Goal: Information Seeking & Learning: Learn about a topic

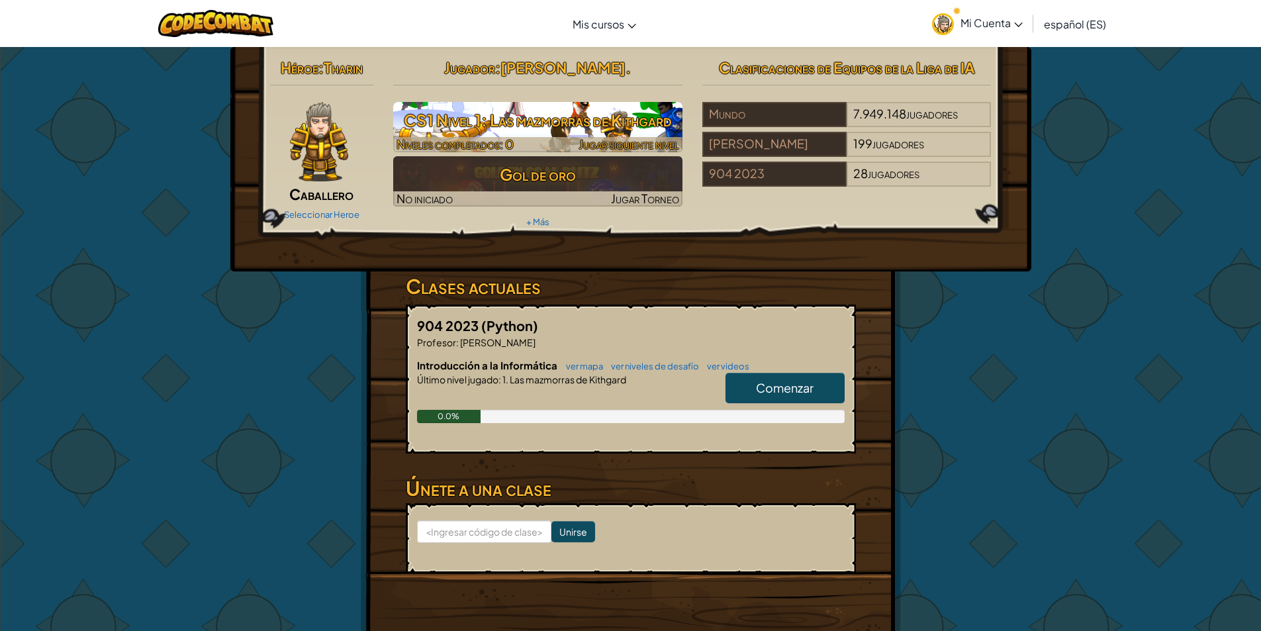
click at [575, 116] on font "CS1 Nivel 1: Las mazmorras de Kithgard" at bounding box center [538, 120] width 268 height 20
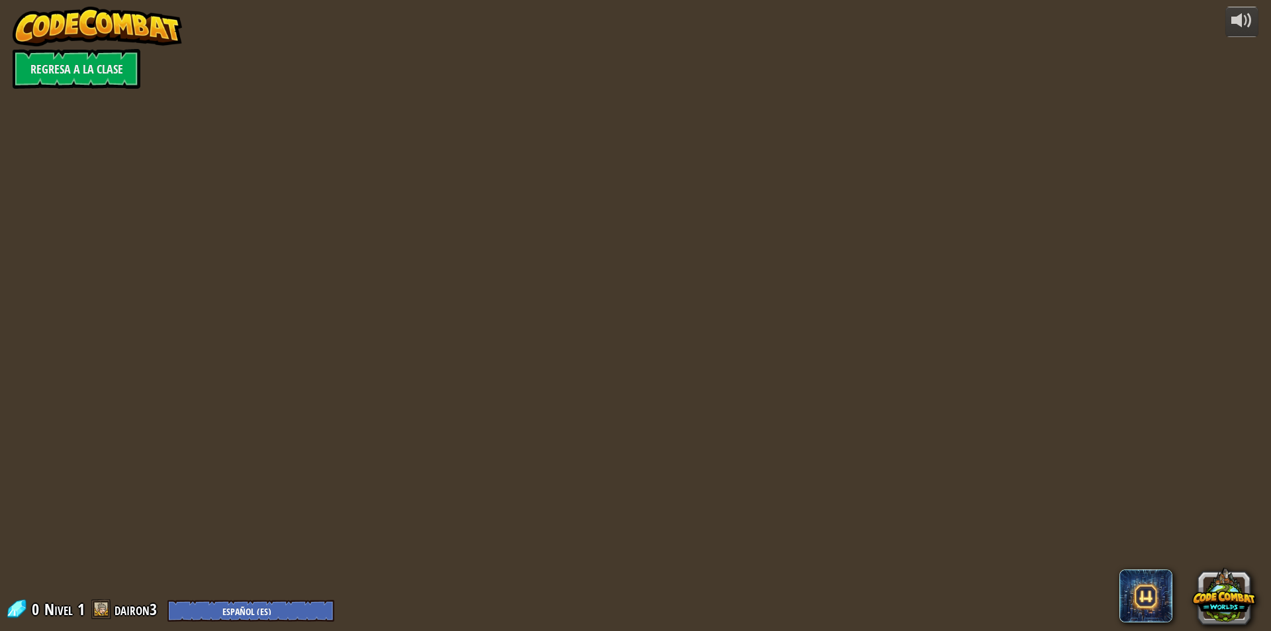
select select "es-ES"
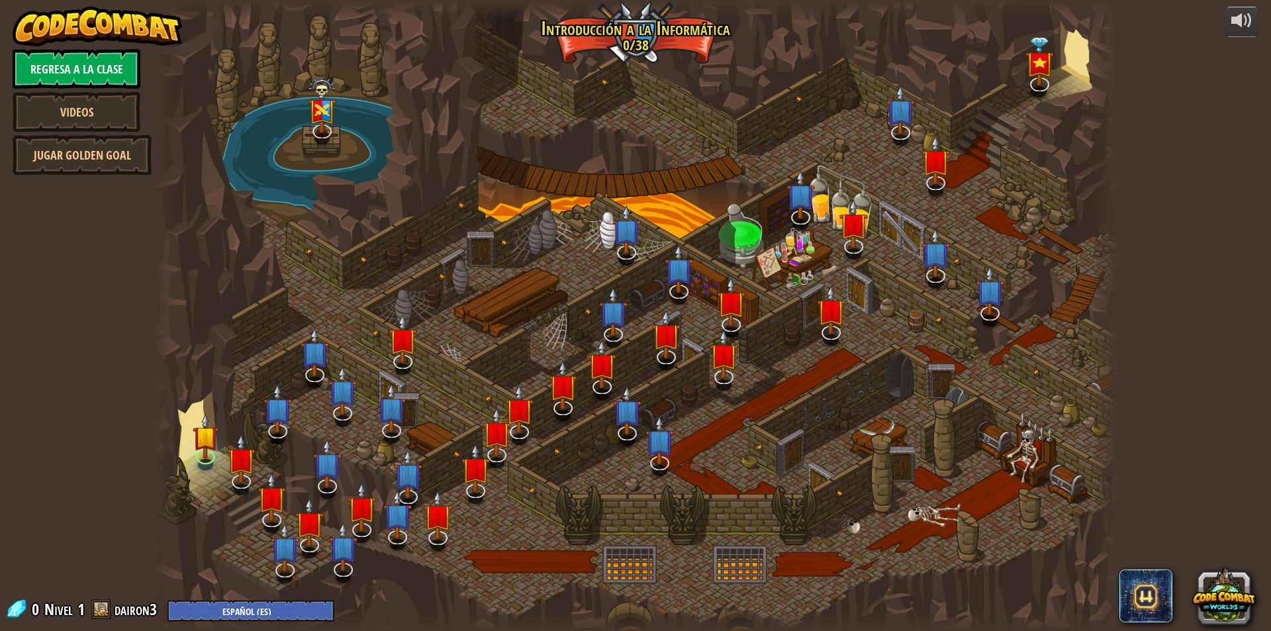
select select "es-ES"
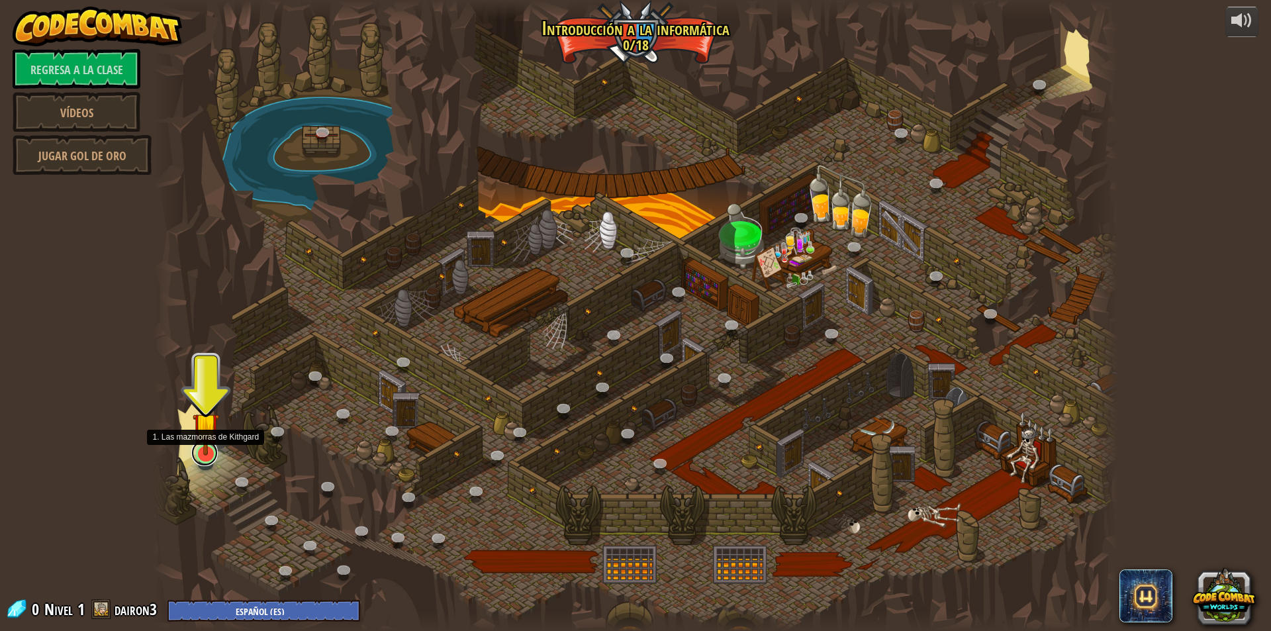
click at [203, 457] on link at bounding box center [204, 453] width 26 height 26
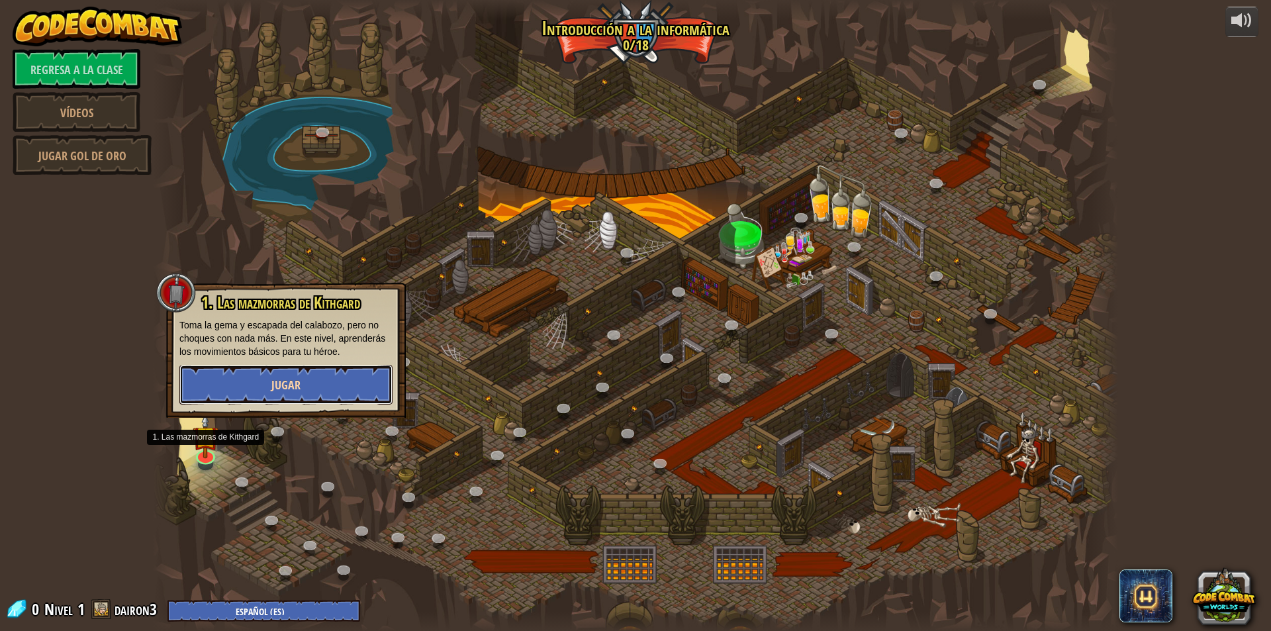
click at [298, 380] on font "Jugar" at bounding box center [285, 385] width 29 height 17
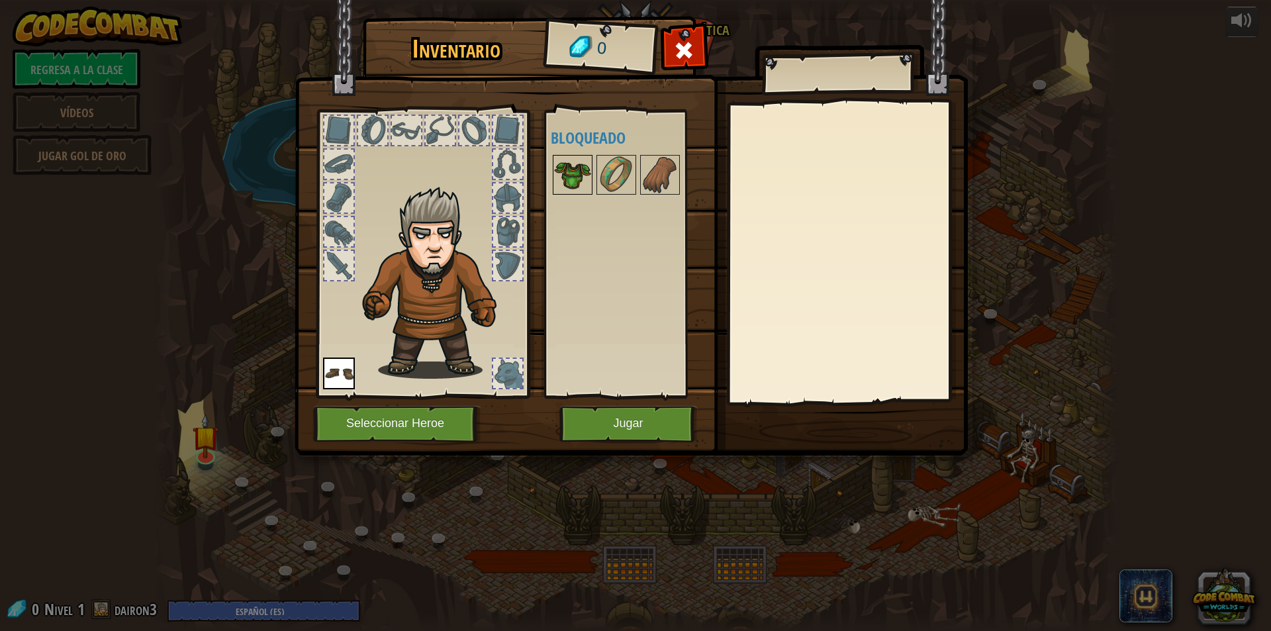
click at [579, 174] on img at bounding box center [572, 174] width 37 height 37
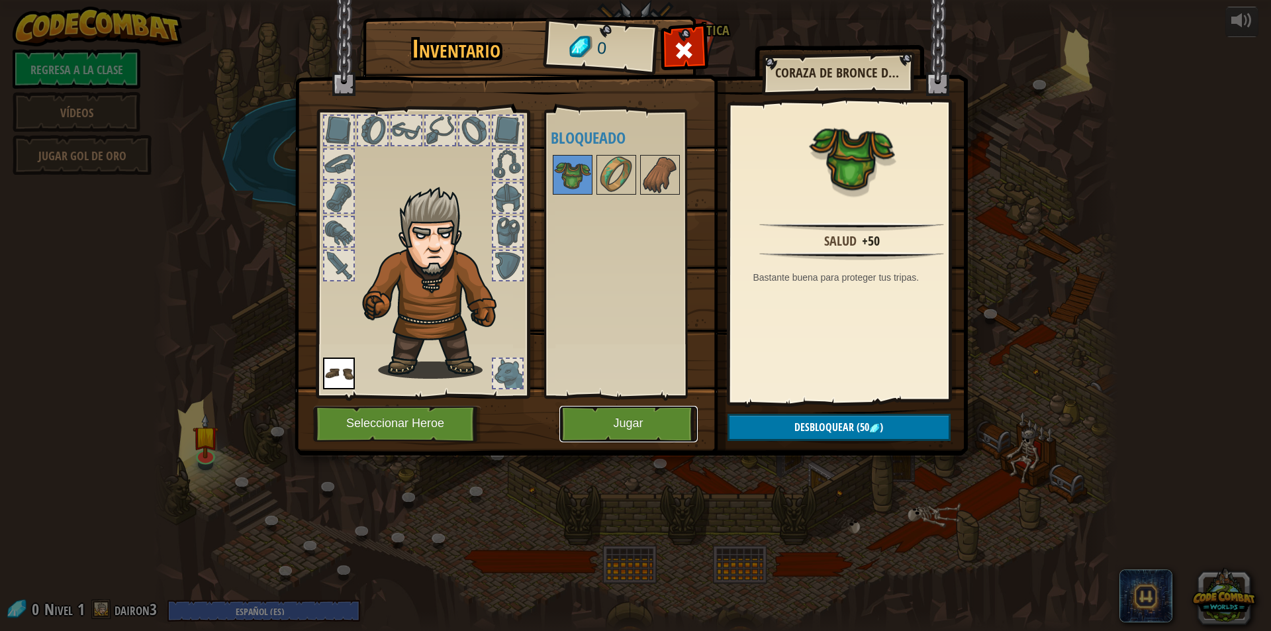
click at [624, 436] on button "Jugar" at bounding box center [628, 424] width 138 height 36
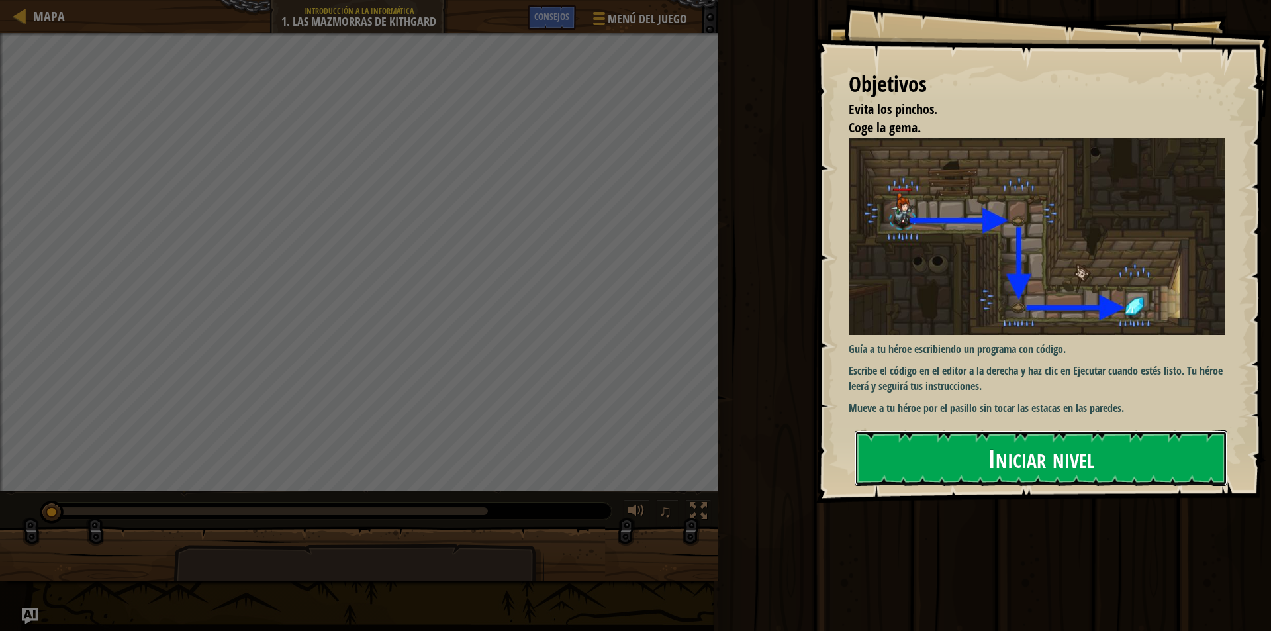
click at [991, 440] on font "Iniciar nivel" at bounding box center [1041, 458] width 107 height 36
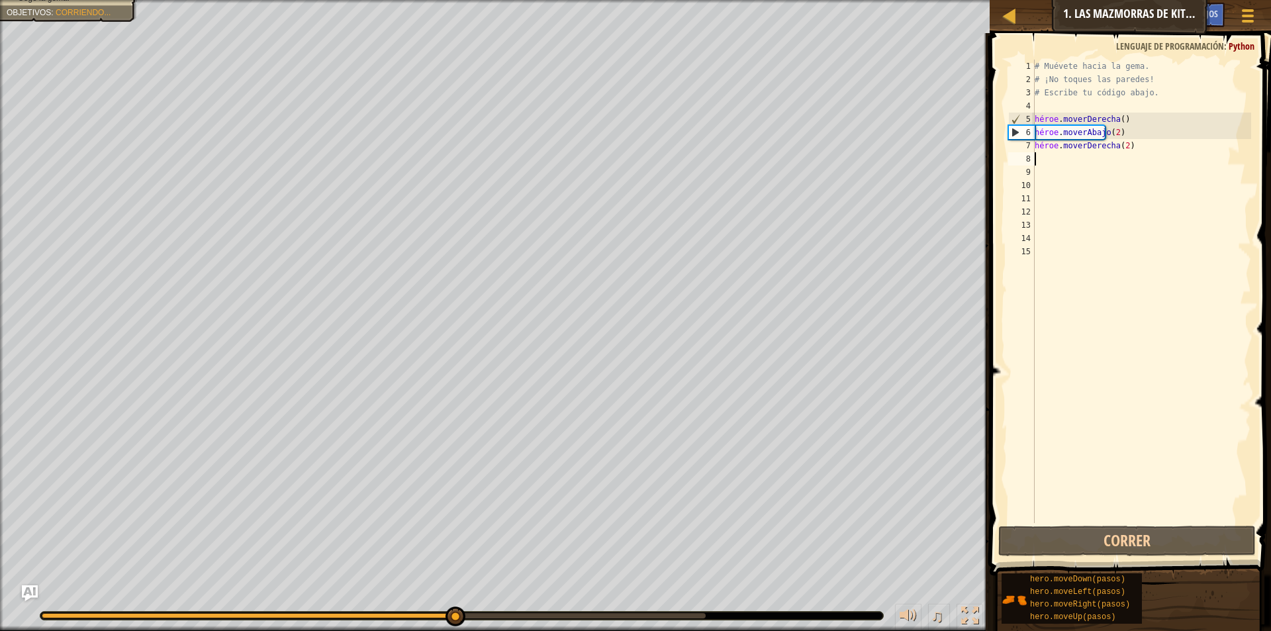
click at [1058, 160] on div "# Muévete hacia la gema. # ¡No toques las paredes! # Escribe tu código abajo. h…" at bounding box center [1141, 305] width 219 height 490
click at [1111, 150] on div "# Muévete hacia la gema. # ¡No toques las paredes! # Escribe tu código abajo. h…" at bounding box center [1141, 305] width 219 height 490
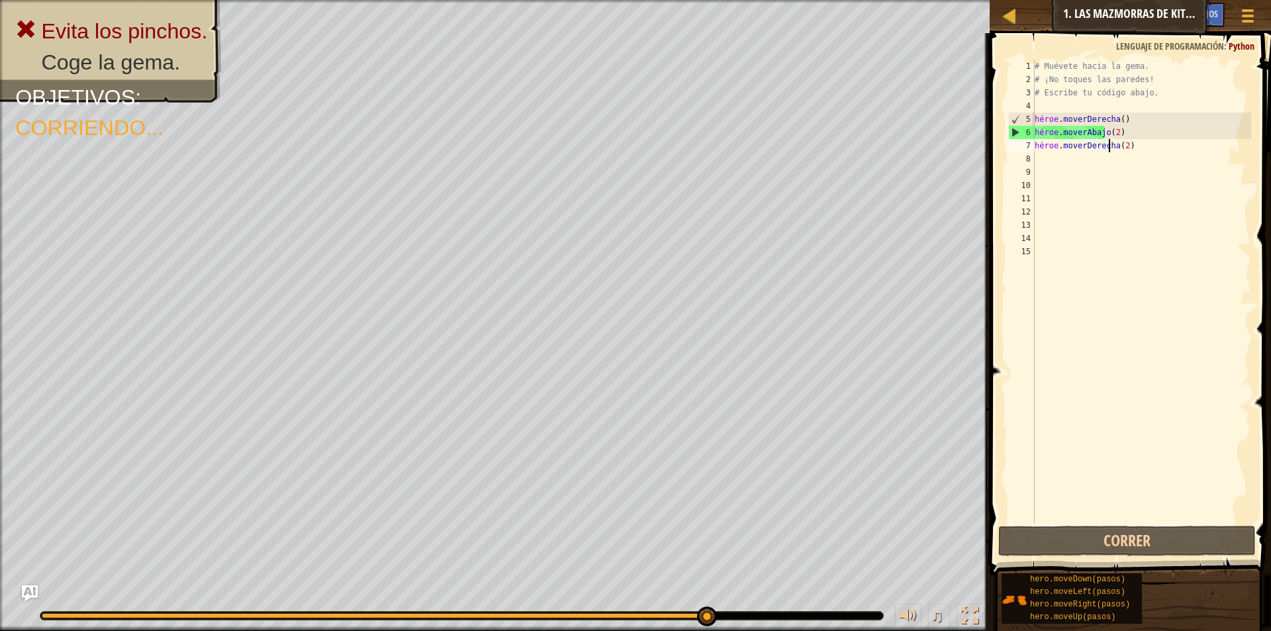
click at [1122, 145] on div "# Muévete hacia la gema. # ¡No toques las paredes! # Escribe tu código abajo. h…" at bounding box center [1141, 305] width 219 height 490
click at [1120, 146] on div "# Muévete hacia la gema. # ¡No toques las paredes! # Escribe tu código abajo. h…" at bounding box center [1141, 305] width 219 height 490
click at [1105, 146] on div "# Muévete hacia la gema. # ¡No toques las paredes! # Escribe tu código abajo. h…" at bounding box center [1141, 305] width 219 height 490
type textarea "hero.moveRight()"
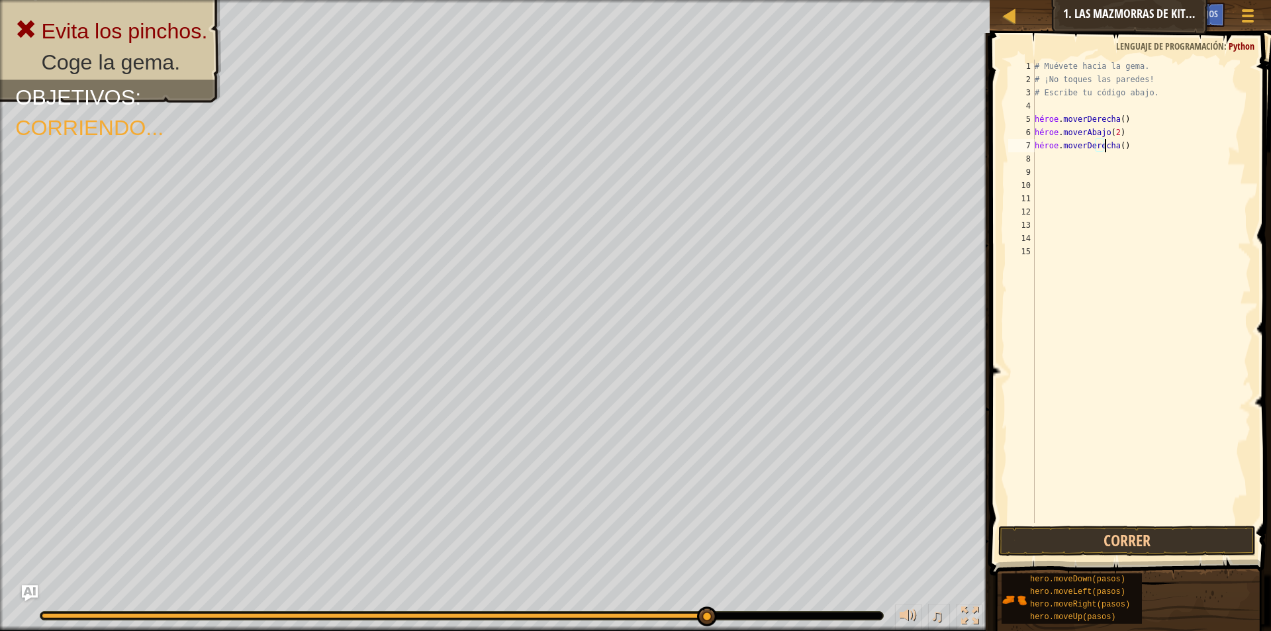
click at [1125, 150] on div "# Muévete hacia la gema. # ¡No toques las paredes! # Escribe tu código abajo. h…" at bounding box center [1141, 305] width 219 height 490
drag, startPoint x: 1092, startPoint y: 145, endPoint x: 1121, endPoint y: 150, distance: 30.1
click at [1121, 150] on div "# Muévete hacia la gema. # ¡No toques las paredes! # Escribe tu código abajo. h…" at bounding box center [1141, 305] width 219 height 490
drag, startPoint x: 1038, startPoint y: 148, endPoint x: 1166, endPoint y: 160, distance: 128.3
click at [1166, 160] on div "# Muévete hacia la gema. # ¡No toques las paredes! # Escribe tu código abajo. h…" at bounding box center [1141, 305] width 219 height 490
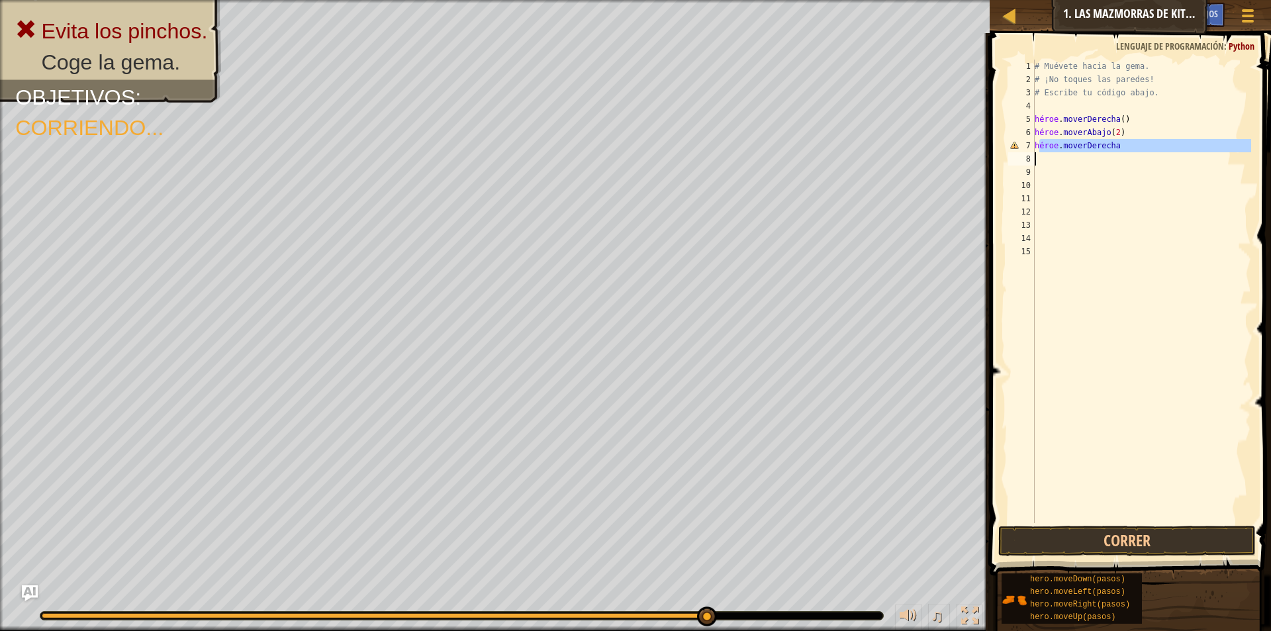
type textarea "h"
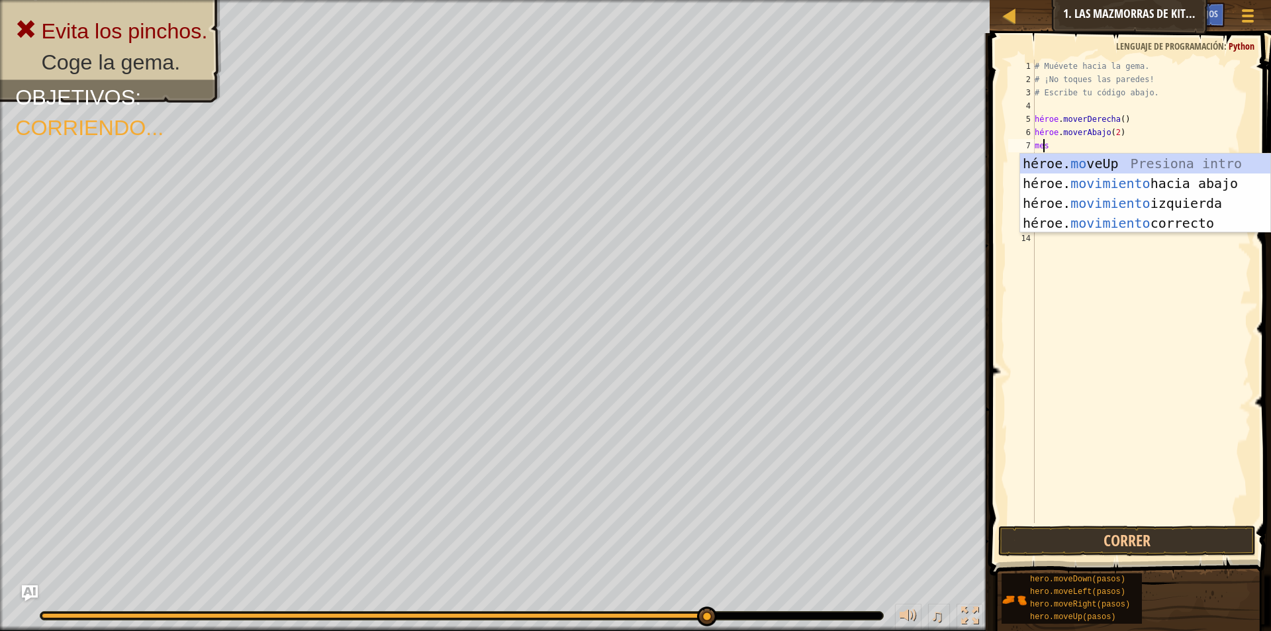
scroll to position [6, 1]
type textarea "move"
click at [1139, 224] on div "héroe. subir presión intro héroe. moverse hacia abajo Introducción a la presión…" at bounding box center [1145, 213] width 250 height 119
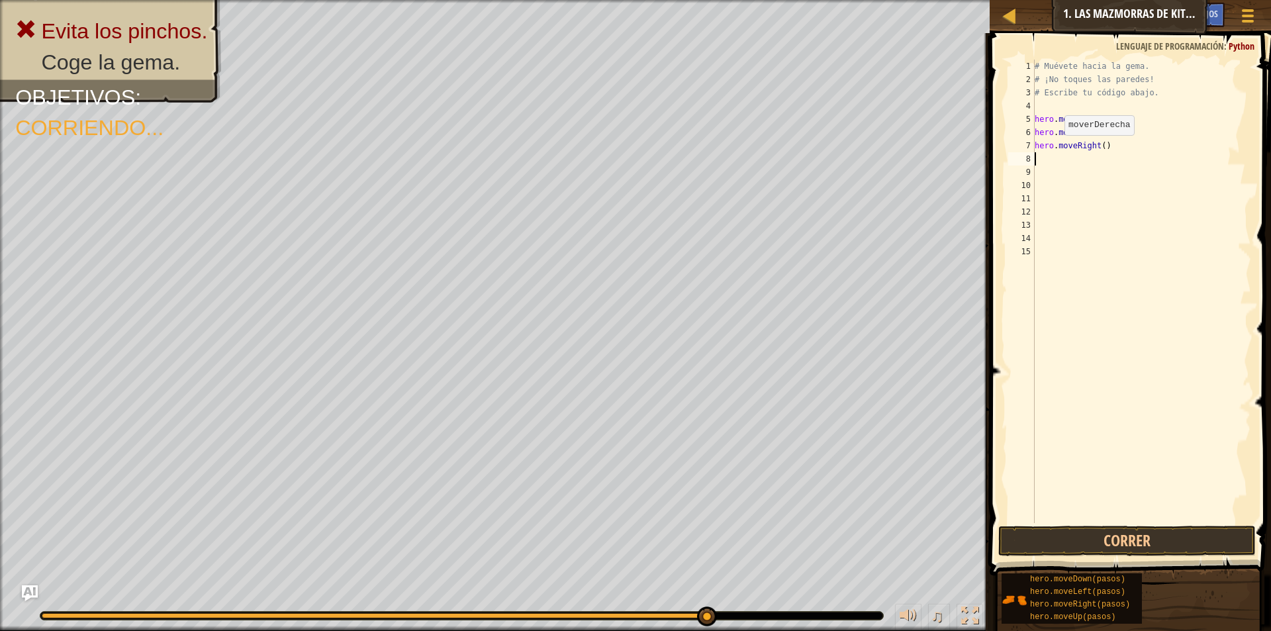
scroll to position [6, 0]
click at [1131, 145] on div "# Muévete hacia la gema. # ¡No toques las paredes! # Escribe tu código abajo. h…" at bounding box center [1141, 305] width 219 height 490
click at [1134, 150] on div "# Muévete hacia la gema. # ¡No toques las paredes! # Escribe tu código abajo. h…" at bounding box center [1141, 305] width 219 height 490
click at [1126, 534] on button "Correr" at bounding box center [1126, 541] width 257 height 30
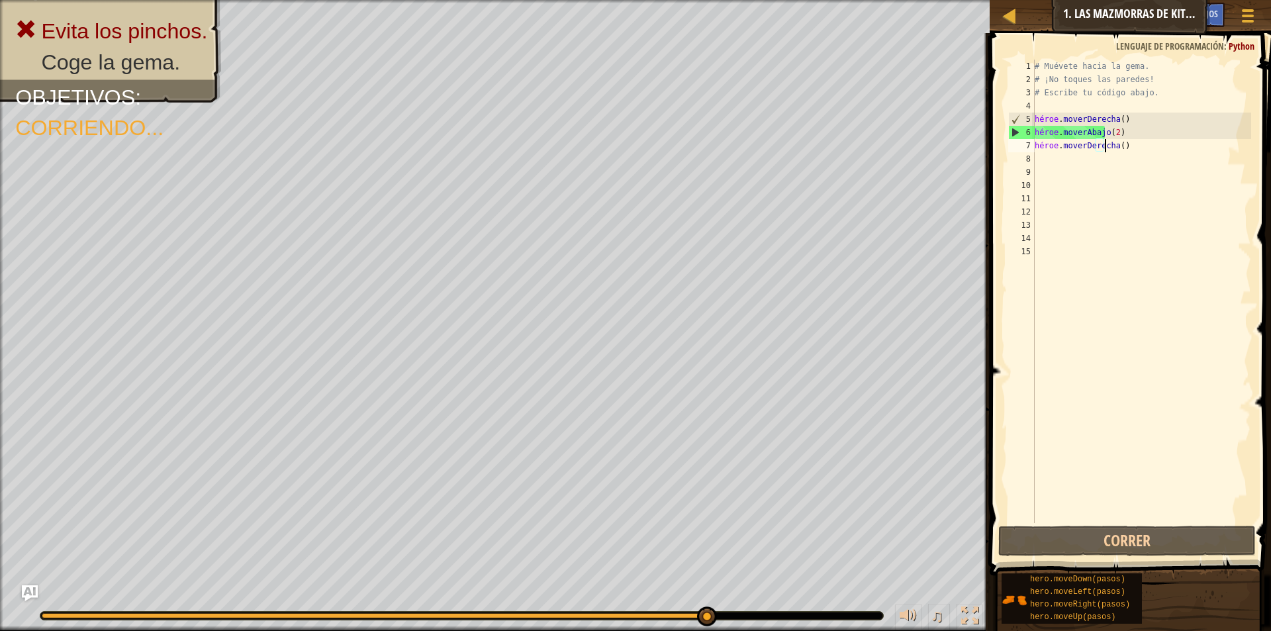
click at [1132, 142] on div "# Muévete hacia la gema. # ¡No toques las paredes! # Escribe tu código abajo. h…" at bounding box center [1141, 305] width 219 height 490
click at [1094, 149] on div "# Muévete hacia la gema. # ¡No toques las paredes! # Escribe tu código abajo. h…" at bounding box center [1141, 305] width 219 height 490
drag, startPoint x: 1027, startPoint y: 147, endPoint x: 1054, endPoint y: 146, distance: 26.5
click at [1054, 146] on div "hero.moveRight() 1 2 3 4 5 6 7 8 9 10 11 12 13 14 15 # Muévete hacia la gema. #…" at bounding box center [1128, 291] width 246 height 463
click at [1135, 141] on div "# Muévete hacia la gema. # ¡No toques las paredes! # Escribe tu código abajo. h…" at bounding box center [1141, 291] width 219 height 463
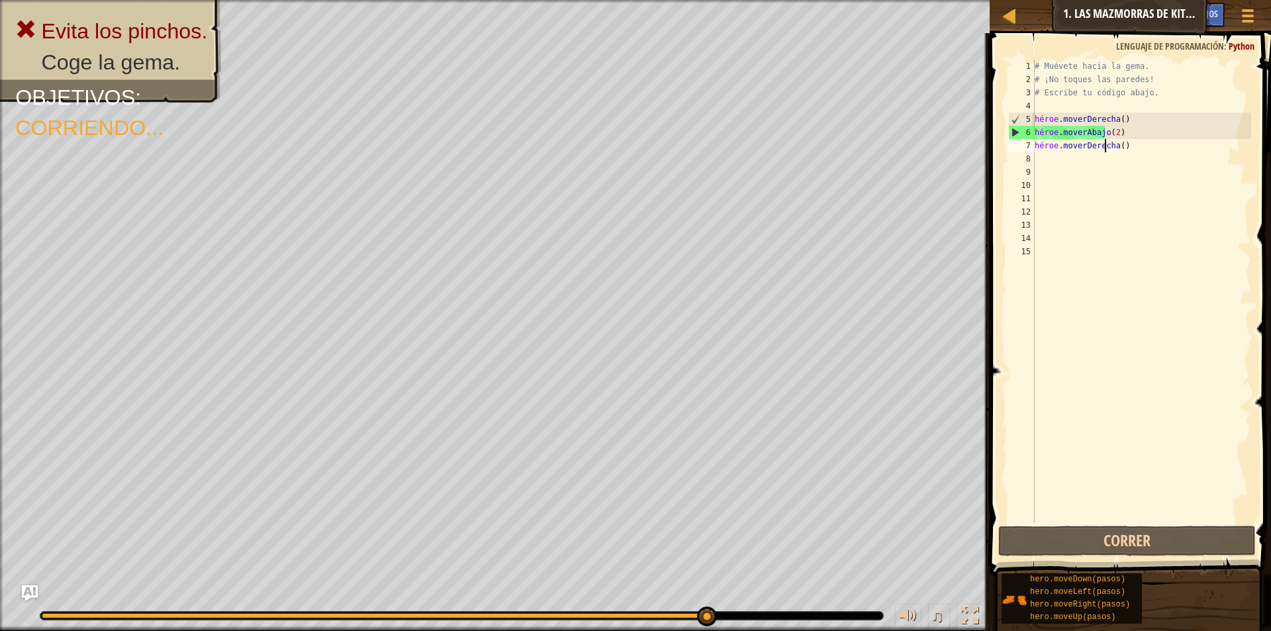
click at [1139, 146] on div "# Muévete hacia la gema. # ¡No toques las paredes! # Escribe tu código abajo. h…" at bounding box center [1141, 305] width 219 height 490
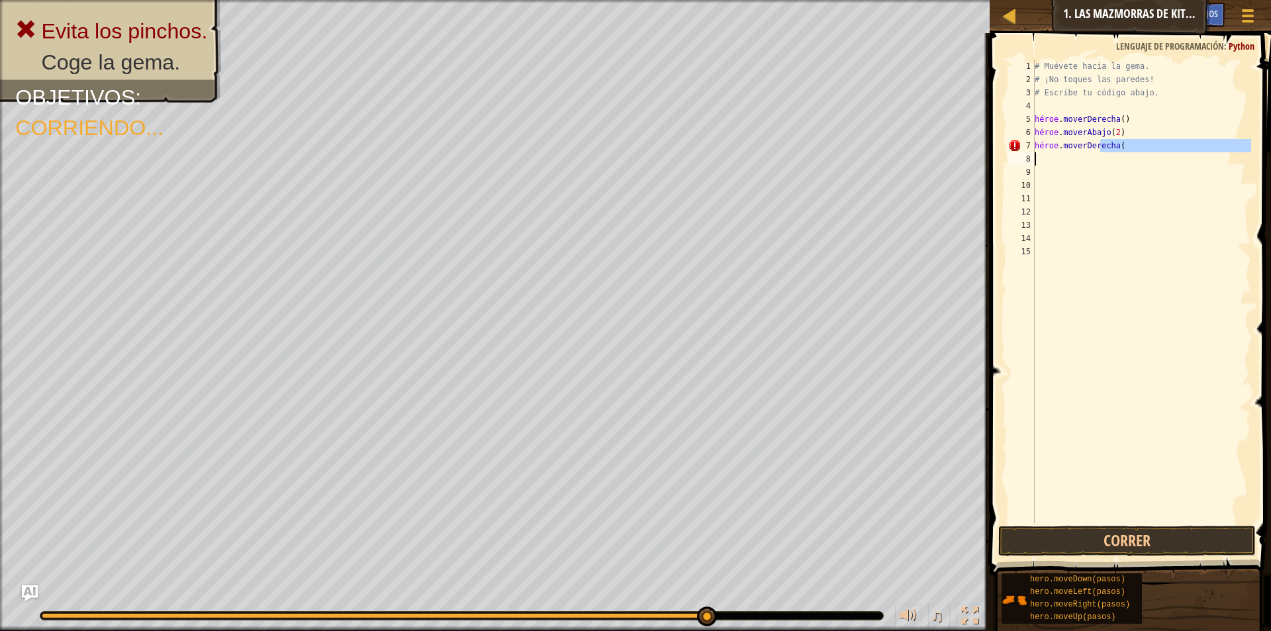
drag, startPoint x: 1122, startPoint y: 148, endPoint x: 1066, endPoint y: 158, distance: 57.0
click at [1066, 158] on div "# Muévete hacia la gema. # ¡No toques las paredes! # Escribe tu código abajo. h…" at bounding box center [1141, 305] width 219 height 490
drag, startPoint x: 1115, startPoint y: 148, endPoint x: 1032, endPoint y: 160, distance: 83.5
click at [1032, 160] on div "hero.moveRight 1 2 3 4 5 6 7 8 9 10 11 12 13 14 # Muévete hacia la gema. # ¡No …" at bounding box center [1128, 291] width 246 height 463
type textarea "h"
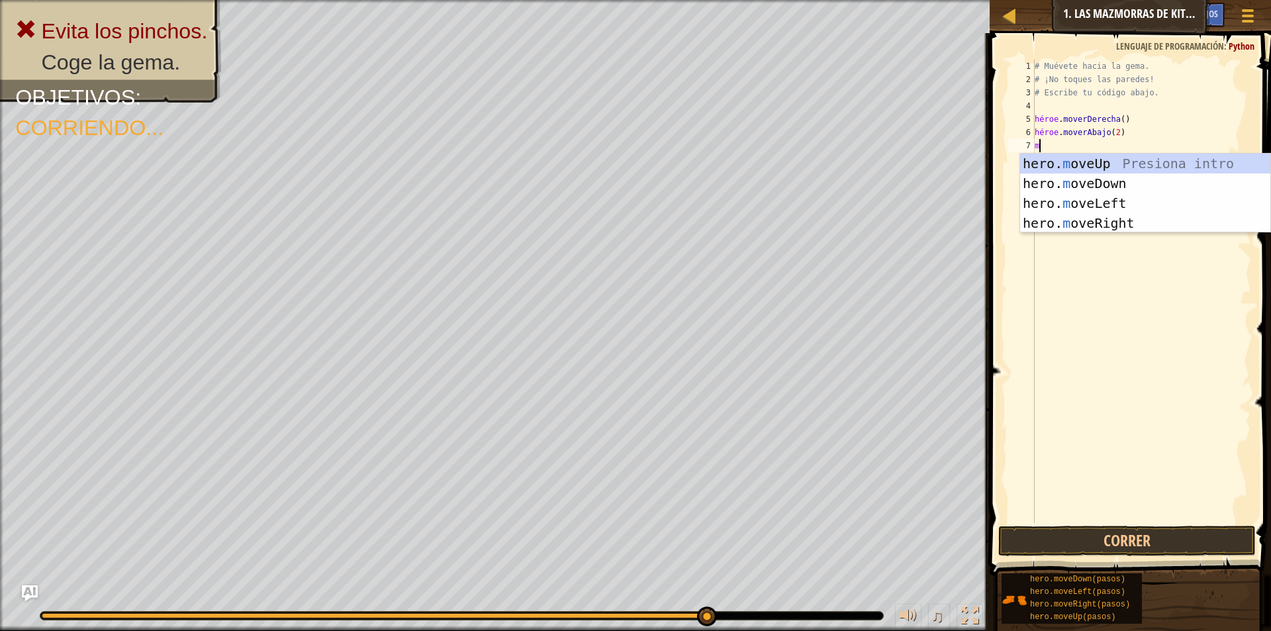
type textarea "m"
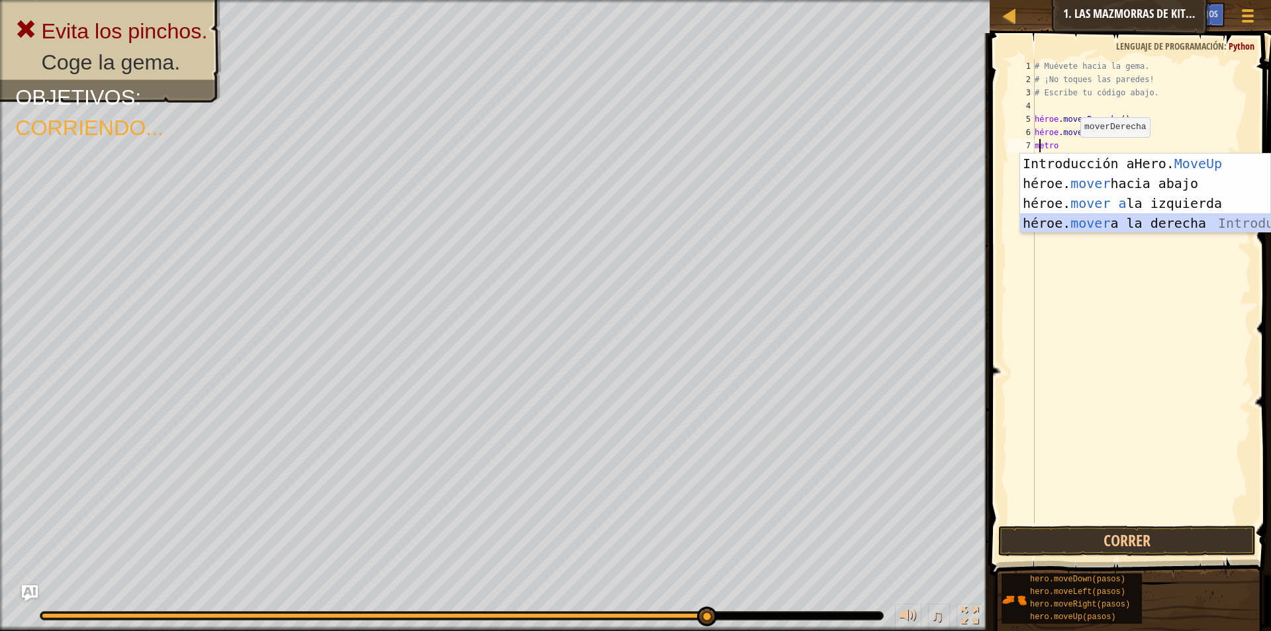
click at [1146, 216] on div "Introducción a Hero. MoveUp Presiona héroe. mover hacia abajo Introducción a la…" at bounding box center [1145, 213] width 250 height 119
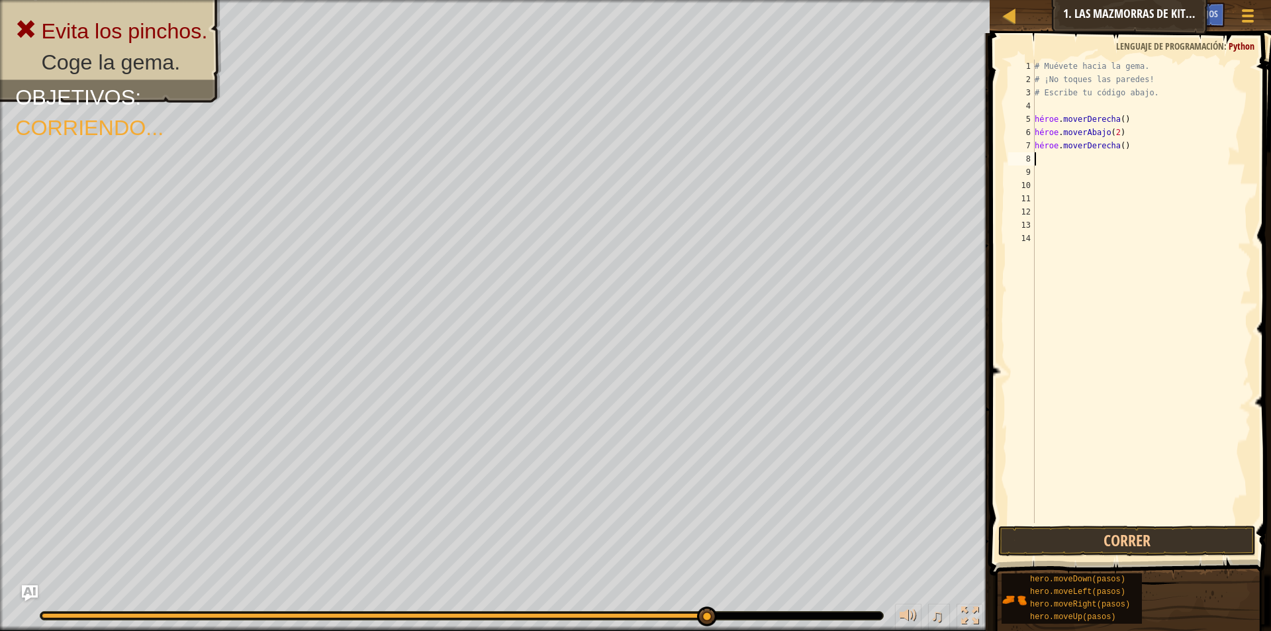
click at [1130, 150] on div "# Muévete hacia la gema. # ¡No toques las paredes! # Escribe tu código abajo. h…" at bounding box center [1141, 305] width 219 height 490
click at [1082, 150] on div "# Muévete hacia la gema. # ¡No toques las paredes! # Escribe tu código abajo. h…" at bounding box center [1141, 305] width 219 height 490
click at [1131, 142] on div "# Muévete hacia la gema. # ¡No toques las paredes! # Escribe tu código abajo. h…" at bounding box center [1141, 305] width 219 height 490
click at [1130, 146] on div "# Muévete hacia la gema. # ¡No toques las paredes! # Escribe tu código abajo. h…" at bounding box center [1141, 305] width 219 height 490
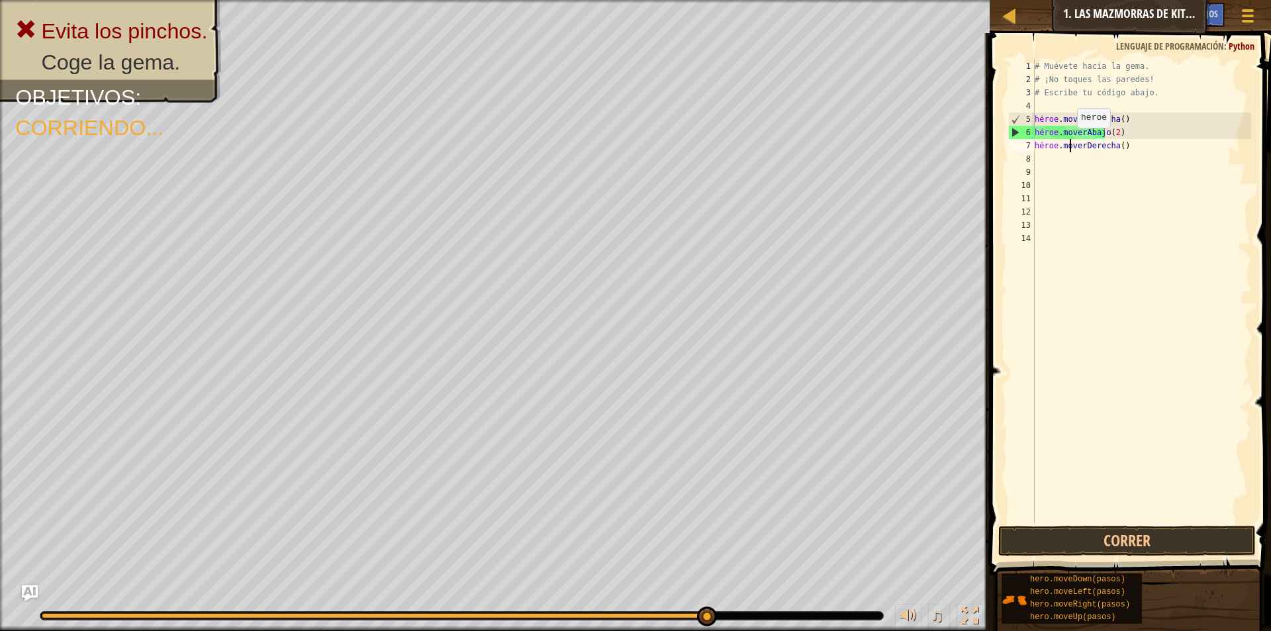
click at [1070, 141] on div "# Muévete hacia la gema. # ¡No toques las paredes! # Escribe tu código abajo. h…" at bounding box center [1141, 305] width 219 height 490
click at [1130, 150] on div "# Muévete hacia la gema. # ¡No toques las paredes! # Escribe tu código abajo. h…" at bounding box center [1141, 305] width 219 height 490
click at [1133, 148] on div "# Muévete hacia la gema. # ¡No toques las paredes! # Escribe tu código abajo. h…" at bounding box center [1141, 305] width 219 height 490
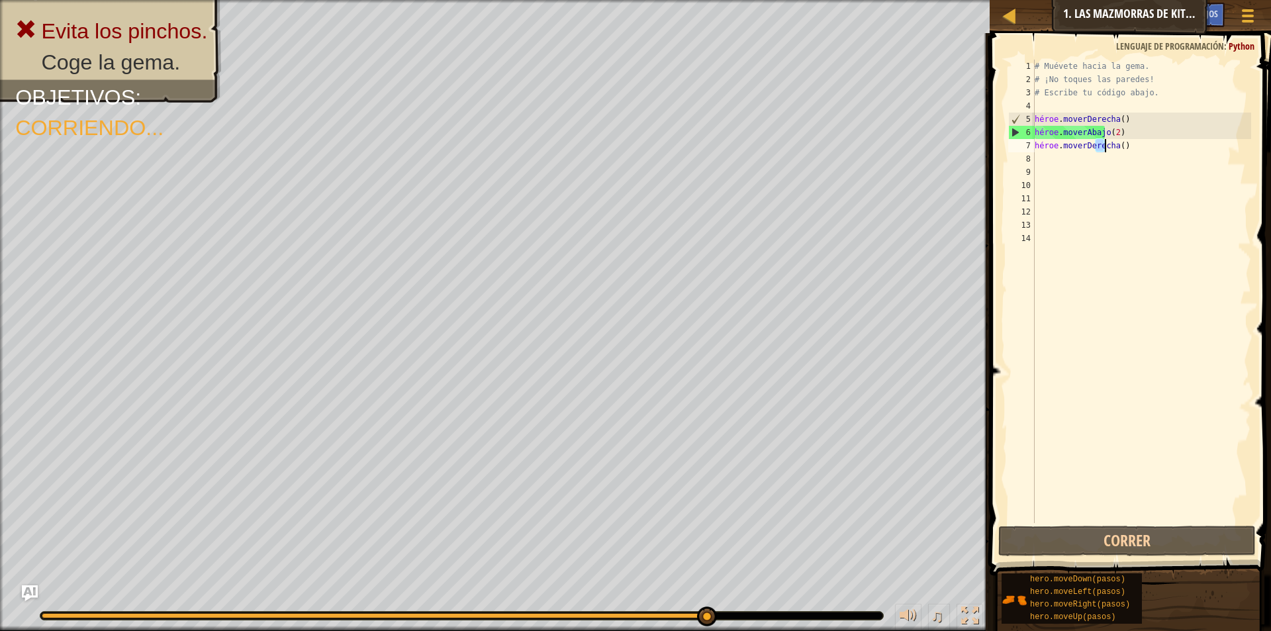
click at [1133, 148] on div "# Muévete hacia la gema. # ¡No toques las paredes! # Escribe tu código abajo. h…" at bounding box center [1141, 305] width 219 height 490
click at [1133, 148] on div "# Muévete hacia la gema. # ¡No toques las paredes! # Escribe tu código abajo. h…" at bounding box center [1141, 291] width 219 height 463
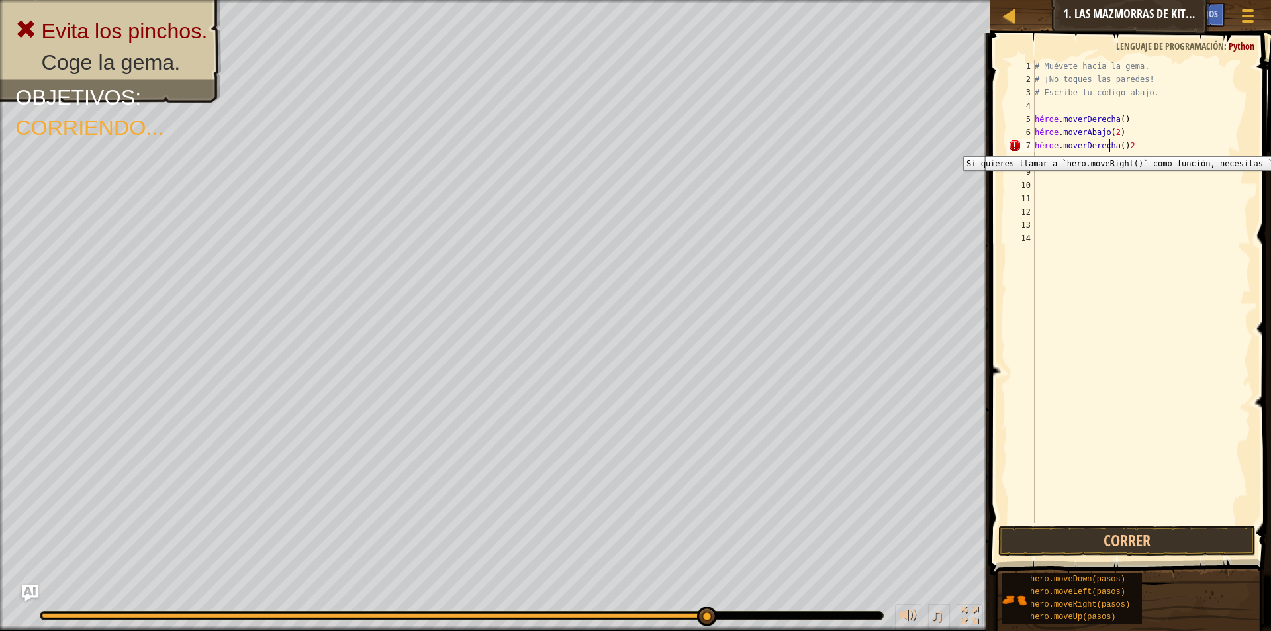
click at [1017, 146] on div "7" at bounding box center [1021, 145] width 26 height 13
click at [1150, 150] on div "# Muévete hacia la gema. # ¡No toques las paredes! # Escribe tu código abajo. h…" at bounding box center [1141, 305] width 219 height 490
click at [1138, 146] on div "# Muévete hacia la gema. # ¡No toques las paredes! # Escribe tu código abajo. h…" at bounding box center [1141, 305] width 219 height 490
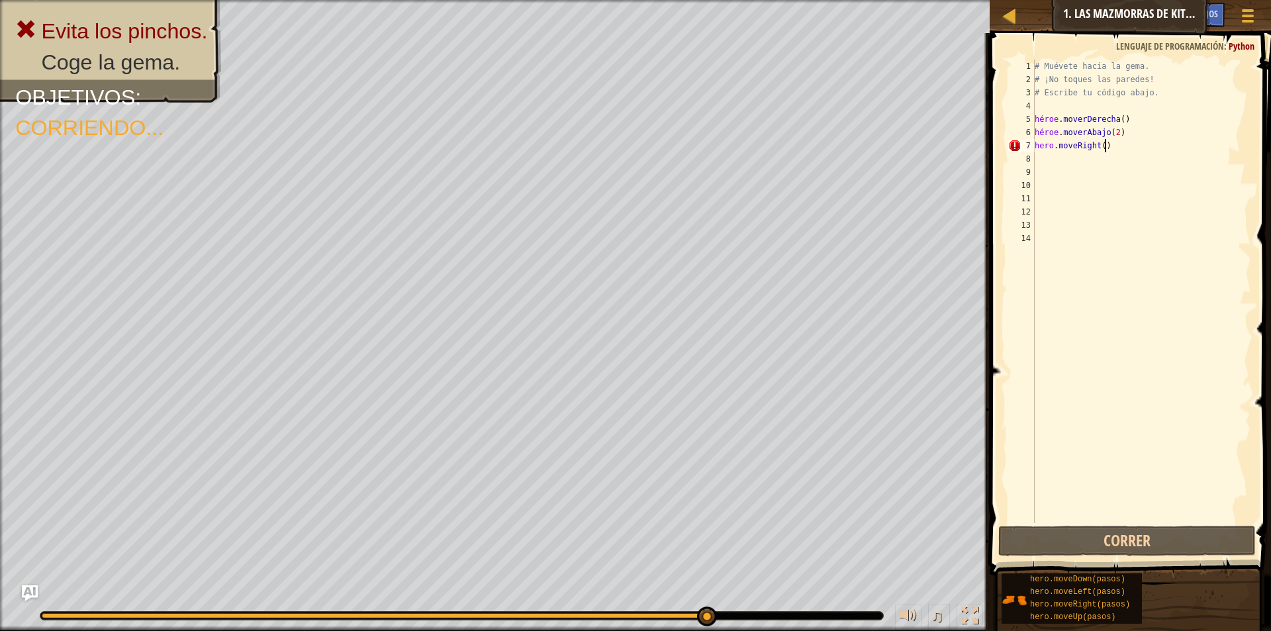
click at [1143, 149] on div "# Muévete hacia la gema. # ¡No toques las paredes! # Escribe tu código abajo. h…" at bounding box center [1141, 305] width 219 height 490
drag, startPoint x: 1041, startPoint y: 138, endPoint x: 1050, endPoint y: 135, distance: 9.0
click at [1043, 138] on div "# Muévete hacia la gema. # ¡No toques las paredes! # Escribe tu código abajo. h…" at bounding box center [1141, 305] width 219 height 490
click at [1014, 132] on div "6" at bounding box center [1022, 132] width 26 height 13
type textarea "hero.moveDown(2)"
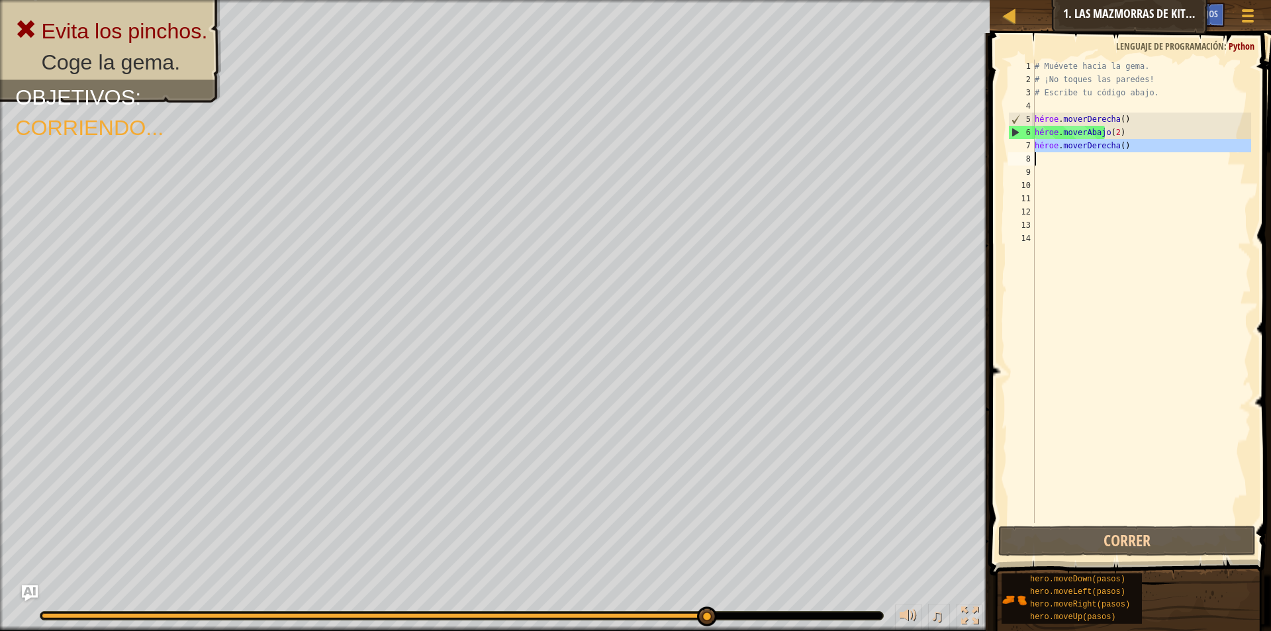
drag, startPoint x: 1042, startPoint y: 145, endPoint x: 1216, endPoint y: 167, distance: 175.5
click at [1216, 167] on div "hero.moveDown(2) 1 2 3 4 5 6 7 8 9 10 11 12 13 14 # Muévete hacia la gema. # ¡N…" at bounding box center [1128, 291] width 246 height 463
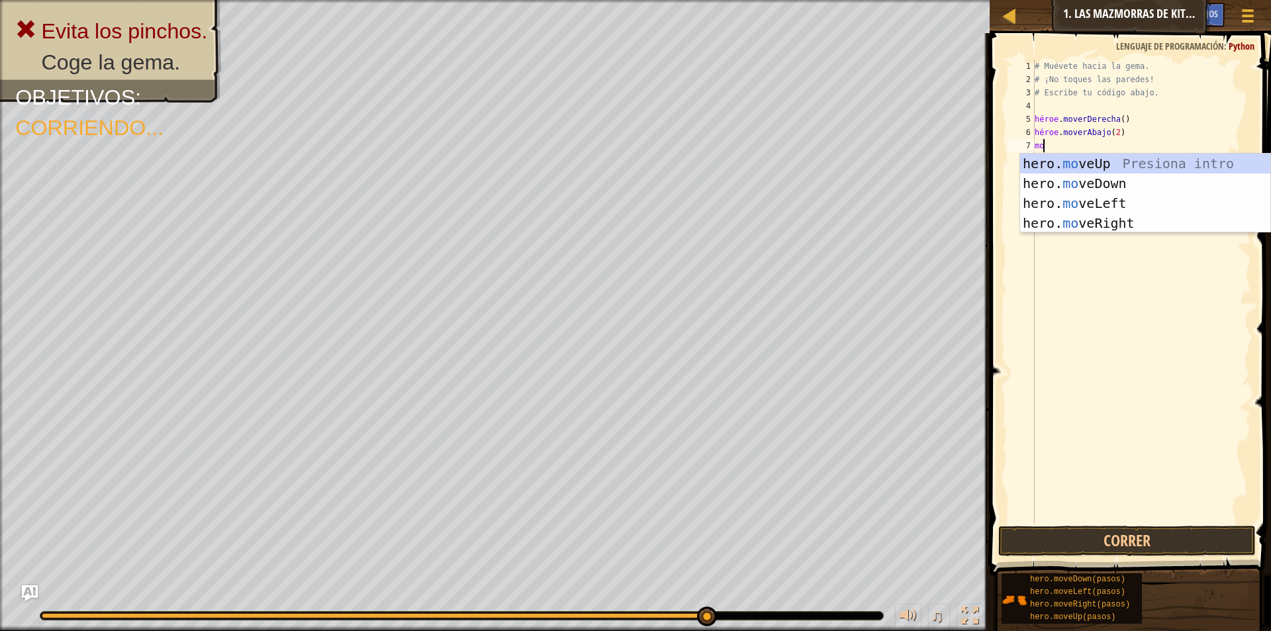
type textarea "mov"
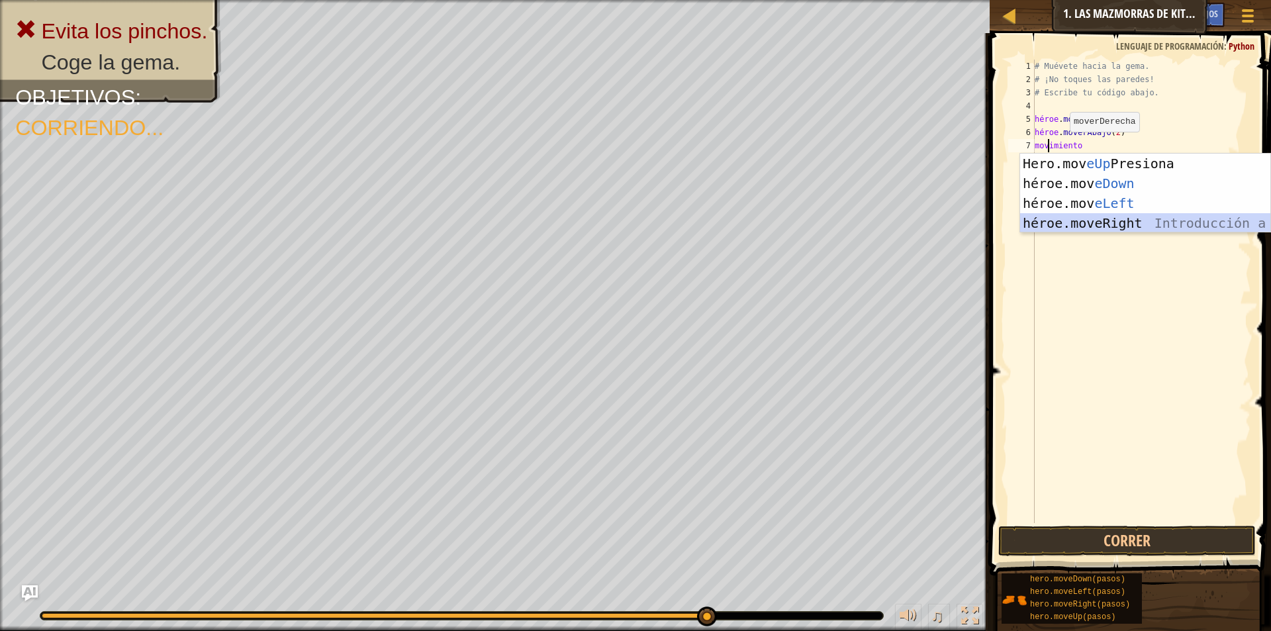
click at [1148, 222] on div "Hero.mov eUp Presiona intro héroe.mov eDown ​ Introducción a la presión héroe.m…" at bounding box center [1145, 213] width 250 height 119
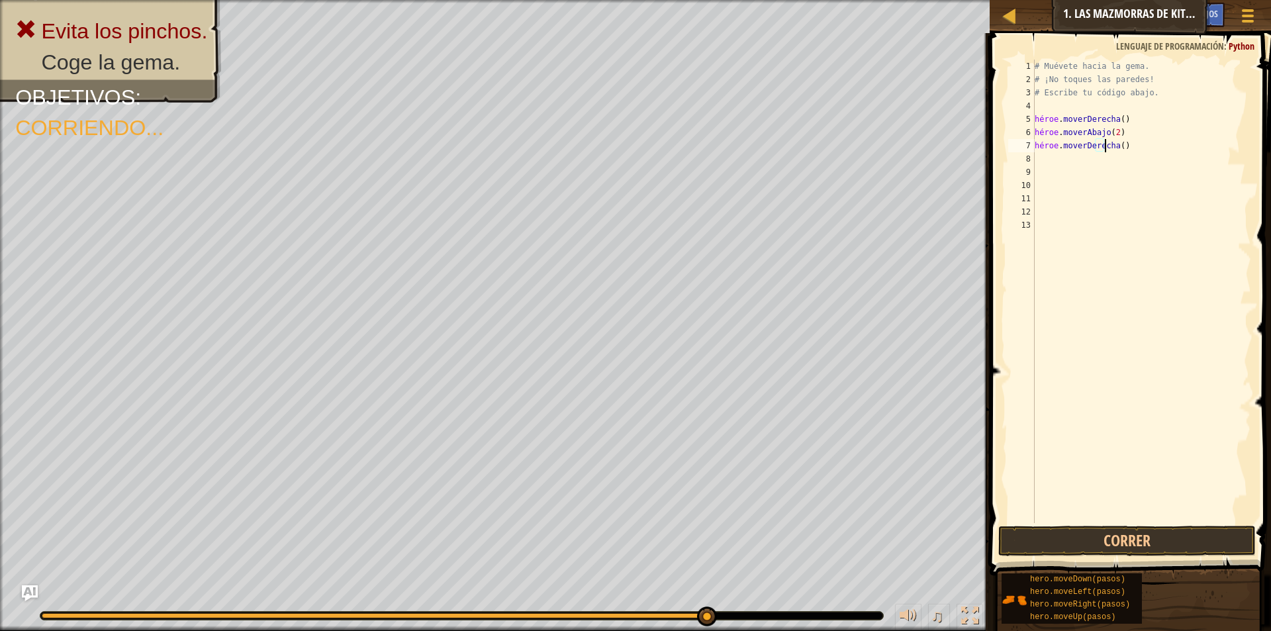
click at [1133, 148] on div "# Muévete hacia la gema. # ¡No toques las paredes! # Escribe tu código abajo. h…" at bounding box center [1141, 305] width 219 height 490
click at [1146, 144] on div "# Muévete hacia la gema. # ¡No toques las paredes! # Escribe tu código abajo. h…" at bounding box center [1141, 305] width 219 height 490
click at [1158, 530] on button "Correr" at bounding box center [1126, 541] width 257 height 30
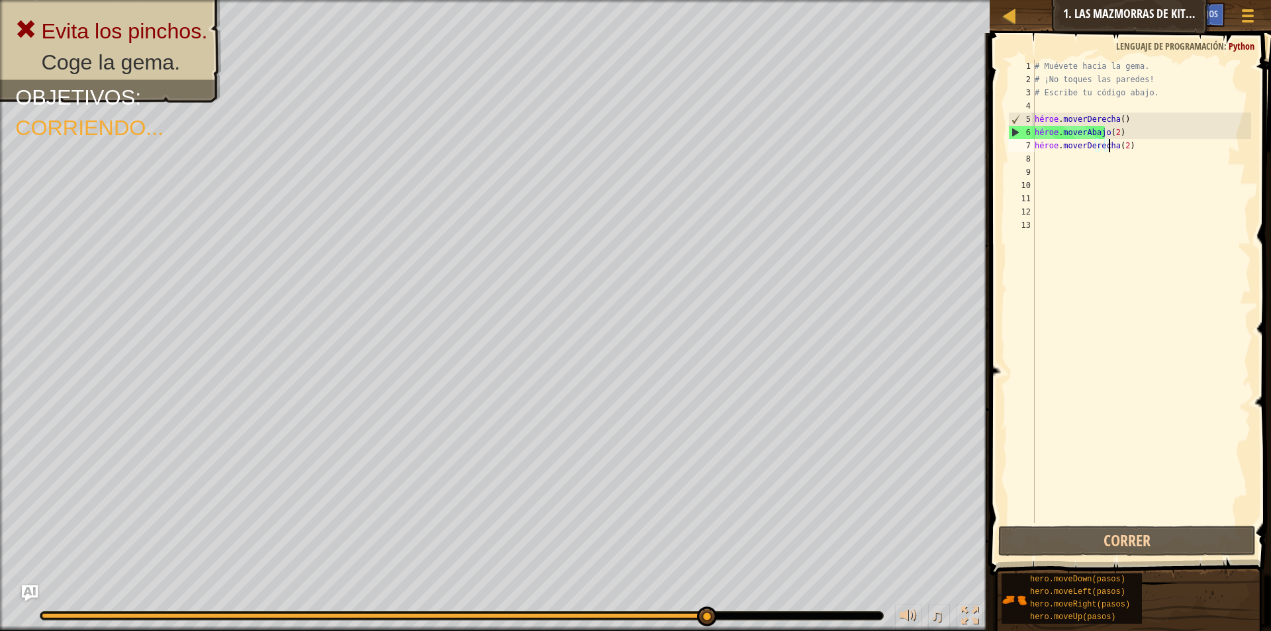
click at [1134, 133] on div "# Muévete hacia la gema. # ¡No toques las paredes! # Escribe tu código abajo. h…" at bounding box center [1141, 305] width 219 height 490
click at [1141, 133] on div "# Muévete hacia la gema. # ¡No toques las paredes! # Escribe tu código abajo. h…" at bounding box center [1141, 291] width 219 height 463
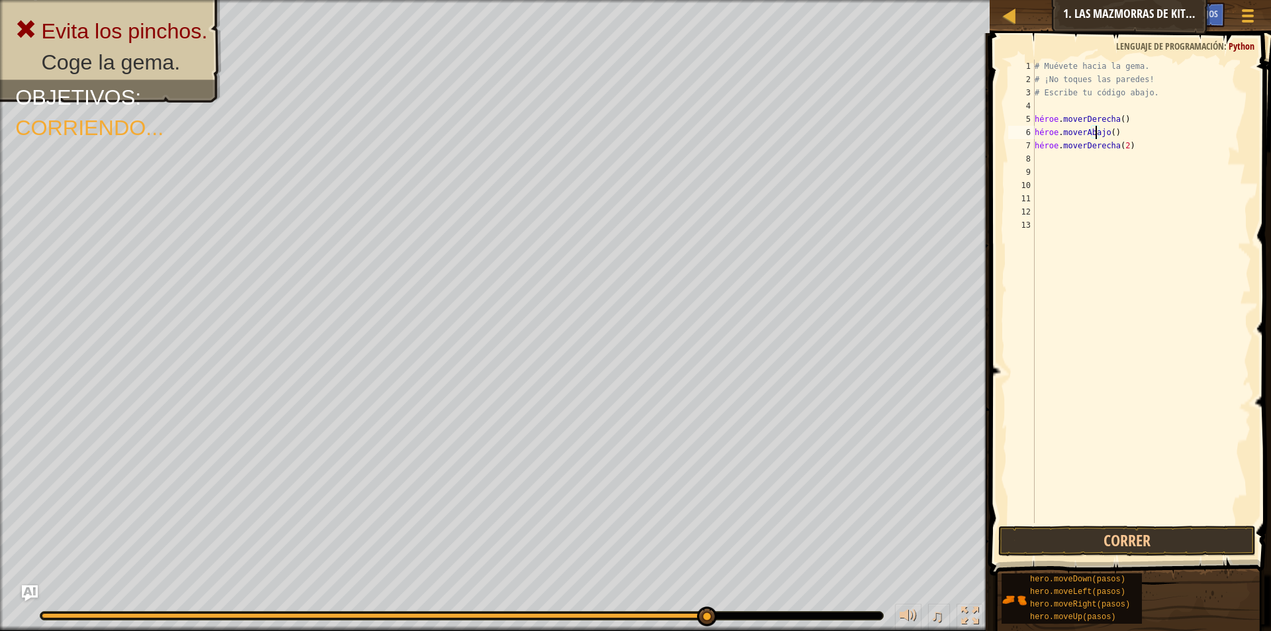
type textarea "hero.moveDown(1)"
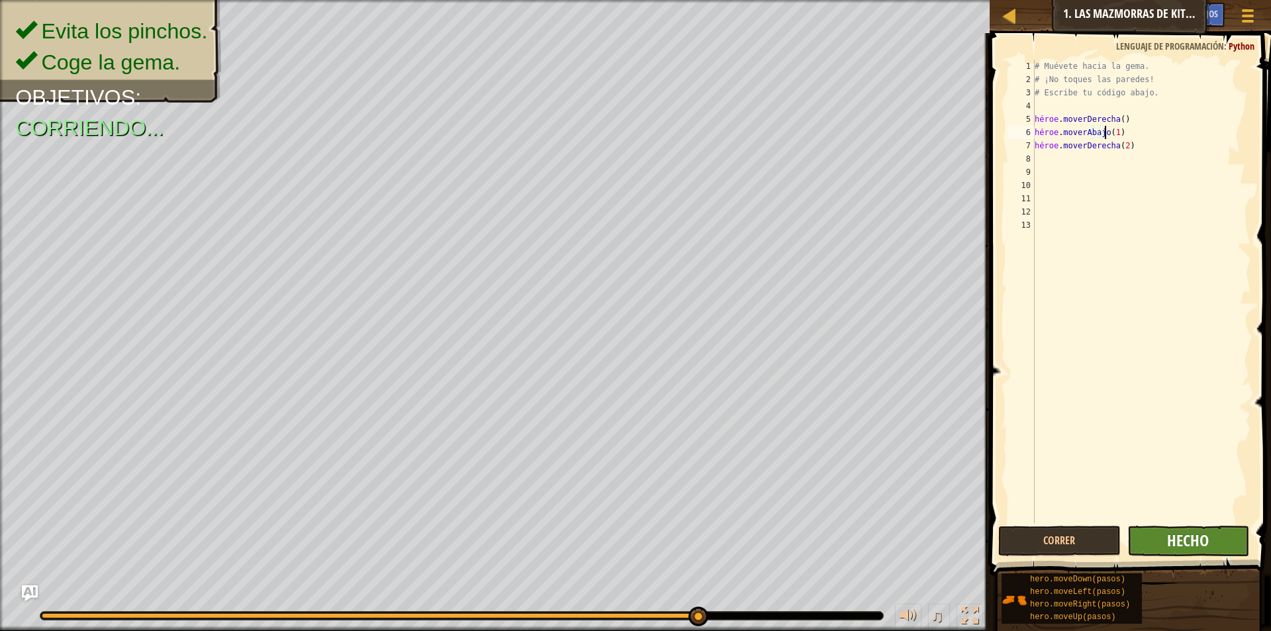
type textarea "hero.moveDown(1)"
click at [1203, 537] on font "Hecho" at bounding box center [1188, 540] width 42 height 21
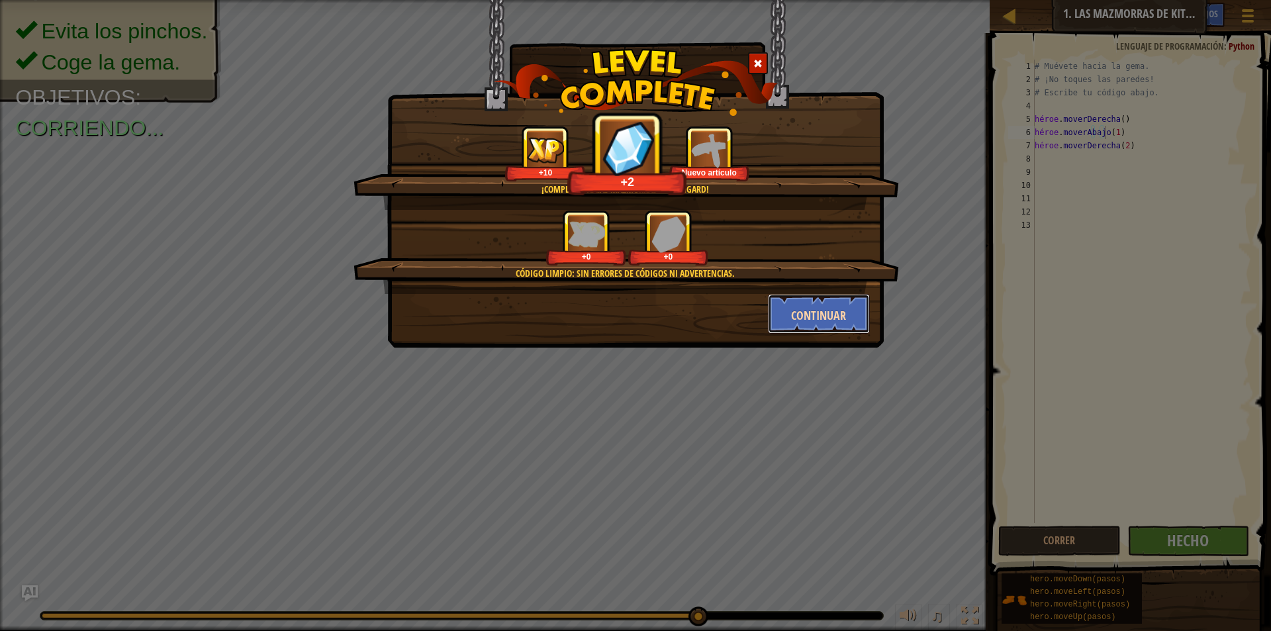
click at [820, 314] on font "Continuar" at bounding box center [818, 315] width 55 height 17
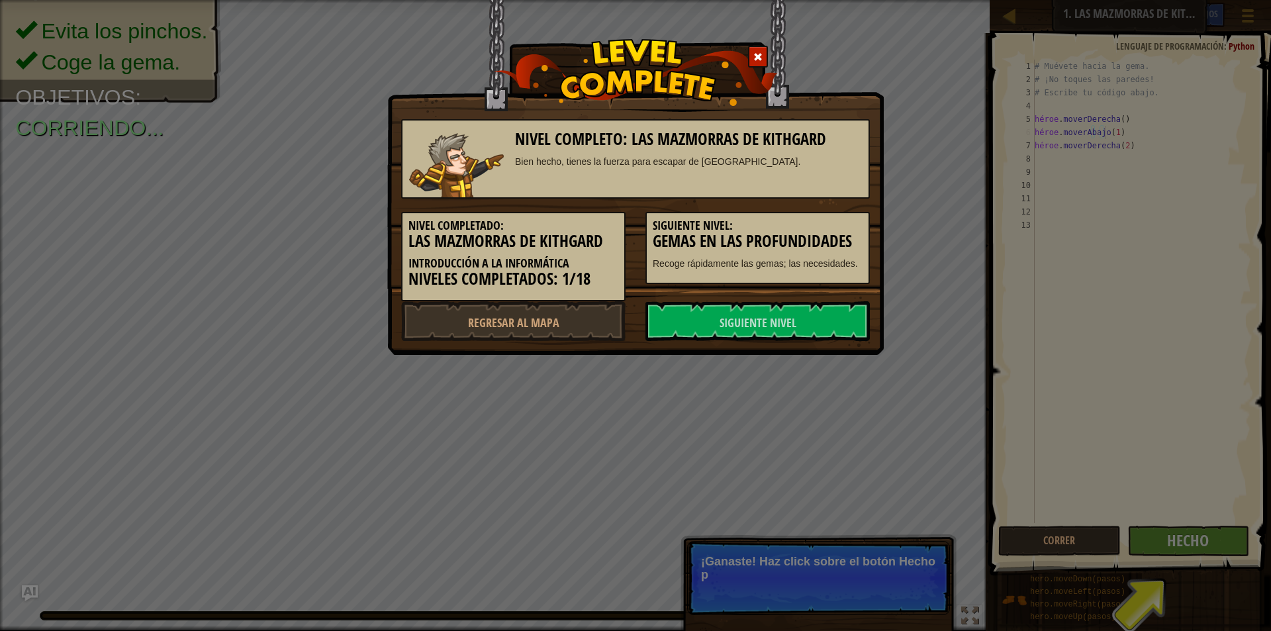
click at [820, 314] on link "Siguiente nivel" at bounding box center [757, 321] width 224 height 40
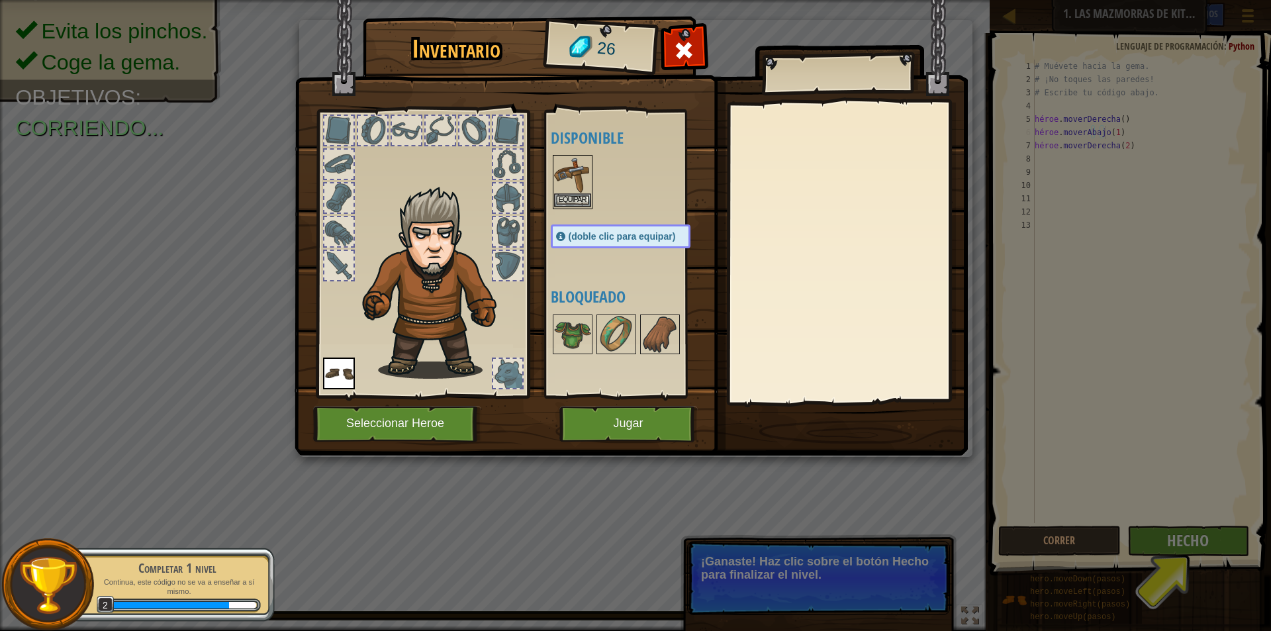
click at [581, 187] on img at bounding box center [572, 174] width 37 height 37
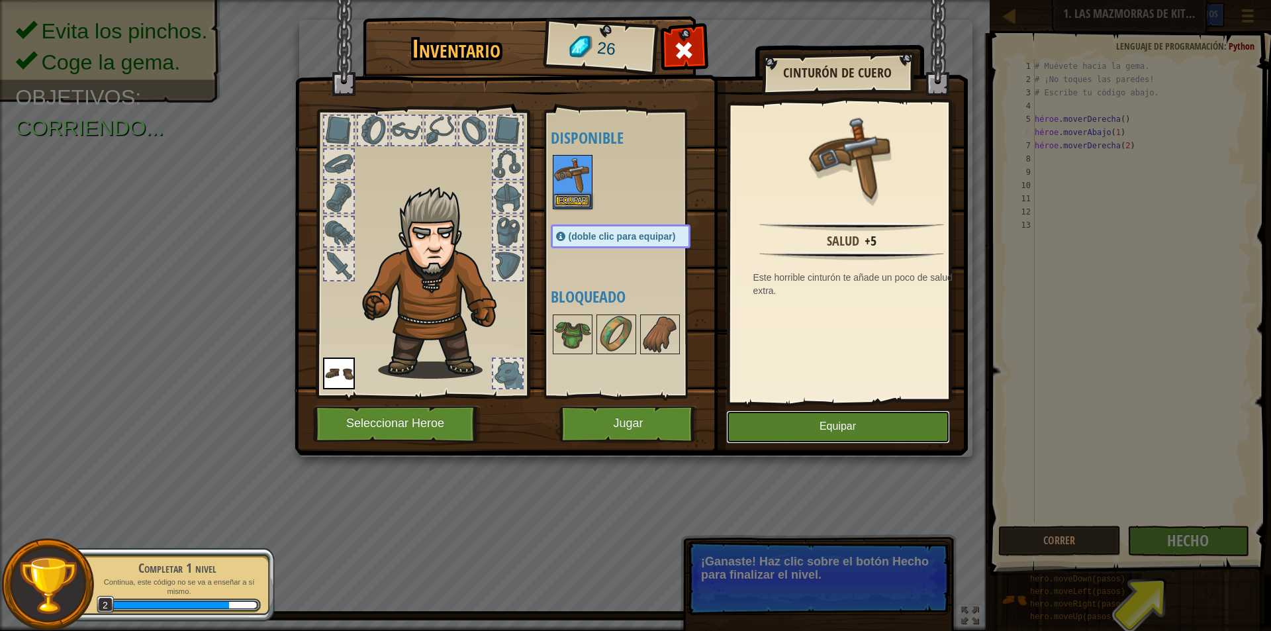
click at [850, 420] on button "Equipar" at bounding box center [838, 426] width 224 height 33
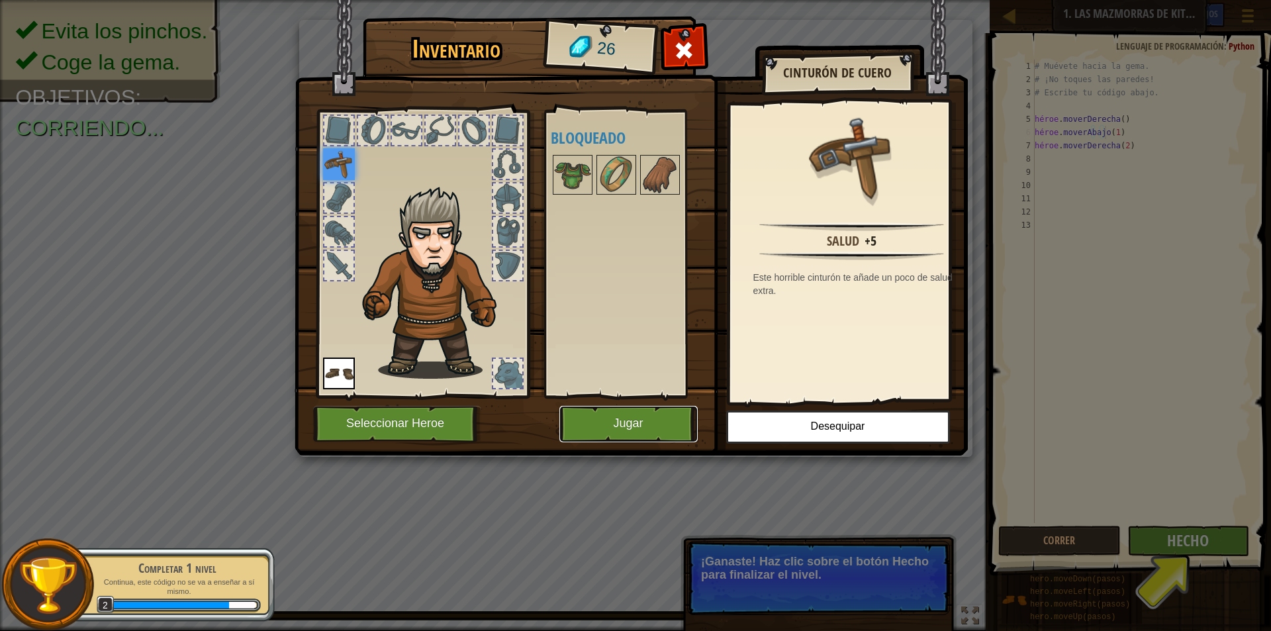
click at [670, 422] on button "Jugar" at bounding box center [628, 424] width 138 height 36
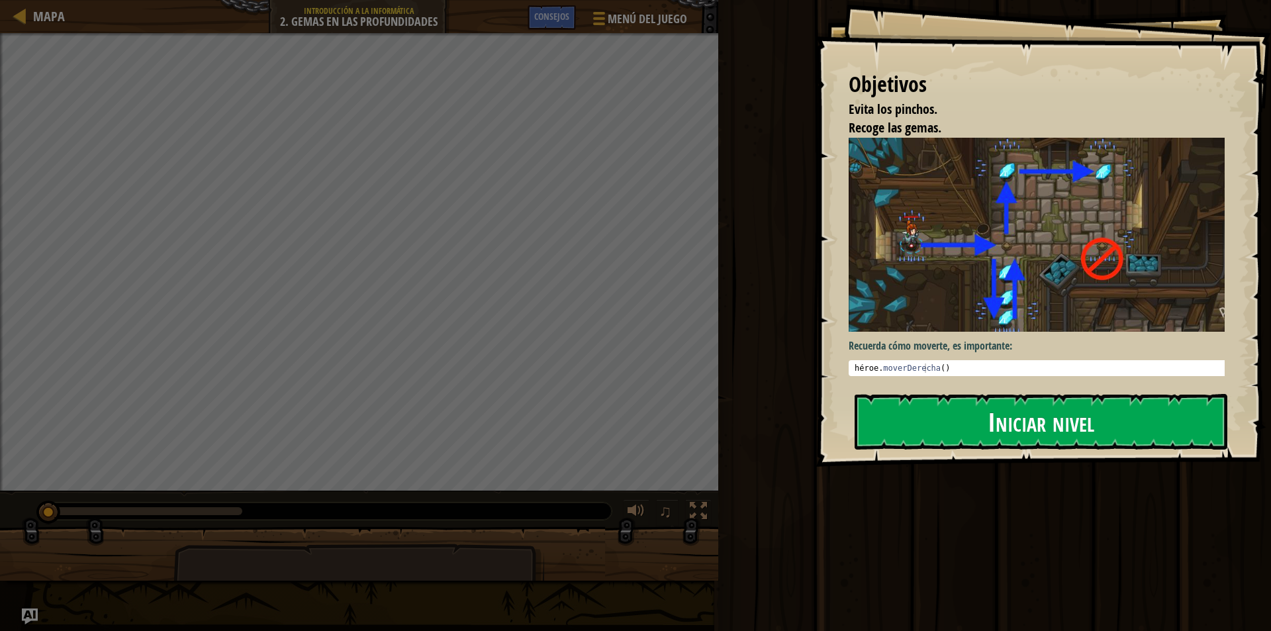
click at [964, 408] on button "Iniciar nivel" at bounding box center [1041, 422] width 373 height 56
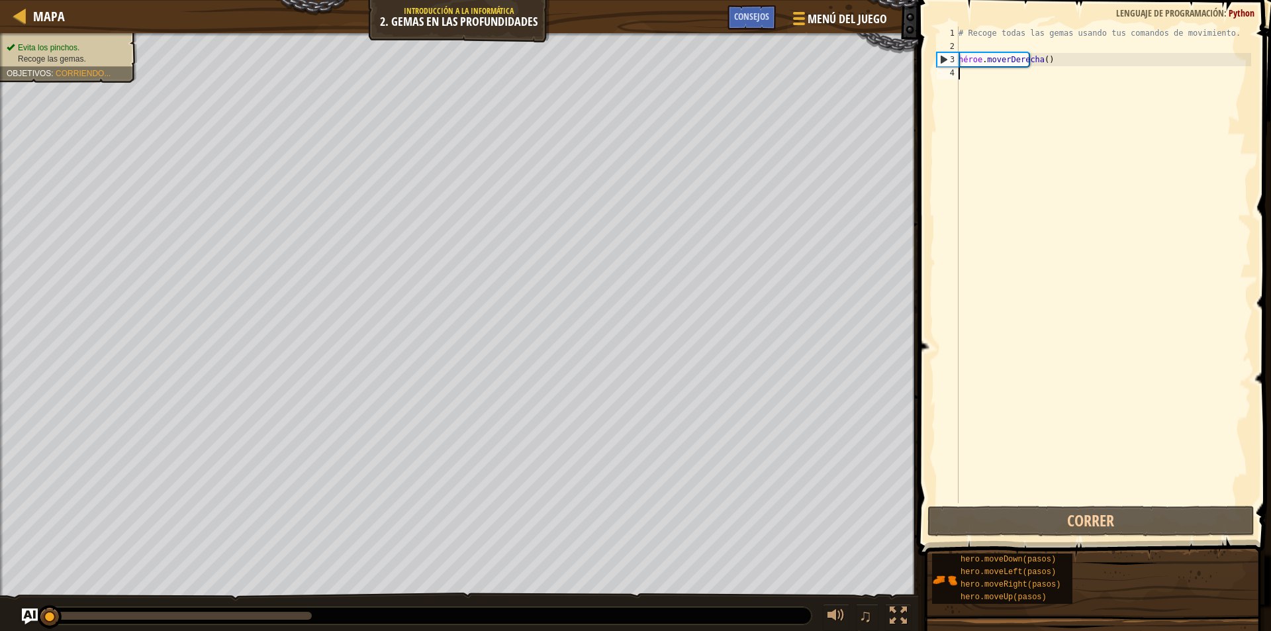
click at [1057, 58] on div "# Recoge todas las gemas usando tus comandos de movimiento. héroe . moverDerech…" at bounding box center [1103, 277] width 295 height 503
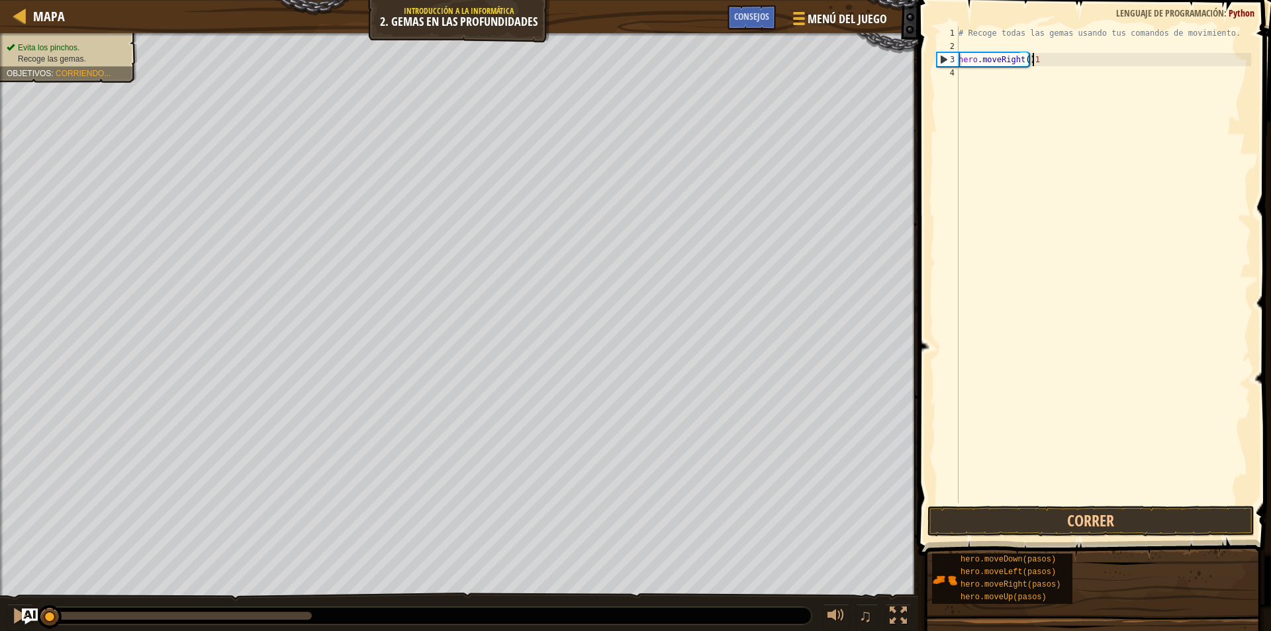
scroll to position [6, 5]
click at [1170, 524] on button "Correr" at bounding box center [1090, 521] width 327 height 30
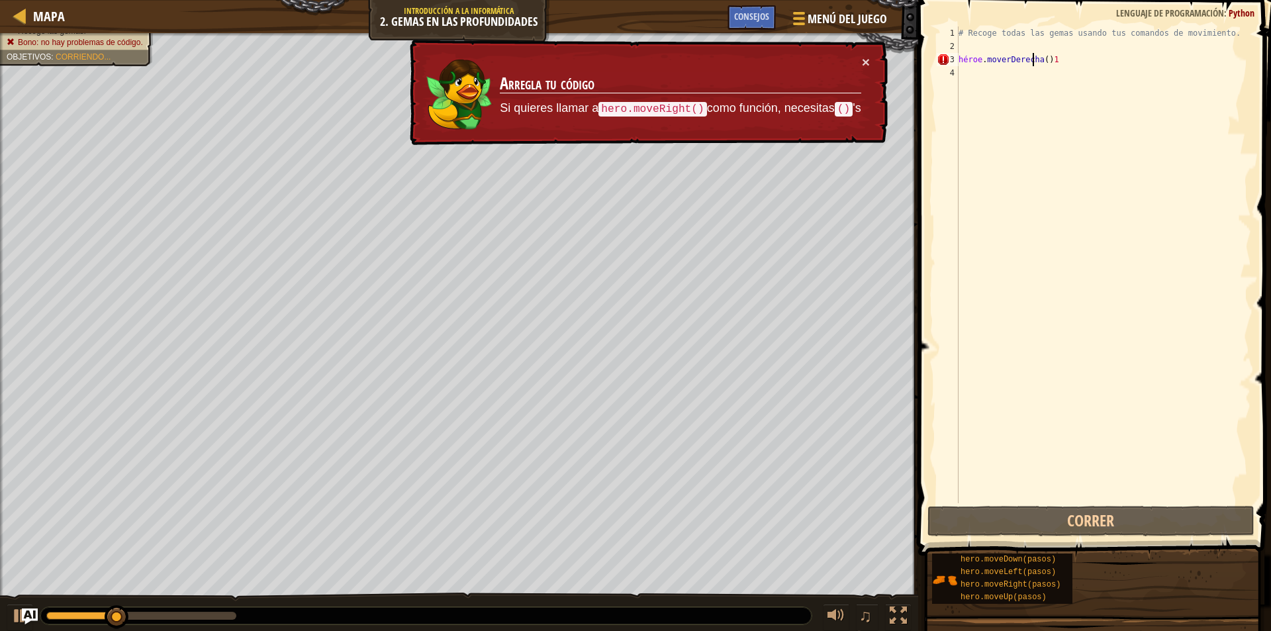
click at [1075, 59] on div "# Recoge todas las gemas usando tus comandos de movimiento. héroe . moverDerech…" at bounding box center [1103, 277] width 295 height 503
click at [1038, 54] on div "# Recoge todas las gemas usando tus comandos de movimiento. héroe . moverDerech…" at bounding box center [1103, 277] width 295 height 503
click at [1058, 62] on div "# Recoge todas las gemas usando tus comandos de movimiento. héroe . moverDerech…" at bounding box center [1103, 277] width 295 height 503
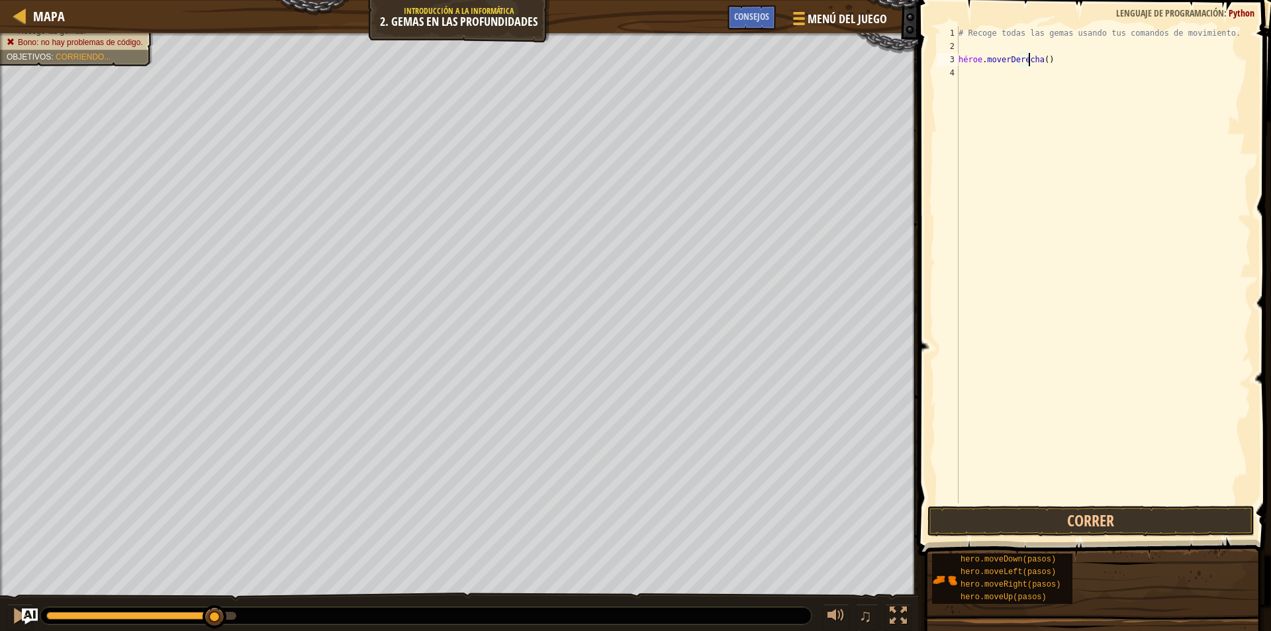
scroll to position [6, 5]
type textarea "hero.moveRight(1)"
click at [1088, 528] on button "Correr" at bounding box center [1090, 521] width 327 height 30
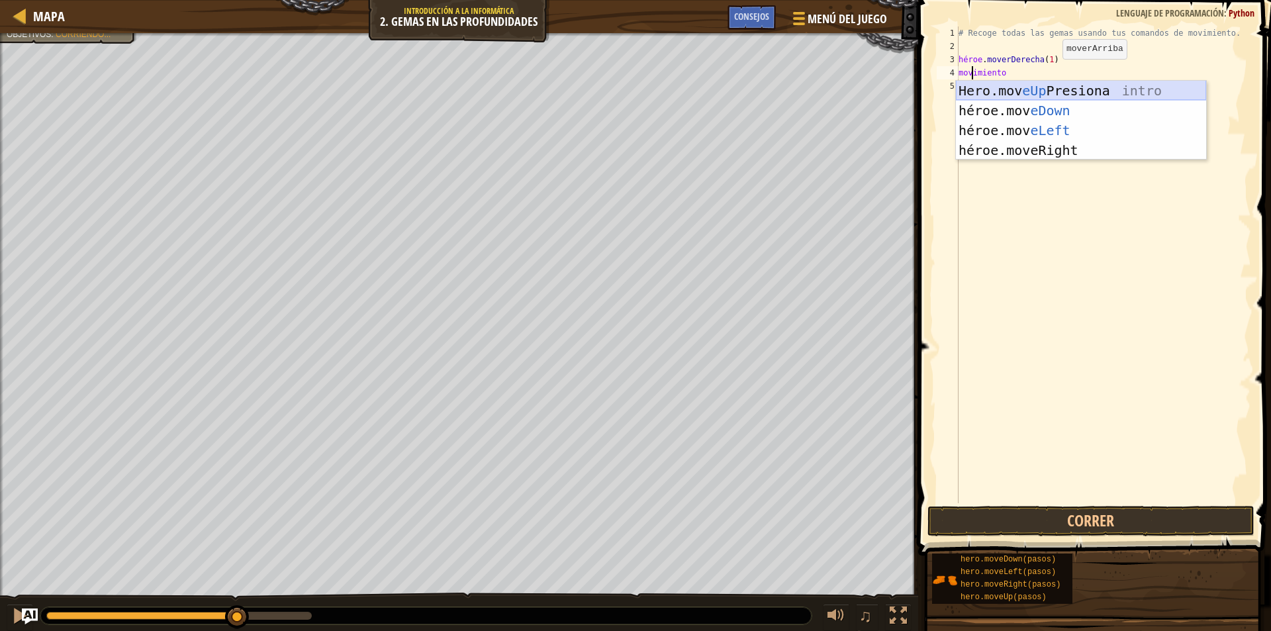
type textarea "move"
click at [1006, 96] on div "héroe. subir presión intro héroe. moverse hacia abajo Introducción a la presión…" at bounding box center [1081, 140] width 250 height 119
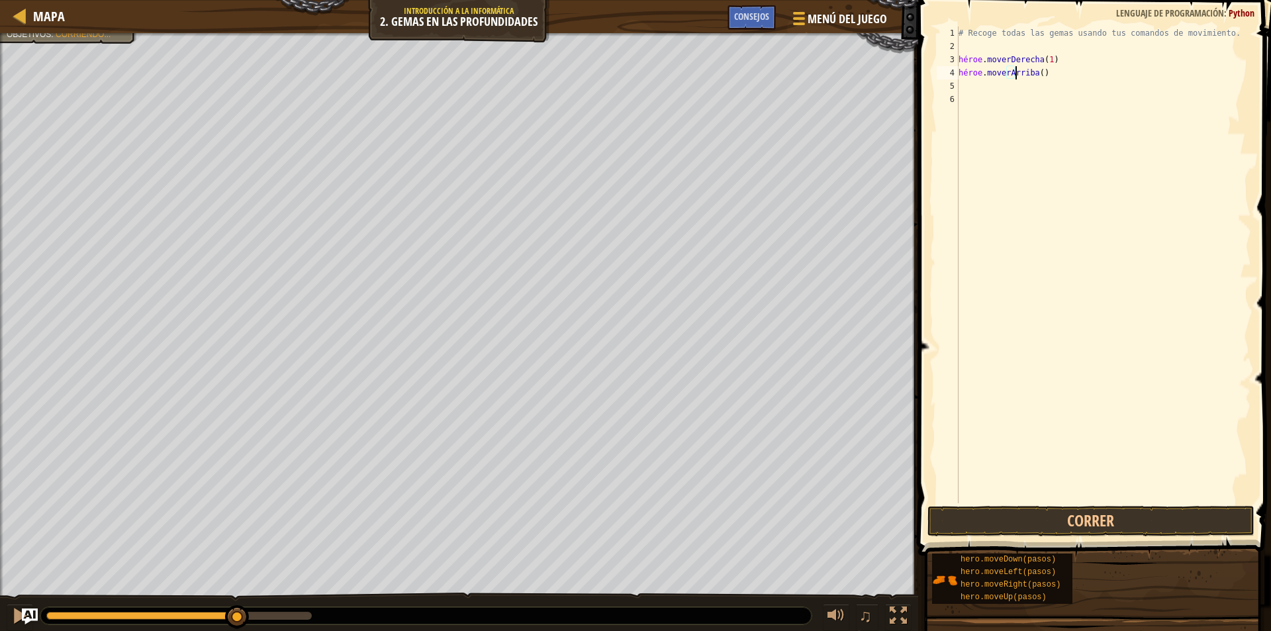
click at [1052, 69] on div "# Recoge todas las gemas usando tus comandos de movimiento. héroe . moverDerech…" at bounding box center [1103, 277] width 295 height 503
type textarea "hero.moveUp(1)"
click at [1148, 506] on button "Correr" at bounding box center [1090, 521] width 327 height 30
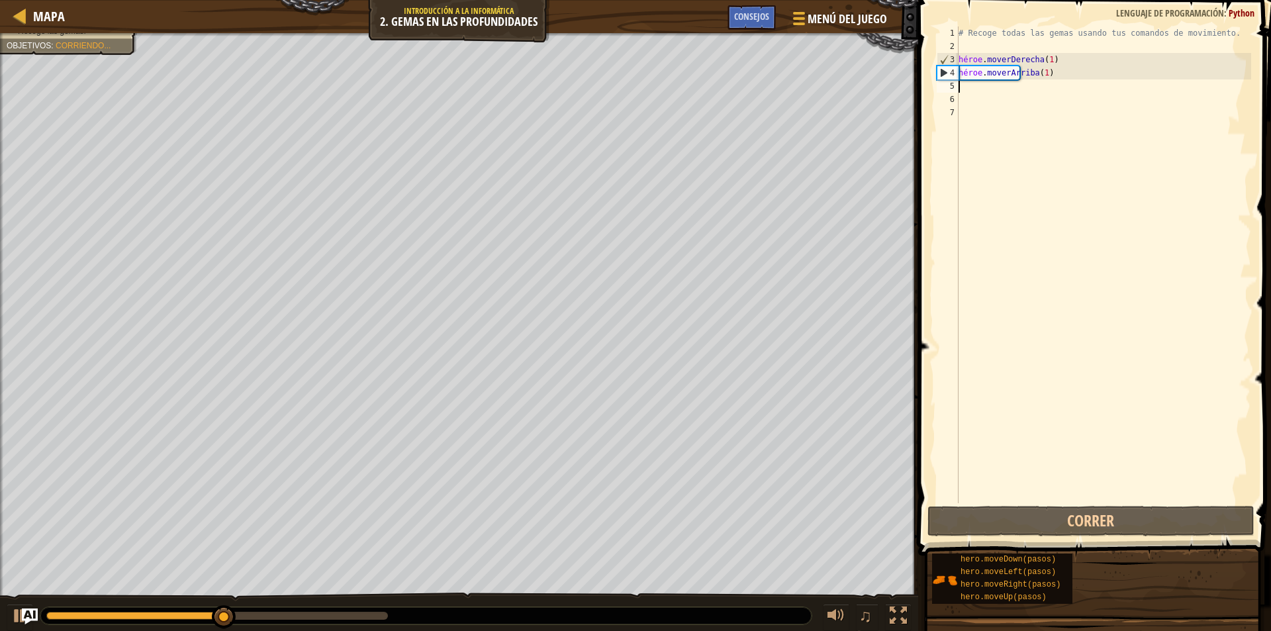
click at [973, 93] on div "# Recoge todas las gemas usando tus comandos de movimiento. héroe . moverDerech…" at bounding box center [1103, 277] width 295 height 503
click at [958, 84] on div "# Recoge todas las gemas usando tus comandos de movimiento. héroe . moverDerech…" at bounding box center [1103, 277] width 295 height 503
type textarea "m"
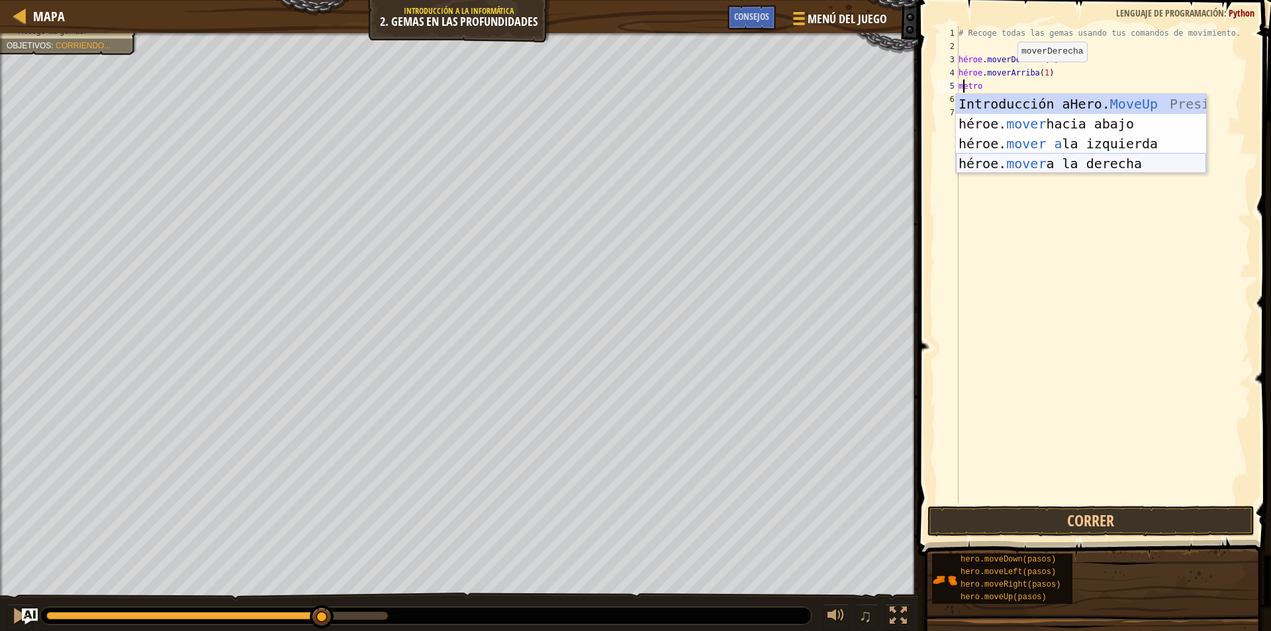
click at [1117, 168] on div "Introducción a Hero. MoveUp Presiona héroe. mover hacia abajo Introducción a la…" at bounding box center [1081, 153] width 250 height 119
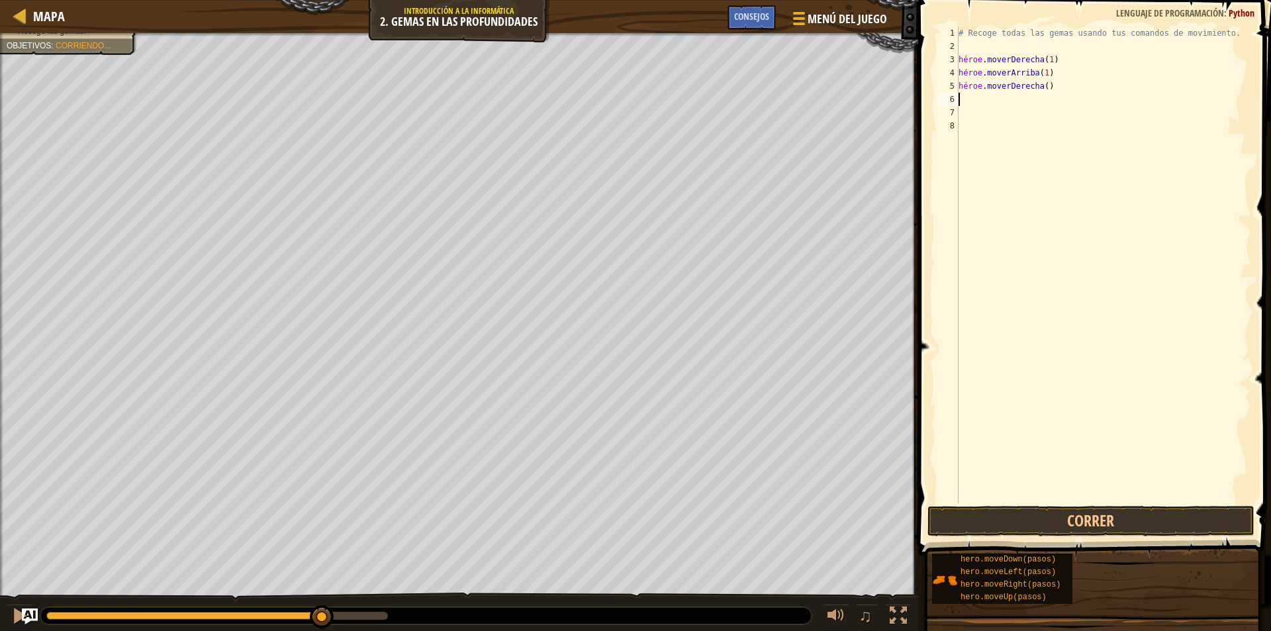
click at [1031, 85] on div "# Recoge todas las gemas usando tus comandos de movimiento. héroe . moverDerech…" at bounding box center [1103, 277] width 295 height 503
type textarea "hero.moveRight(2)"
click at [1121, 522] on button "Correr" at bounding box center [1090, 521] width 327 height 30
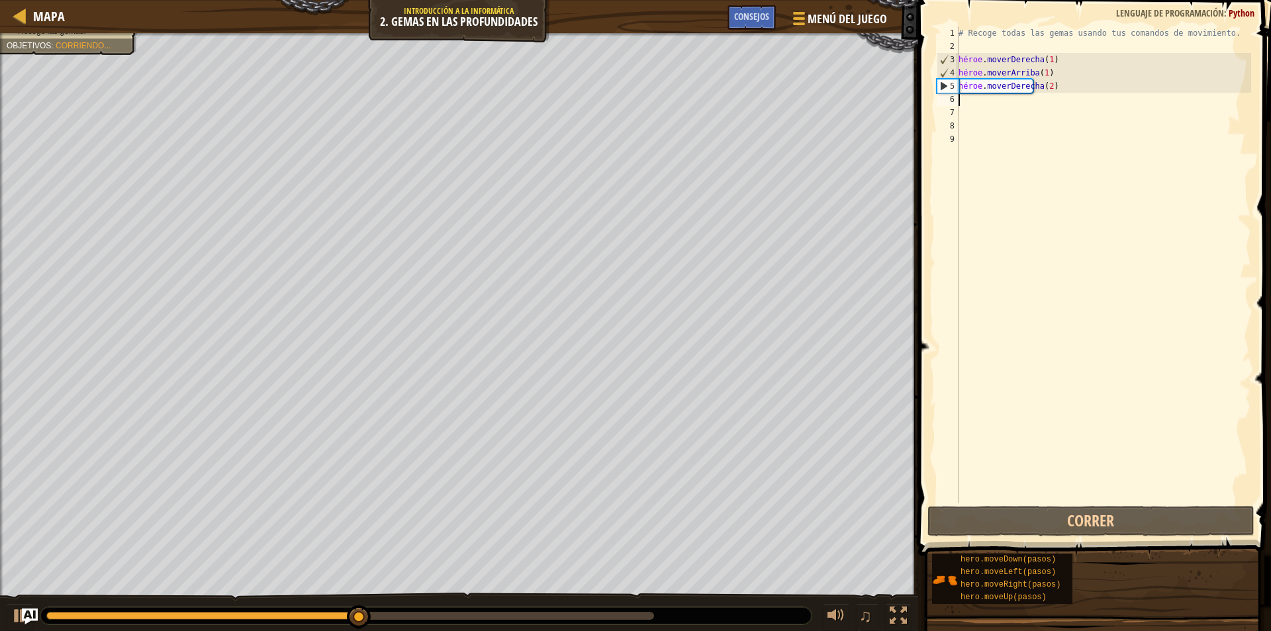
click at [1056, 80] on div "# Recoge todas las gemas usando tus comandos de movimiento. héroe . moverDerech…" at bounding box center [1103, 277] width 295 height 503
type textarea "hero.moveRight(2)"
click at [994, 100] on div "# Recoge todas las gemas usando tus comandos de movimiento. héroe . moverDerech…" at bounding box center [1103, 277] width 295 height 503
click at [1069, 88] on div "# Recoge todas las gemas usando tus comandos de movimiento. héroe . moverDerech…" at bounding box center [1103, 277] width 295 height 503
click at [1060, 80] on div "# Recoge todas las gemas usando tus comandos de movimiento. héroe . moverDerech…" at bounding box center [1103, 277] width 295 height 503
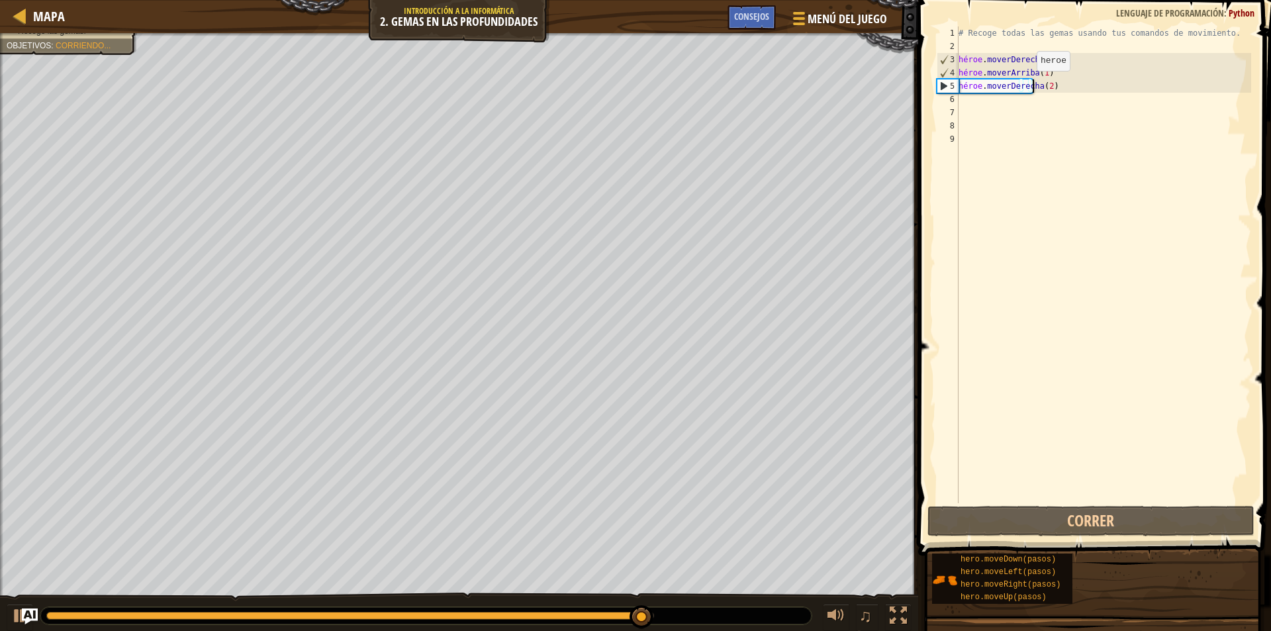
click at [1019, 84] on div "# Recoge todas las gemas usando tus comandos de movimiento. héroe . moverDerech…" at bounding box center [1103, 277] width 295 height 503
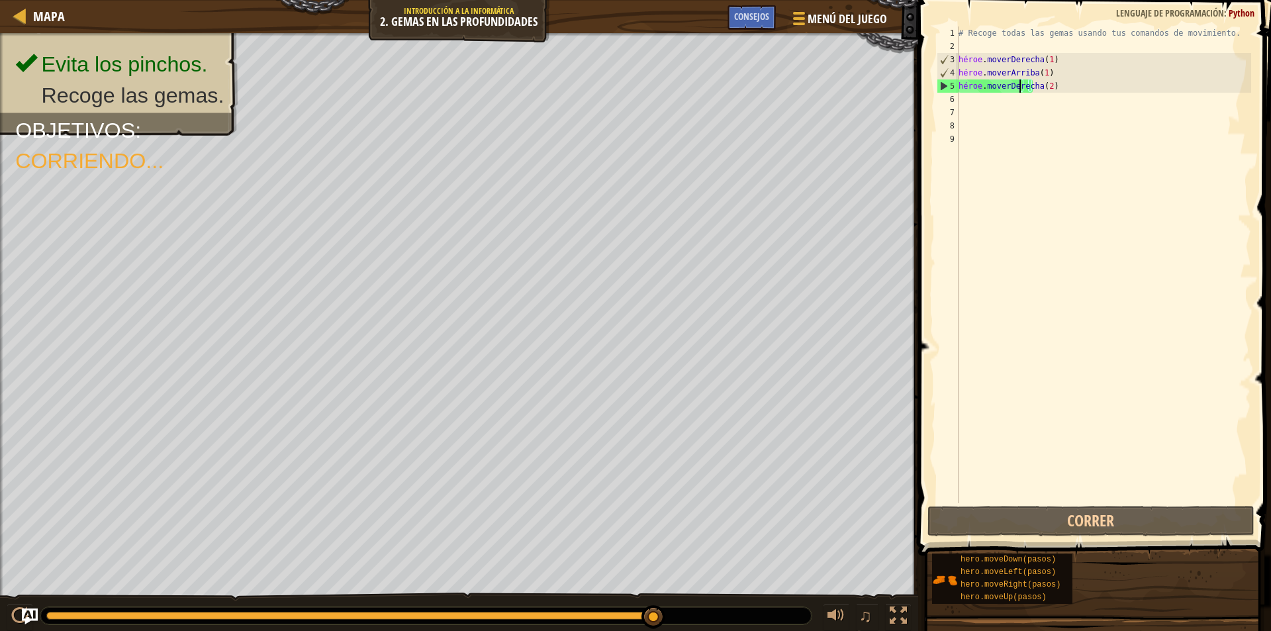
click at [1045, 81] on div "# Recoge todas las gemas usando tus comandos de movimiento. héroe . moverDerech…" at bounding box center [1103, 277] width 295 height 503
click at [1070, 87] on div "# Recoge todas las gemas usando tus comandos de movimiento. héroe . moverDerech…" at bounding box center [1103, 277] width 295 height 503
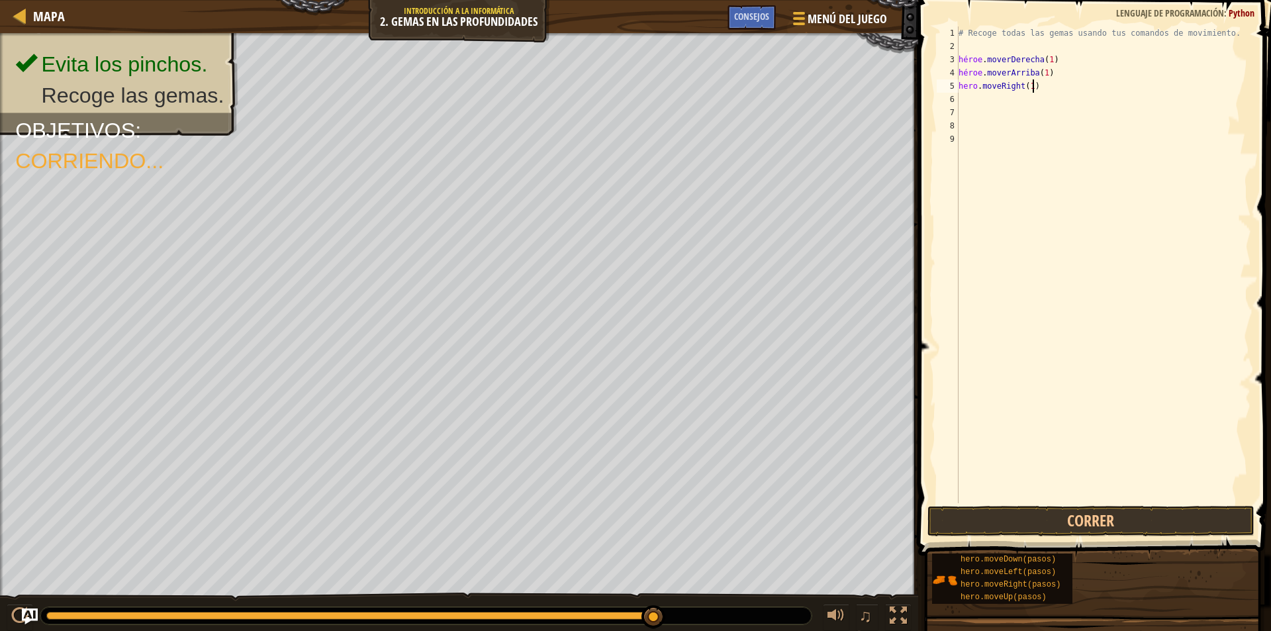
scroll to position [6, 5]
type textarea "hero.moveRight(1)"
click at [1109, 519] on button "Correr" at bounding box center [1090, 521] width 327 height 30
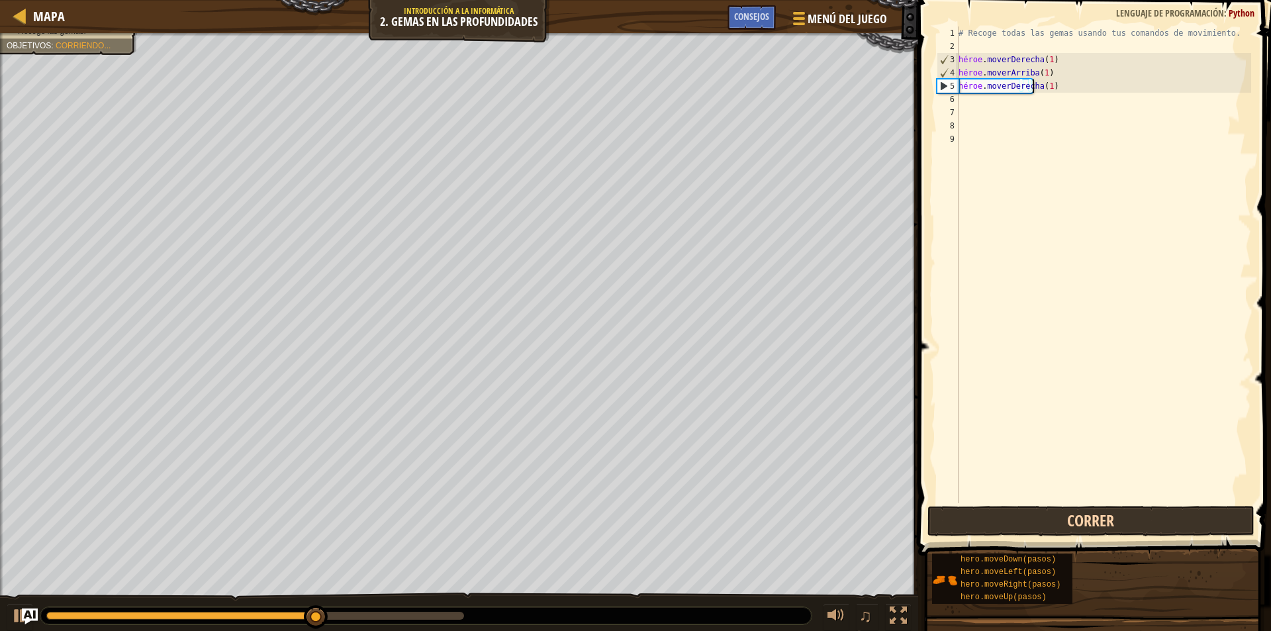
click at [976, 63] on div "# Recoge todas las gemas usando tus comandos de movimiento. héroe . moverDerech…" at bounding box center [1103, 277] width 295 height 503
click at [1082, 53] on div "# Recoge todas las gemas usando tus comandos de movimiento. héroe . moverDerech…" at bounding box center [1103, 277] width 295 height 503
click at [1064, 60] on div "# Recoge todas las gemas usando tus comandos de movimiento. héroe . moverDerech…" at bounding box center [1103, 277] width 295 height 503
click at [952, 60] on font "3" at bounding box center [952, 59] width 5 height 9
click at [938, 56] on div "hero.moveRight(1) 1 2 3 4 5 6 7 8 9 # Recoge todas las gemas usando tus comando…" at bounding box center [1092, 264] width 317 height 477
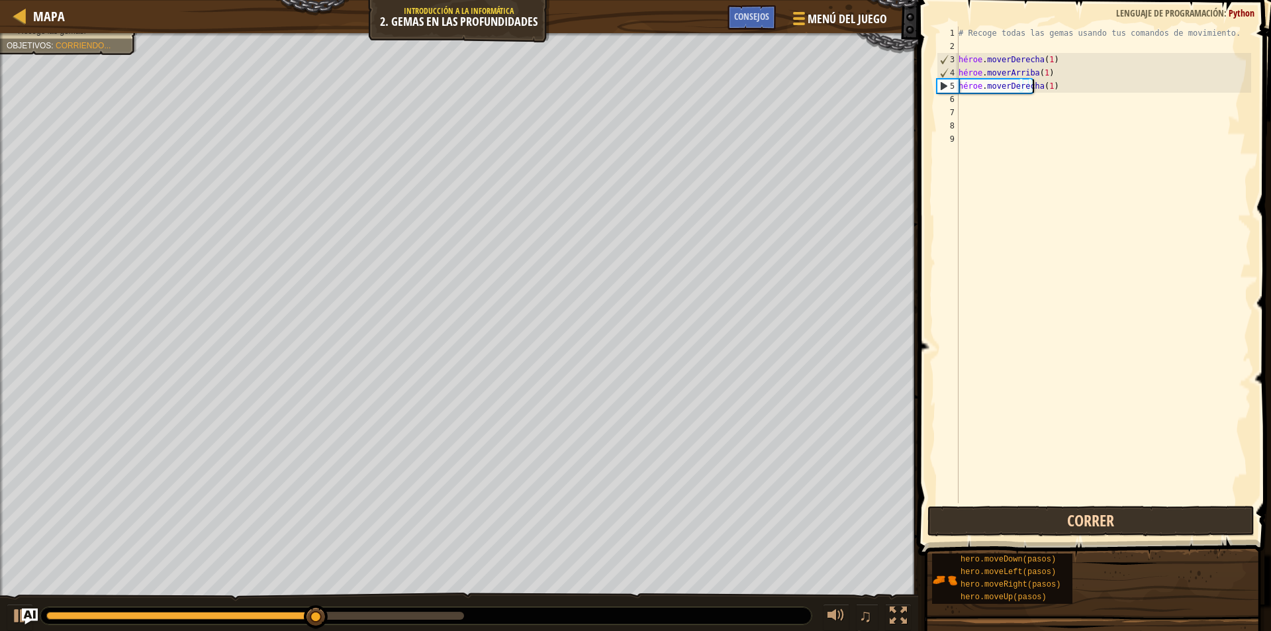
click at [978, 59] on div "# Recoge todas las gemas usando tus comandos de movimiento. héroe . moverDerech…" at bounding box center [1103, 277] width 295 height 503
click at [1009, 62] on div "# Recoge todas las gemas usando tus comandos de movimiento. héroe . moverDerech…" at bounding box center [1103, 277] width 295 height 503
click at [1115, 78] on div "# Recoge todas las gemas usando tus comandos de movimiento. héroe . moverDerech…" at bounding box center [1103, 277] width 295 height 503
click at [971, 89] on div "# Recoge todas las gemas usando tus comandos de movimiento. héroe . moverDerech…" at bounding box center [1103, 277] width 295 height 503
click at [951, 89] on font "5" at bounding box center [952, 85] width 5 height 9
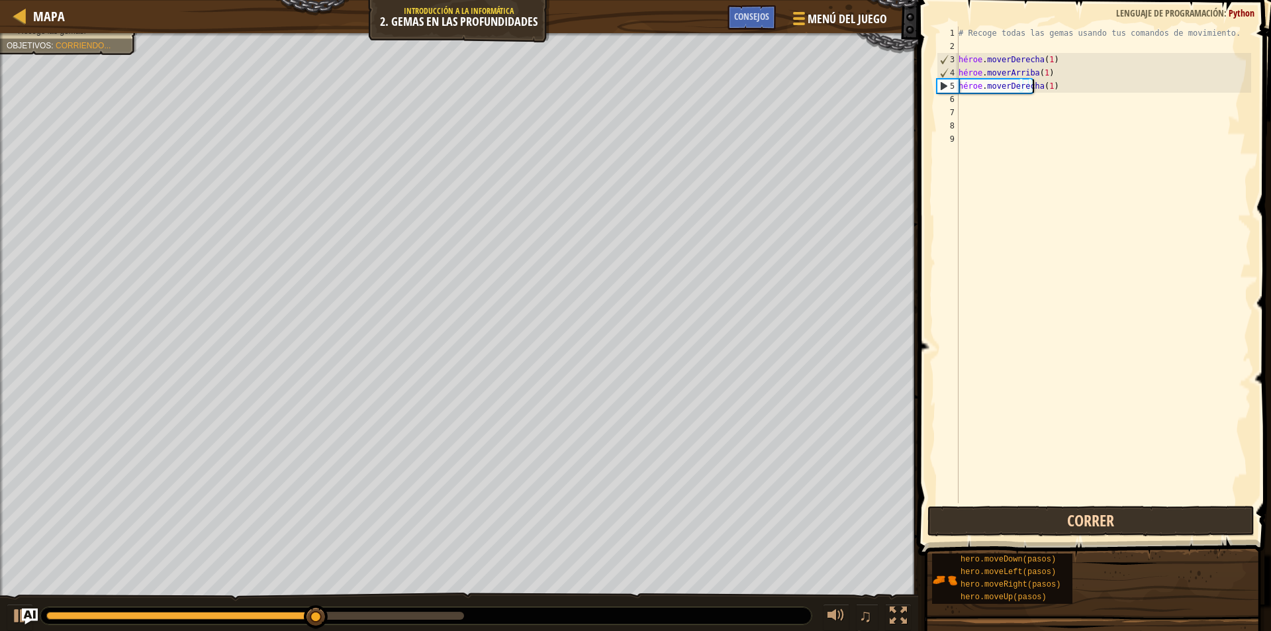
click at [966, 103] on div "# Recoge todas las gemas usando tus comandos de movimiento. héroe . moverDerech…" at bounding box center [1103, 277] width 295 height 503
click at [1005, 229] on div "# Recoge todas las gemas usando tus comandos de movimiento. héroe . moverDerech…" at bounding box center [1103, 277] width 295 height 503
click at [943, 89] on div "5" at bounding box center [947, 85] width 21 height 13
click at [998, 83] on div "# Recoge todas las gemas usando tus comandos de movimiento. héroe . moverDerech…" at bounding box center [1103, 277] width 295 height 503
click at [1071, 77] on div "# Recoge todas las gemas usando tus comandos de movimiento. héroe . moverDerech…" at bounding box center [1103, 277] width 295 height 503
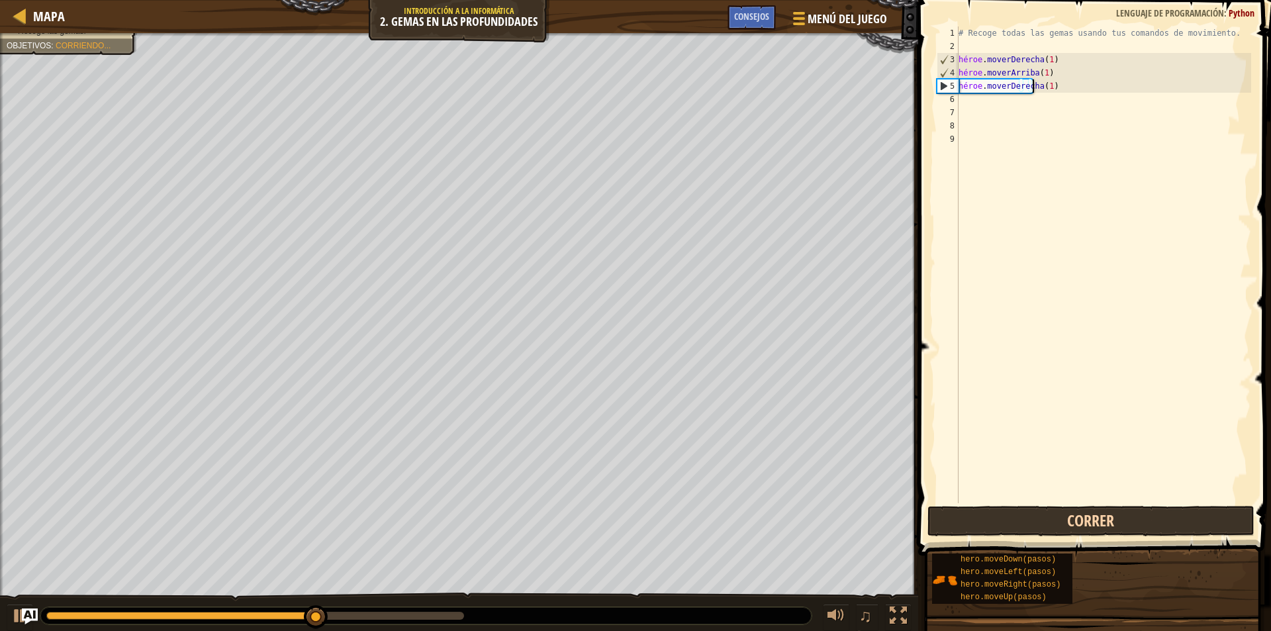
click at [1068, 81] on div "# Recoge todas las gemas usando tus comandos de movimiento. héroe . moverDerech…" at bounding box center [1103, 277] width 295 height 503
click at [1041, 108] on div "# Recoge todas las gemas usando tus comandos de movimiento. héroe . moverDerech…" at bounding box center [1103, 277] width 295 height 503
click at [1154, 510] on button "Correr" at bounding box center [1090, 521] width 327 height 30
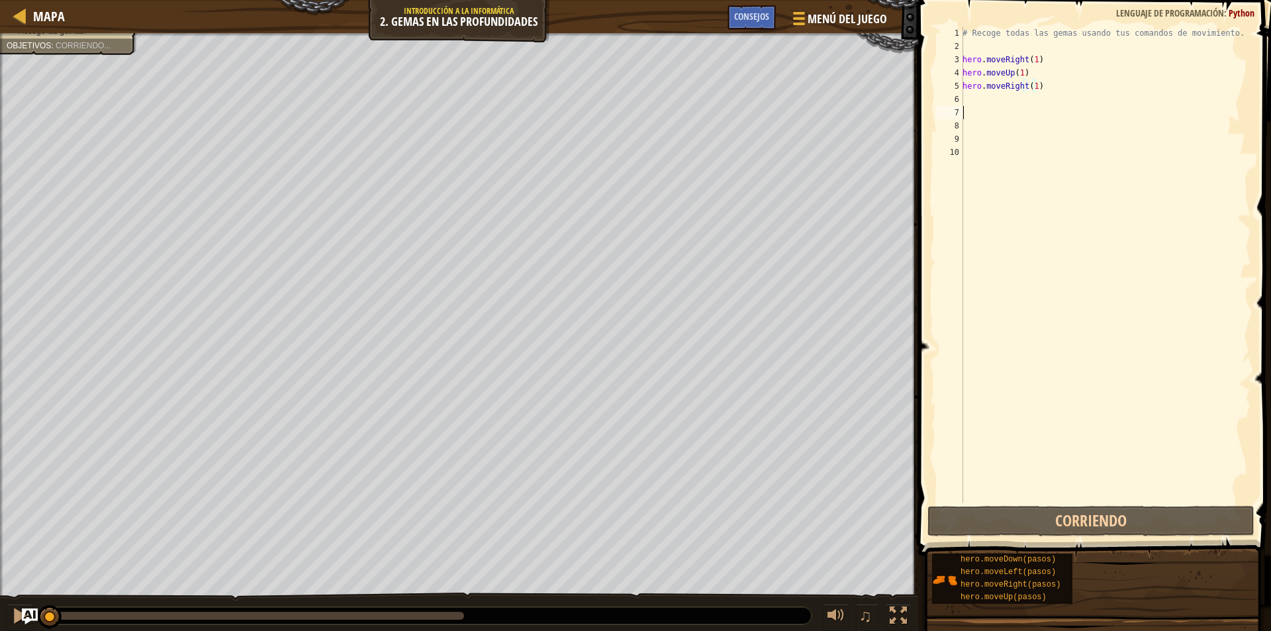
scroll to position [6, 0]
click at [994, 73] on div "# Recoge todas las gemas usando tus comandos de movimiento. héroe . moverDerech…" at bounding box center [1105, 277] width 291 height 503
click at [859, 150] on div "Mapa Introducción a la informática 2. Gemas en las profundidades Menú del [DEMO…" at bounding box center [635, 315] width 1271 height 631
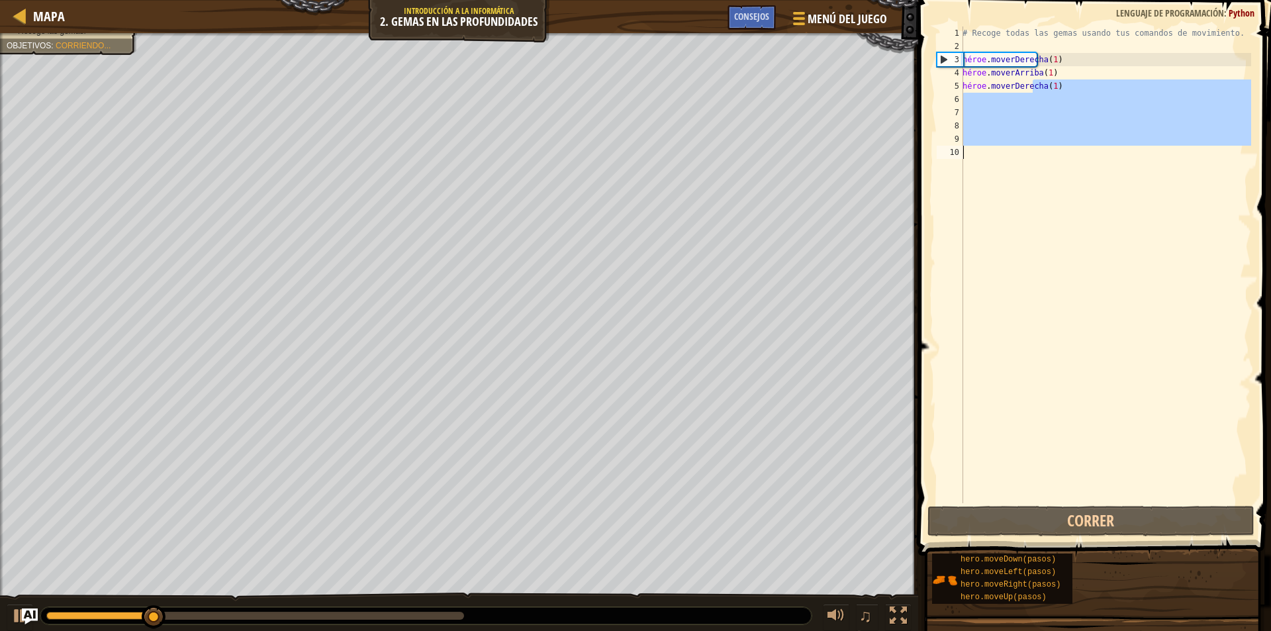
click at [1072, 196] on div "# Recoge todas las gemas usando tus comandos de movimiento. héroe . moverDerech…" at bounding box center [1105, 264] width 291 height 477
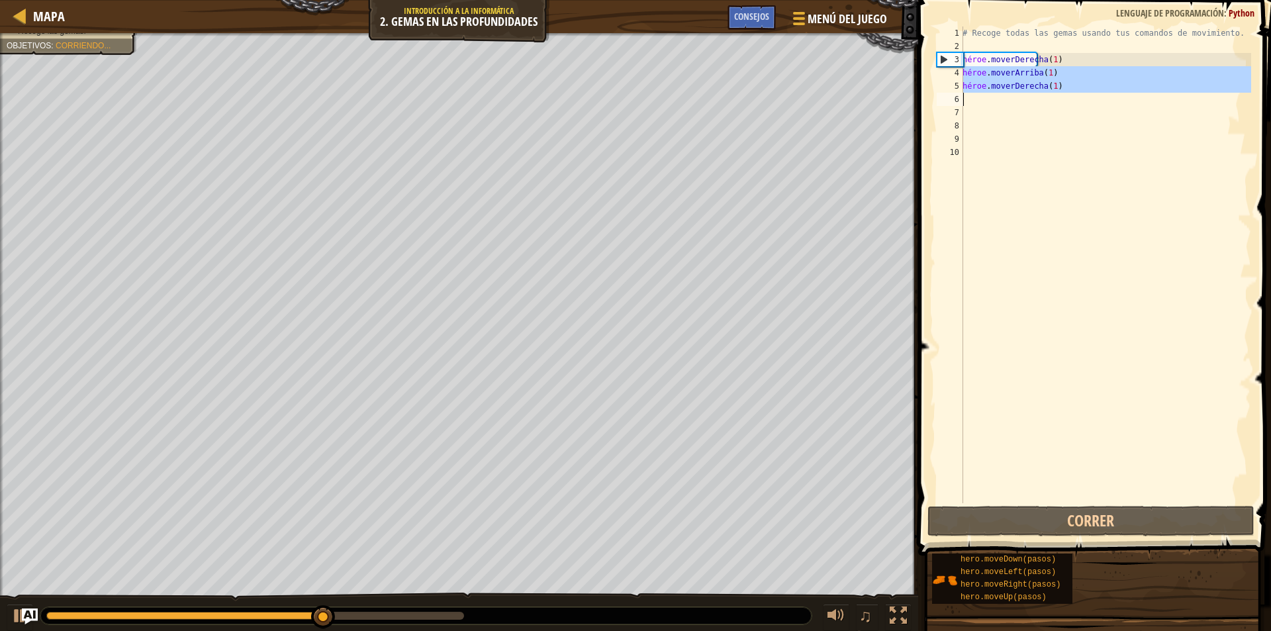
drag, startPoint x: 964, startPoint y: 75, endPoint x: 1110, endPoint y: 98, distance: 147.5
click at [1110, 98] on div "# Recoge todas las gemas usando tus comandos de movimiento. héroe . moverDerech…" at bounding box center [1105, 277] width 291 height 503
type textarea "hero.moveRight(1)"
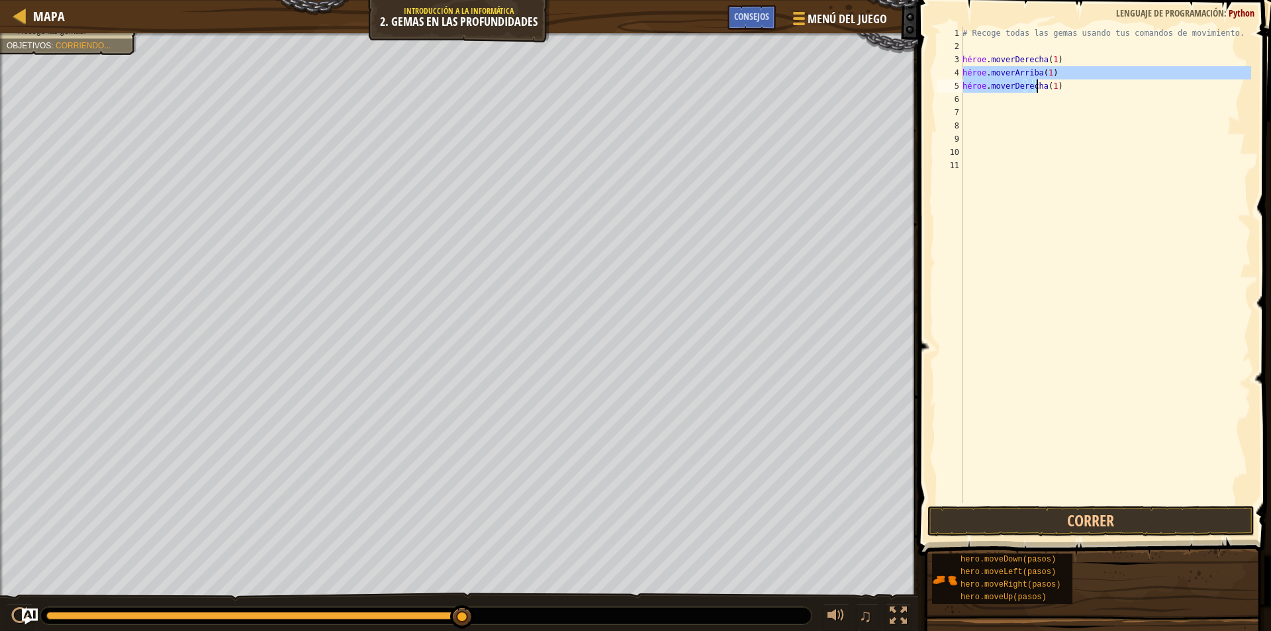
drag, startPoint x: 963, startPoint y: 78, endPoint x: 1117, endPoint y: 81, distance: 153.6
click at [1117, 81] on div "# Recoge todas las gemas usando tus comandos de movimiento. héroe . moverDerech…" at bounding box center [1105, 277] width 291 height 503
type textarea "hero.moveUp(1) hero.moveRight(1)"
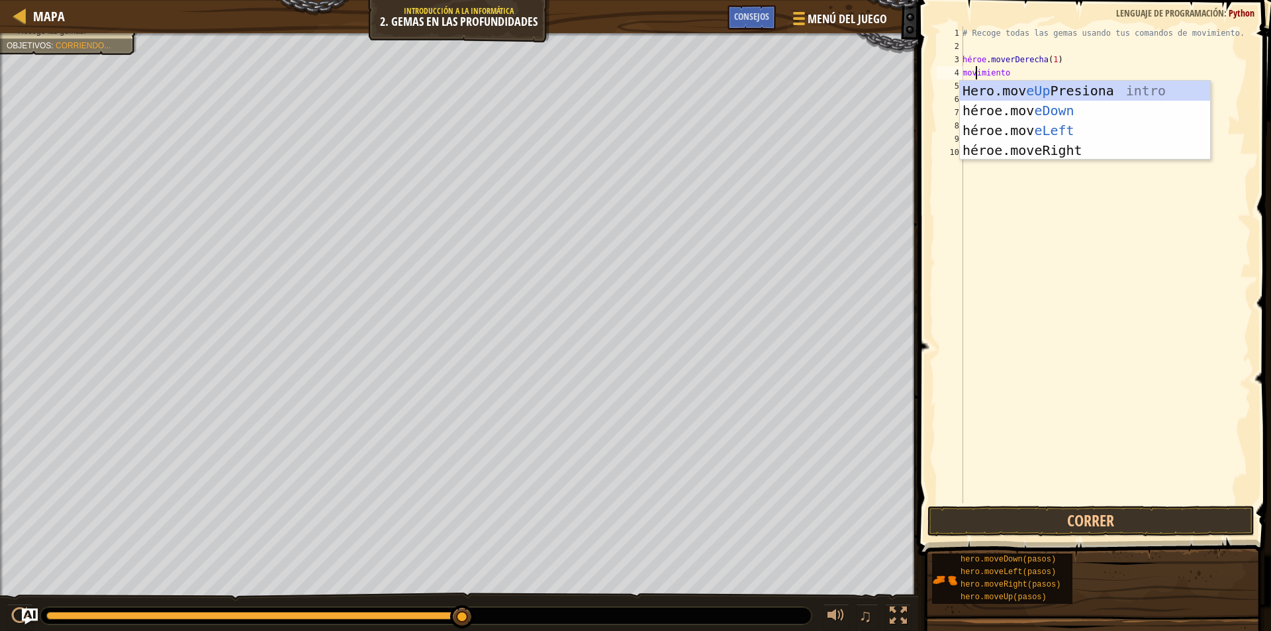
scroll to position [6, 1]
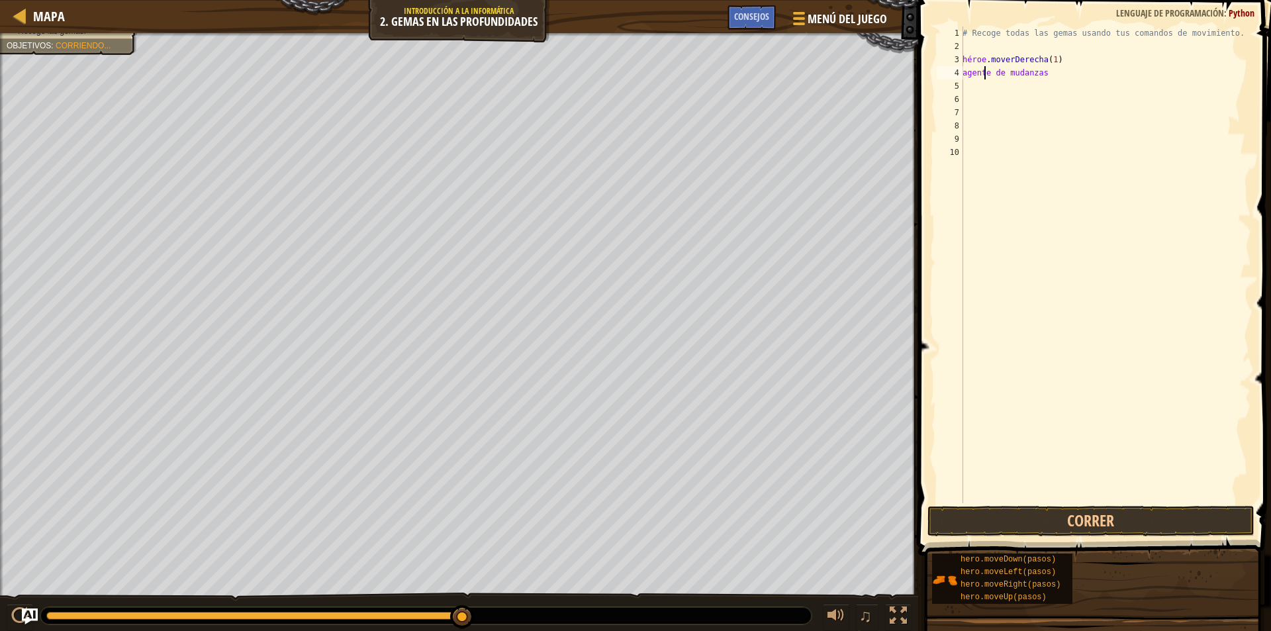
drag, startPoint x: 1069, startPoint y: 71, endPoint x: 982, endPoint y: 75, distance: 87.4
click at [982, 75] on div "# Recoge todas las gemas usando tus comandos de movimiento. héroe . moverDerech…" at bounding box center [1105, 277] width 291 height 503
click at [984, 76] on div "# Recoge todas las gemas usando tus comandos de movimiento. héroe . moverDerech…" at bounding box center [1105, 277] width 291 height 503
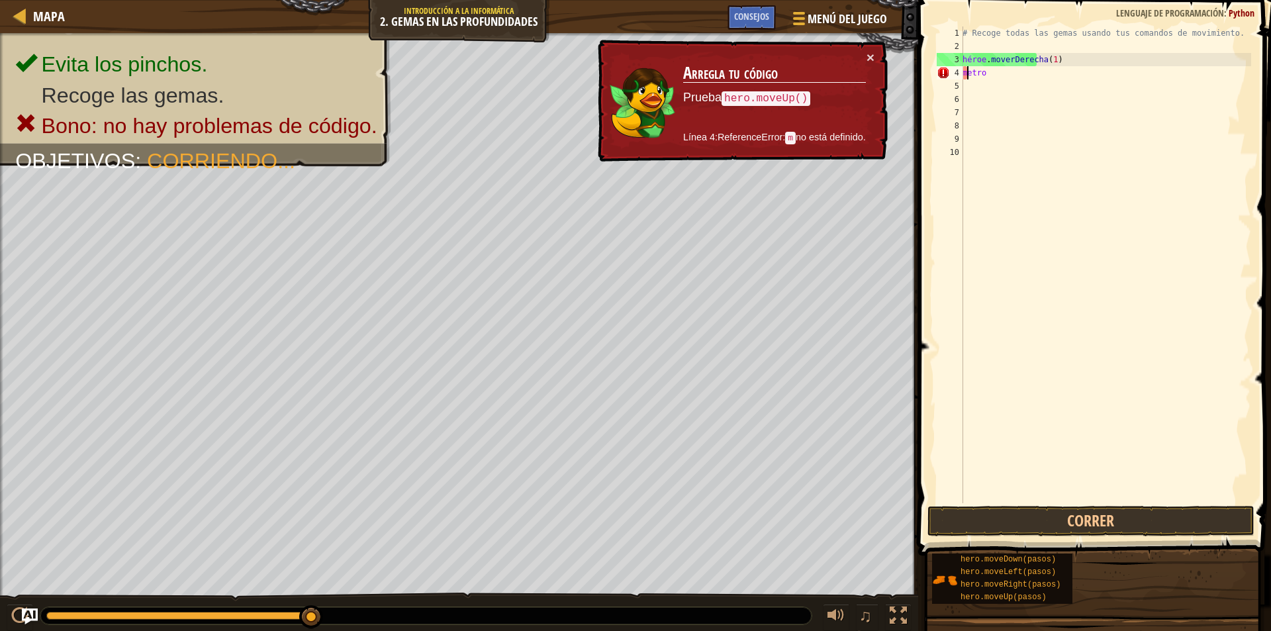
type textarea "mo"
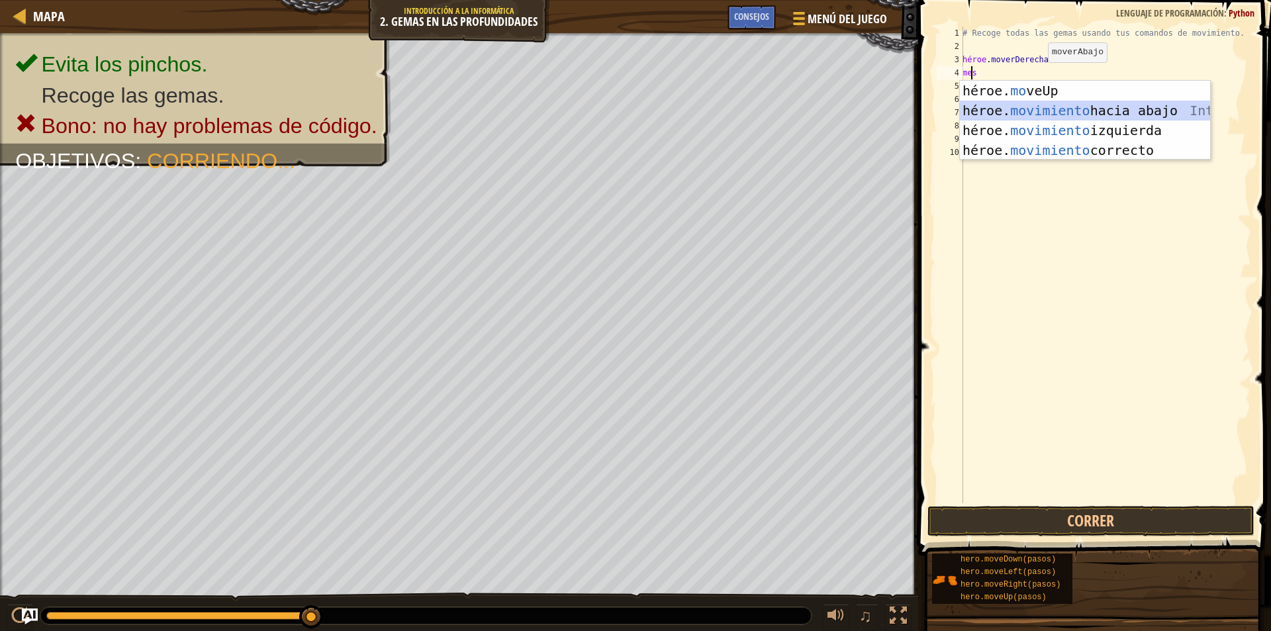
click at [1133, 111] on div "héroe. mo veUp Presiona intro héroe. movimiento hacia abajo Introducción a la p…" at bounding box center [1085, 140] width 250 height 119
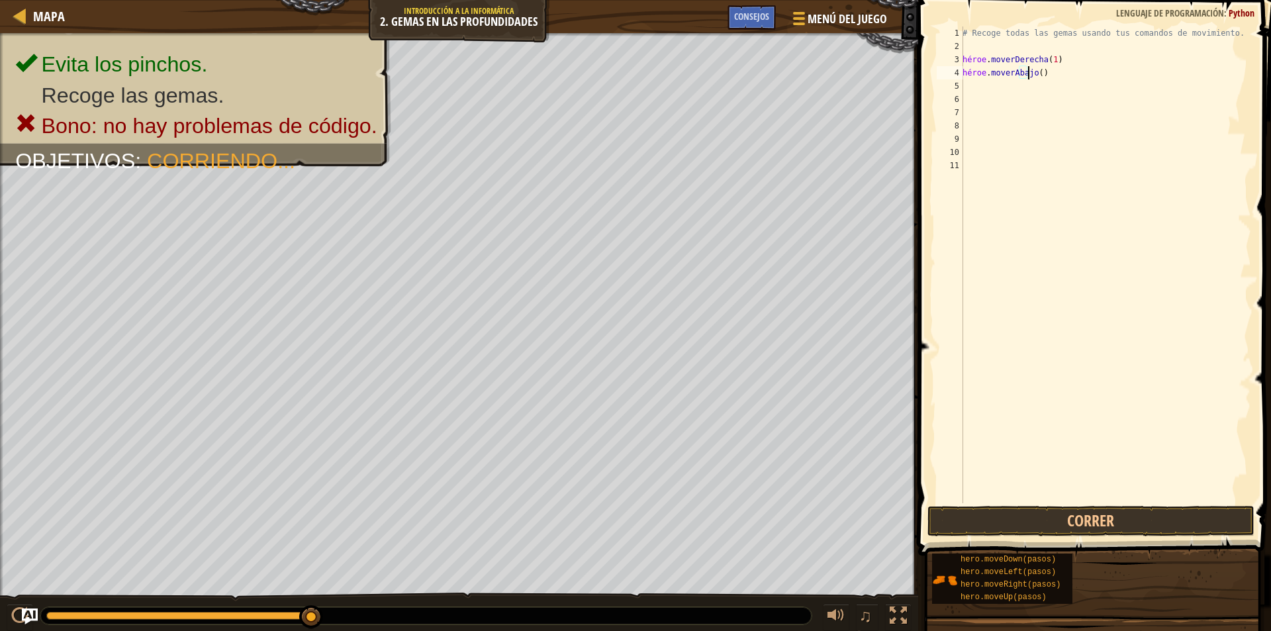
click at [1049, 71] on div "# Recoge todas las gemas usando tus comandos de movimiento. héroe . moverDerech…" at bounding box center [1105, 277] width 291 height 503
type textarea "hero.moveDown(1)"
click at [1078, 515] on button "Correr" at bounding box center [1090, 521] width 327 height 30
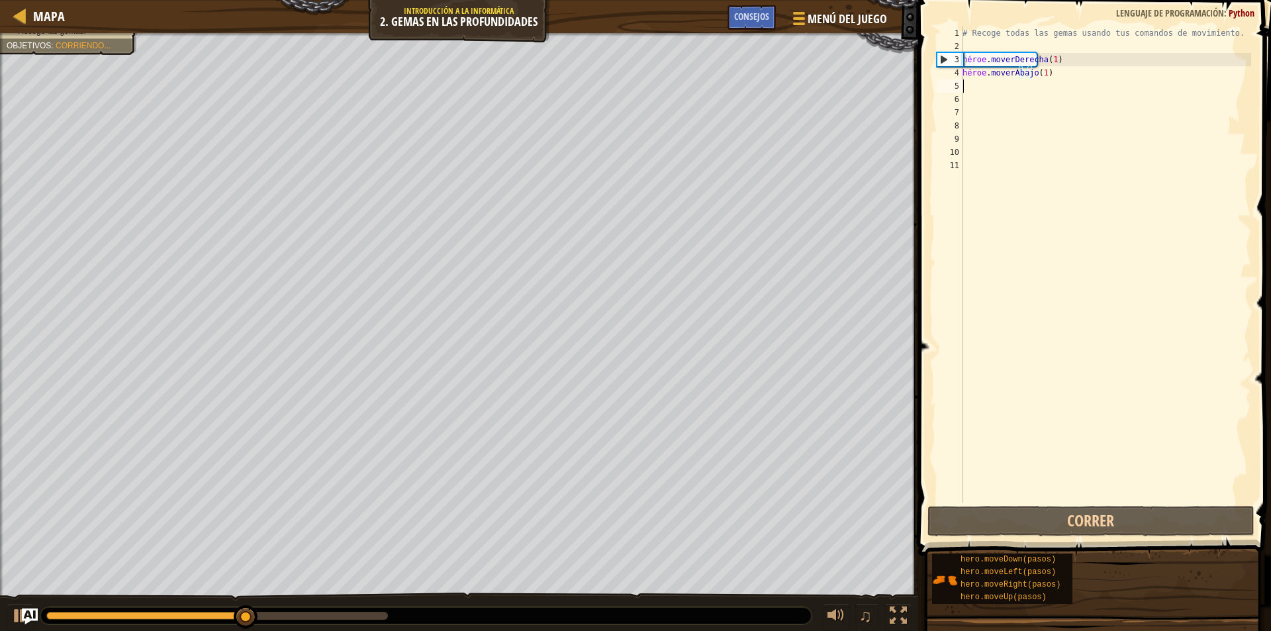
click at [982, 86] on div "# Recoge todas las gemas usando tus comandos de movimiento. héroe . moverDerech…" at bounding box center [1105, 277] width 291 height 503
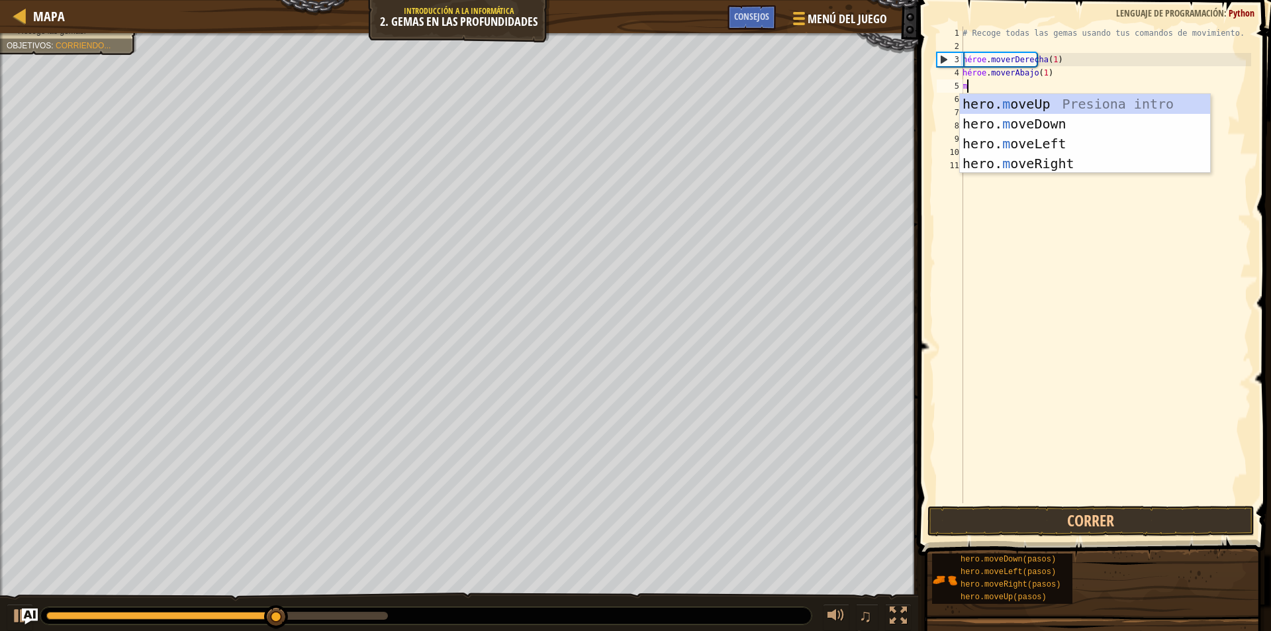
type textarea "mo"
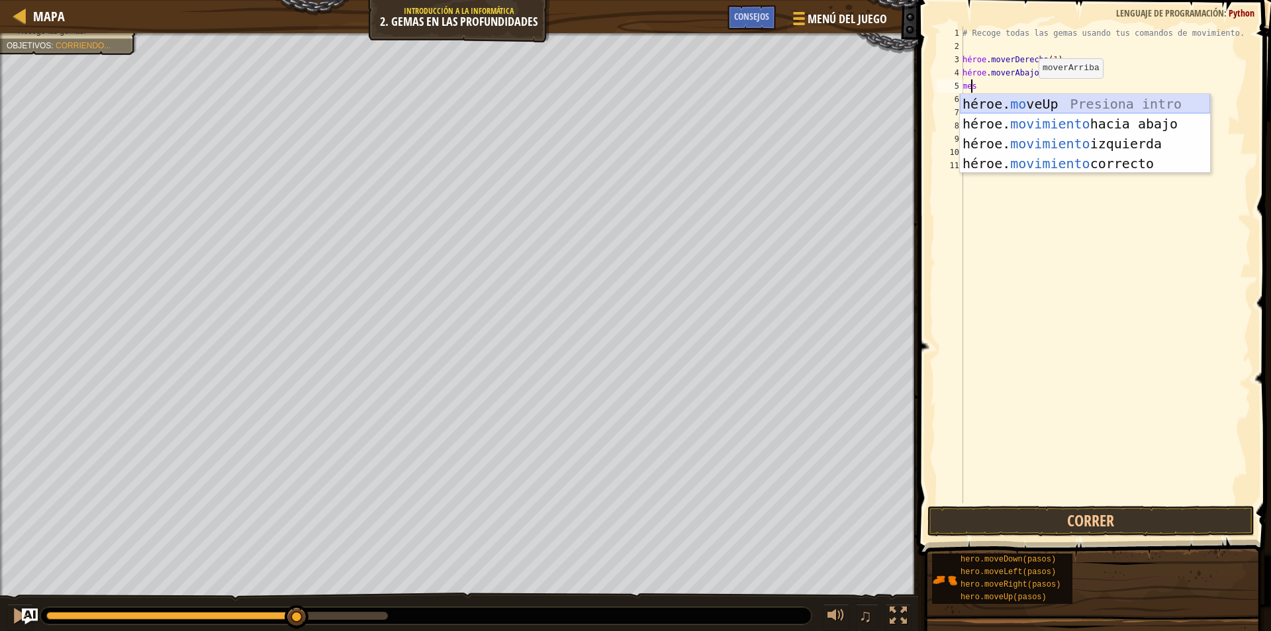
click at [1094, 97] on div "héroe. mo veUp Presiona intro héroe. movimiento hacia abajo Introducción a la p…" at bounding box center [1085, 153] width 250 height 119
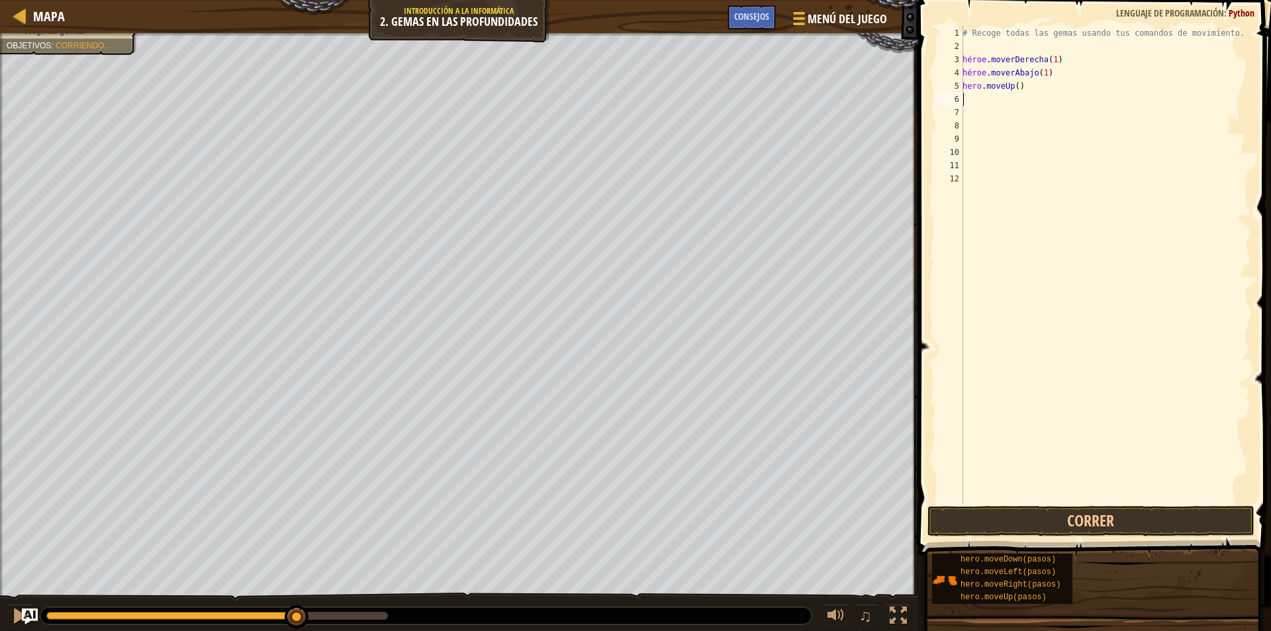
click at [1056, 84] on div "# Recoge todas las gemas usando tus comandos de movimiento. héroe . moverDerech…" at bounding box center [1105, 277] width 291 height 503
click at [1054, 87] on div "# Recoge todas las gemas usando tus comandos de movimiento. héroe . moverDerech…" at bounding box center [1105, 277] width 291 height 503
type textarea "hero.moveUp(1)"
click at [1037, 516] on button "Correr" at bounding box center [1090, 521] width 327 height 30
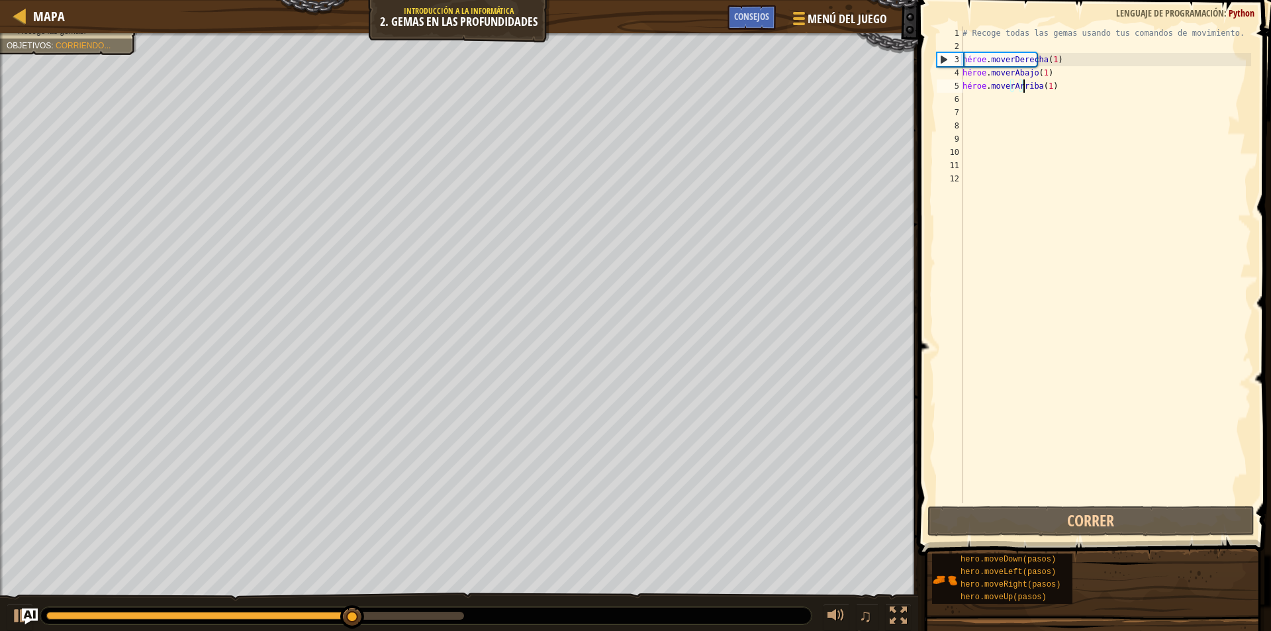
click at [978, 103] on div "# Recoge todas las gemas usando tus comandos de movimiento. héroe . moverDerech…" at bounding box center [1105, 277] width 291 height 503
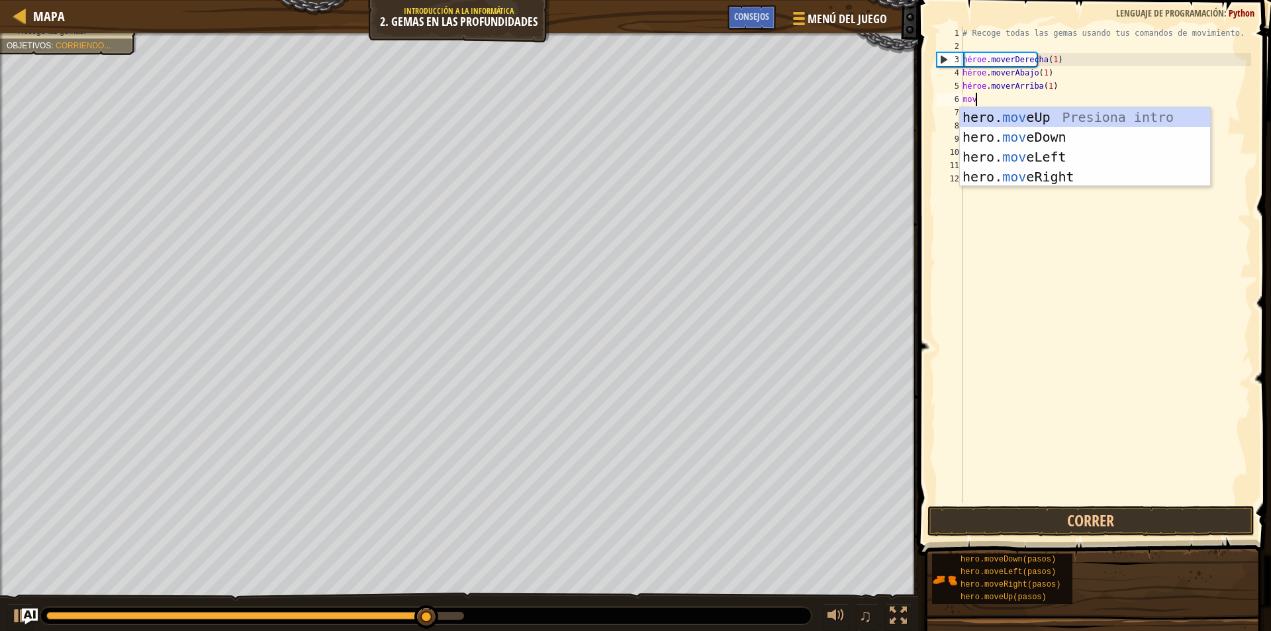
scroll to position [6, 1]
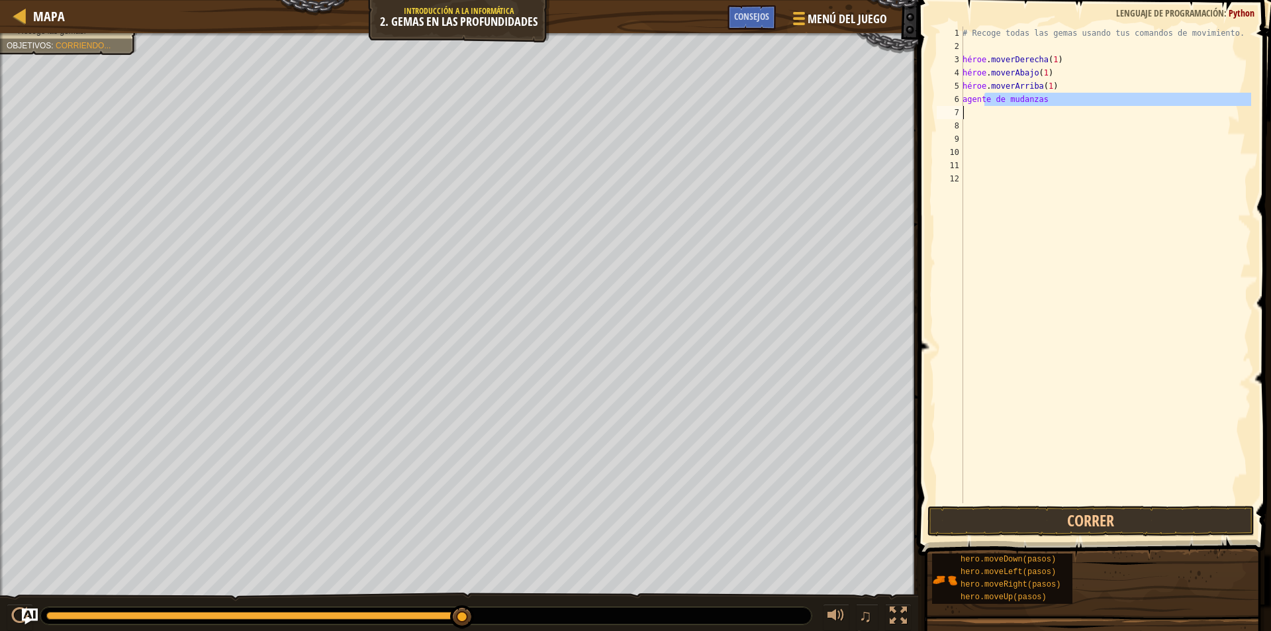
drag, startPoint x: 1045, startPoint y: 99, endPoint x: 969, endPoint y: 115, distance: 77.1
click at [969, 115] on div "# Recoge todas las gemas usando tus comandos de movimiento. héroe . moverDerech…" at bounding box center [1105, 277] width 291 height 503
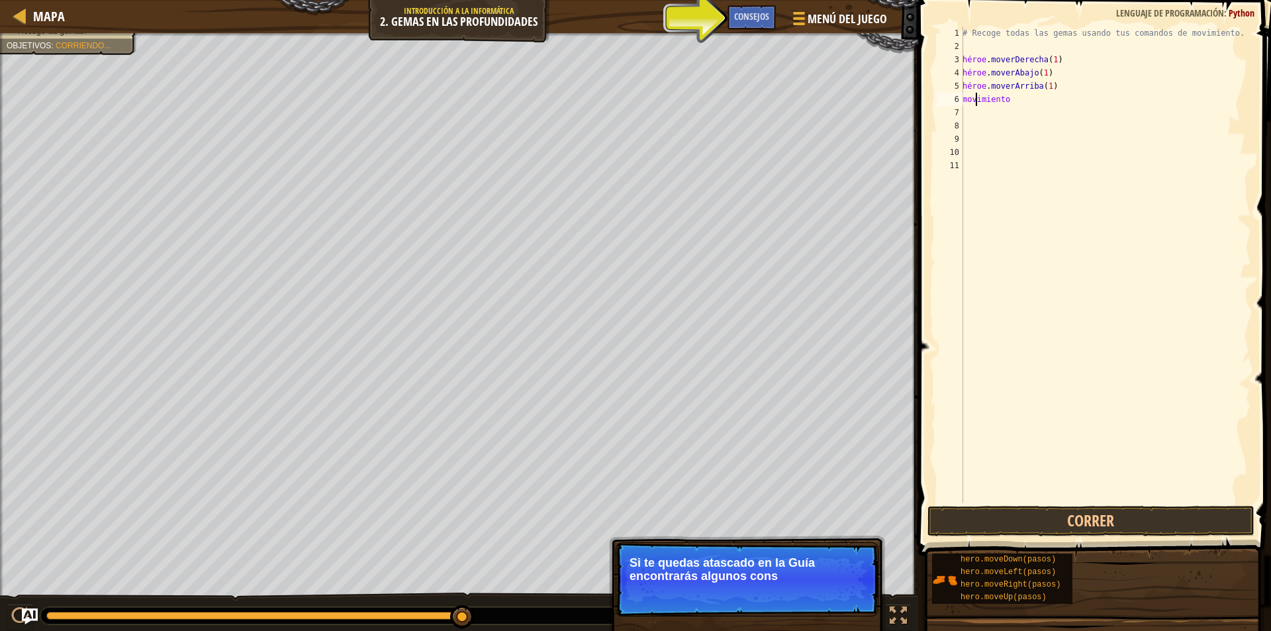
scroll to position [6, 0]
type textarea "mo"
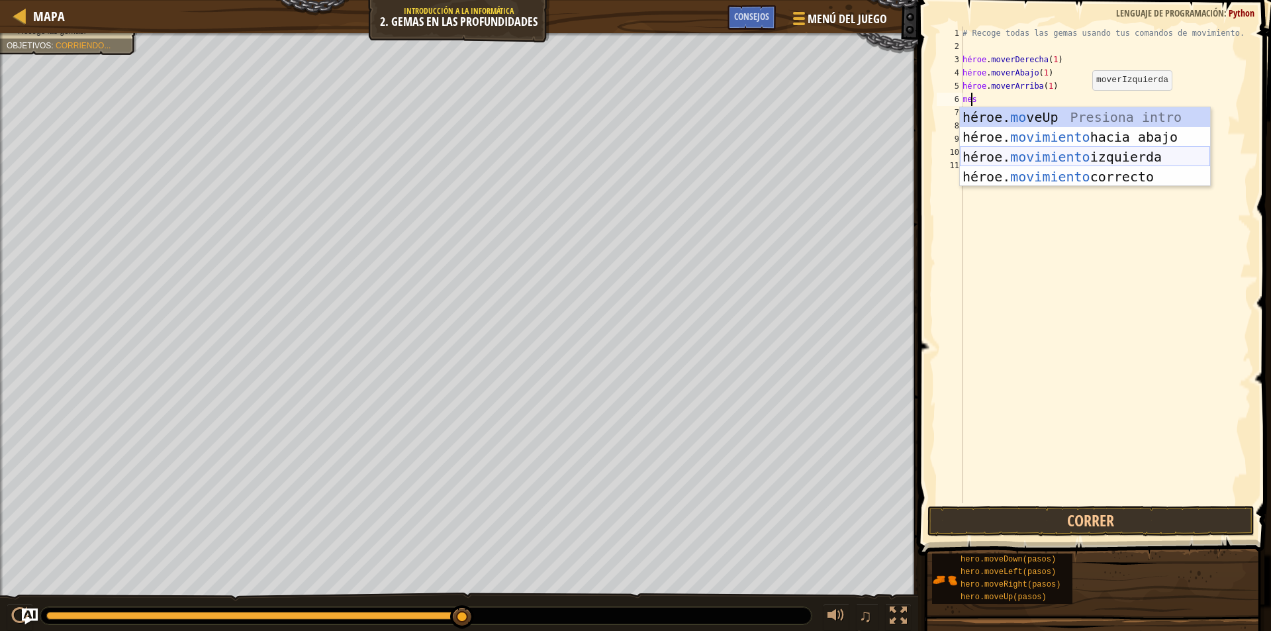
click at [1035, 173] on div "héroe. mo veUp Presiona intro héroe. movimiento hacia abajo Introducción a la p…" at bounding box center [1085, 166] width 250 height 119
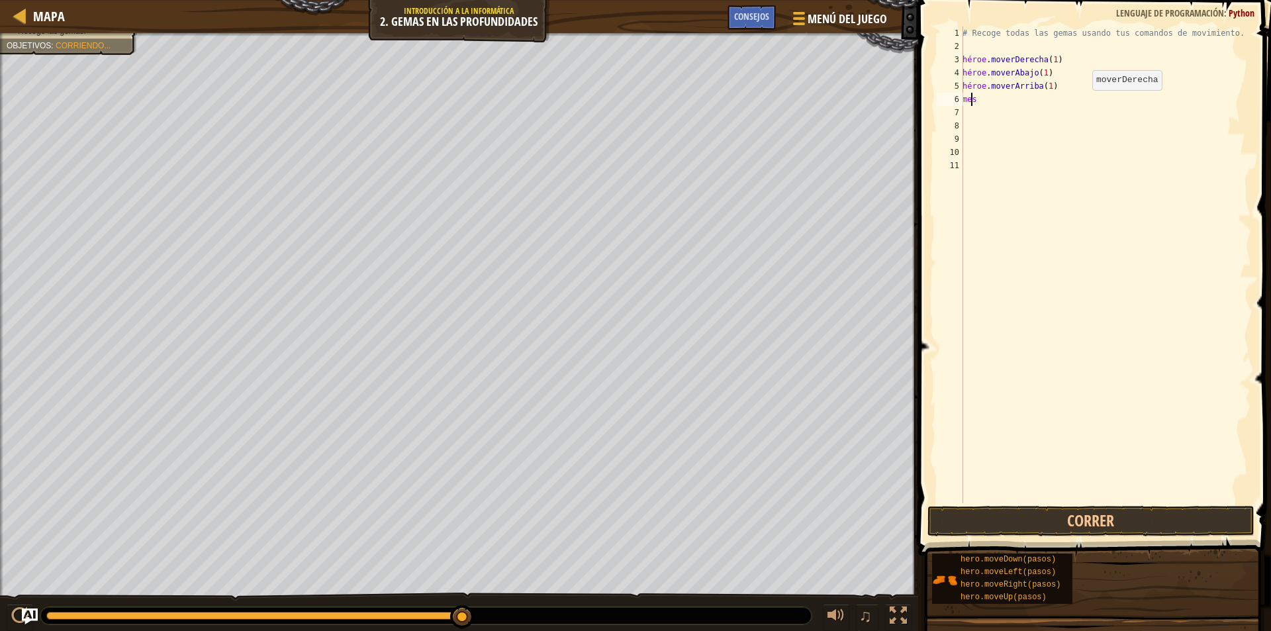
click at [1109, 173] on div "# Recoge todas las gemas usando tus comandos de movimiento. héroe . moverDerech…" at bounding box center [1105, 277] width 291 height 503
click at [1066, 101] on div "# Recoge todas las gemas usando tus comandos de movimiento. héroe . moverDerech…" at bounding box center [1105, 277] width 291 height 503
type textarea "hero.moveRight(1)"
click at [1064, 524] on button "Correr" at bounding box center [1090, 521] width 327 height 30
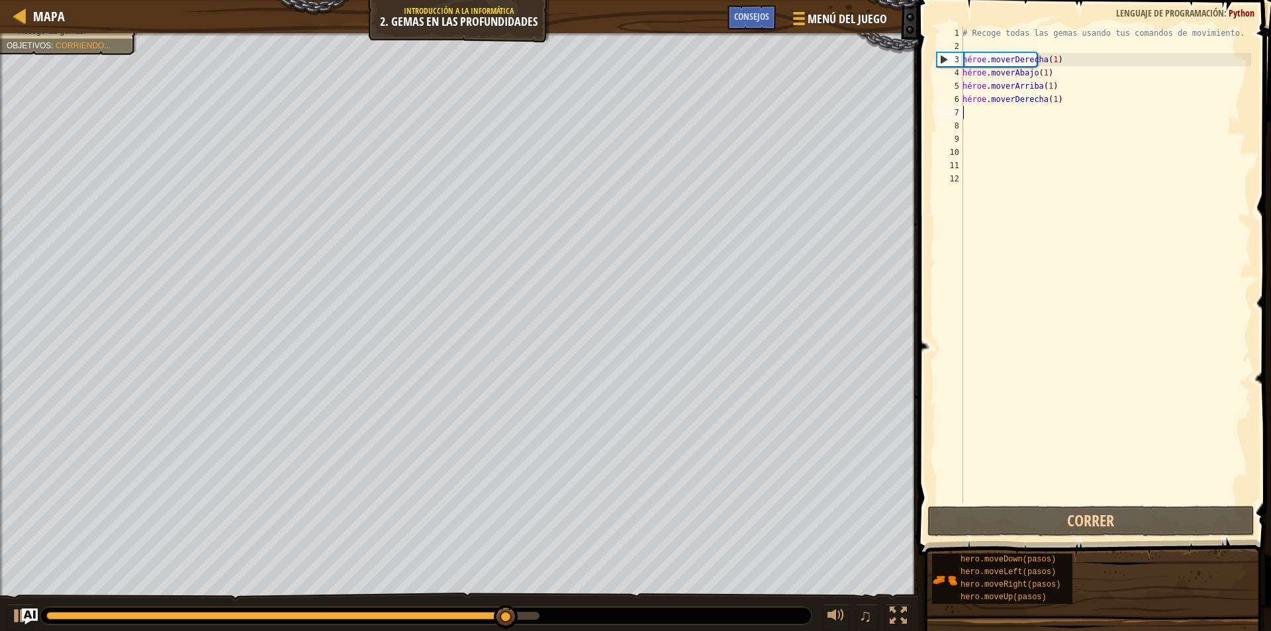
click at [977, 109] on div "# Recoge todas las gemas usando tus comandos de movimiento. héroe . moverDerech…" at bounding box center [1105, 277] width 291 height 503
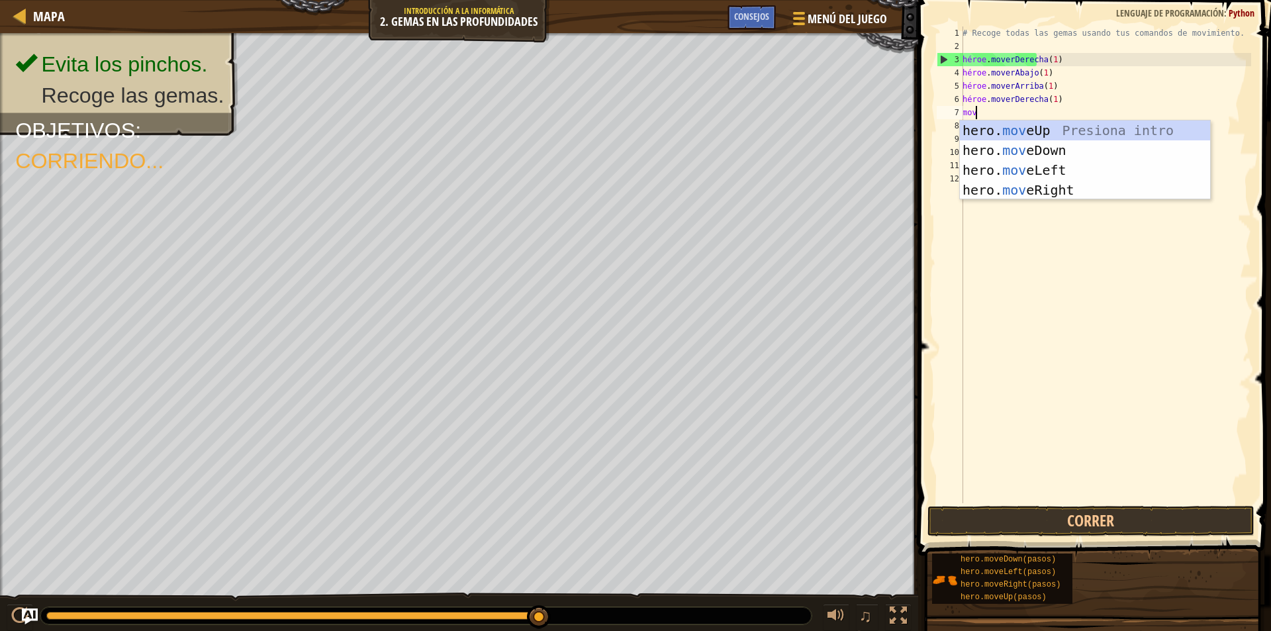
type textarea "move"
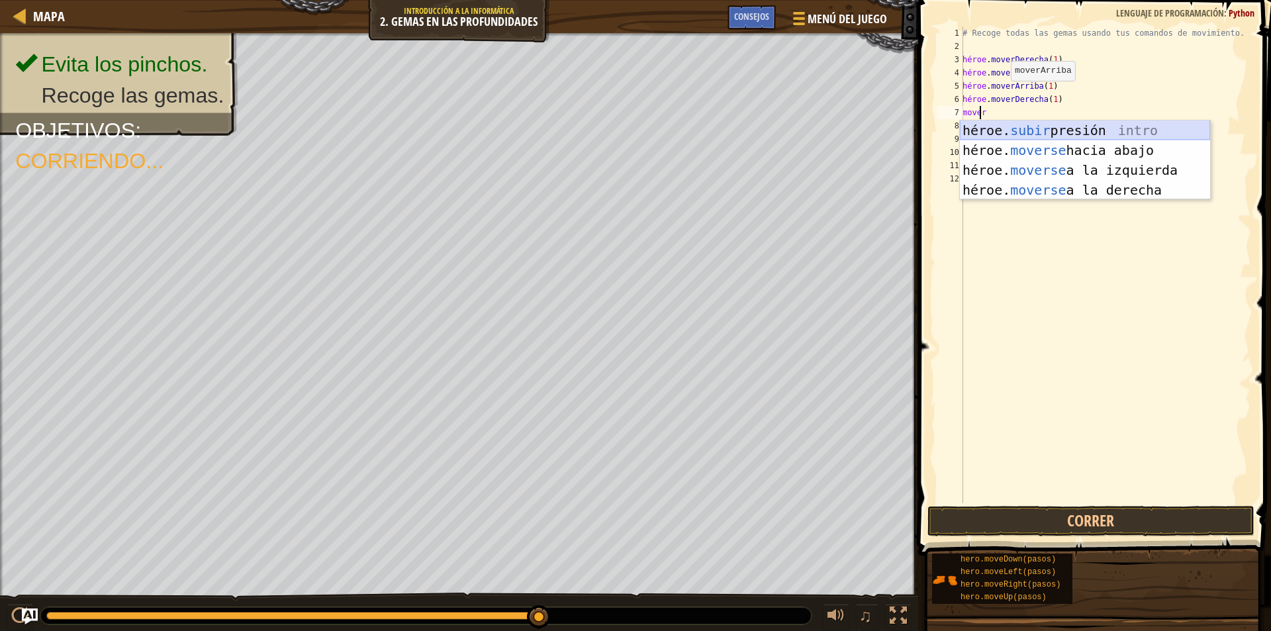
click at [1093, 129] on div "héroe. subir presión intro héroe. moverse hacia abajo Introducción a la presión…" at bounding box center [1085, 179] width 250 height 119
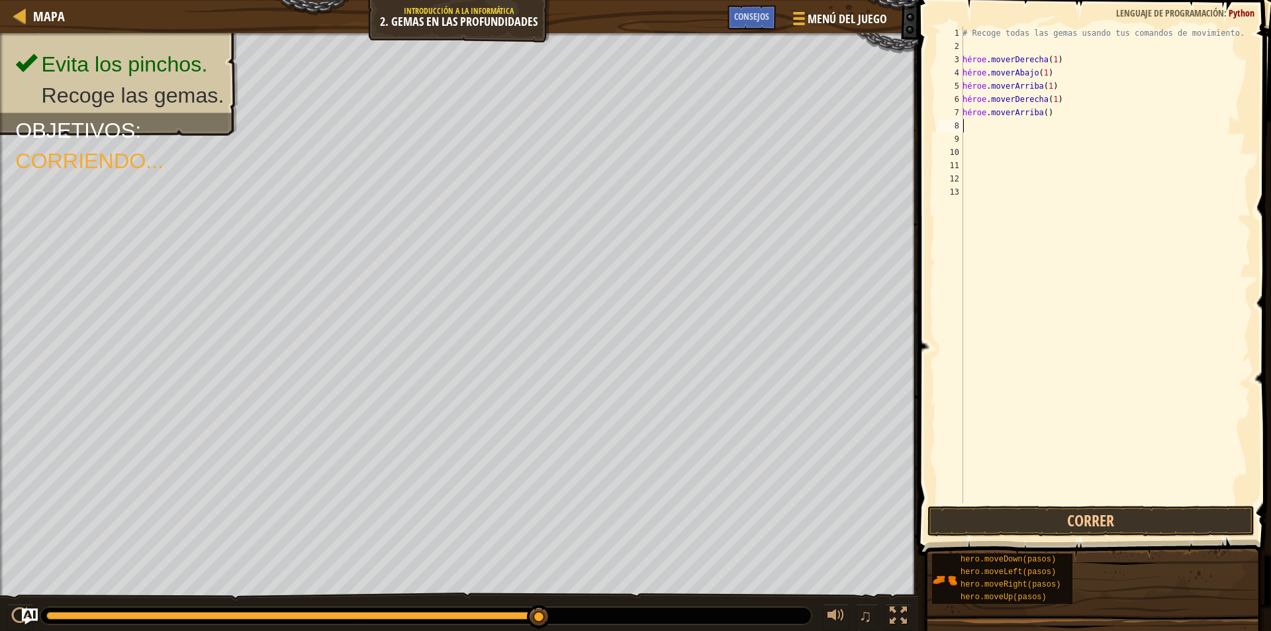
click at [1047, 116] on div "# Recoge todas las gemas usando tus comandos de movimiento. héroe . moverDerech…" at bounding box center [1105, 277] width 291 height 503
type textarea "hero.moveUp(1)"
click at [1005, 511] on button "Correr" at bounding box center [1090, 521] width 327 height 30
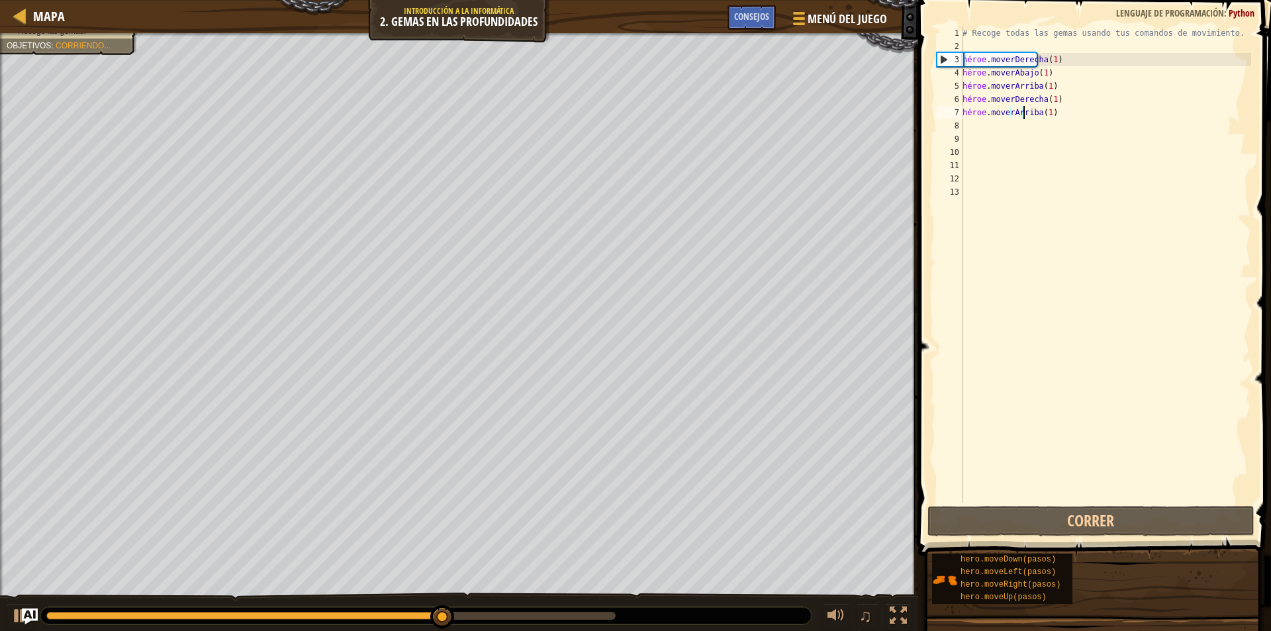
click at [1076, 116] on div "# Recoge todas las gemas usando tus comandos de movimiento. héroe . moverDerech…" at bounding box center [1105, 277] width 291 height 503
click at [1060, 116] on div "# Recoge todas las gemas usando tus comandos de movimiento. héroe . moverDerech…" at bounding box center [1105, 277] width 291 height 503
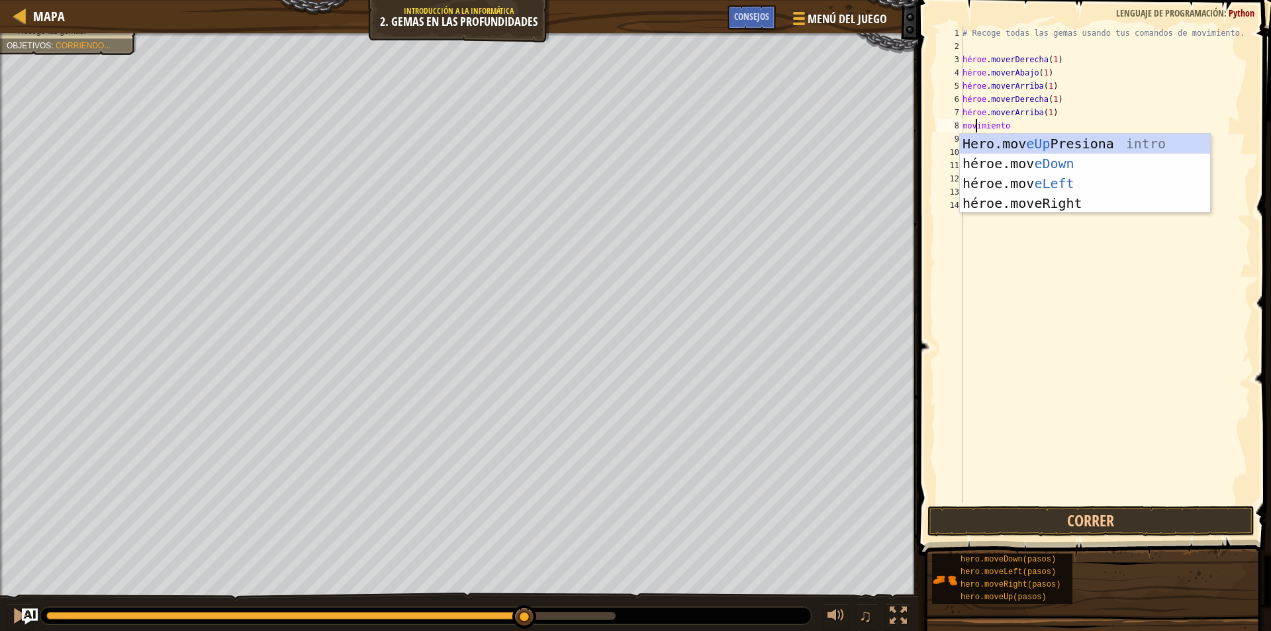
type textarea "move"
click at [1093, 175] on div "héroe. subir presión intro héroe. moverse hacia abajo Introducción a la presión…" at bounding box center [1085, 193] width 250 height 119
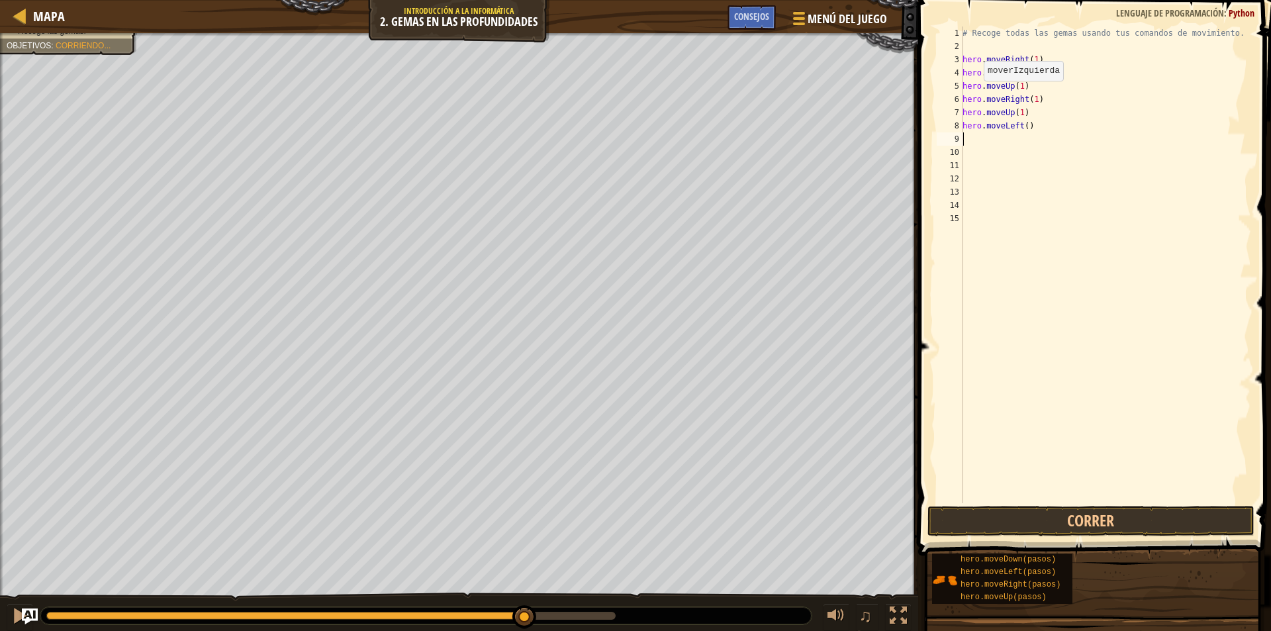
scroll to position [6, 0]
click at [1064, 129] on div "# Recoge todas las gemas usando tus comandos de movimiento. héroe . moverDerech…" at bounding box center [1105, 277] width 291 height 503
type textarea "hero.moveLeft(1)"
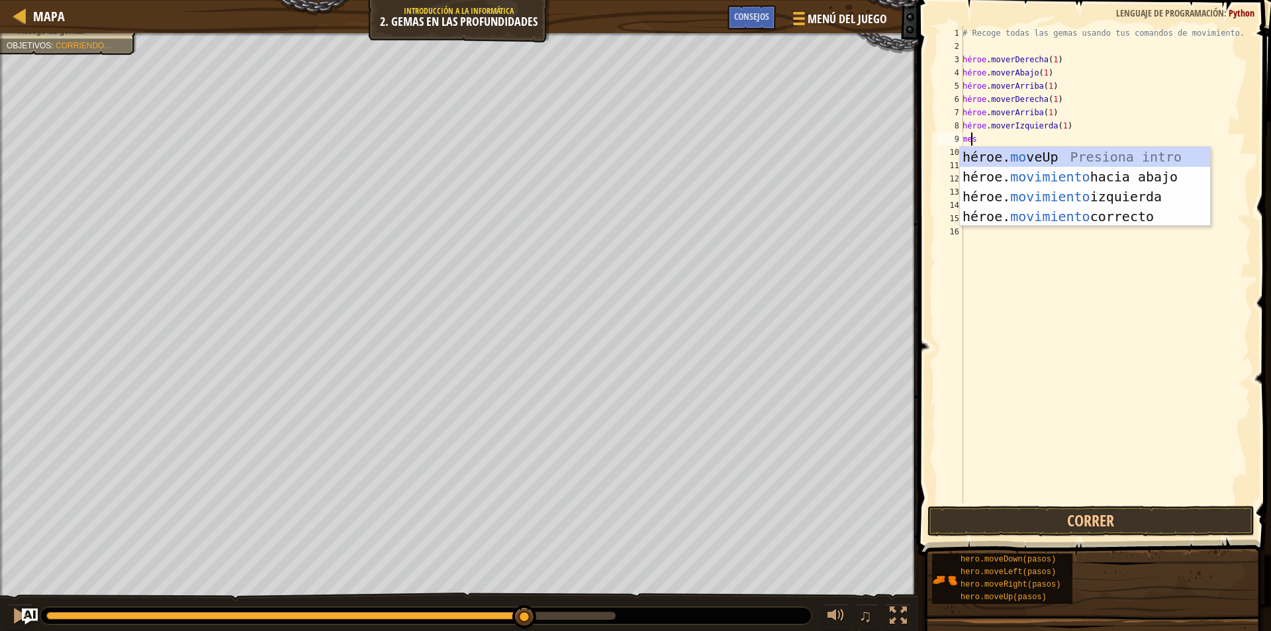
type textarea "move"
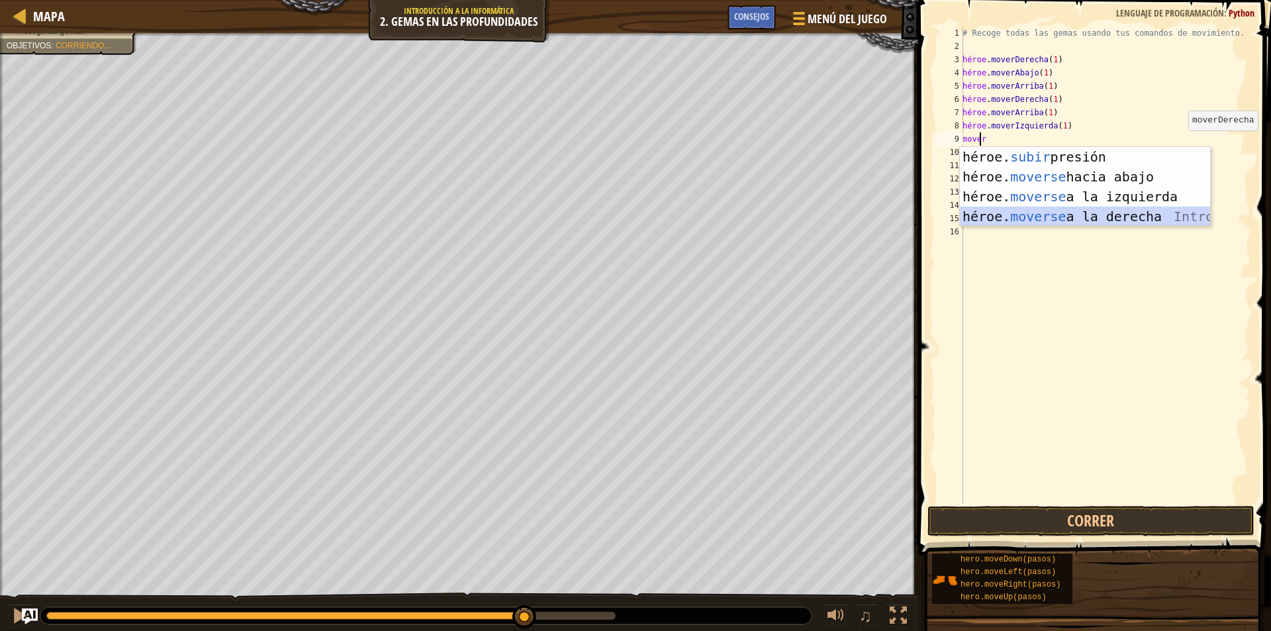
click at [1156, 216] on div "héroe. subir presión intro héroe. moverse hacia abajo Introducción a la presión…" at bounding box center [1085, 206] width 250 height 119
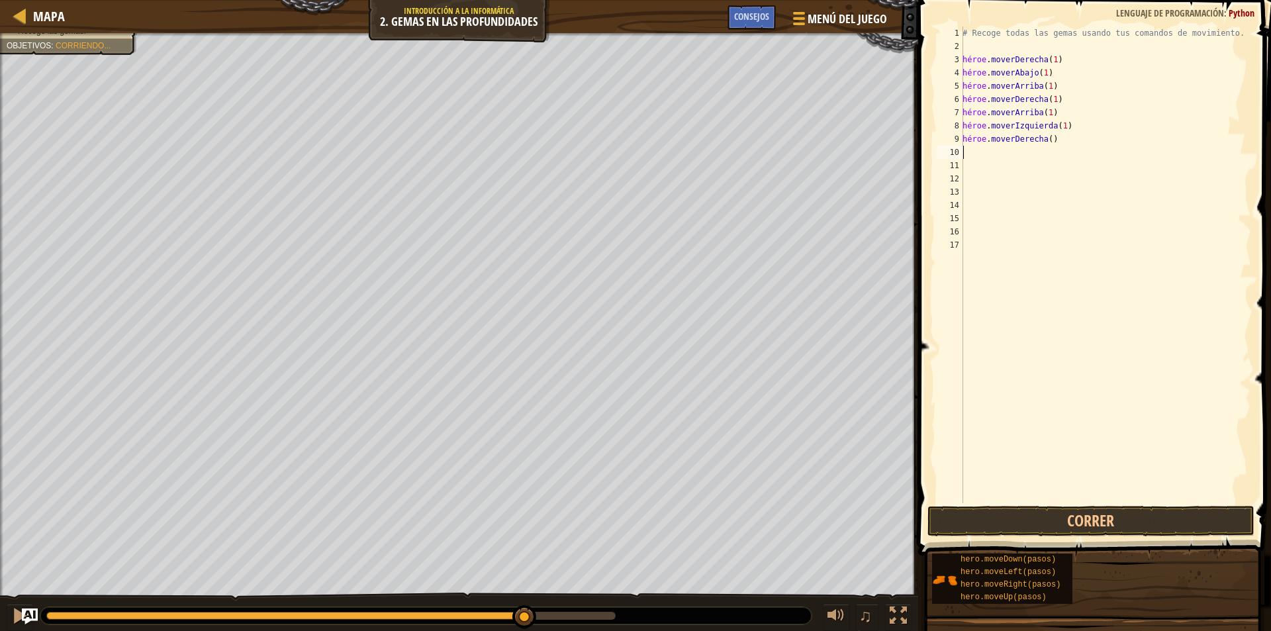
click at [1063, 141] on div "# Recoge todas las gemas usando tus comandos de movimiento. héroe . moverDerech…" at bounding box center [1105, 277] width 291 height 503
type textarea "hero.moveRight(2)"
click at [1051, 510] on button "Correr" at bounding box center [1090, 521] width 327 height 30
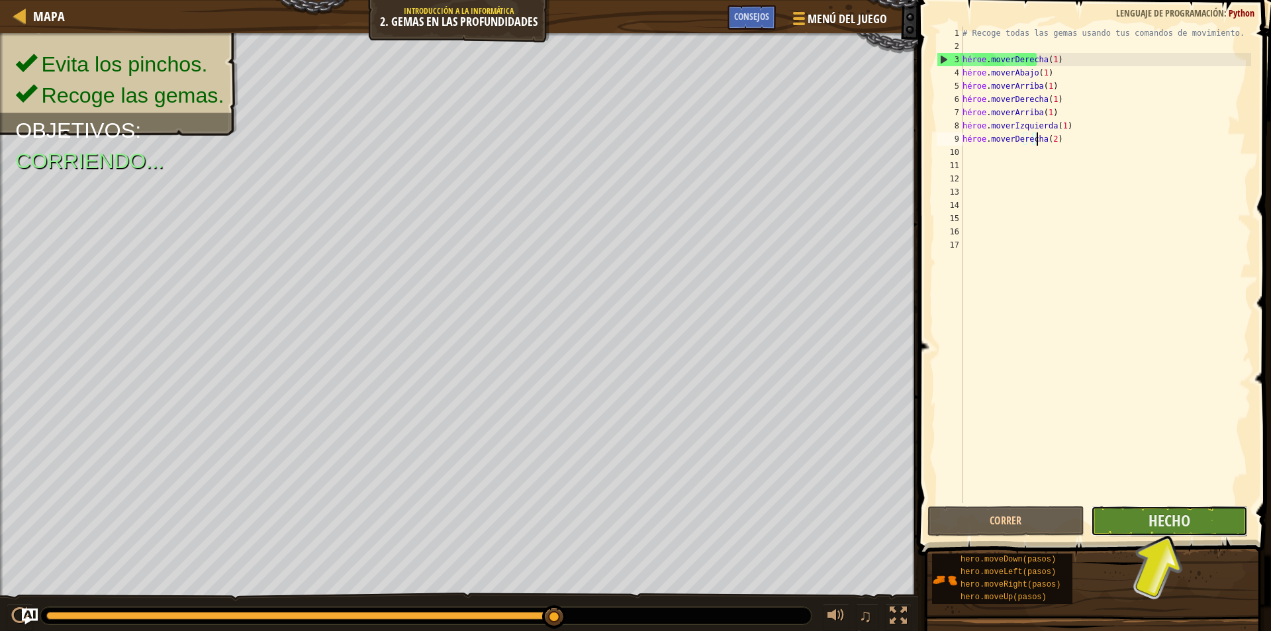
click at [1137, 522] on button "Hecho" at bounding box center [1169, 521] width 157 height 30
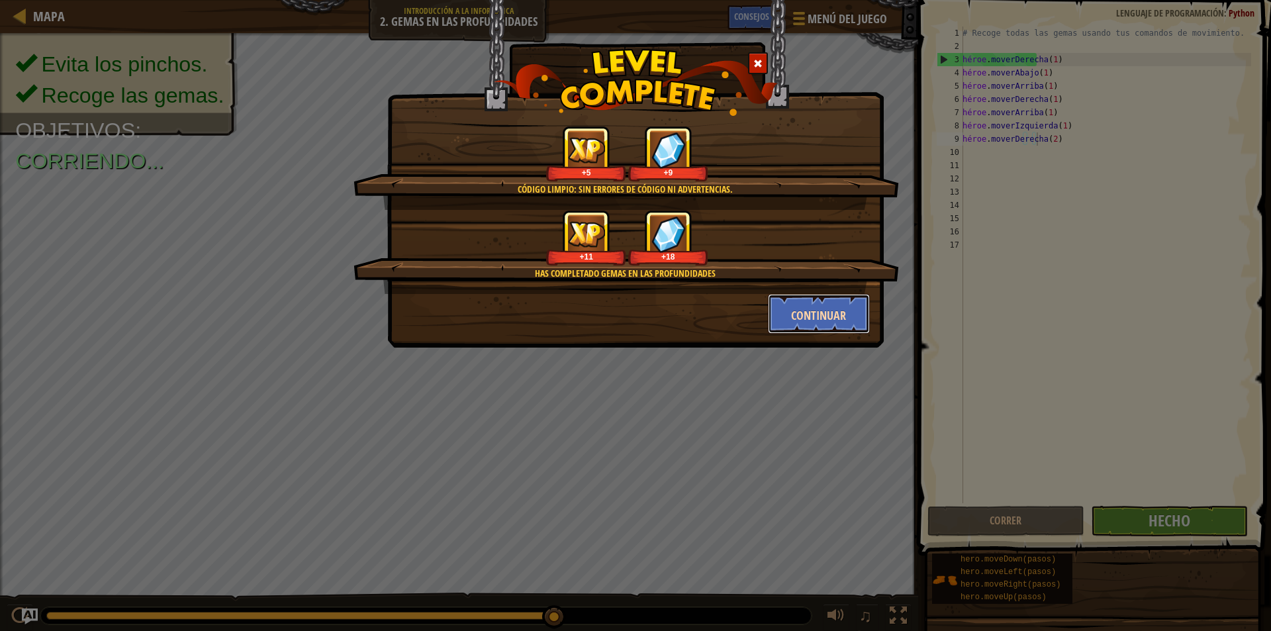
click at [794, 307] on font "Continuar" at bounding box center [818, 315] width 55 height 17
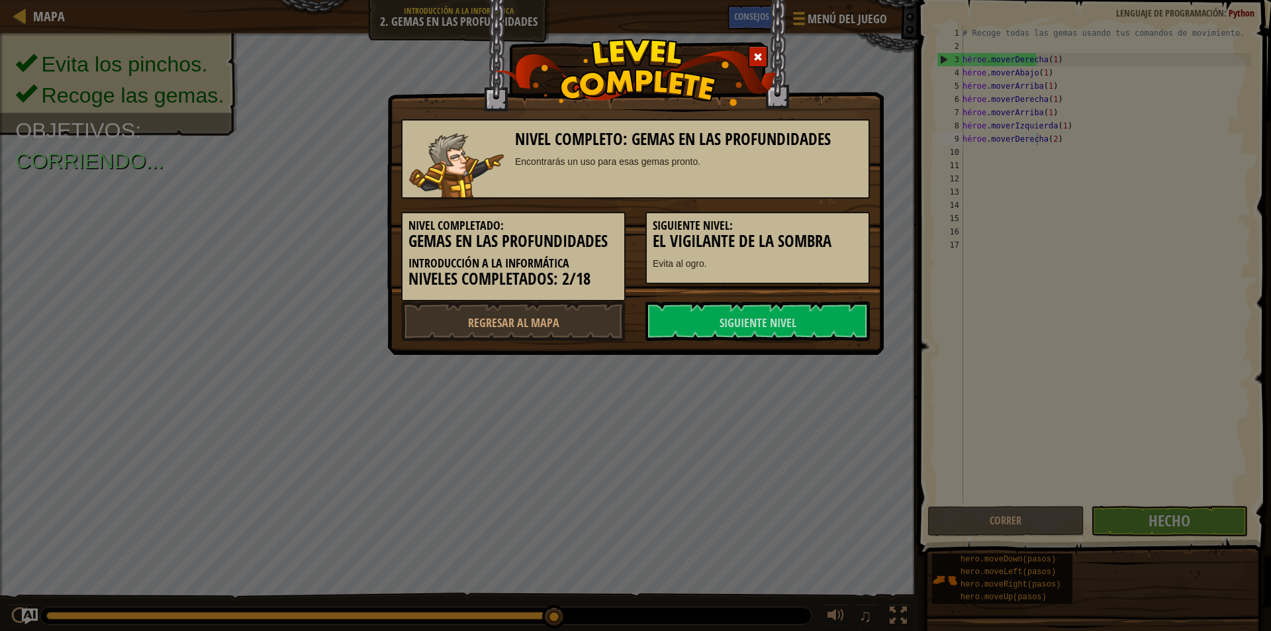
click at [794, 306] on link "Siguiente nivel" at bounding box center [757, 321] width 224 height 40
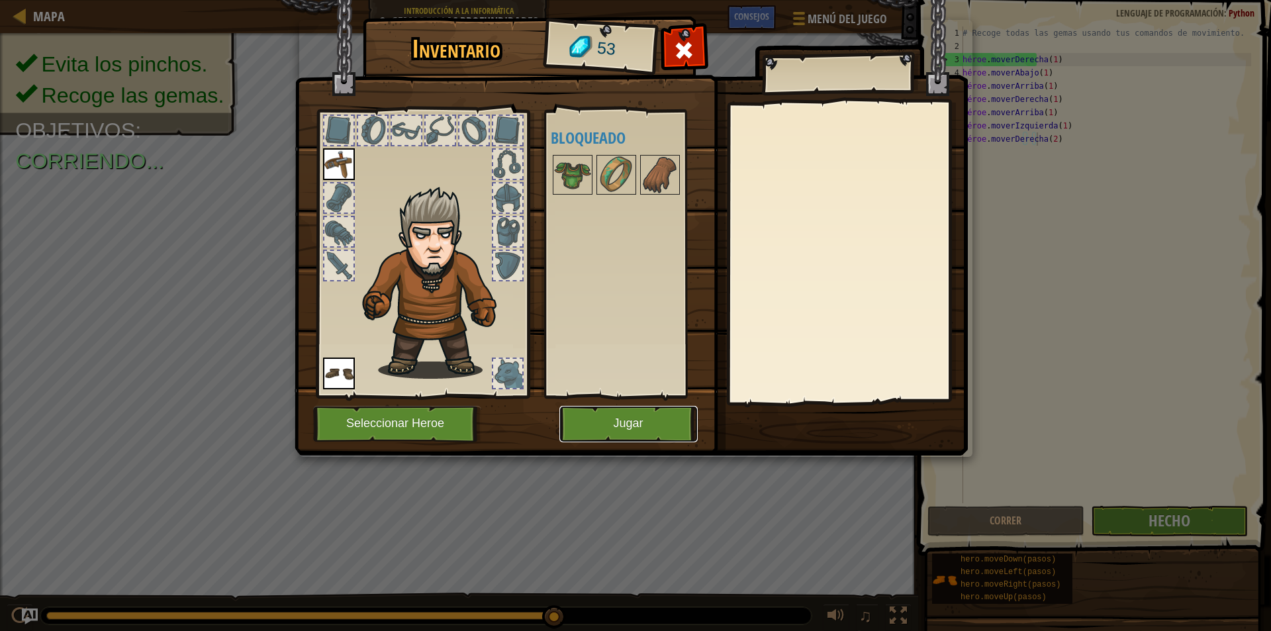
click at [632, 425] on font "Jugar" at bounding box center [628, 423] width 30 height 13
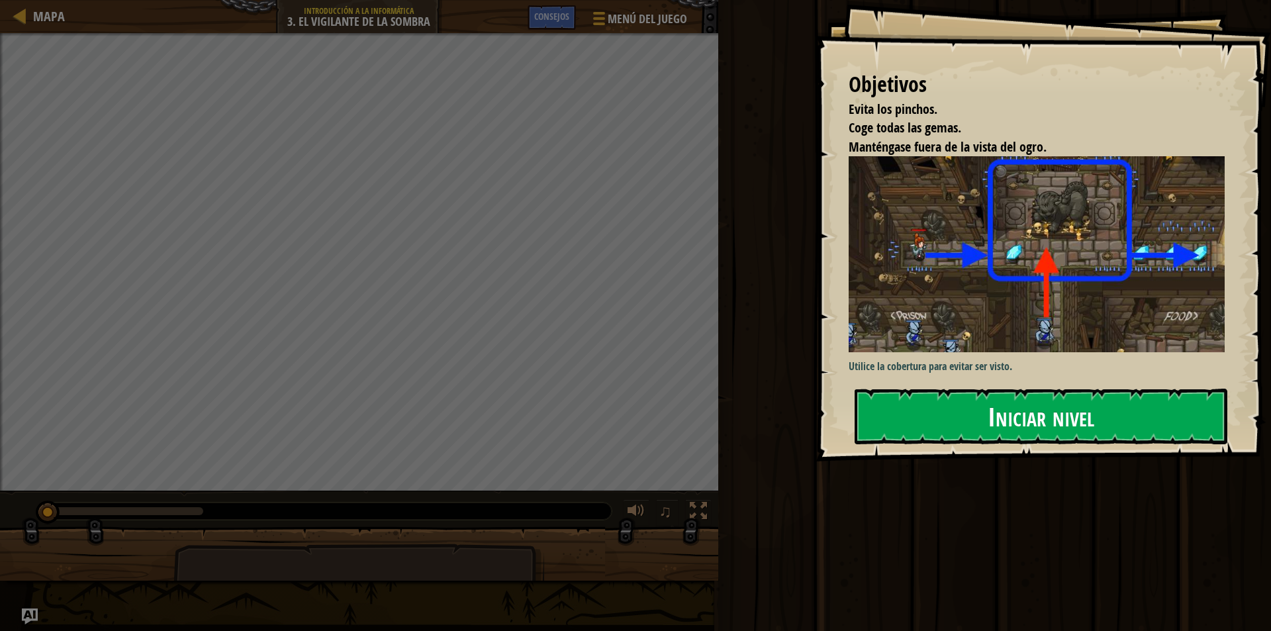
click at [982, 420] on button "Iniciar nivel" at bounding box center [1041, 417] width 373 height 56
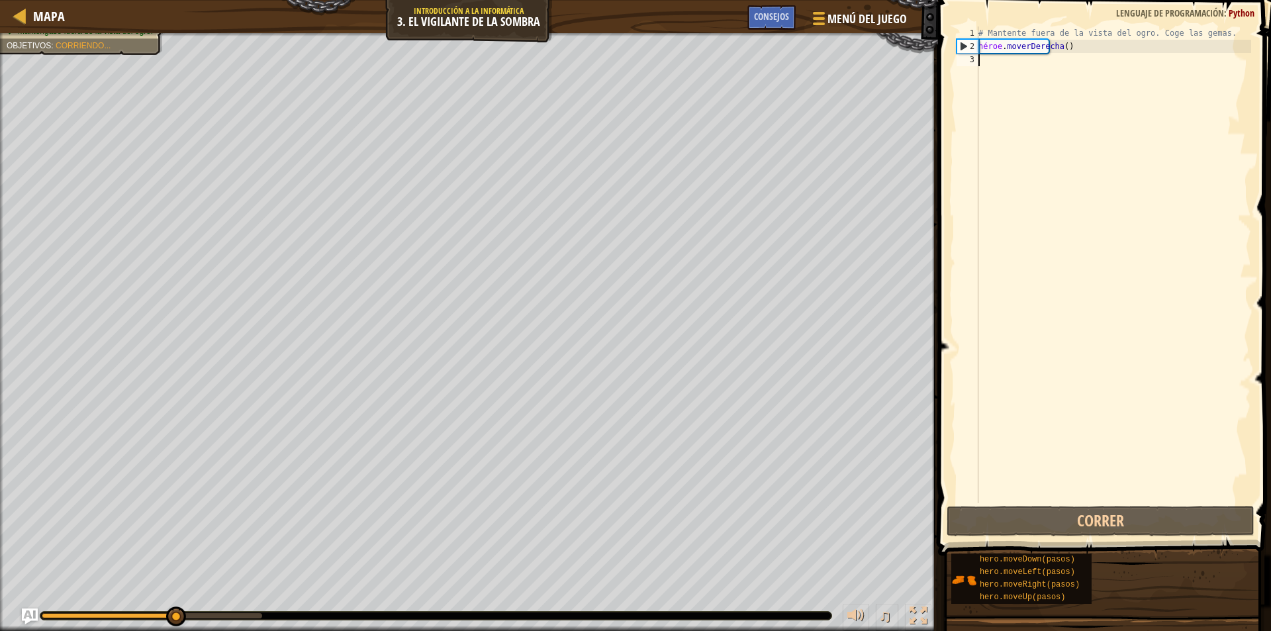
scroll to position [6, 0]
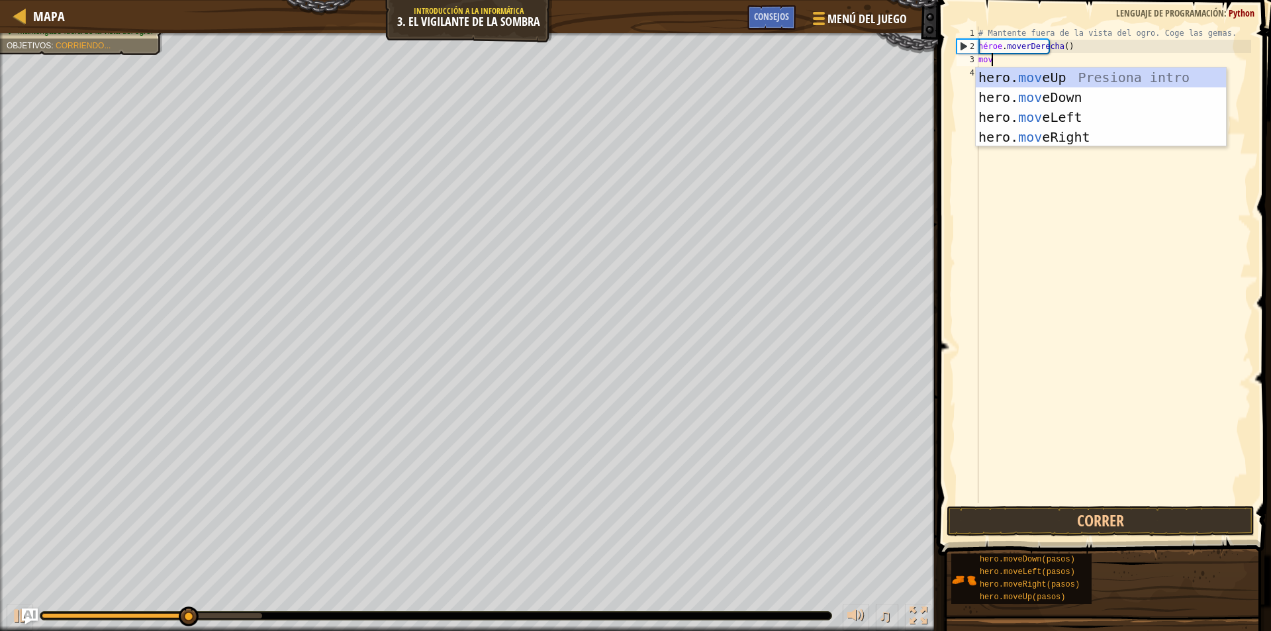
type textarea "mov"
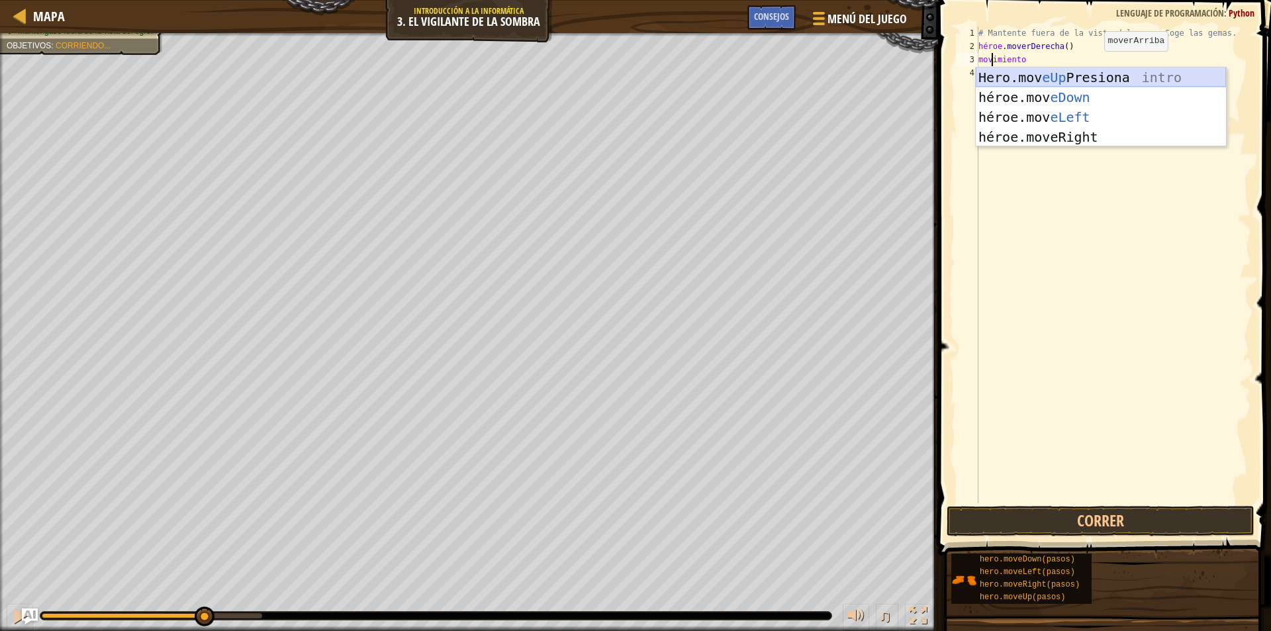
click at [1117, 71] on div "Hero.mov eUp Presiona intro héroe.mov eDown ​ Introducción a la presión héroe.m…" at bounding box center [1101, 127] width 250 height 119
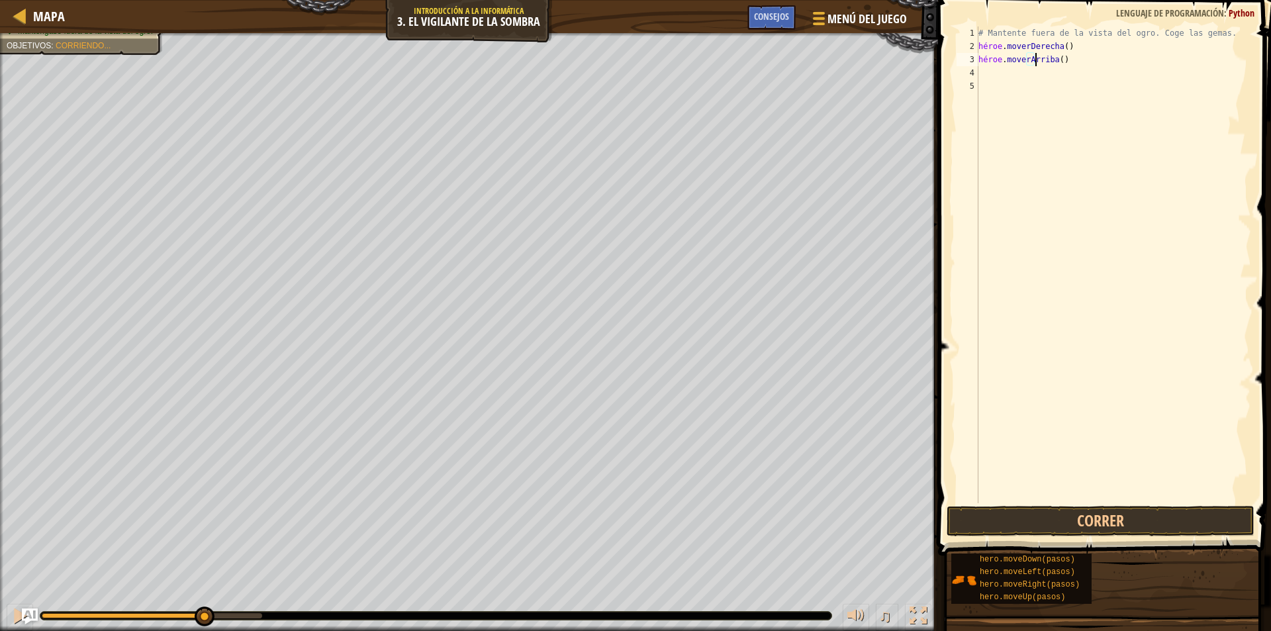
click at [1090, 59] on div "# Mantente fuera de la vista del ogro. Coge las gemas. héroe . moverDerecha ( )…" at bounding box center [1113, 277] width 275 height 503
type textarea "hero.moveUp(1)"
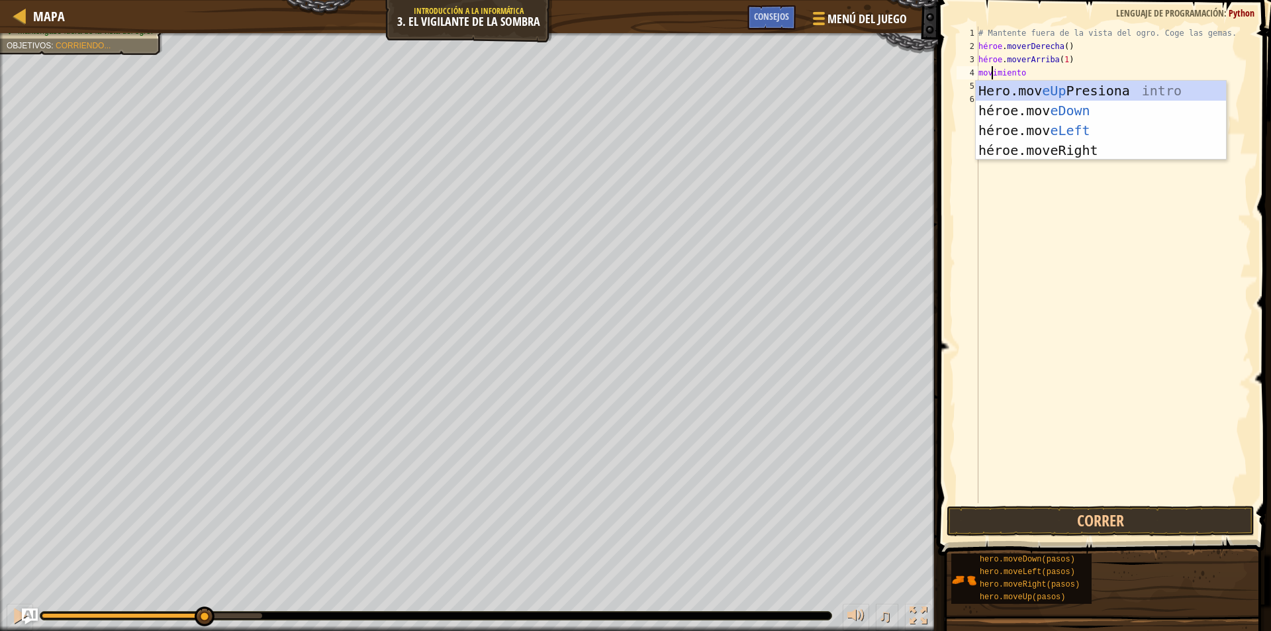
type textarea "move"
click at [1105, 150] on div "héroe. subir presión intro héroe. moverse hacia abajo Introducción a la presión…" at bounding box center [1101, 140] width 250 height 119
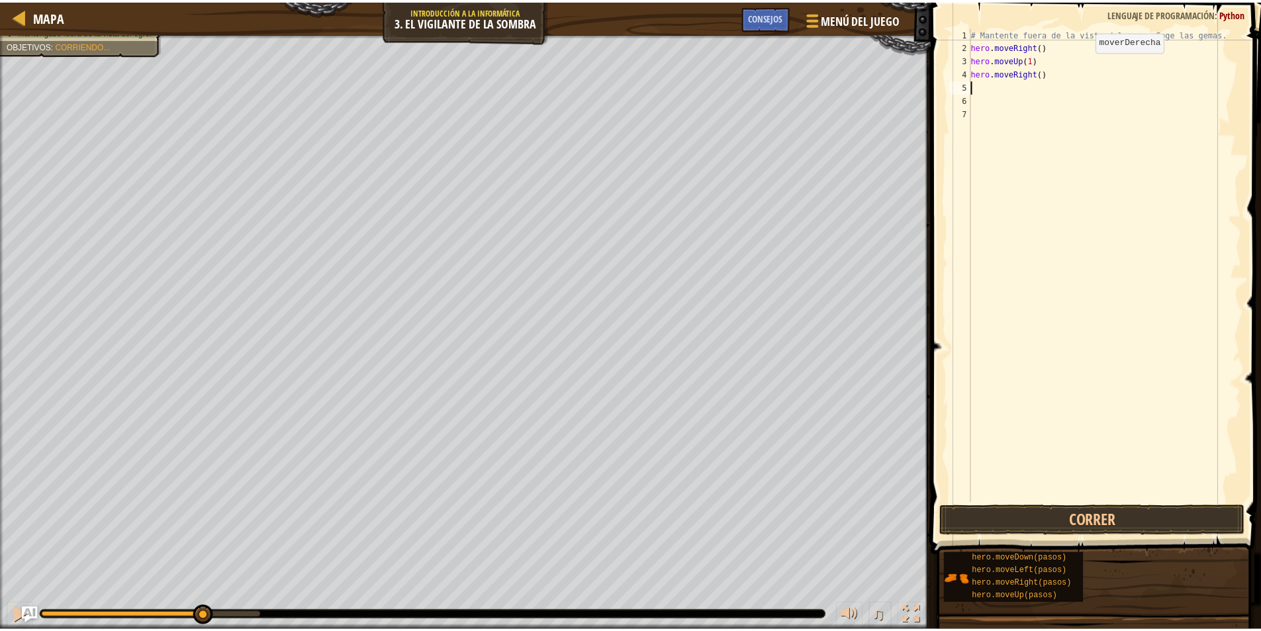
scroll to position [6, 0]
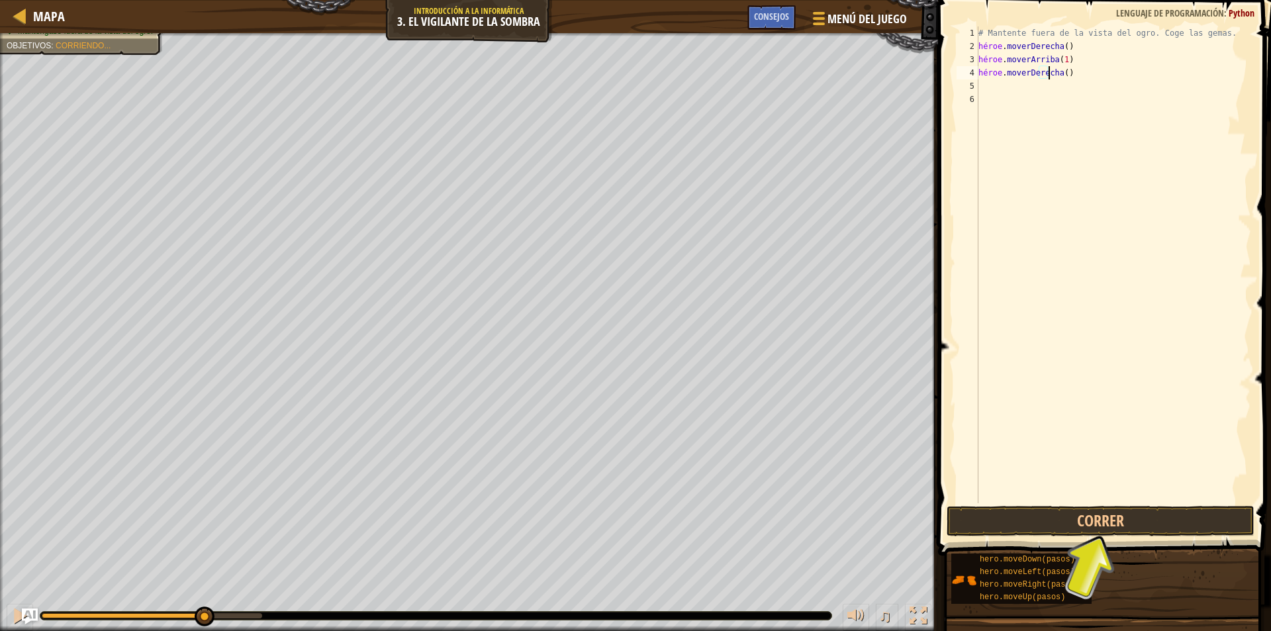
click at [1074, 76] on div "# Mantente fuera de la vista del ogro. Coge las gemas. héroe . moverDerecha ( )…" at bounding box center [1113, 277] width 275 height 503
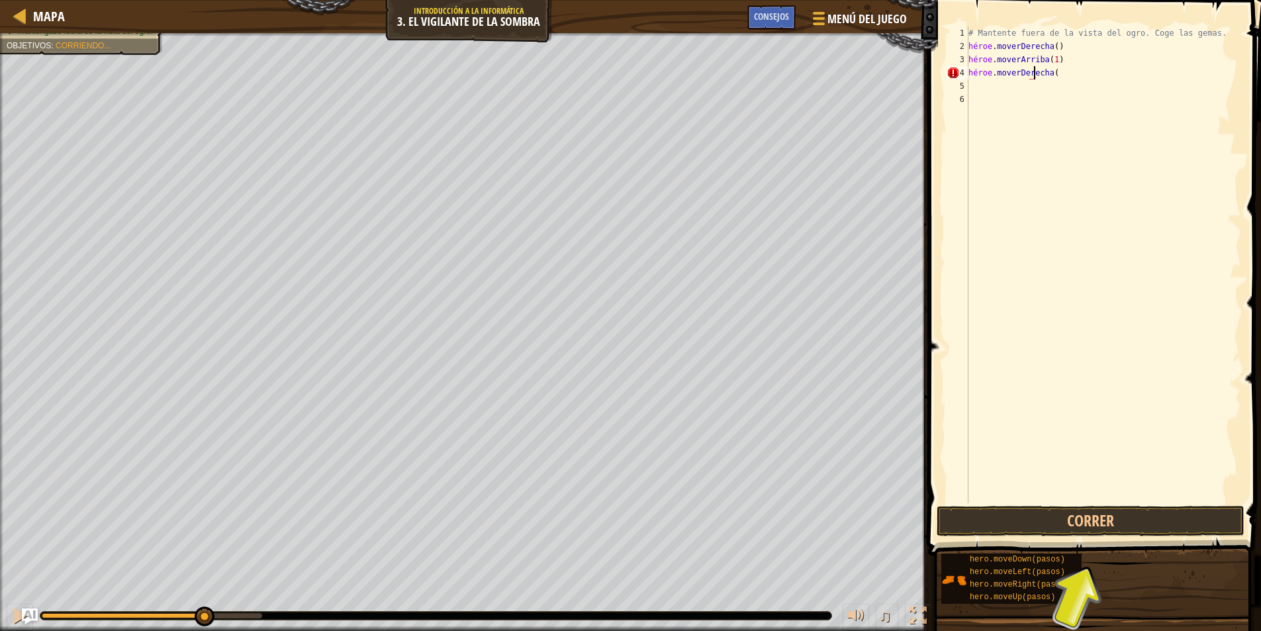
scroll to position [6, 5]
type textarea "hero.moveRight(1)"
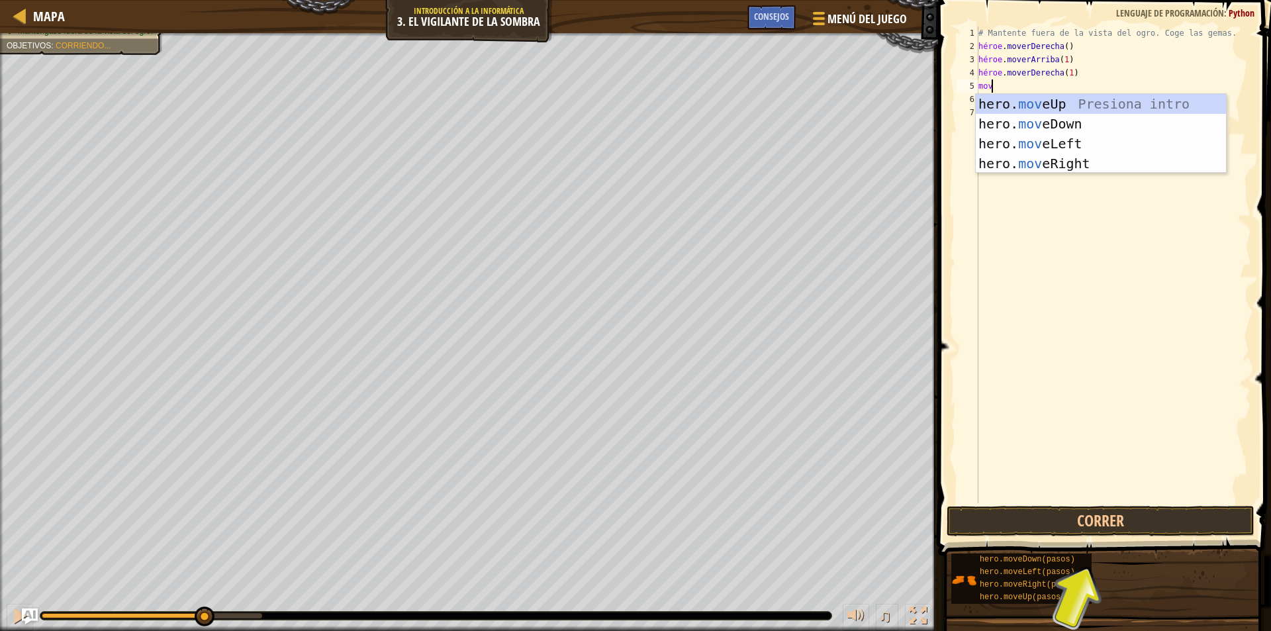
type textarea "move"
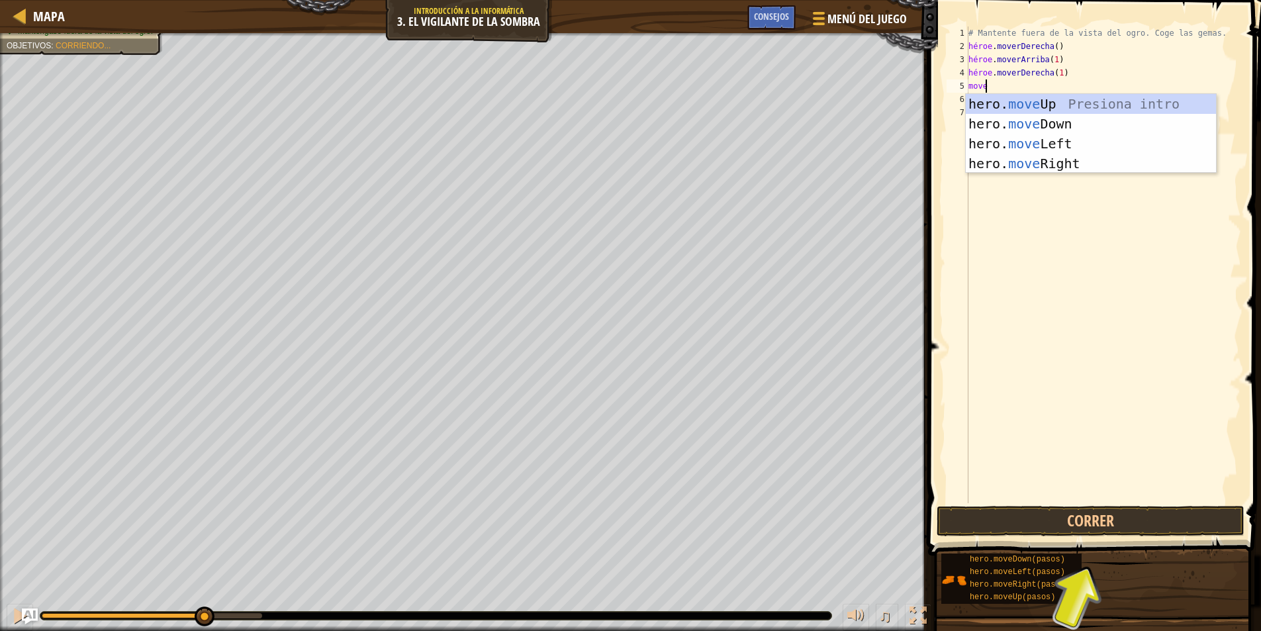
scroll to position [6, 1]
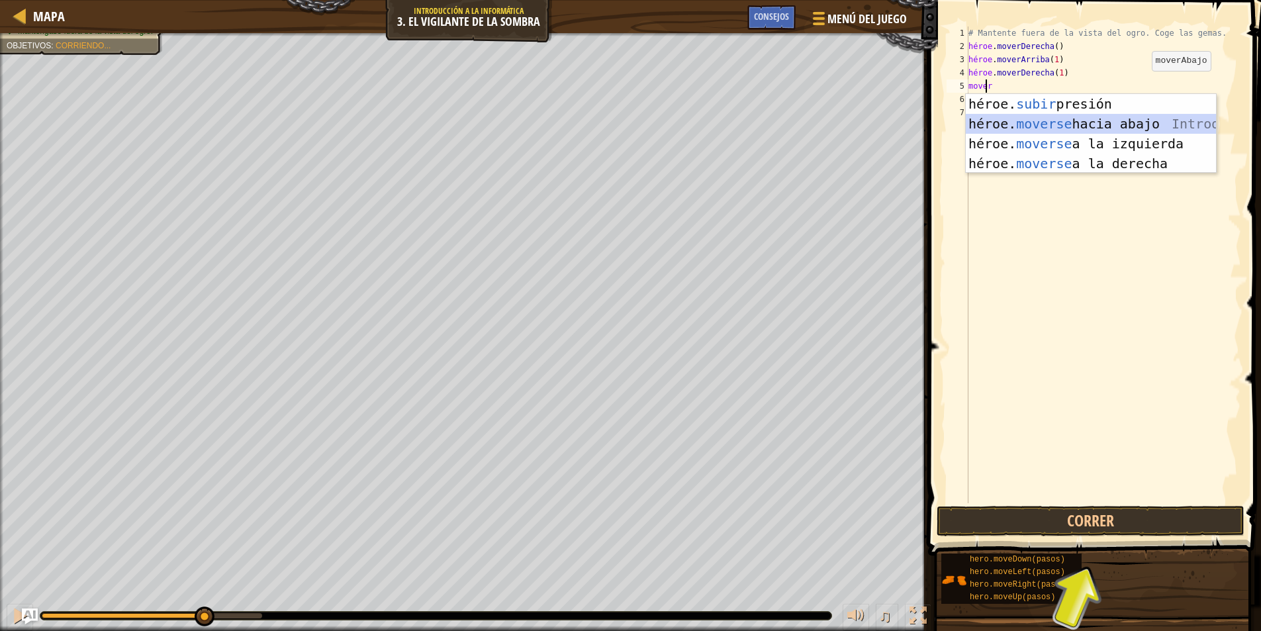
click at [1166, 126] on div "héroe. subir presión intro héroe. moverse hacia abajo Introducción a la presión…" at bounding box center [1091, 153] width 250 height 119
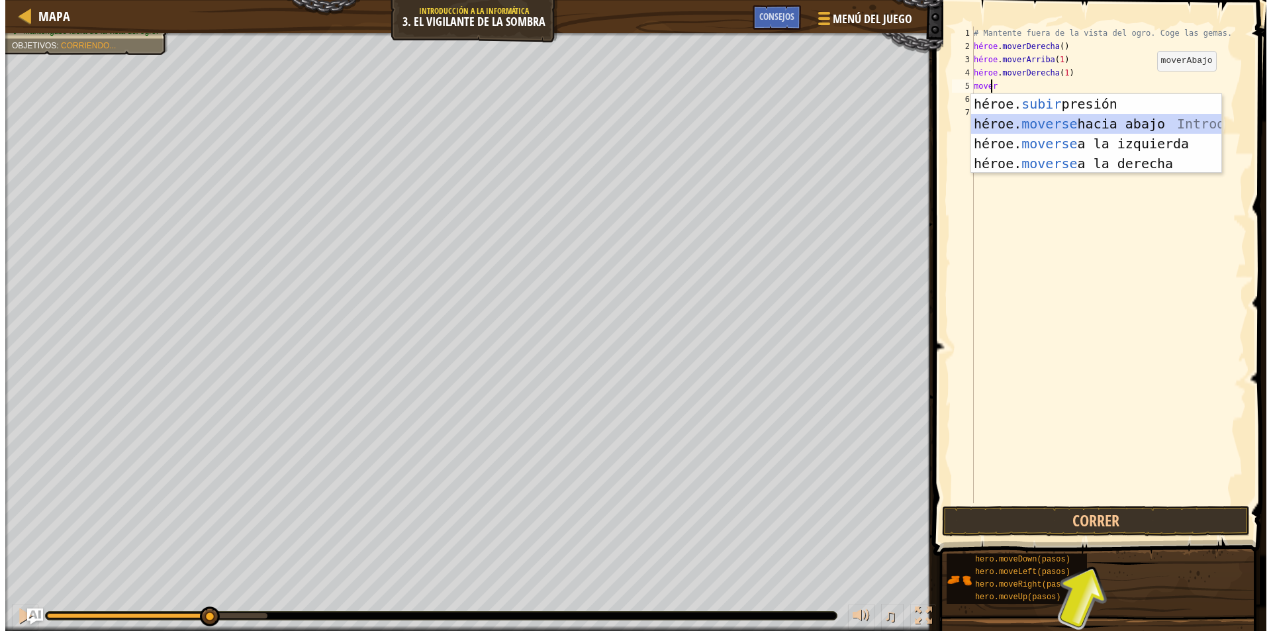
scroll to position [6, 0]
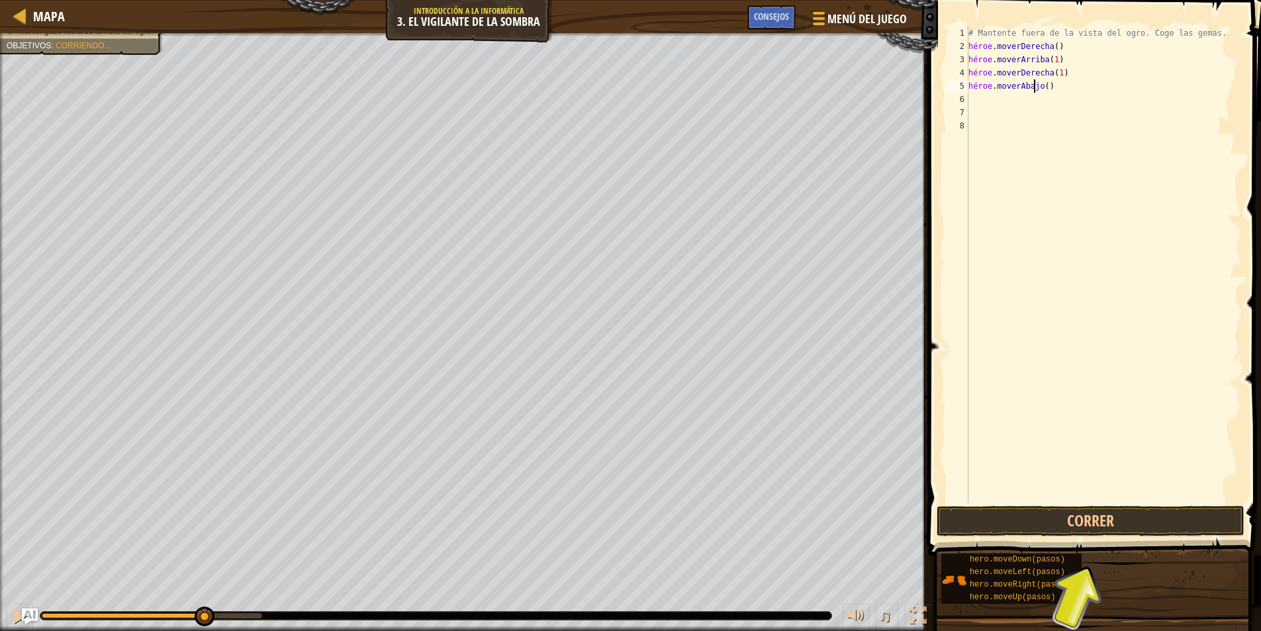
click at [1046, 85] on div "# Mantente fuera de la vista del ogro. Coge las gemas. héroe . moverDerecha ( )…" at bounding box center [1103, 277] width 275 height 503
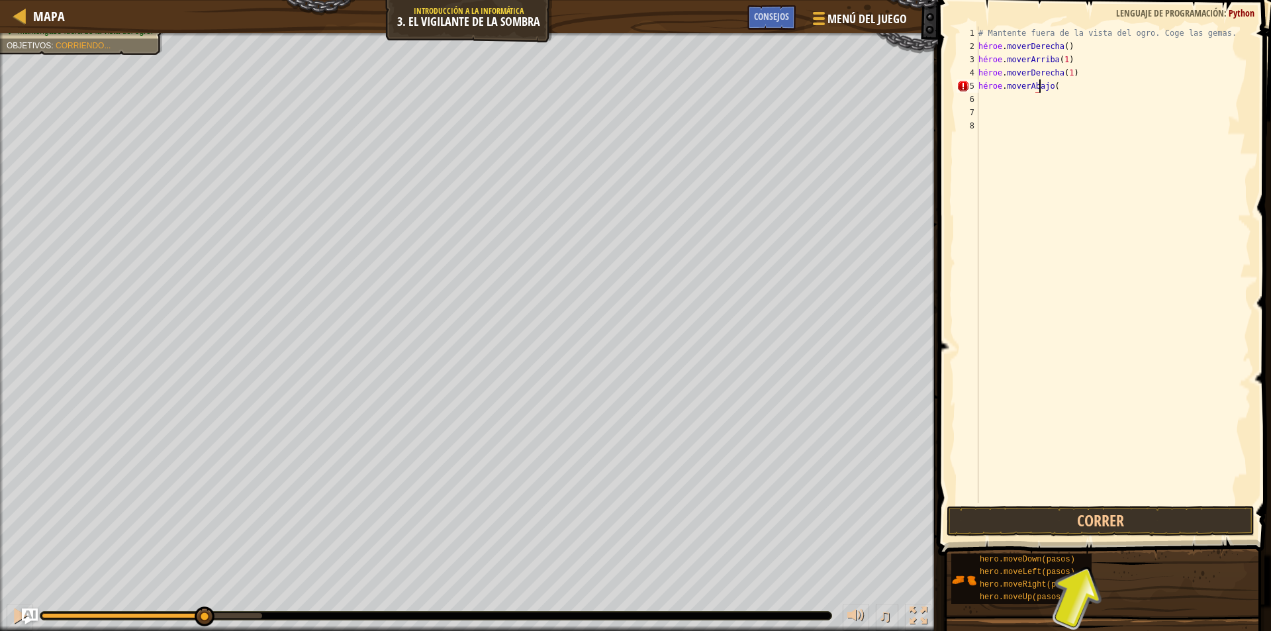
scroll to position [6, 5]
type textarea "hero.moveDown(1)"
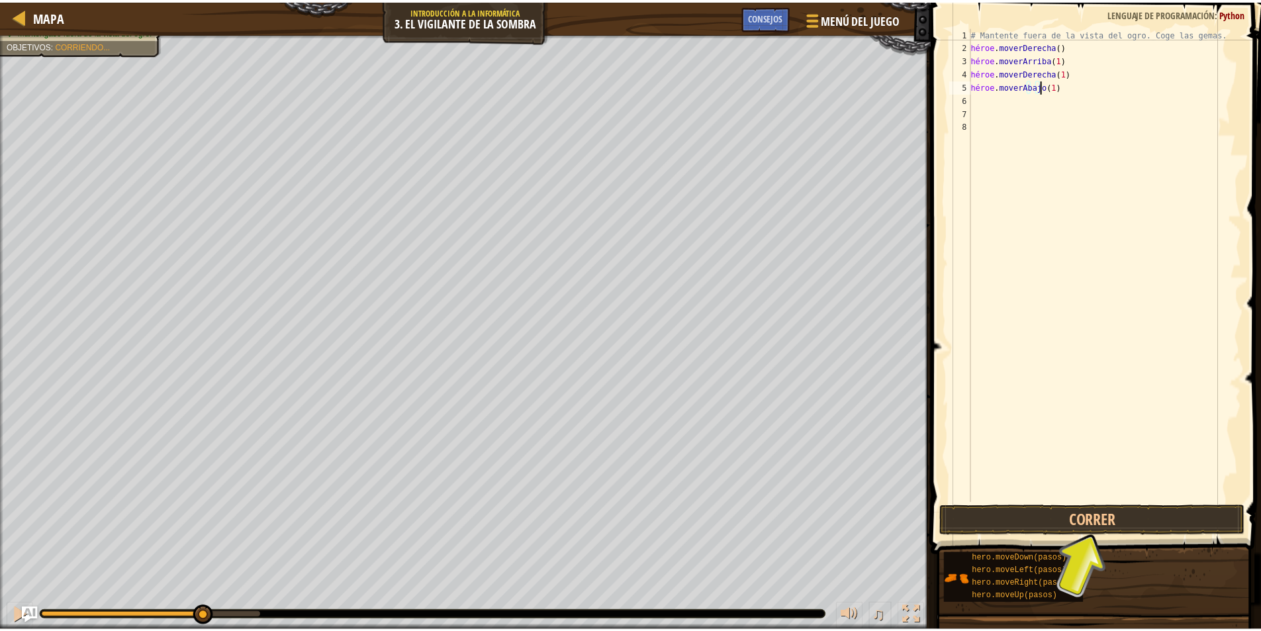
scroll to position [6, 0]
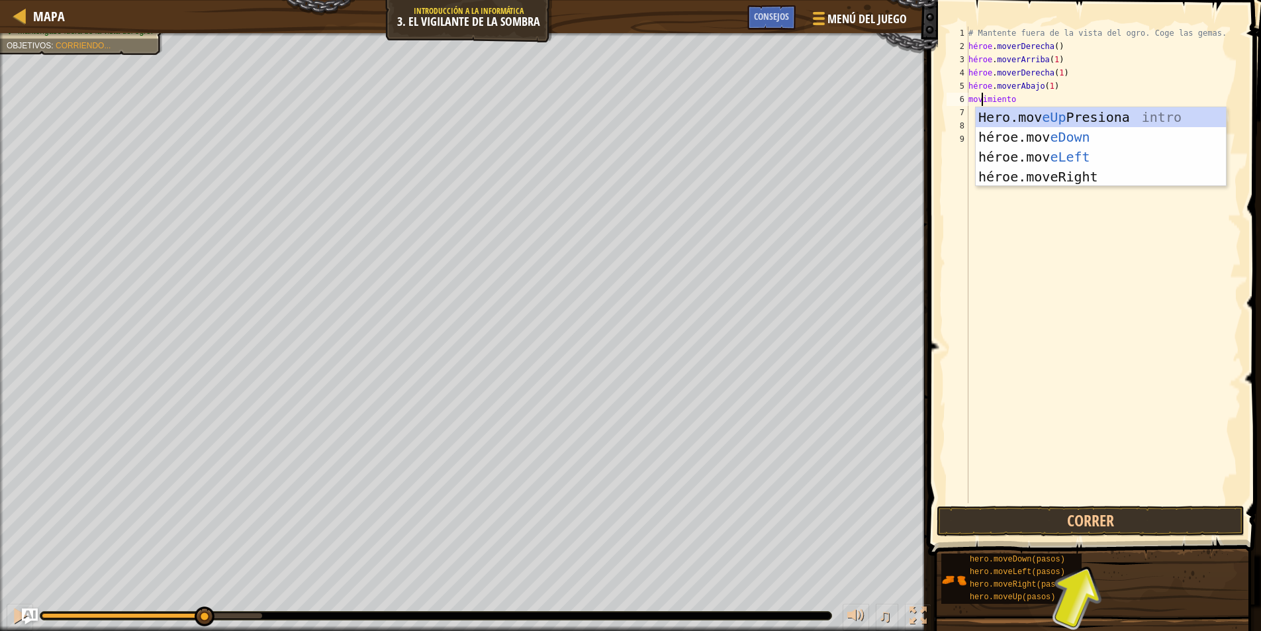
type textarea "move"
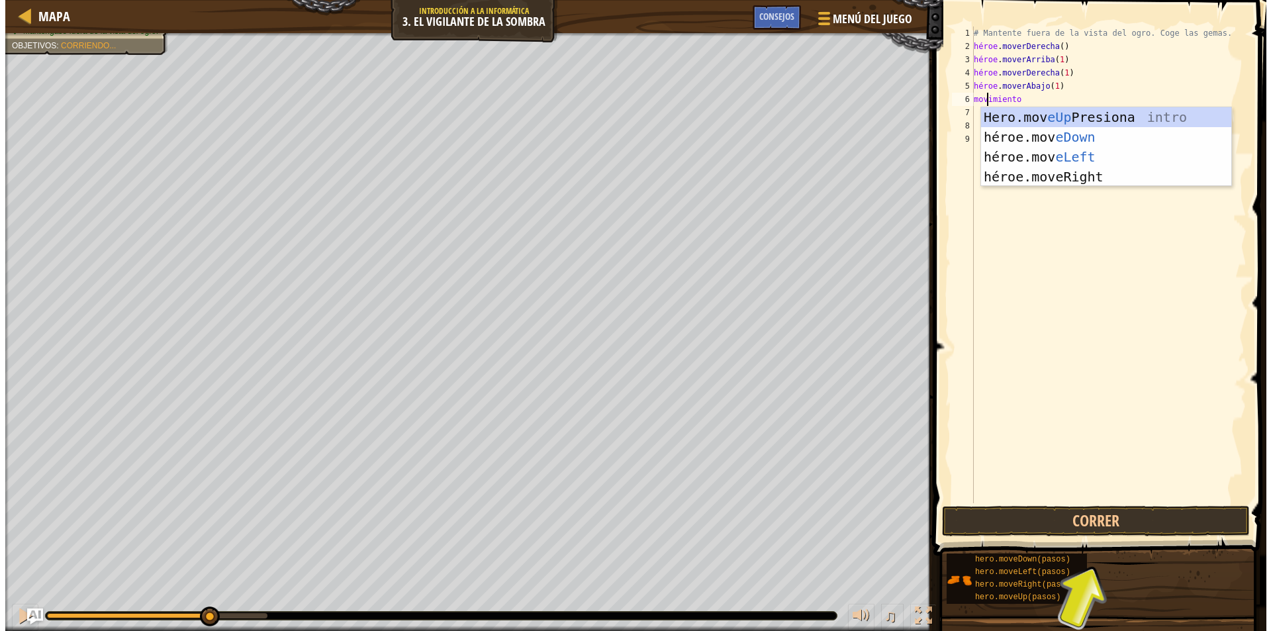
scroll to position [6, 1]
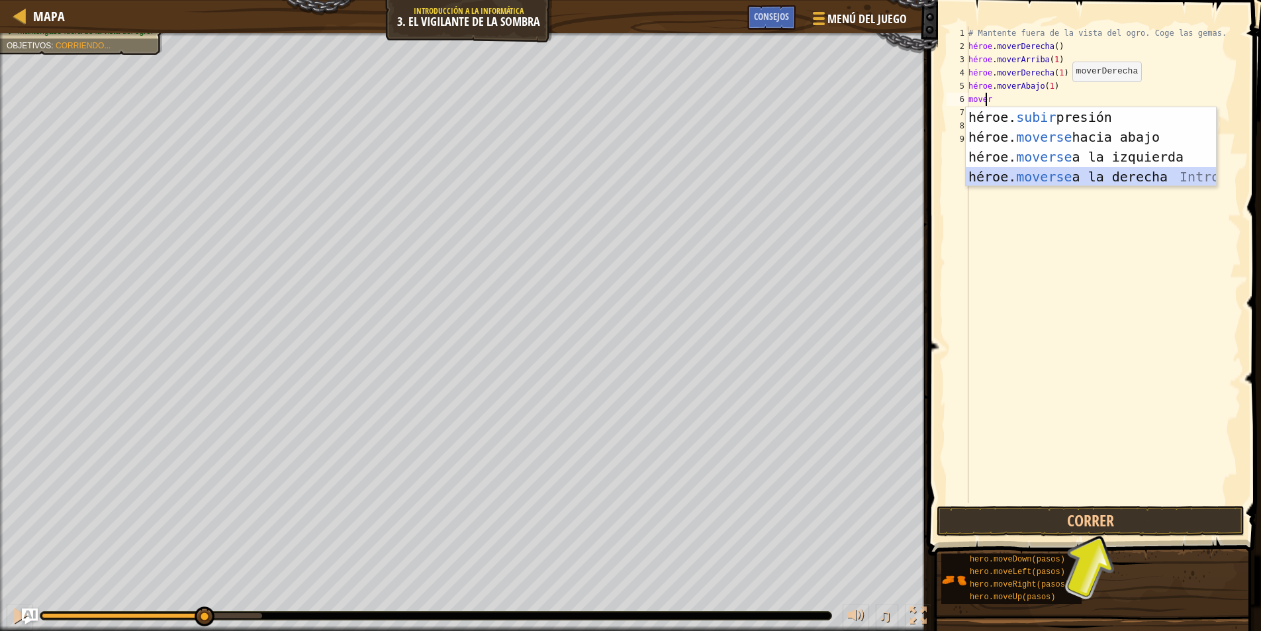
click at [1057, 181] on div "héroe. subir presión intro héroe. moverse hacia abajo Introducción a la presión…" at bounding box center [1091, 166] width 250 height 119
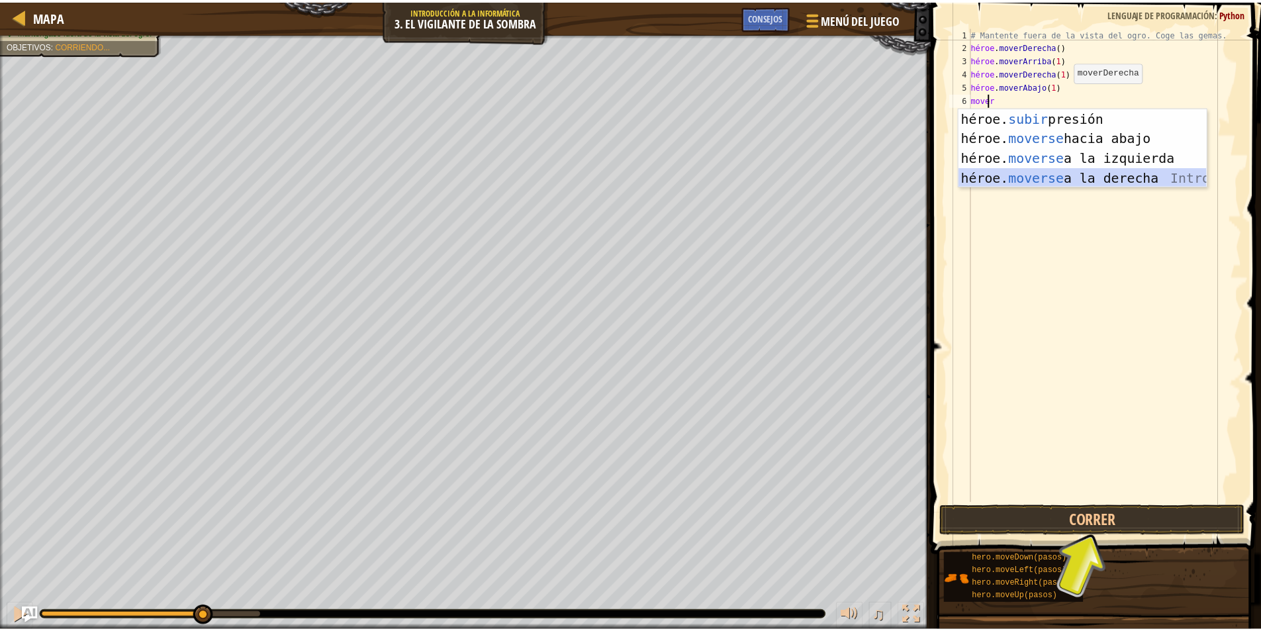
scroll to position [6, 0]
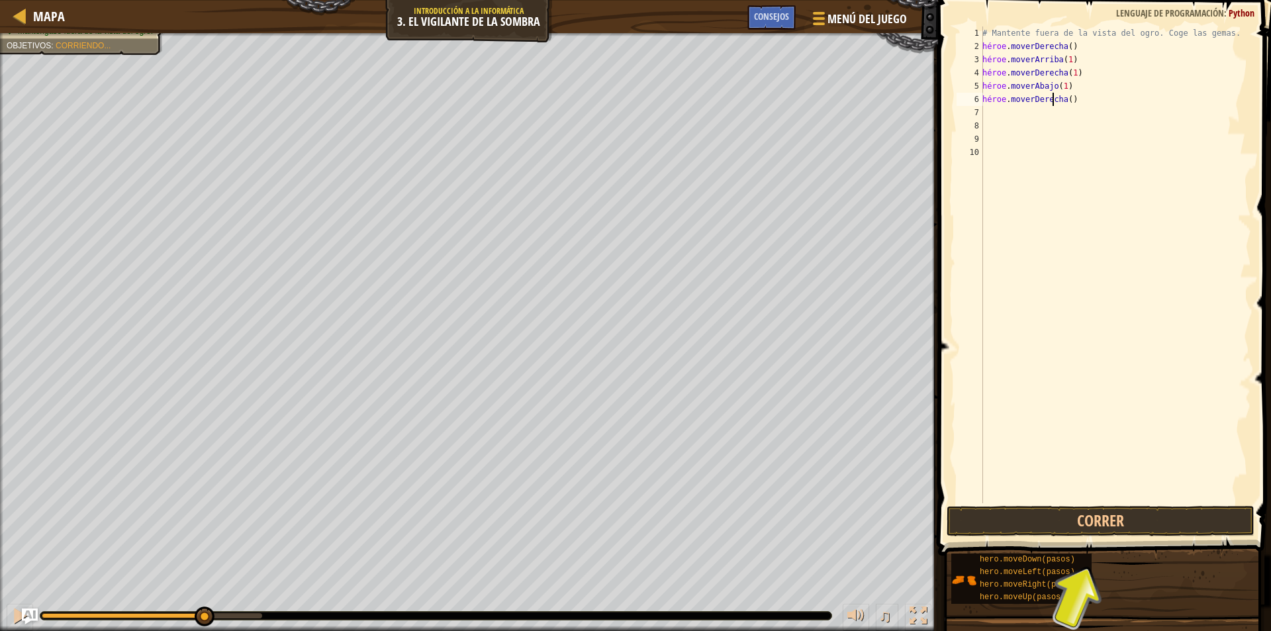
click at [1066, 101] on div "# Mantente fuera de la vista del ogro. Coge las gemas. héroe . moverDerecha ( )…" at bounding box center [1115, 277] width 271 height 503
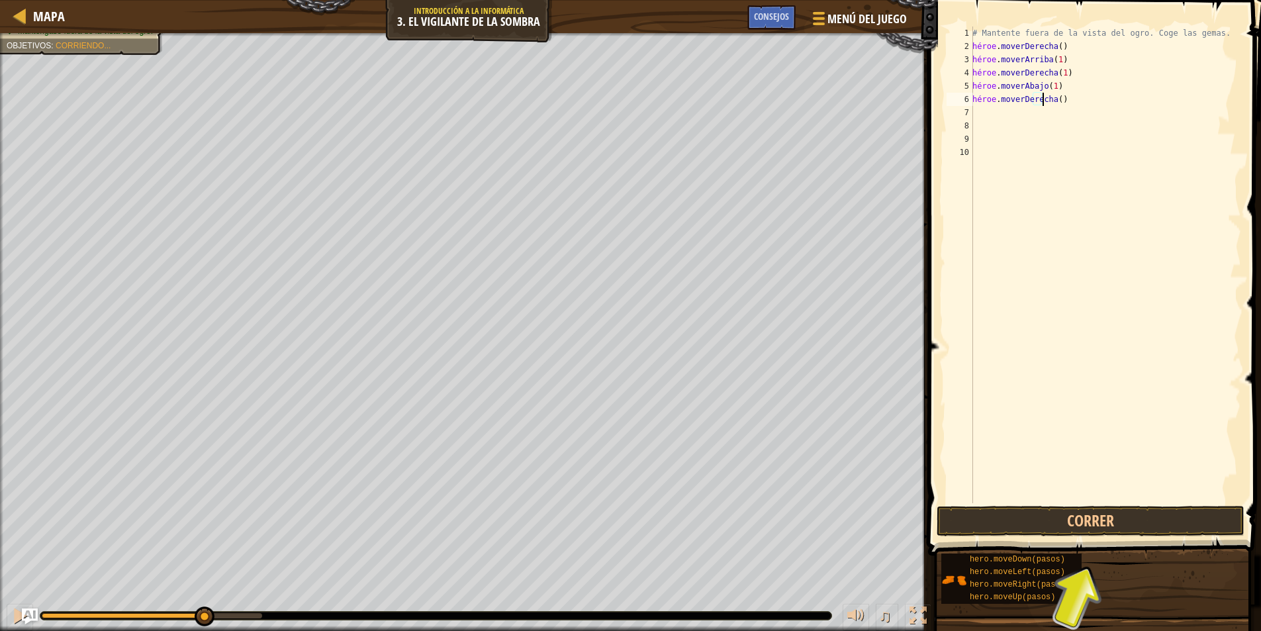
click at [1085, 105] on div "# Mantente fuera de la vista del ogro. Coge las gemas. héroe . moverDerecha ( )…" at bounding box center [1105, 277] width 271 height 503
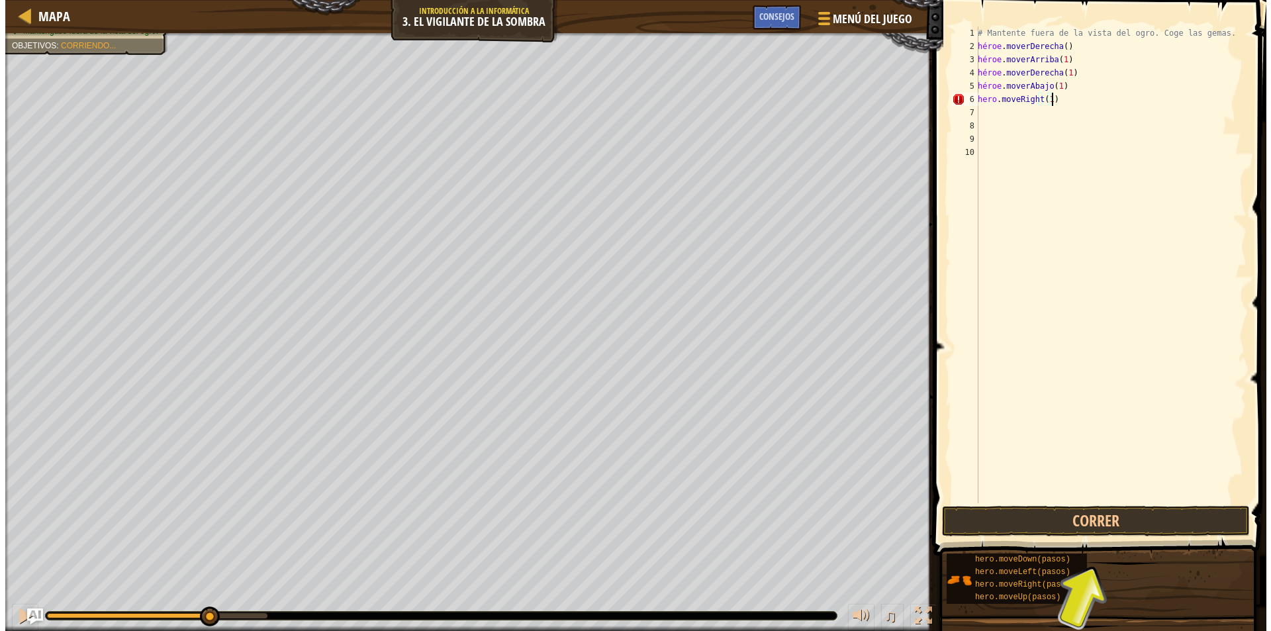
scroll to position [6, 5]
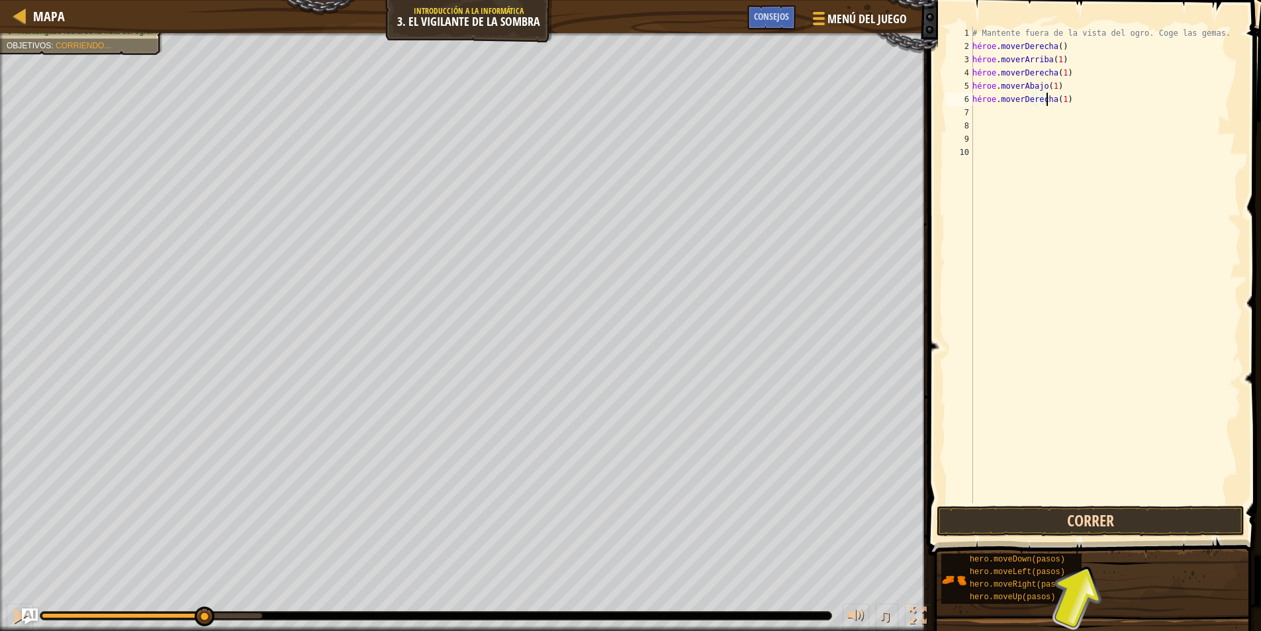
type textarea "hero.moveRight(1)"
click at [1037, 514] on button "Correr" at bounding box center [1091, 521] width 308 height 30
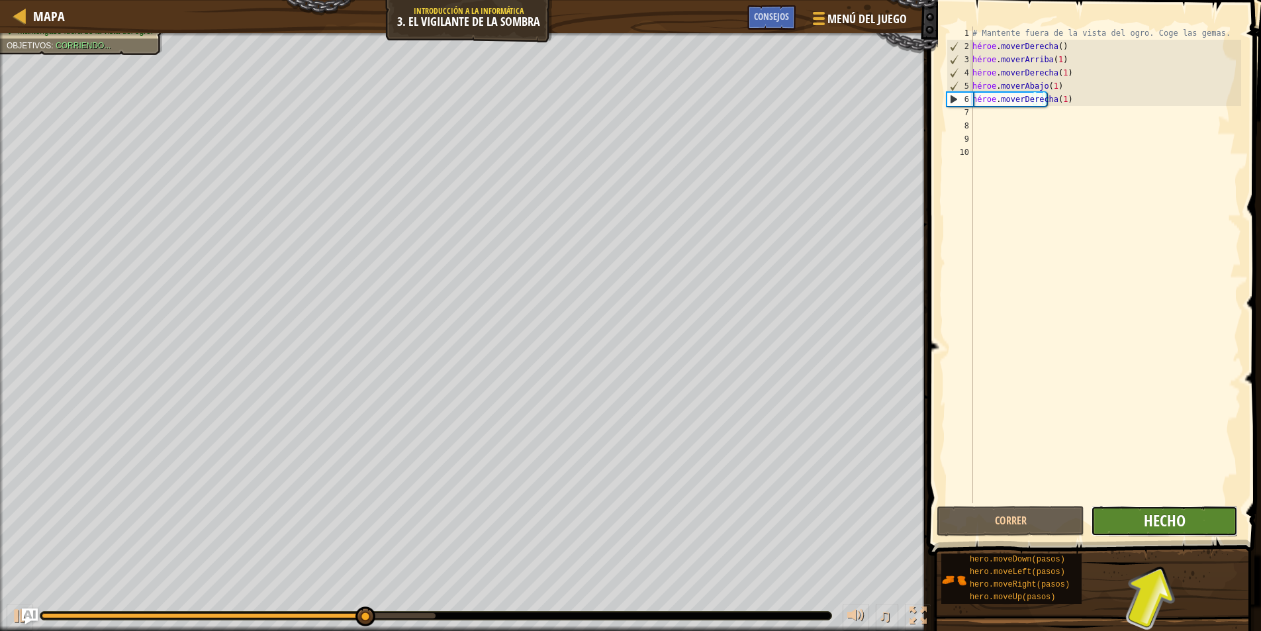
click at [1160, 526] on font "Hecho" at bounding box center [1165, 520] width 42 height 21
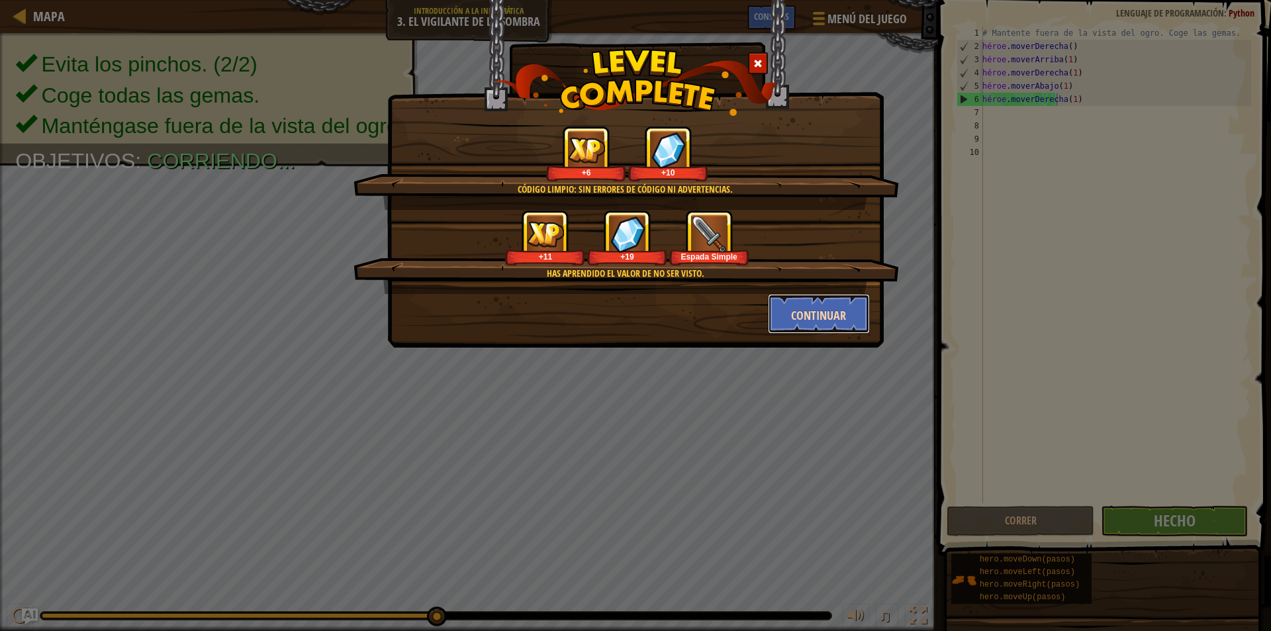
click at [819, 309] on font "Continuar" at bounding box center [818, 315] width 55 height 17
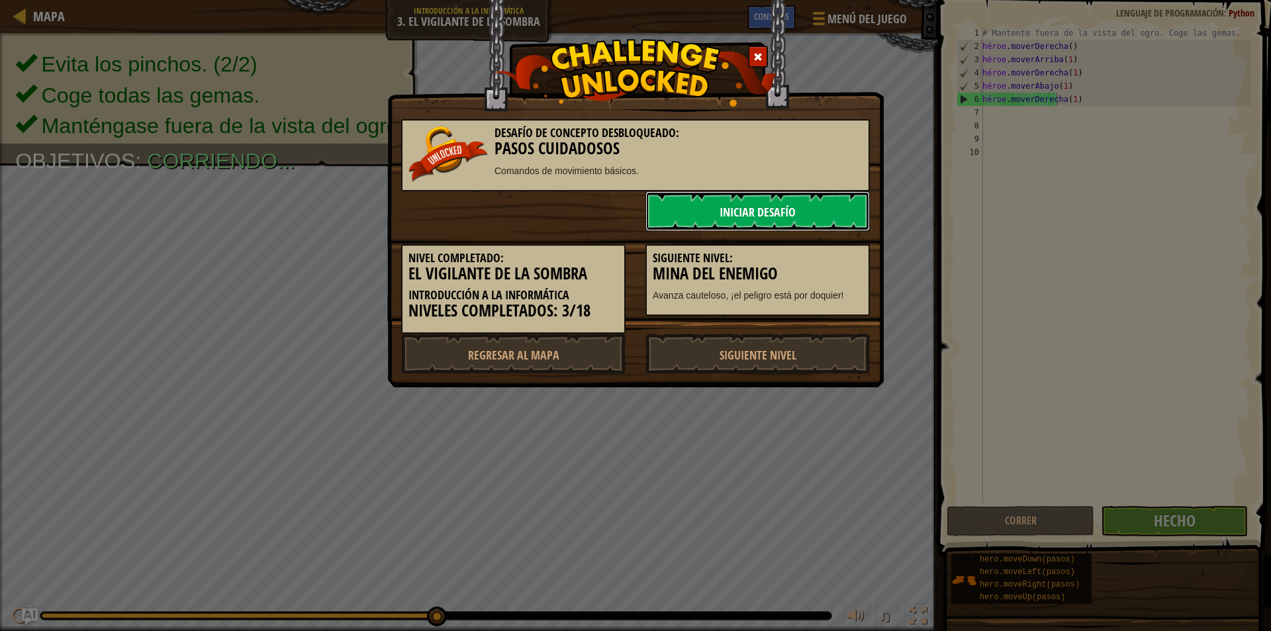
click at [720, 204] on font "Iniciar desafío" at bounding box center [758, 212] width 76 height 17
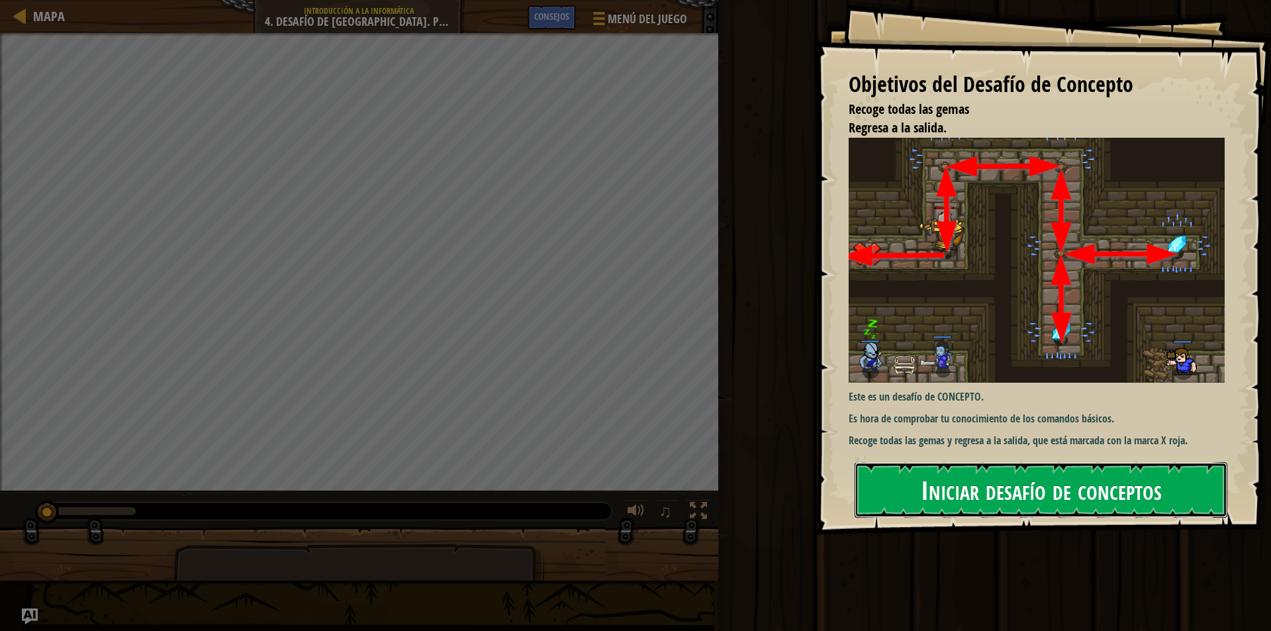
click at [974, 495] on font "Iniciar desafío de conceptos" at bounding box center [1041, 489] width 241 height 36
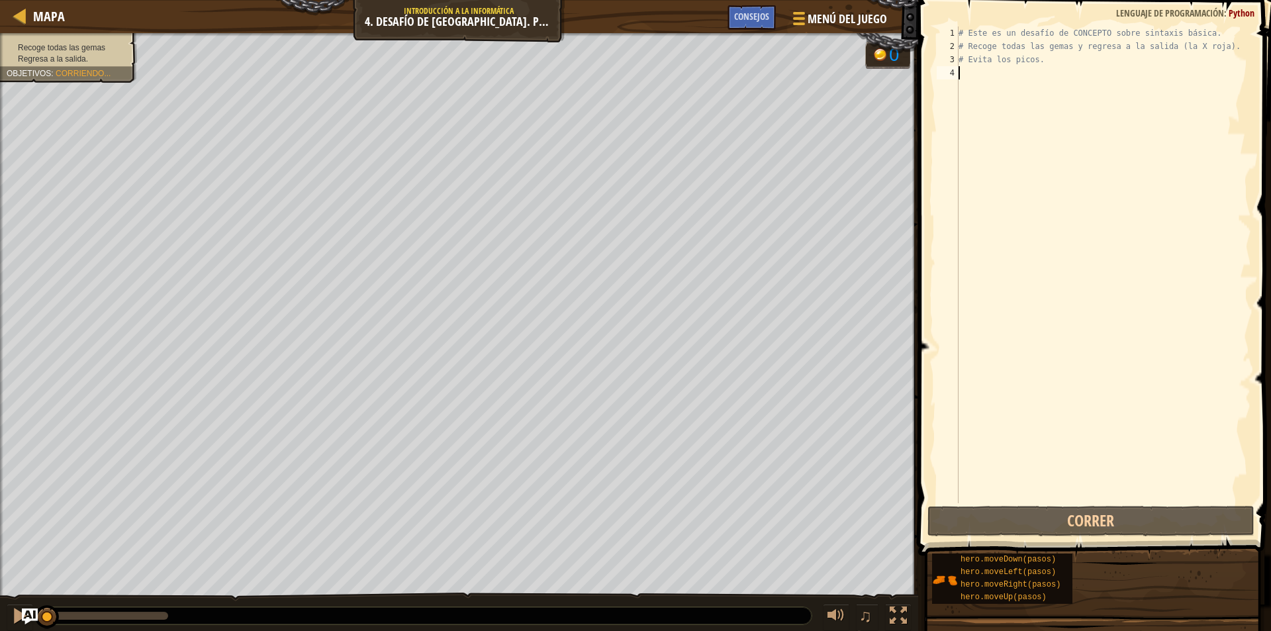
click at [974, 73] on div "# Este es un desafío de CONCEPTO sobre sintaxis básica. # Recoge todas las gema…" at bounding box center [1103, 277] width 295 height 503
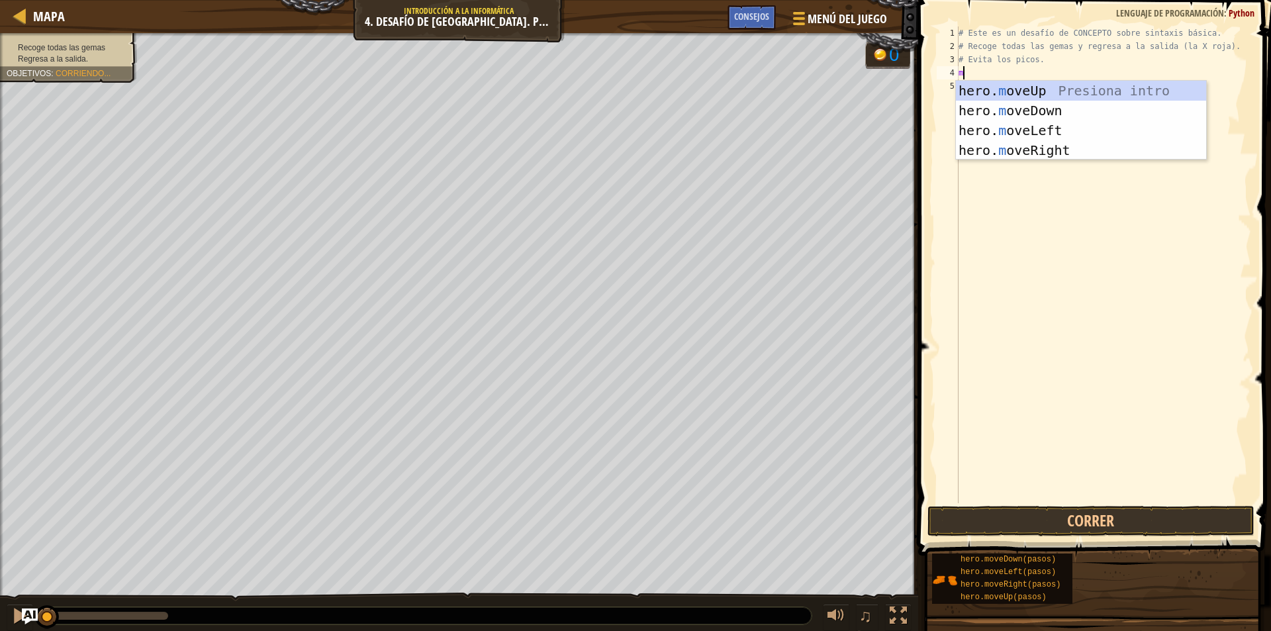
type textarea "mo"
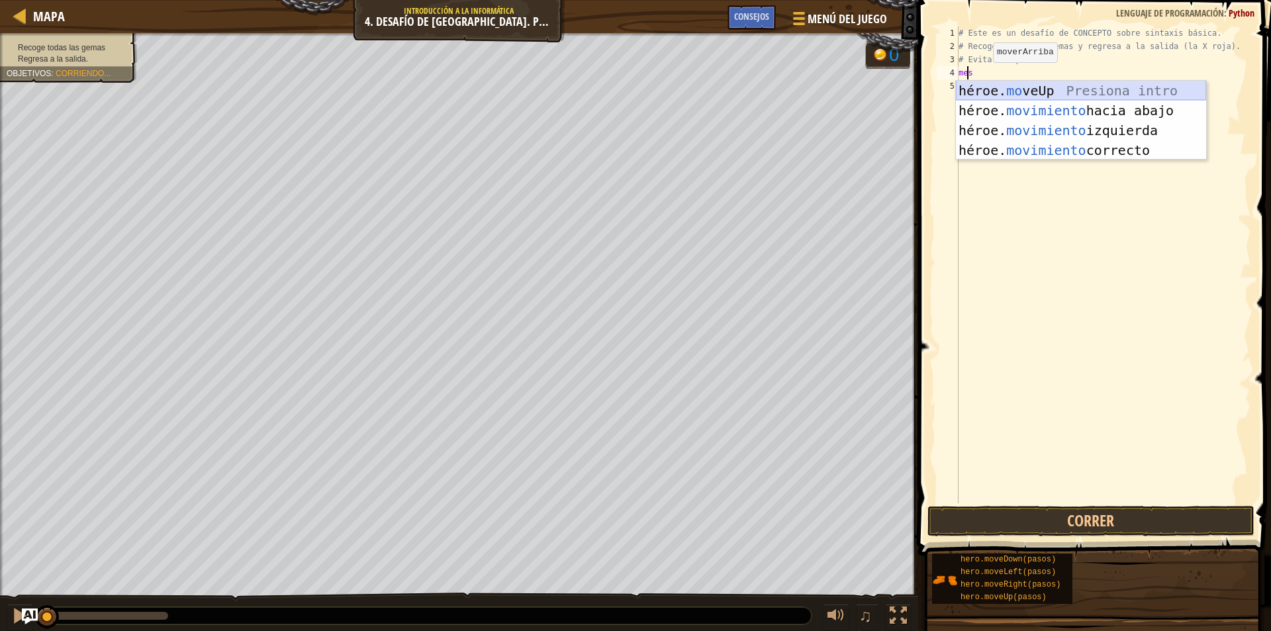
click at [1045, 87] on div "héroe. mo veUp Presiona intro héroe. movimiento hacia abajo Introducción a la p…" at bounding box center [1081, 140] width 250 height 119
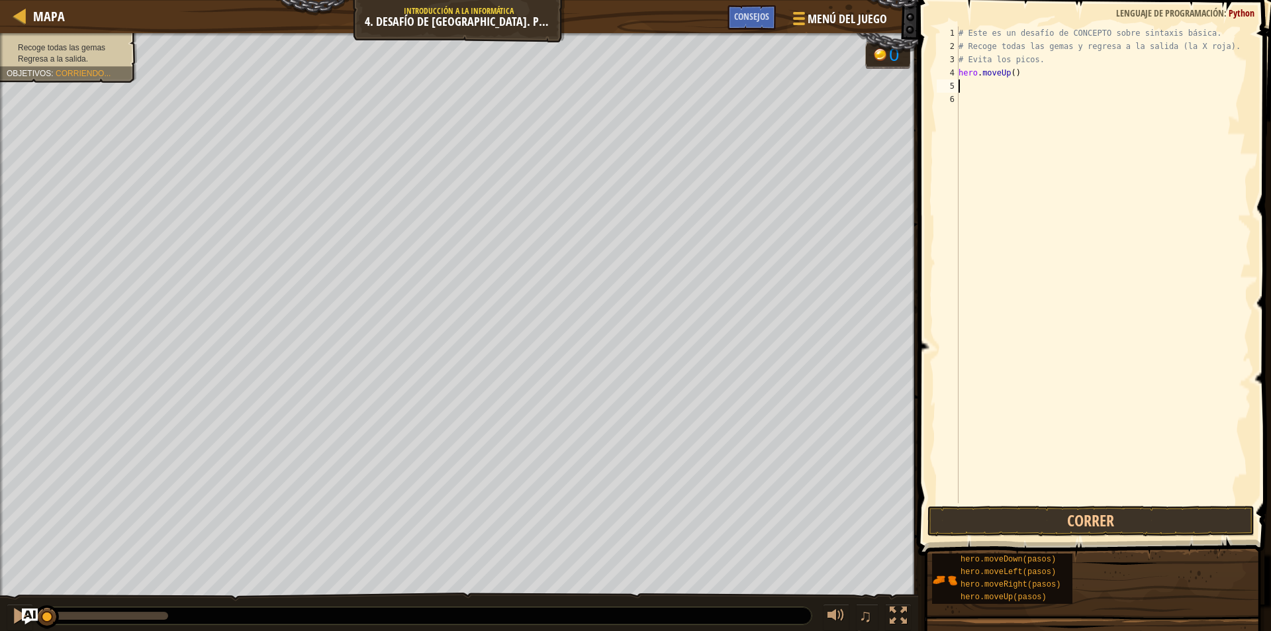
click at [1054, 75] on div "# Este es un desafío de CONCEPTO sobre sintaxis básica. # Recoge todas las gema…" at bounding box center [1103, 277] width 295 height 503
type textarea "hero.moveUp(1)"
click at [1068, 89] on div "# Este es un desafío de CONCEPTO sobre sintaxis básica. # Recoge todas las gema…" at bounding box center [1103, 277] width 295 height 503
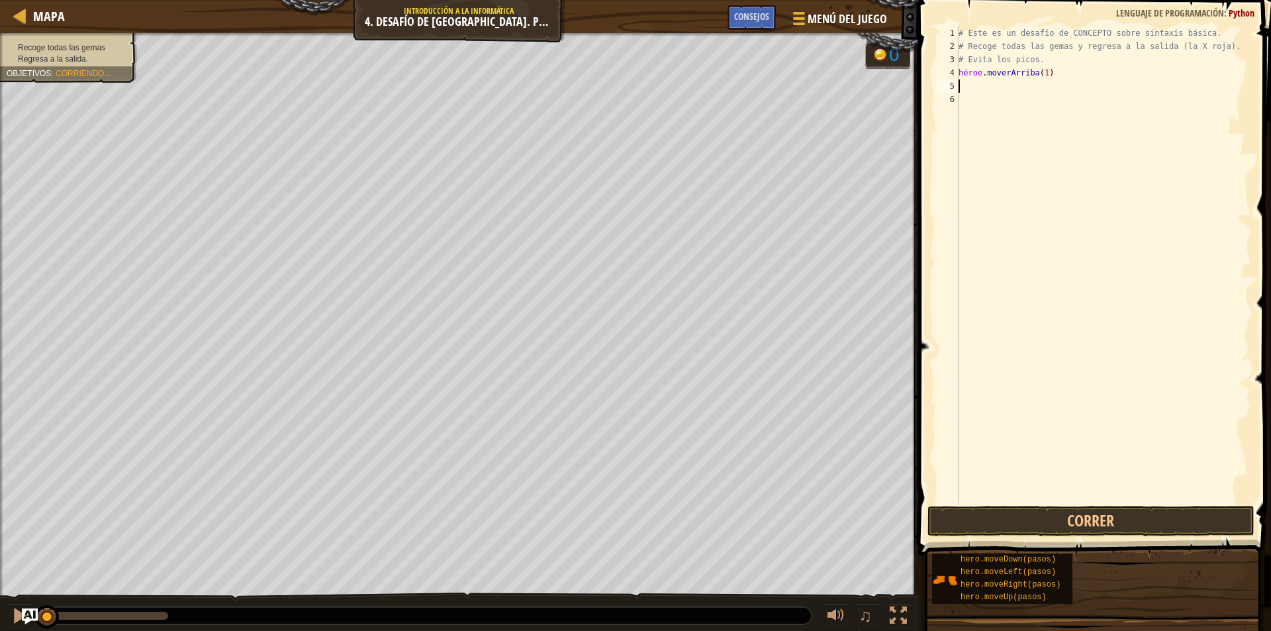
type textarea "m"
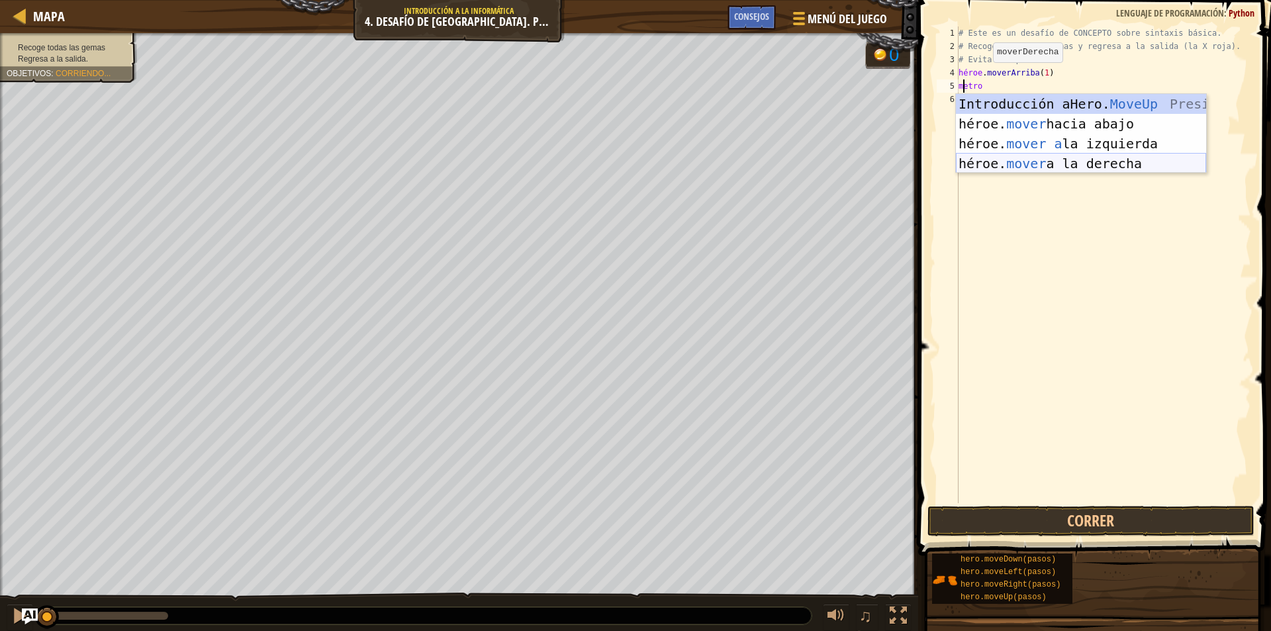
click at [1109, 156] on div "Introducción a Hero. MoveUp Presiona héroe. mover hacia abajo Introducción a la…" at bounding box center [1081, 153] width 250 height 119
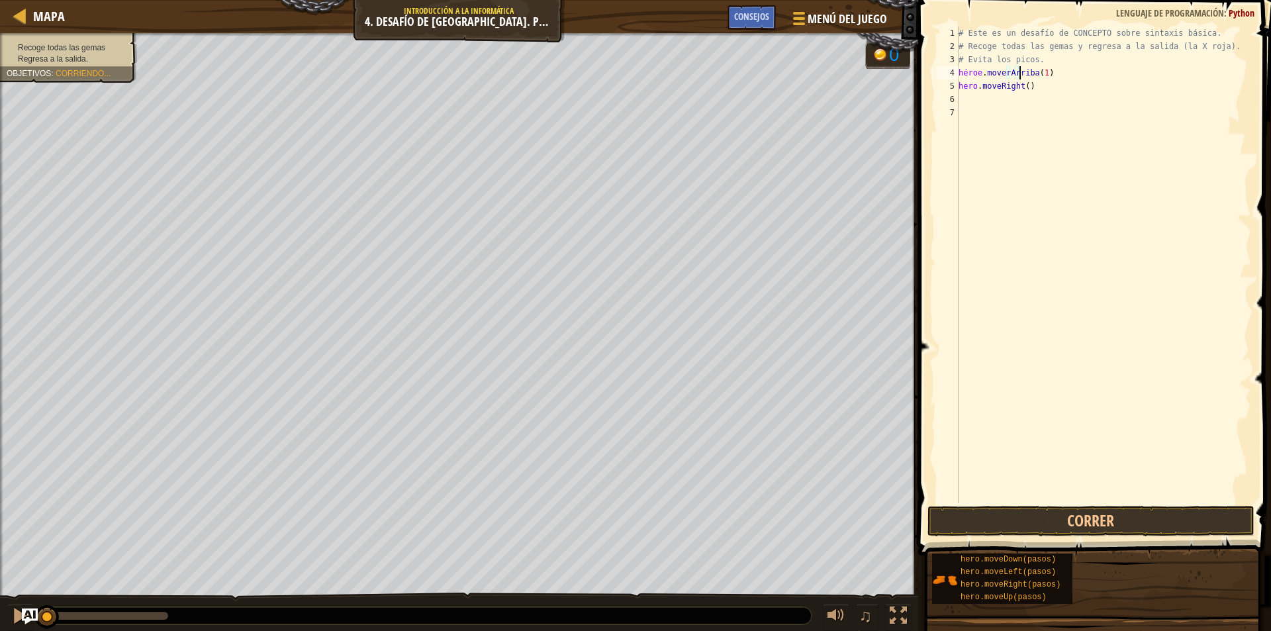
click at [1018, 78] on div "# Este es un desafío de CONCEPTO sobre sintaxis básica. # Recoge todas las gema…" at bounding box center [1103, 277] width 295 height 503
click at [1013, 89] on div "# Este es un desafío de CONCEPTO sobre sintaxis básica. # Recoge todas las gema…" at bounding box center [1103, 277] width 295 height 503
type textarea "hero.moveRiht()"
click at [1038, 93] on div "# Este es un desafío de CONCEPTO sobre sintaxis básica. # Recoge todas las gema…" at bounding box center [1103, 277] width 295 height 503
click at [1050, 85] on div "# Este es un desafío de CONCEPTO sobre sintaxis básica. # Recoge todas las gema…" at bounding box center [1103, 277] width 295 height 503
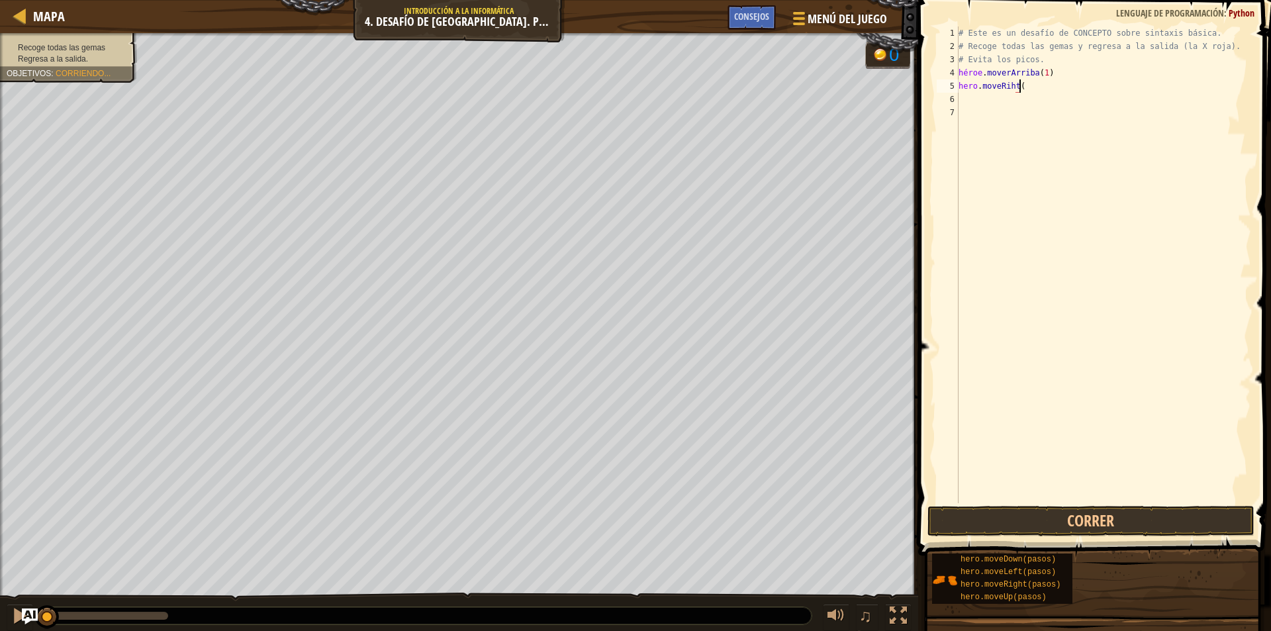
scroll to position [6, 5]
type textarea "hero.moveRiht(1)"
click at [1029, 102] on div "# Este es un desafío de CONCEPTO sobre sintaxis básica. # Recoge todas las gema…" at bounding box center [1103, 277] width 295 height 503
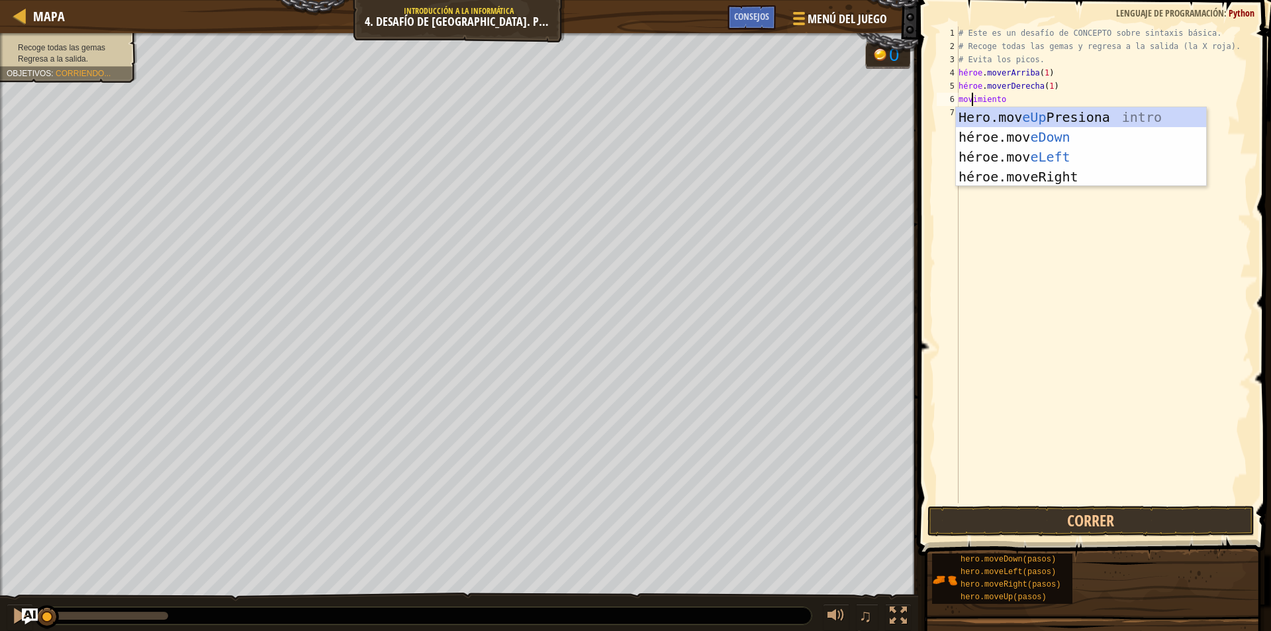
type textarea "move"
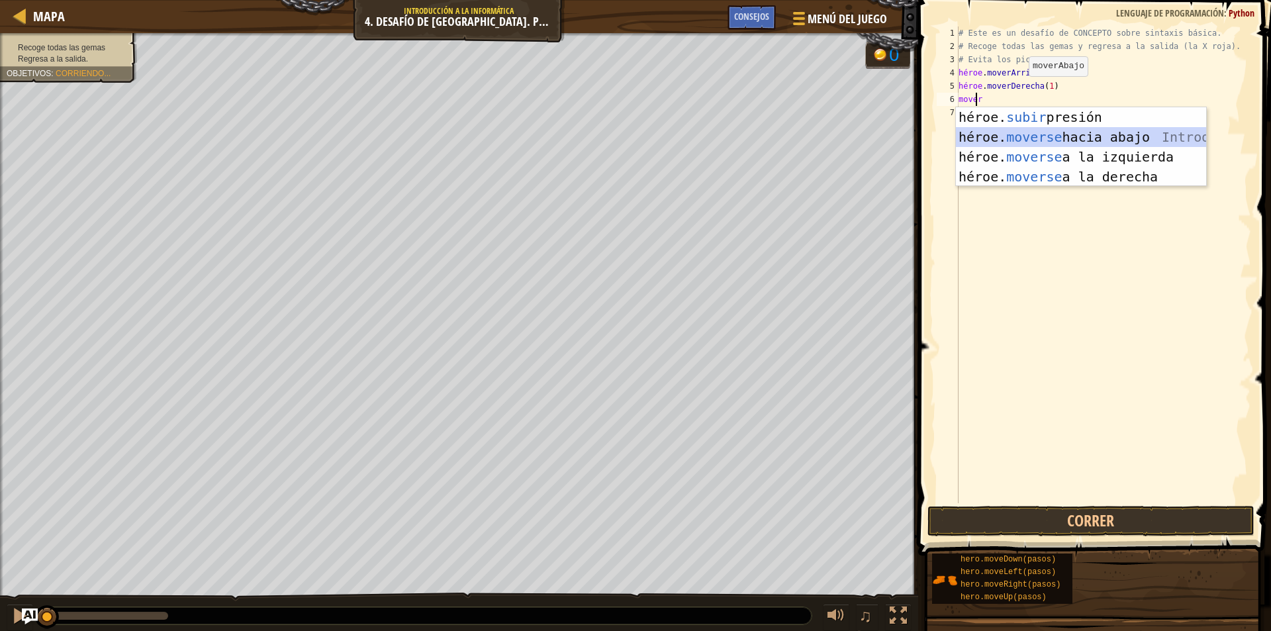
click at [1094, 136] on div "héroe. subir presión intro héroe. moverse hacia abajo Introducción a la presión…" at bounding box center [1081, 166] width 250 height 119
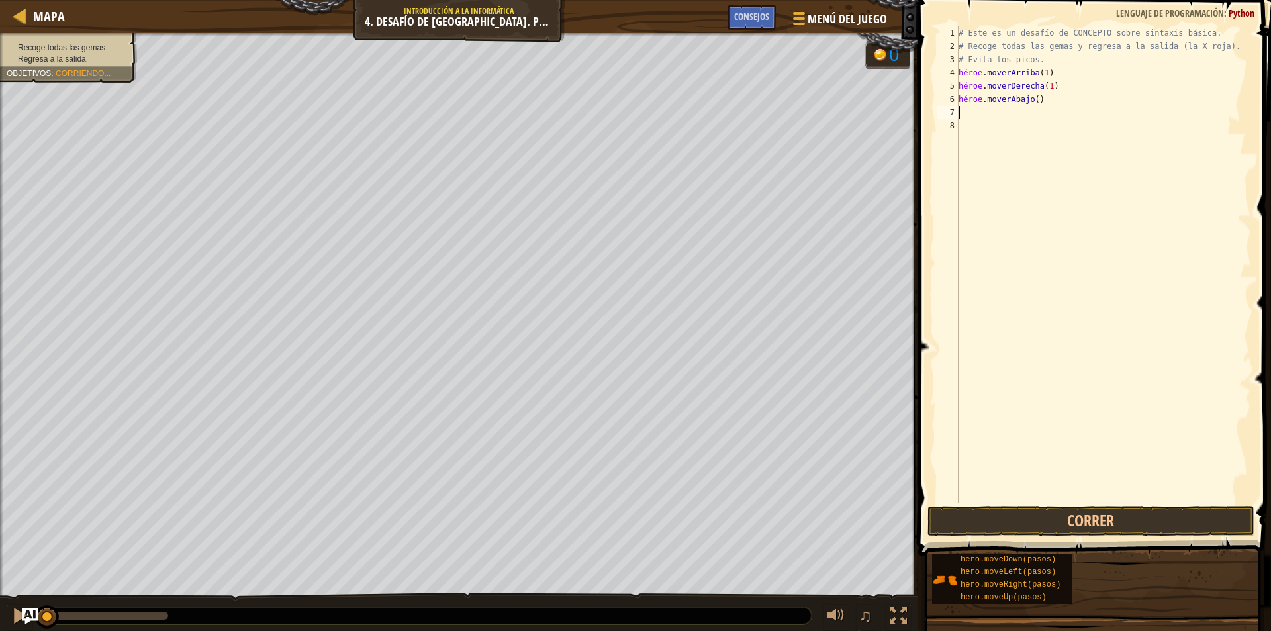
click at [1046, 97] on div "# Este es un desafío de CONCEPTO sobre sintaxis básica. # Recoge todas las gema…" at bounding box center [1103, 277] width 295 height 503
type textarea "hero.moveDown(2)"
click at [1029, 123] on div "# Este es un desafío de CONCEPTO sobre sintaxis básica. # Recoge todas las gema…" at bounding box center [1103, 277] width 295 height 503
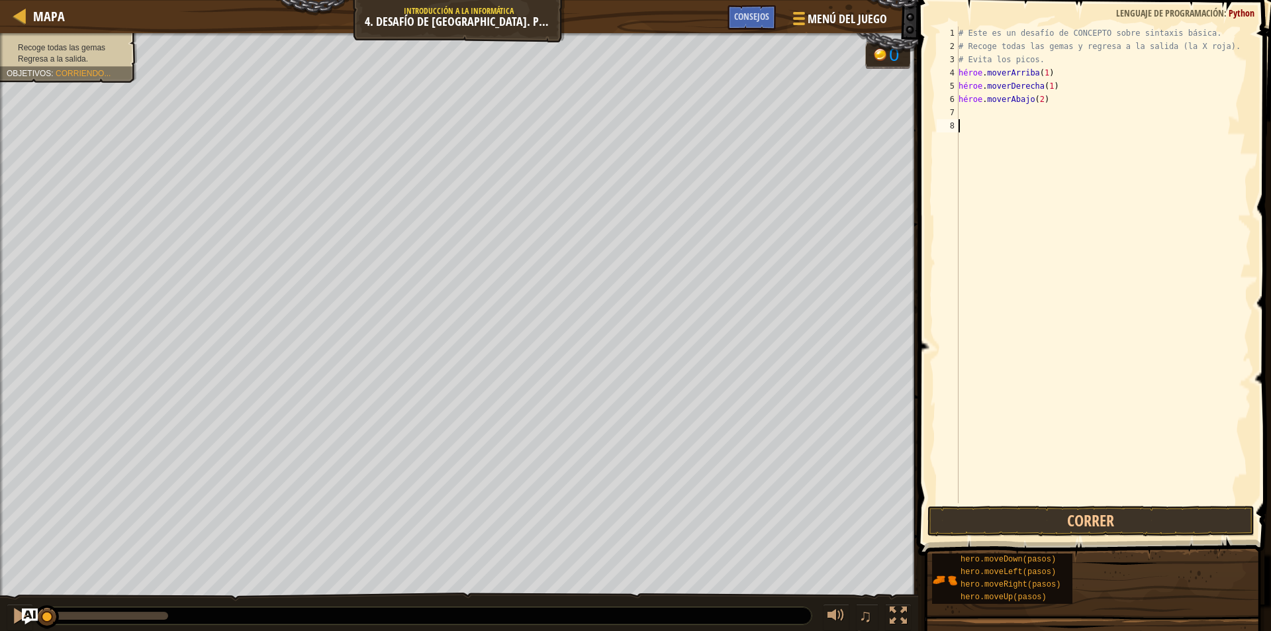
click at [1023, 116] on div "# Este es un desafío de CONCEPTO sobre sintaxis básica. # Recoge todas las gema…" at bounding box center [1103, 277] width 295 height 503
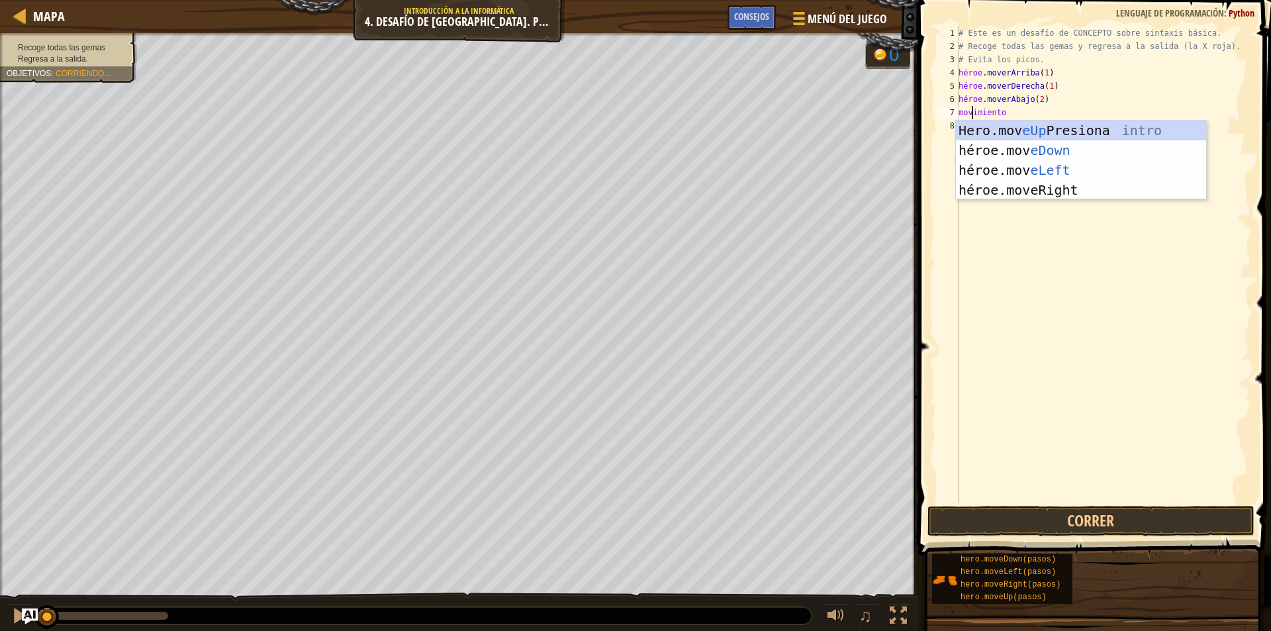
type textarea "move"
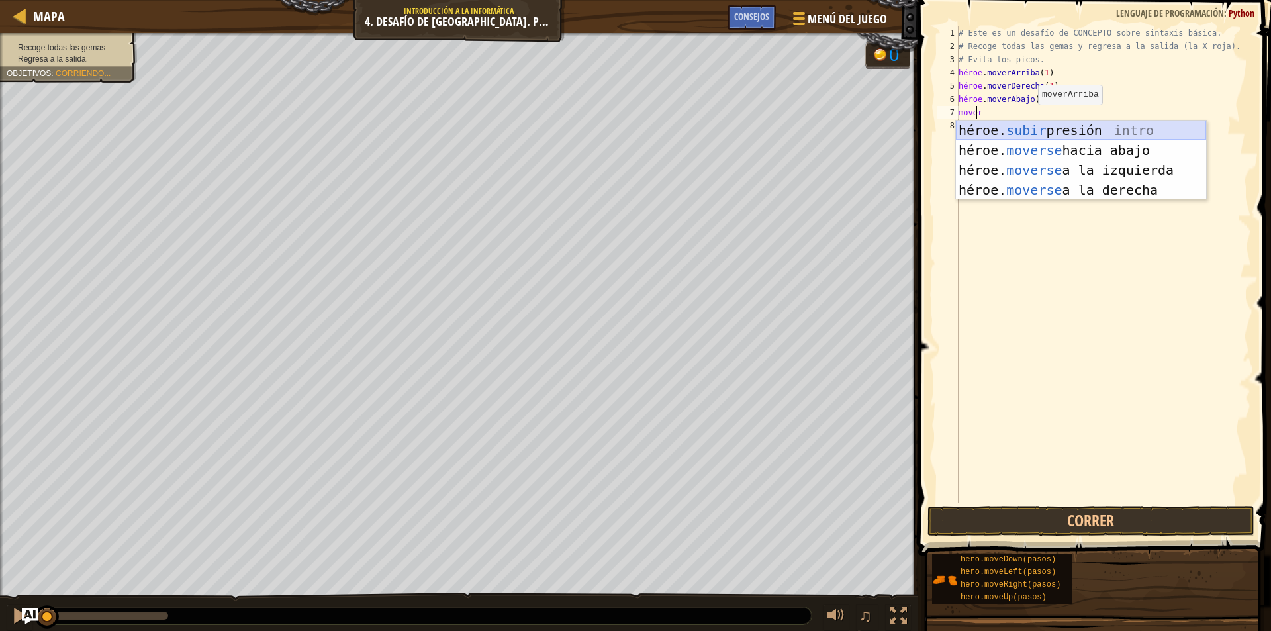
click at [1102, 129] on div "héroe. subir presión intro héroe. moverse hacia abajo Introducción a la presión…" at bounding box center [1081, 179] width 250 height 119
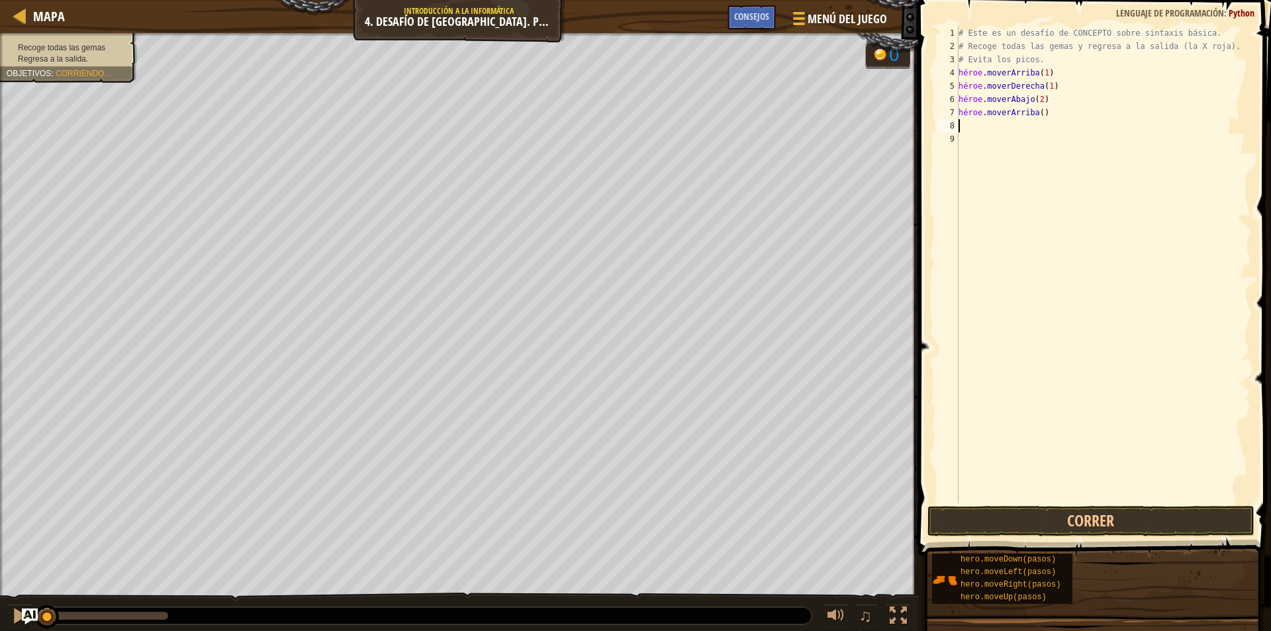
click at [1049, 117] on div "# Este es un desafío de CONCEPTO sobre sintaxis básica. # Recoge todas las gema…" at bounding box center [1103, 277] width 295 height 503
type textarea "hero.moveUp(1)"
click at [1024, 126] on div "# Este es un desafío de CONCEPTO sobre sintaxis básica. # Recoge todas las gema…" at bounding box center [1103, 277] width 295 height 503
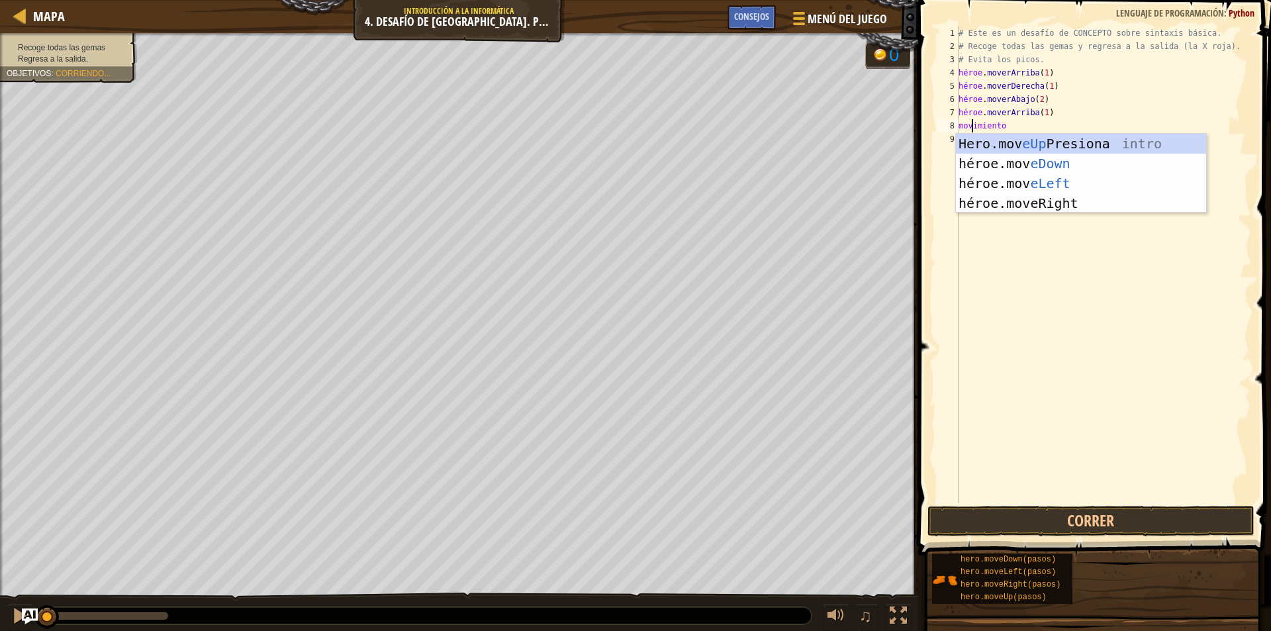
type textarea "move"
click at [1085, 193] on div "héroe. subir presión intro héroe. moverse hacia abajo Introducción a la presión…" at bounding box center [1081, 193] width 250 height 119
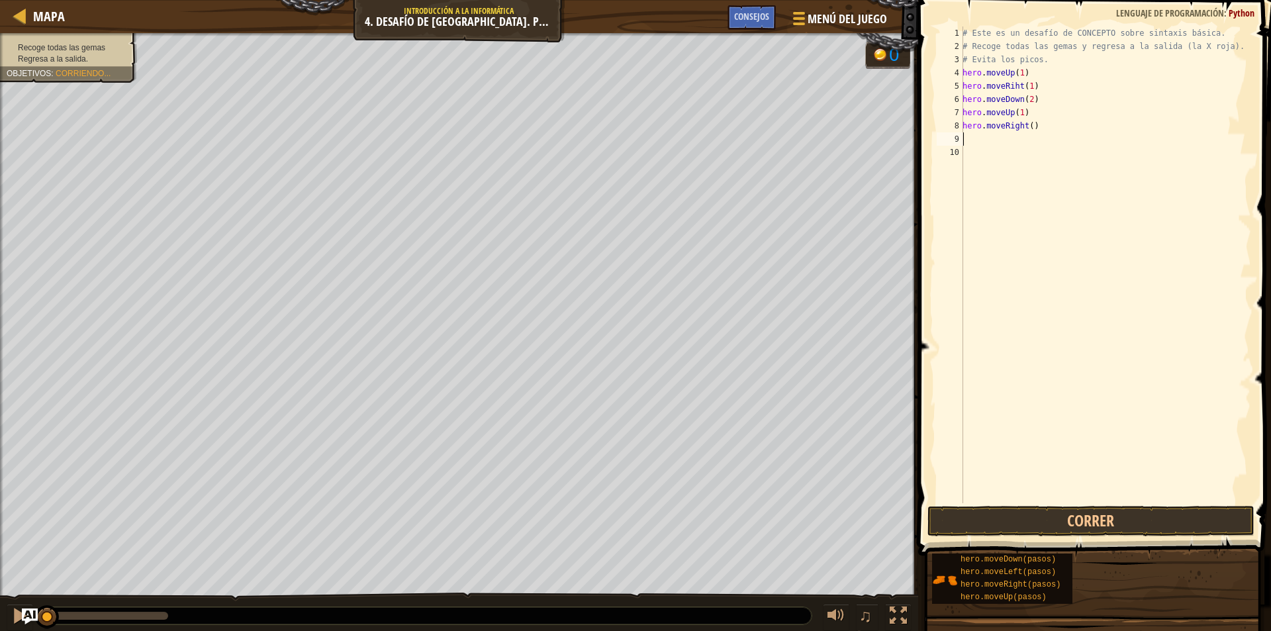
scroll to position [6, 0]
click at [1054, 125] on div "# Este es un desafío de CONCEPTO sobre sintaxis básica. # Recoge todas las gema…" at bounding box center [1105, 277] width 291 height 503
type textarea "hero.moveRight(1)"
click at [1072, 522] on button "Correr" at bounding box center [1090, 521] width 327 height 30
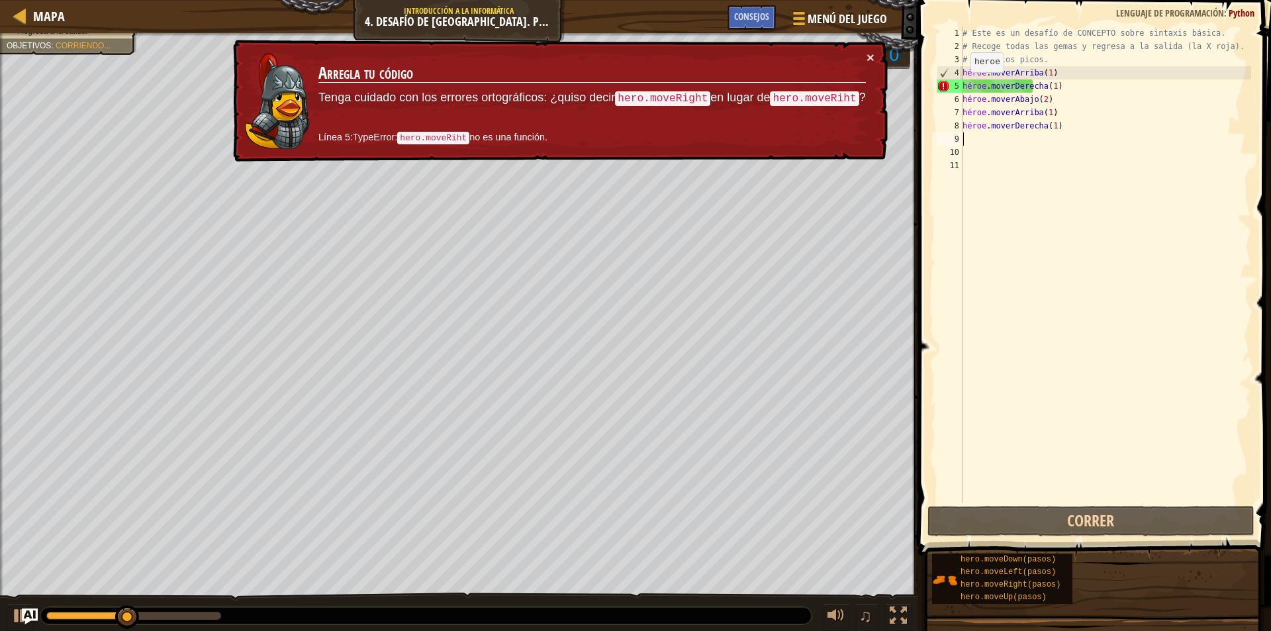
click at [874, 58] on div "× Arregla tu código Tenga cuidado con los errores ortográficos: ¿quiso decir he…" at bounding box center [558, 101] width 657 height 122
click at [1039, 89] on div "# Este es un desafío de CONCEPTO sobre sintaxis básica. # Recoge todas las gema…" at bounding box center [1105, 277] width 291 height 503
click at [1021, 86] on div "# Este es un desafío de CONCEPTO sobre sintaxis básica. # Recoge todas las gema…" at bounding box center [1105, 277] width 291 height 503
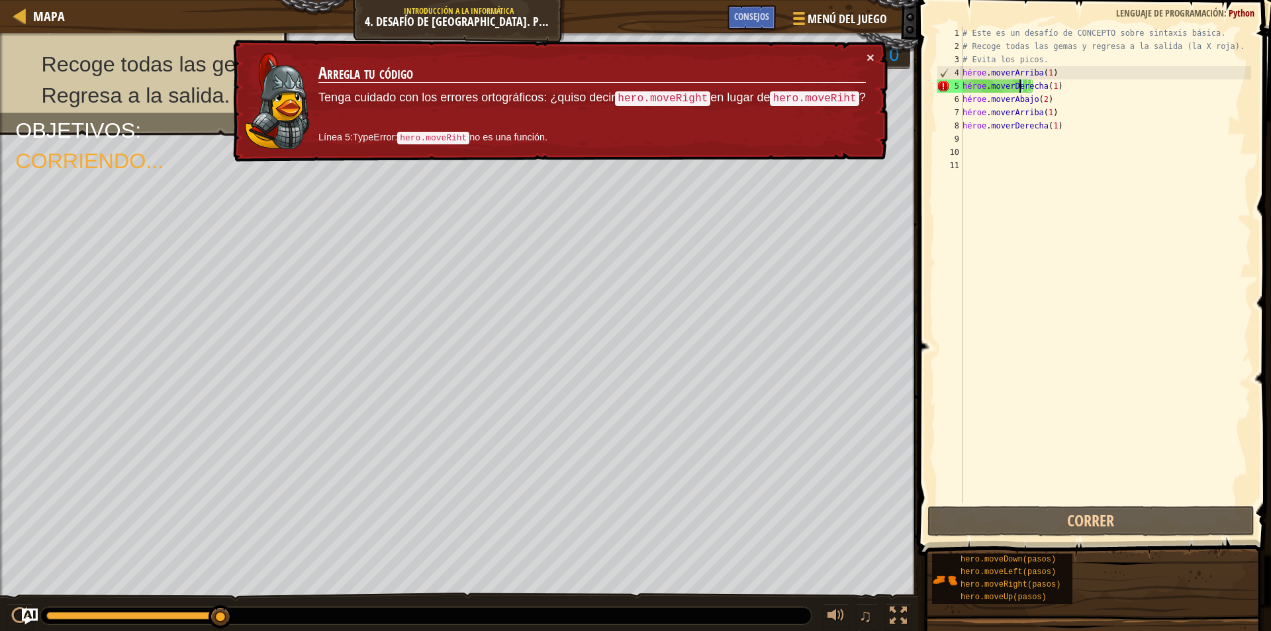
type textarea "hero.moveRihte(1)"
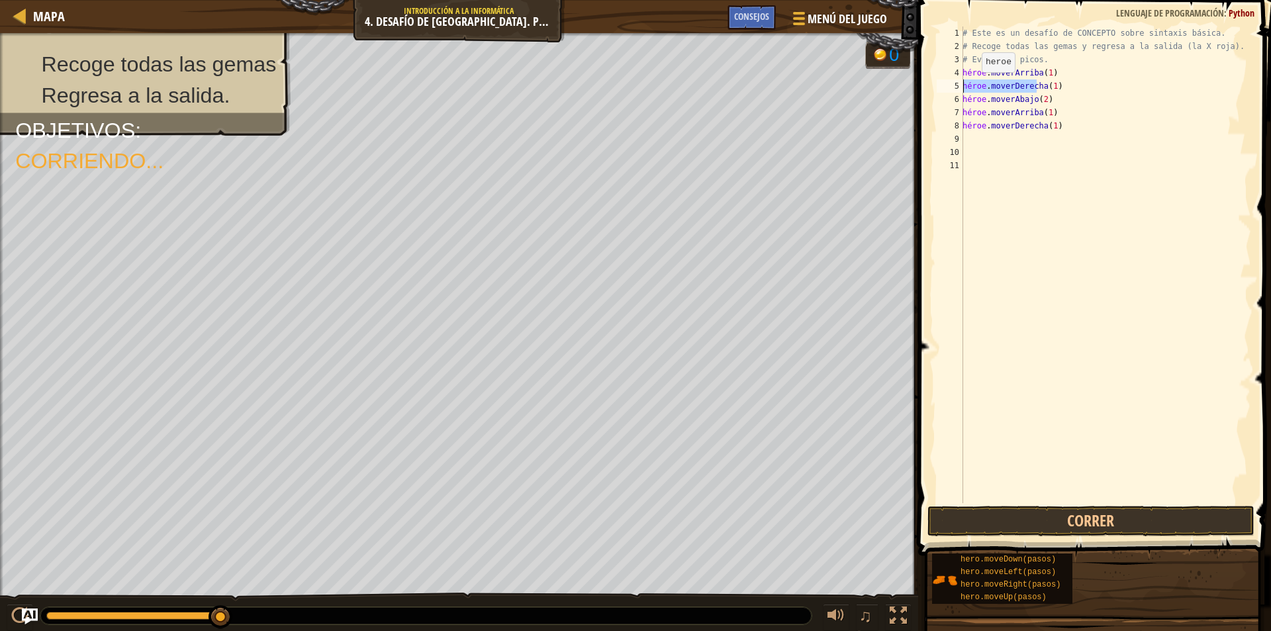
drag, startPoint x: 1086, startPoint y: 85, endPoint x: 915, endPoint y: 87, distance: 171.4
click at [915, 87] on div "hero.moveRihte(1) 1 2 3 4 5 6 7 8 9 10 11 # Este es un desafío de CONCEPTO sobr…" at bounding box center [1092, 304] width 357 height 594
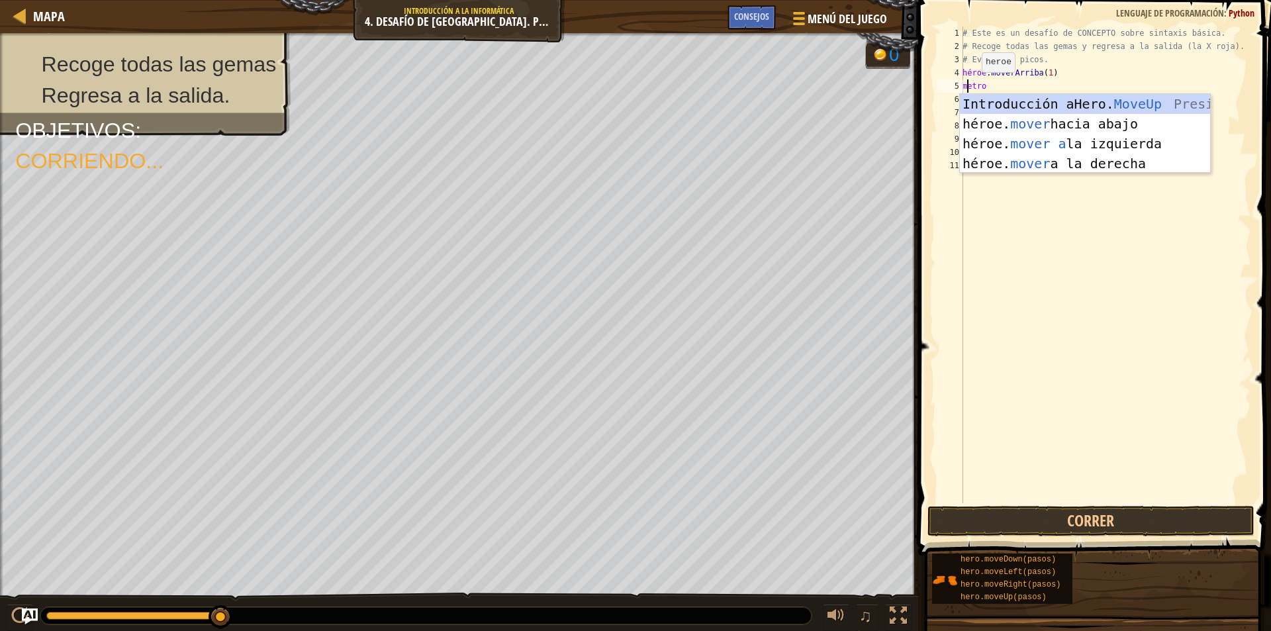
type textarea "mo"
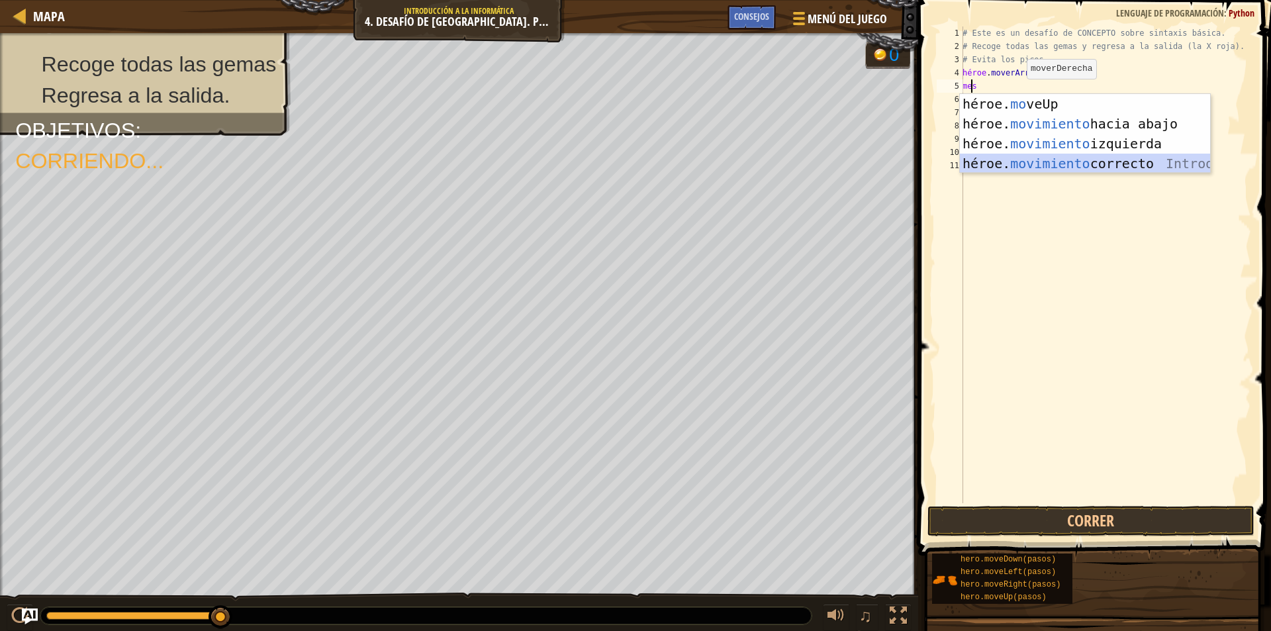
click at [1080, 160] on div "héroe. mo veUp Presiona intro héroe. movimiento hacia abajo Introducción a la p…" at bounding box center [1085, 153] width 250 height 119
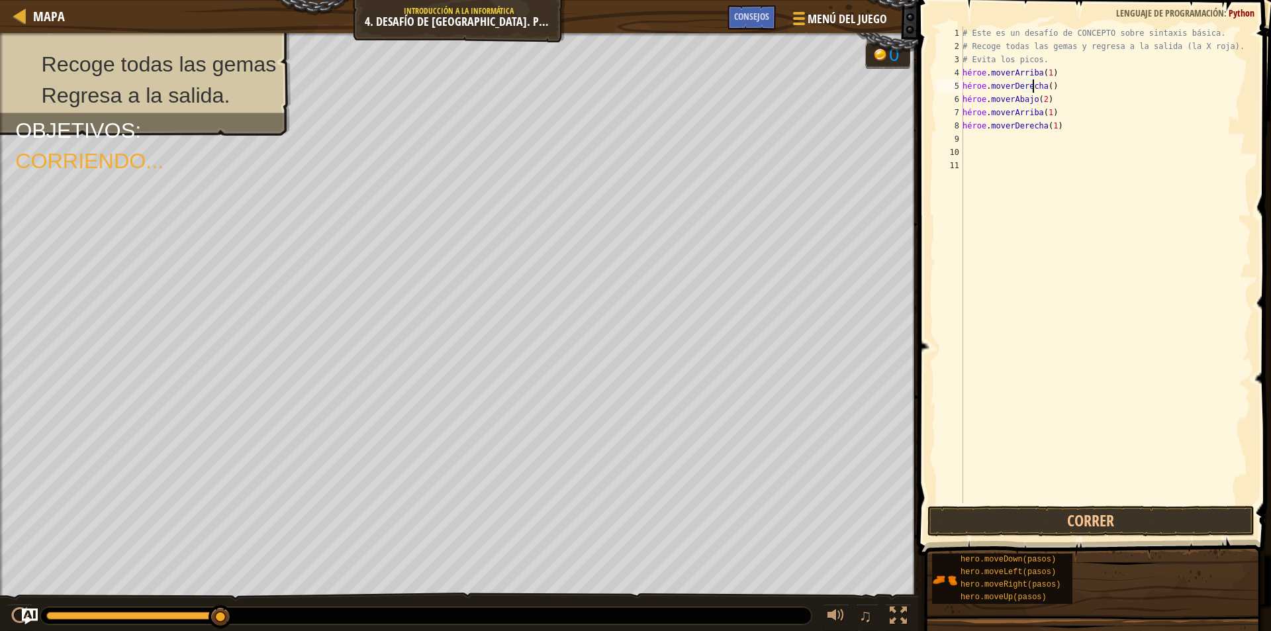
click at [1063, 86] on div "# Este es un desafío de CONCEPTO sobre sintaxis básica. # Recoge todas las gema…" at bounding box center [1105, 277] width 291 height 503
click at [1076, 90] on div "# Este es un desafío de CONCEPTO sobre sintaxis básica. # Recoge todas las gema…" at bounding box center [1105, 277] width 291 height 503
click at [1069, 83] on div "# Este es un desafío de CONCEPTO sobre sintaxis básica. # Recoge todas las gema…" at bounding box center [1105, 277] width 291 height 503
type textarea "hero.moveRight(1)"
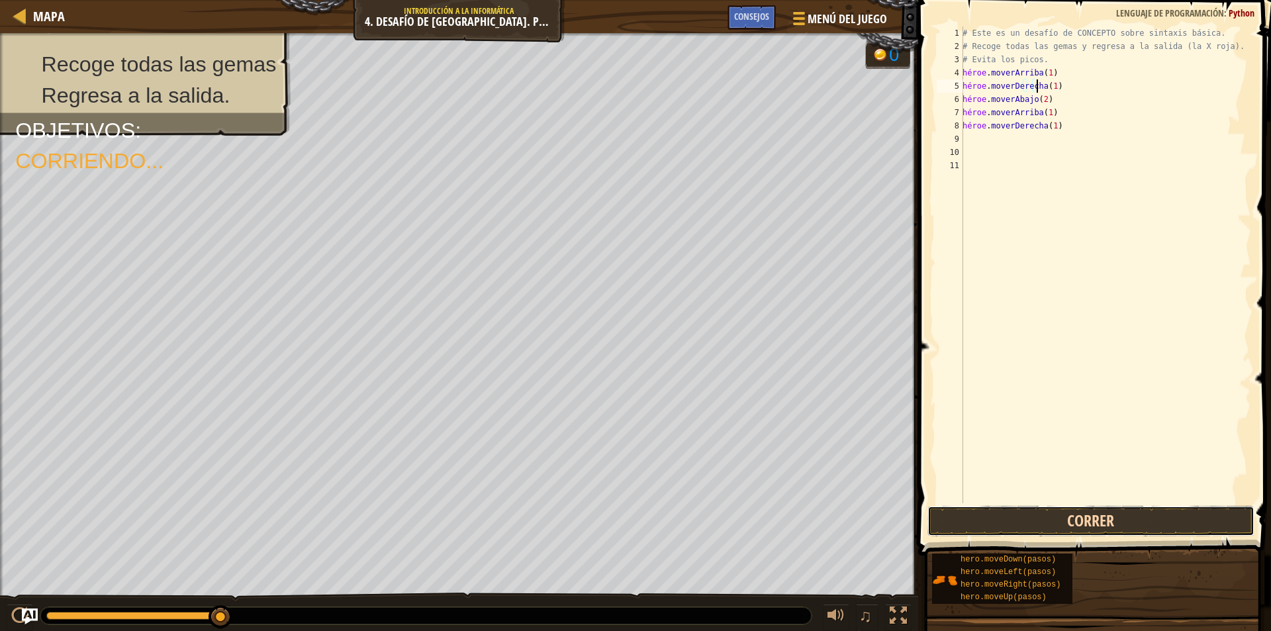
click at [1088, 517] on button "Correr" at bounding box center [1090, 521] width 327 height 30
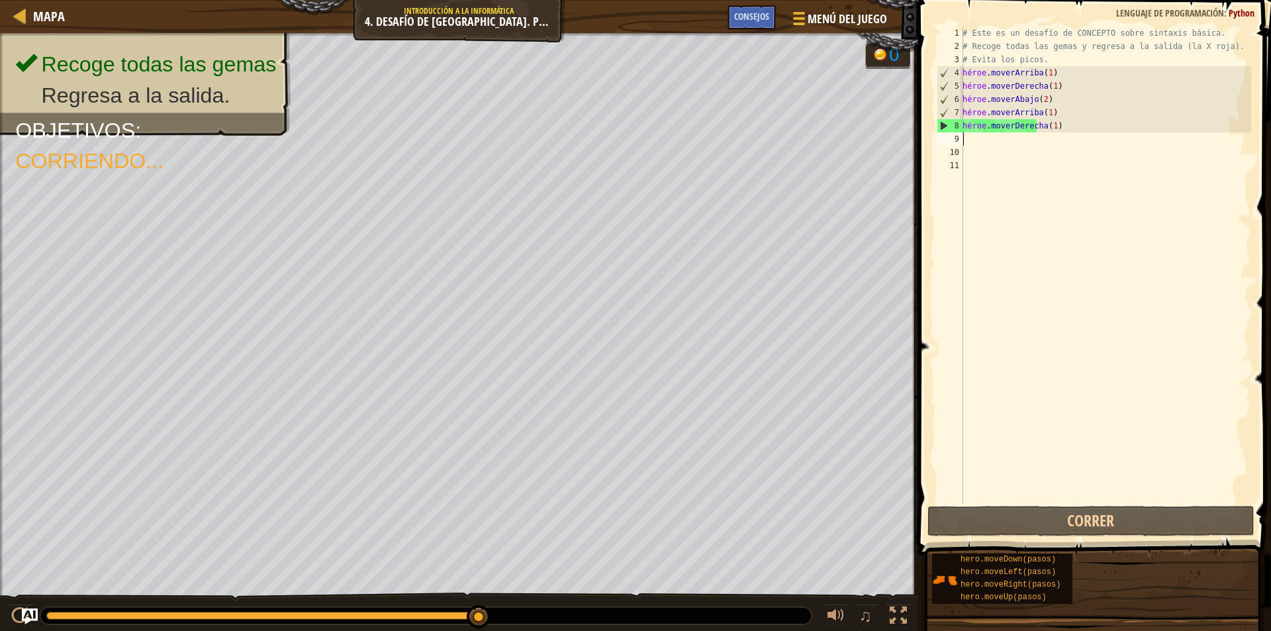
click at [969, 136] on div "# Este es un desafío de CONCEPTO sobre sintaxis básica. # Recoge todas las gema…" at bounding box center [1105, 277] width 291 height 503
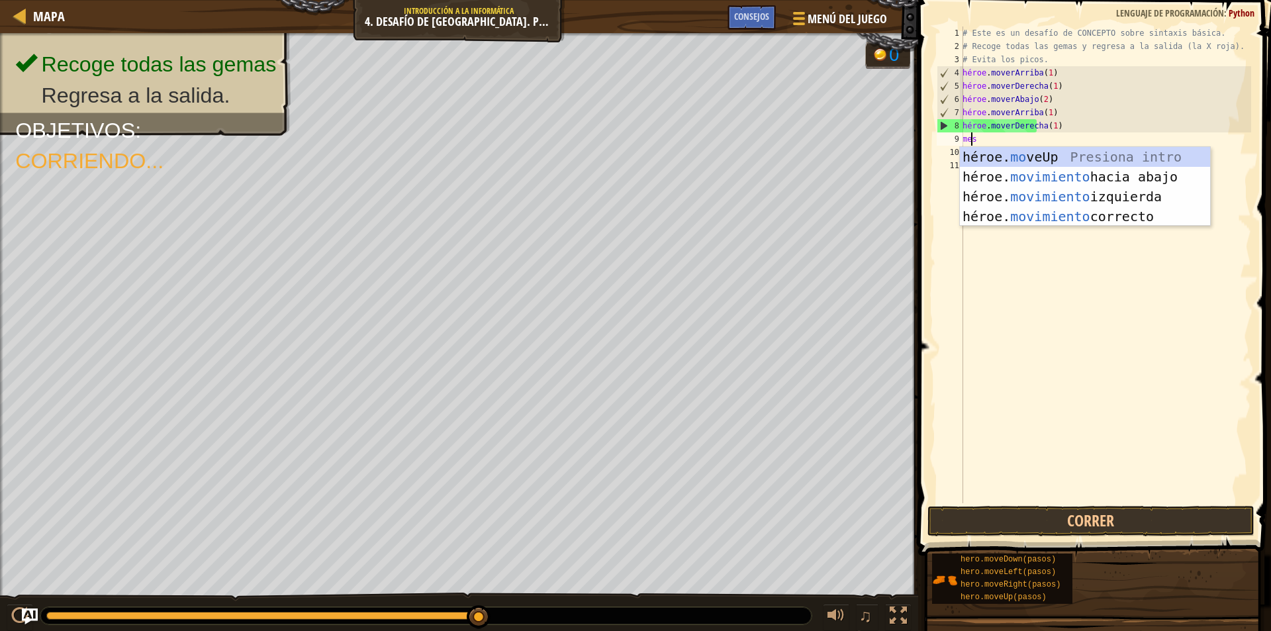
type textarea "move"
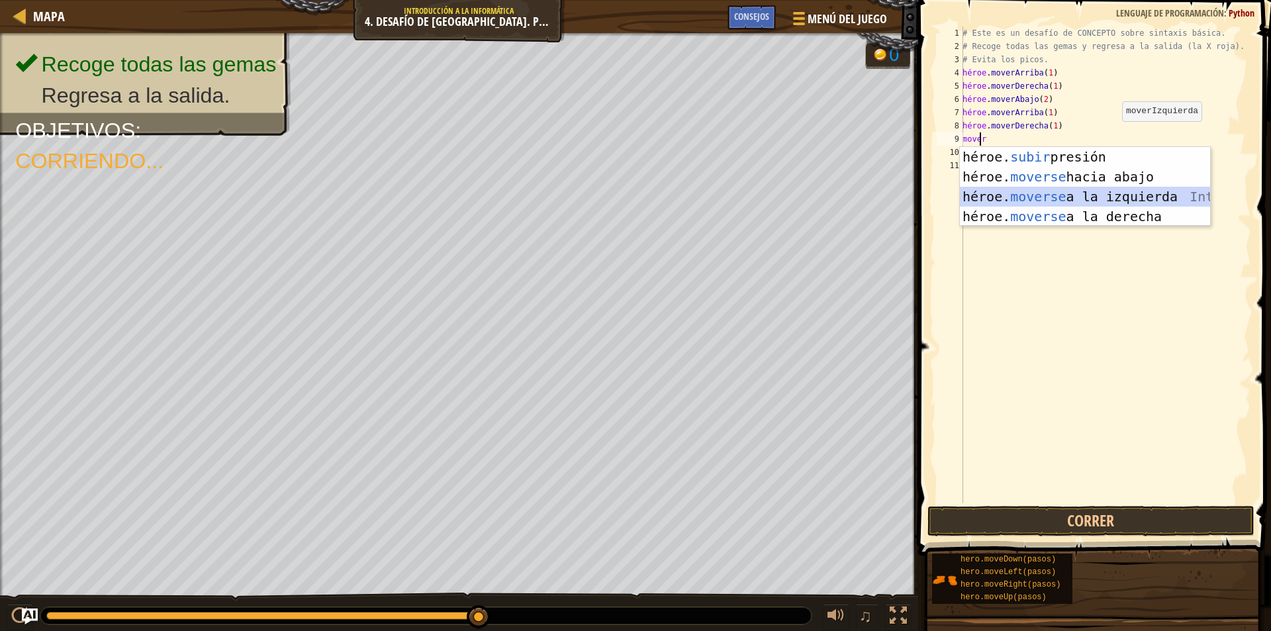
click at [1136, 195] on div "héroe. subir presión intro héroe. moverse hacia abajo Introducción a la presión…" at bounding box center [1085, 206] width 250 height 119
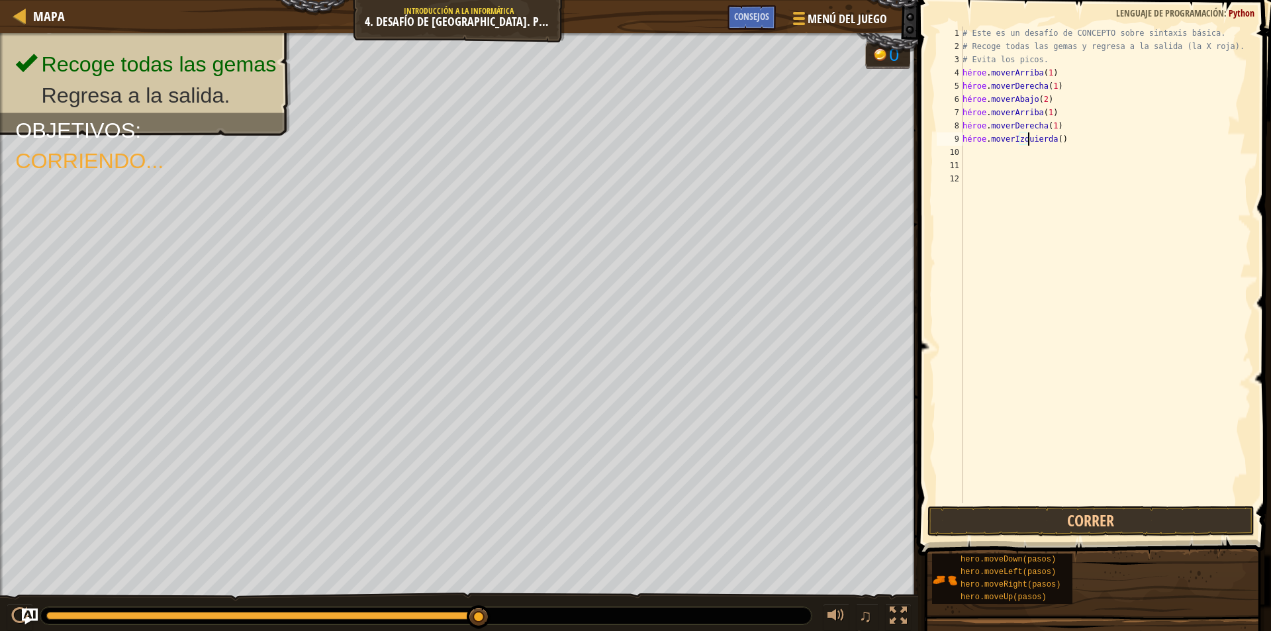
click at [1066, 140] on div "# Este es un desafío de CONCEPTO sobre sintaxis básica. # Recoge todas las gema…" at bounding box center [1105, 277] width 291 height 503
type textarea "hero.moveLeft(1)"
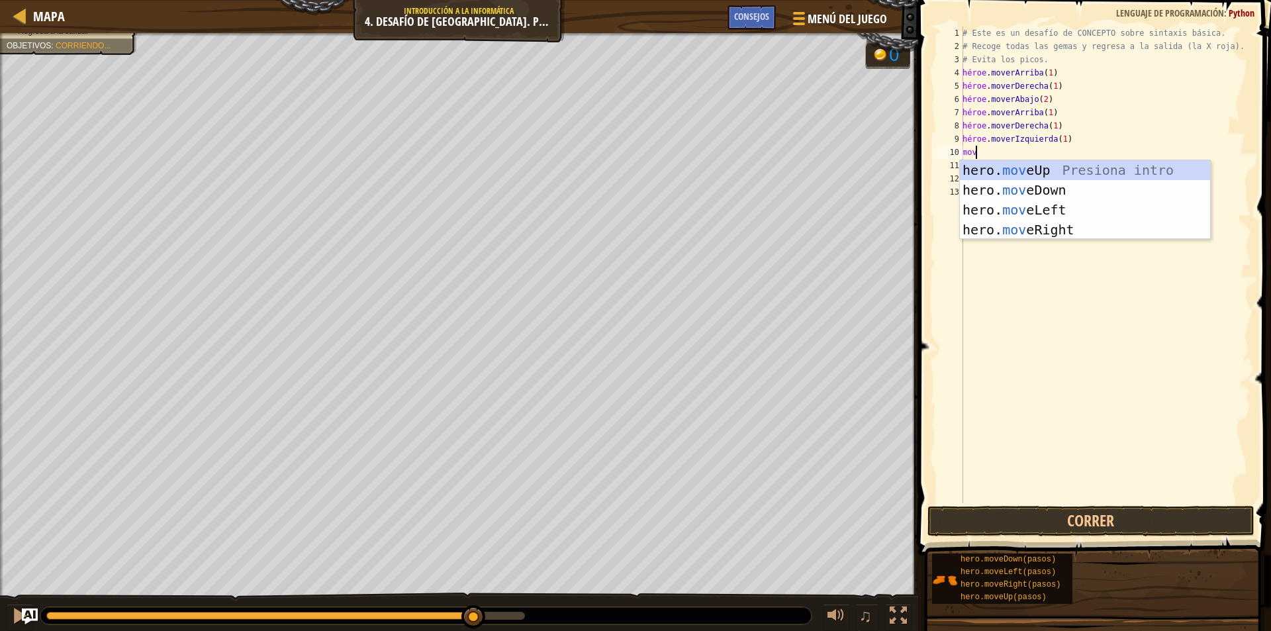
type textarea "mov"
click at [1050, 169] on div "Hero.mov eUp Presiona intro héroe.mov eDown ​ Introducción a la presión héroe.m…" at bounding box center [1085, 219] width 250 height 119
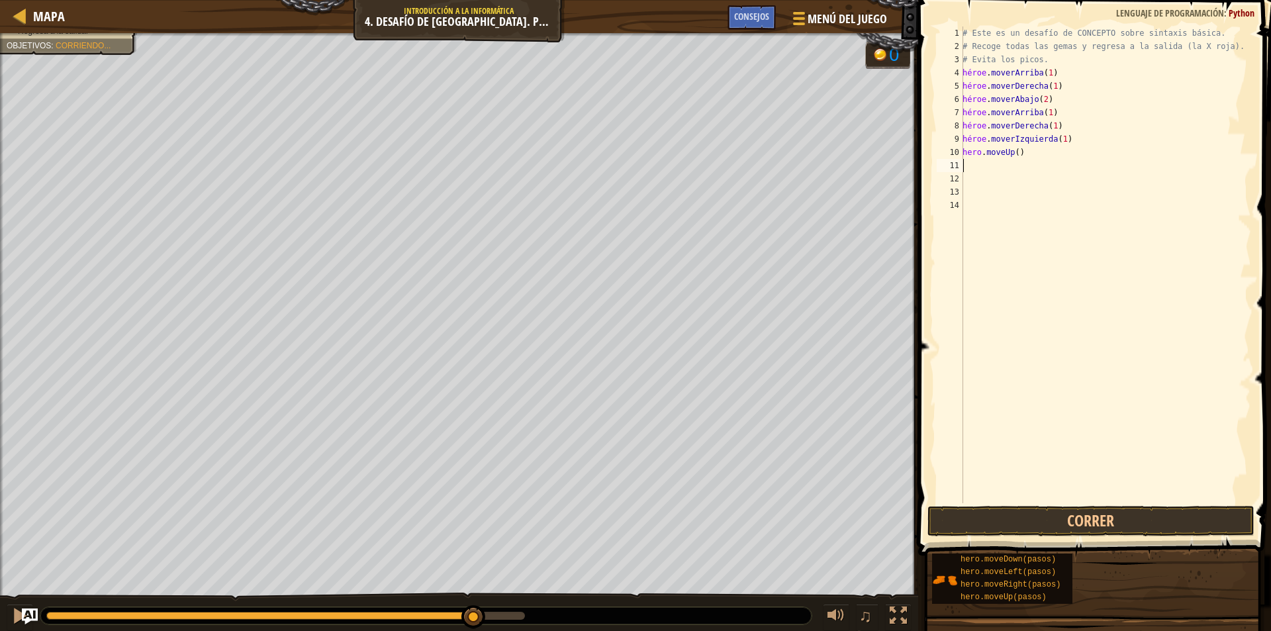
click at [1056, 154] on div "# Este es un desafío de CONCEPTO sobre sintaxis básica. # Recoge todas las gema…" at bounding box center [1105, 277] width 291 height 503
type textarea "hero.moveUp(1)"
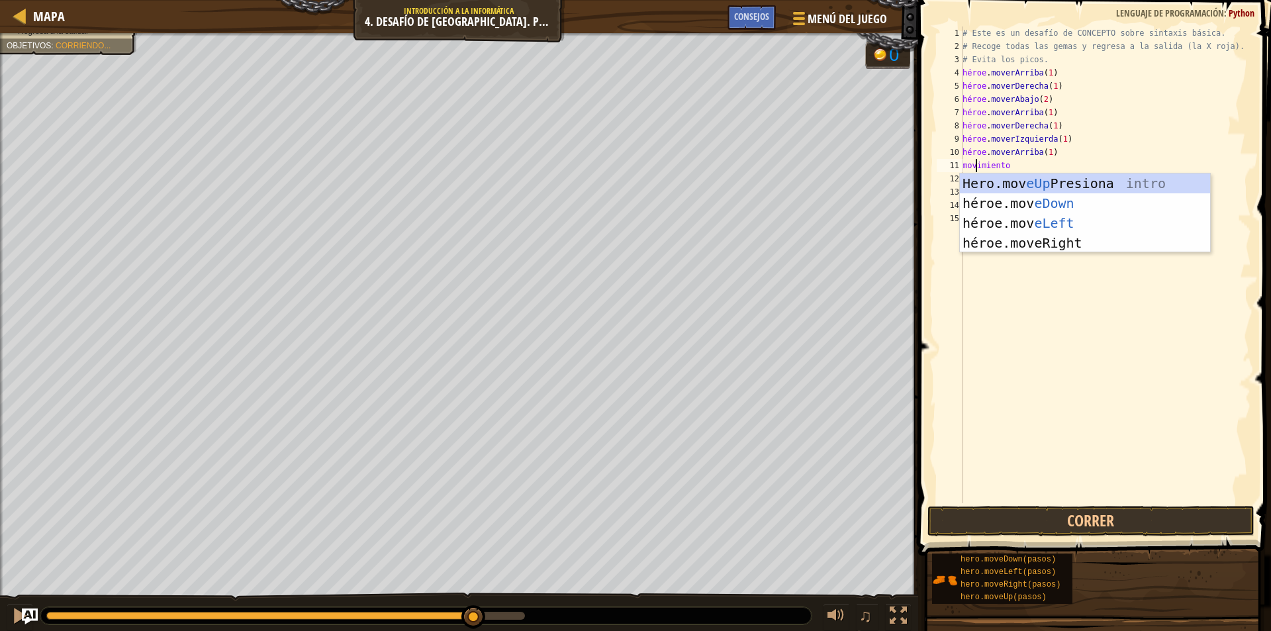
type textarea "move"
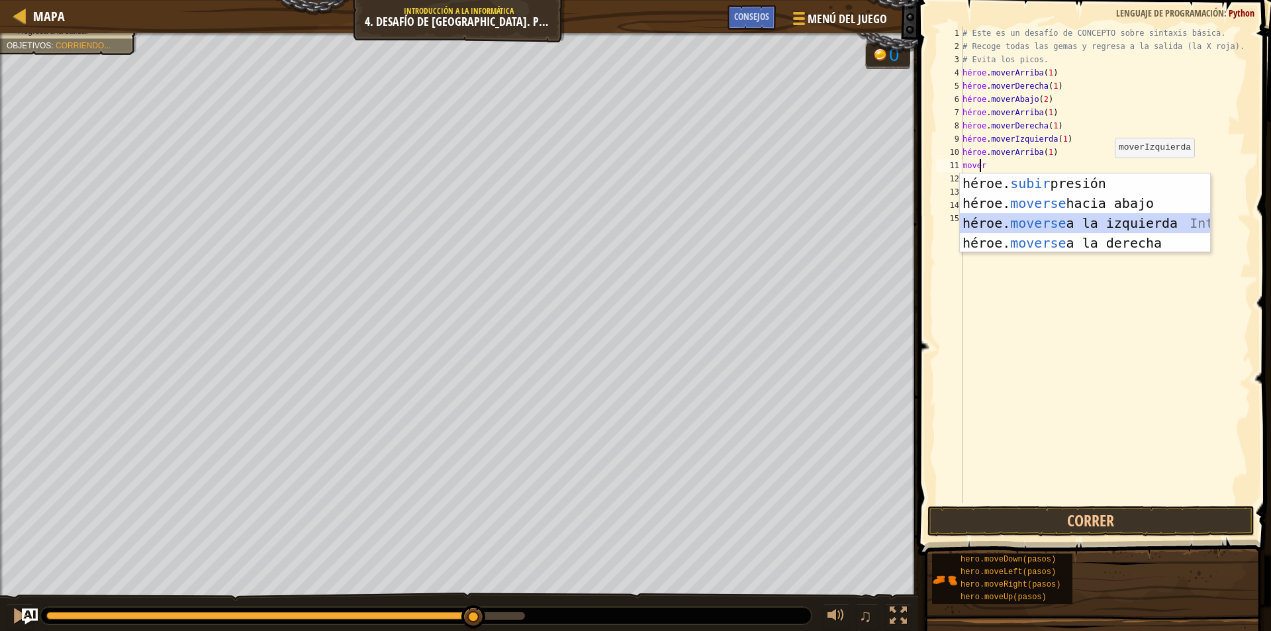
click at [1102, 220] on div "héroe. subir presión intro héroe. moverse hacia abajo Introducción a la presión…" at bounding box center [1085, 232] width 250 height 119
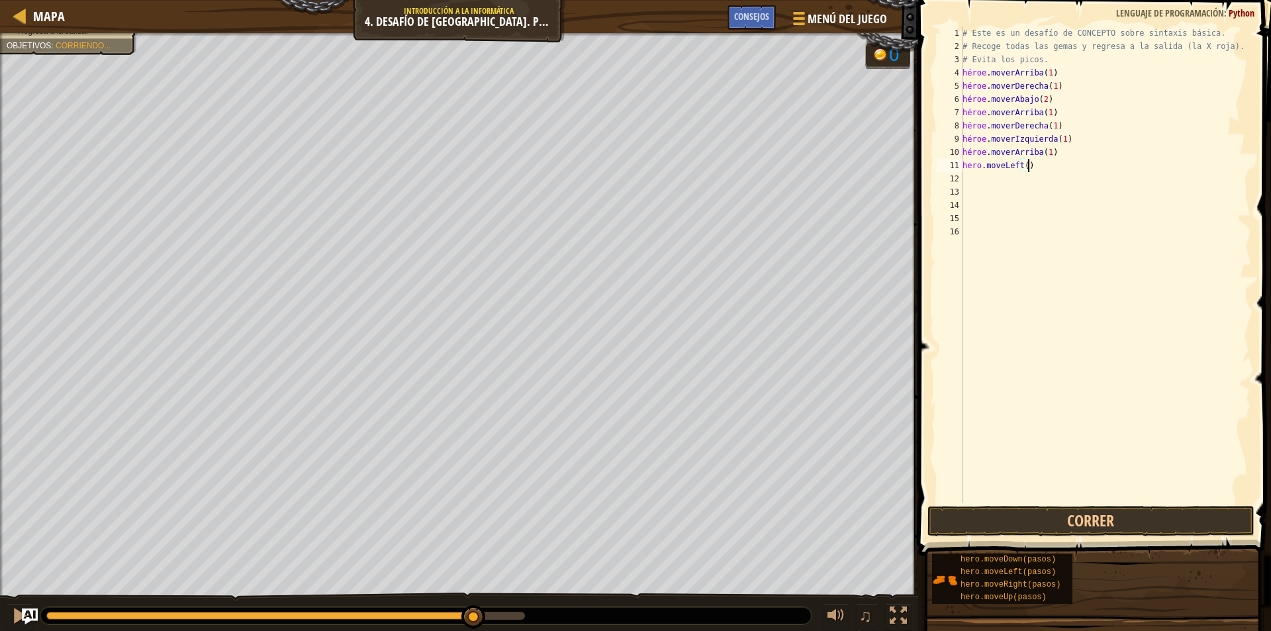
click at [1075, 167] on div "# Este es un desafío de CONCEPTO sobre sintaxis básica. # Recoge todas las gema…" at bounding box center [1105, 277] width 291 height 503
type textarea "hero.moveLeft(2)"
click at [1037, 175] on div "# Este es un desafío de CONCEPTO sobre sintaxis básica. # Recoge todas las gema…" at bounding box center [1105, 277] width 291 height 503
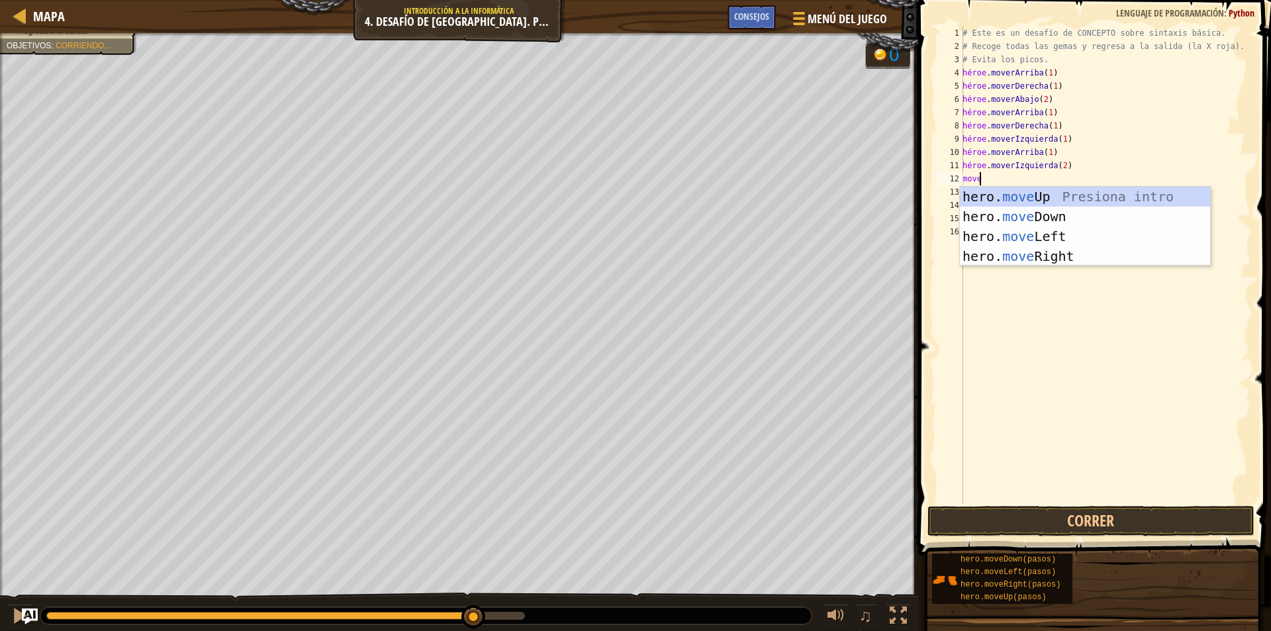
scroll to position [6, 1]
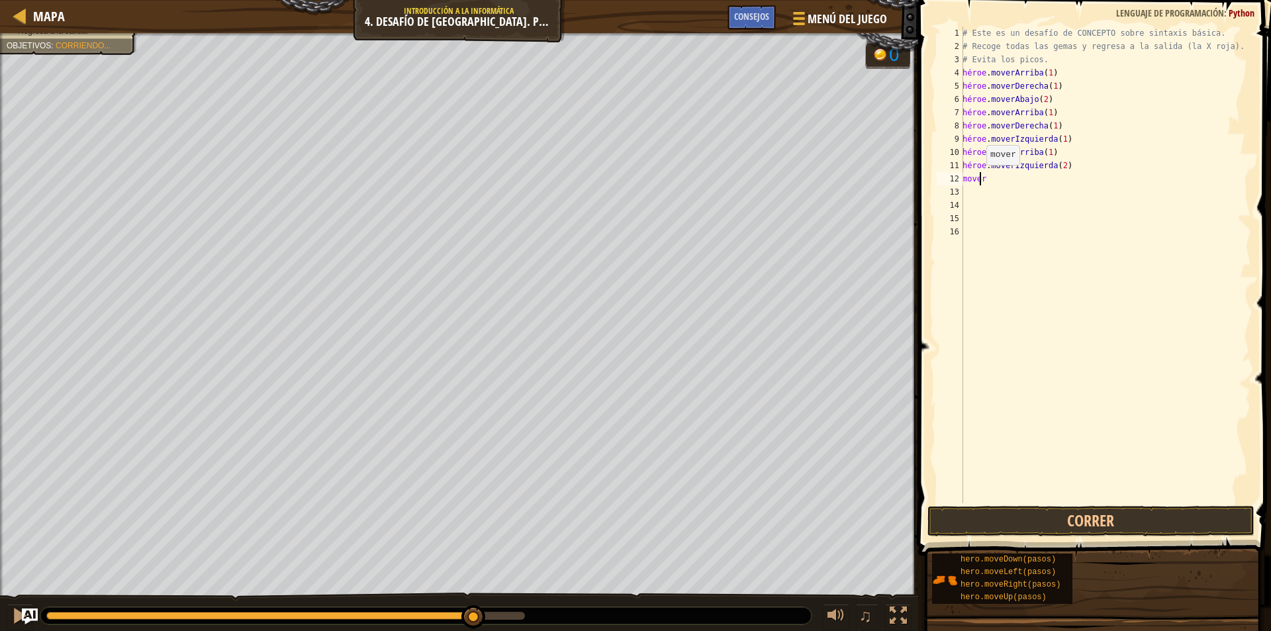
click at [979, 178] on div "# Este es un desafío de CONCEPTO sobre sintaxis básica. # Recoge todas las gema…" at bounding box center [1105, 277] width 291 height 503
click at [984, 181] on div "# Este es un desafío de CONCEPTO sobre sintaxis básica. # Recoge todas las gema…" at bounding box center [1105, 277] width 291 height 503
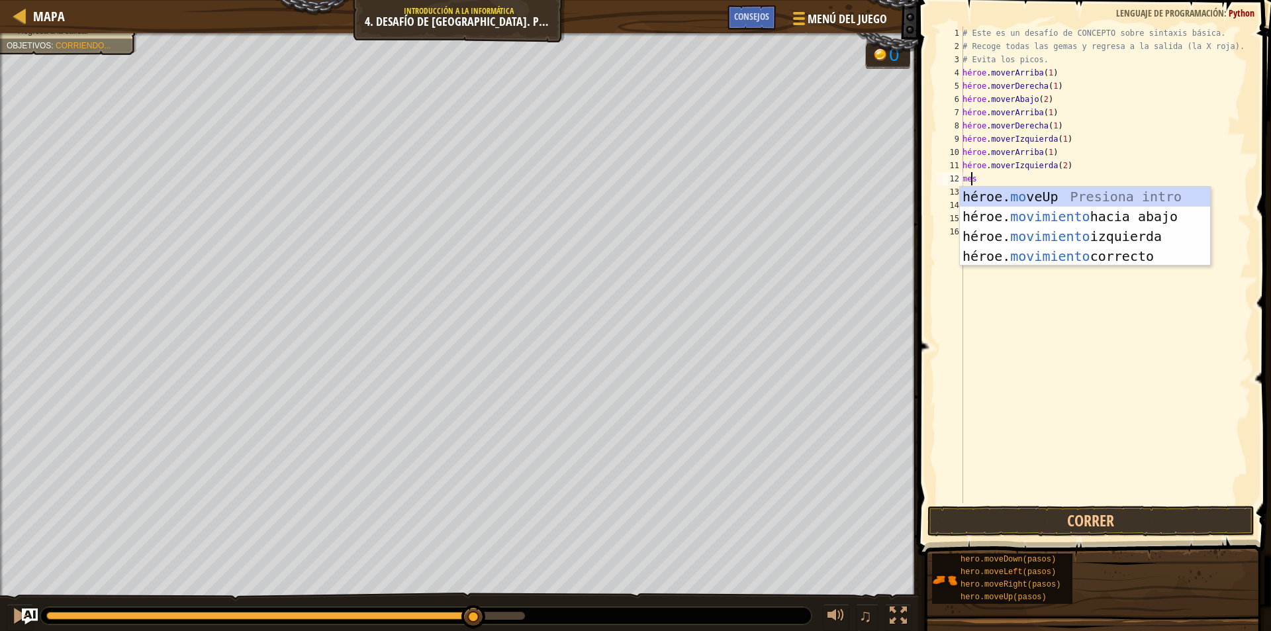
type textarea "mov"
click at [1066, 216] on div "Hero.mov eUp Presiona intro héroe.mov eDown ​ Introducción a la presión héroe.m…" at bounding box center [1085, 246] width 250 height 119
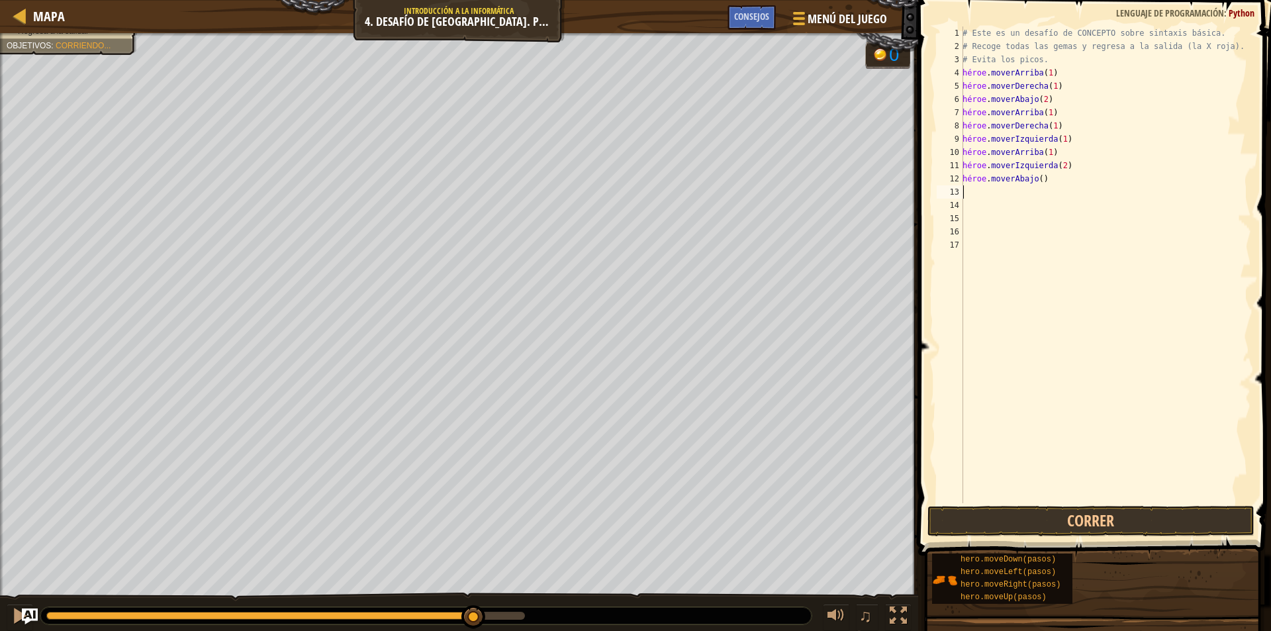
click at [1056, 180] on div "# Este es un desafío de CONCEPTO sobre sintaxis básica. # Recoge todas las gema…" at bounding box center [1105, 277] width 291 height 503
type textarea "hero.moveDown(1)"
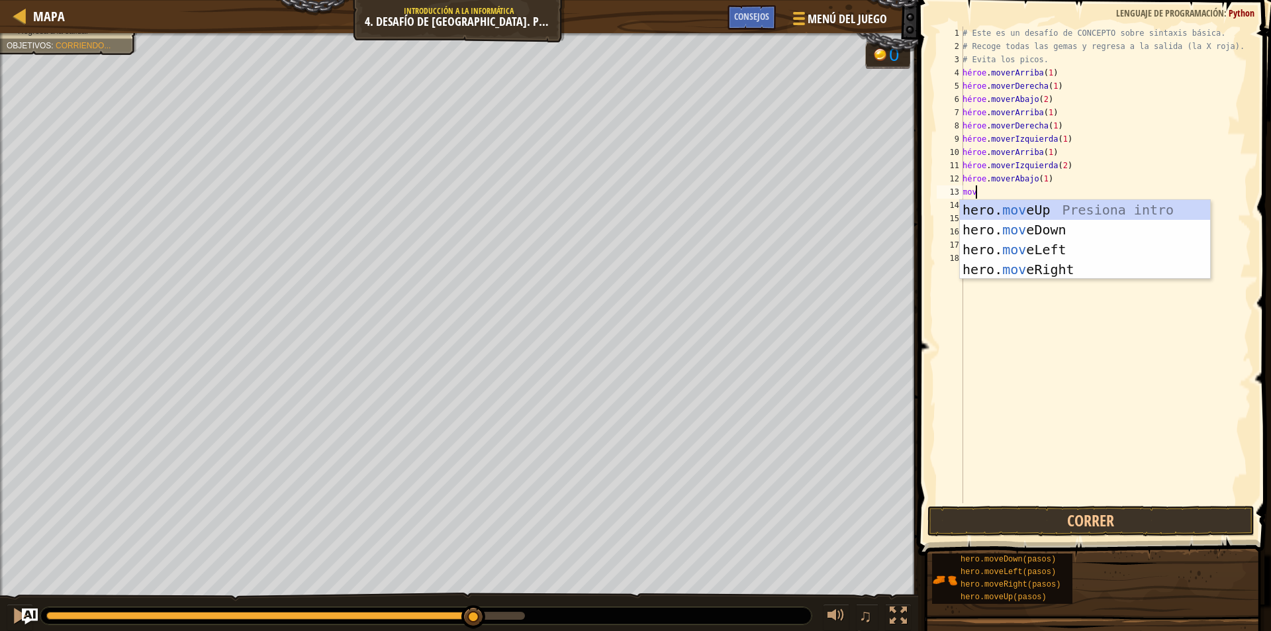
type textarea "move"
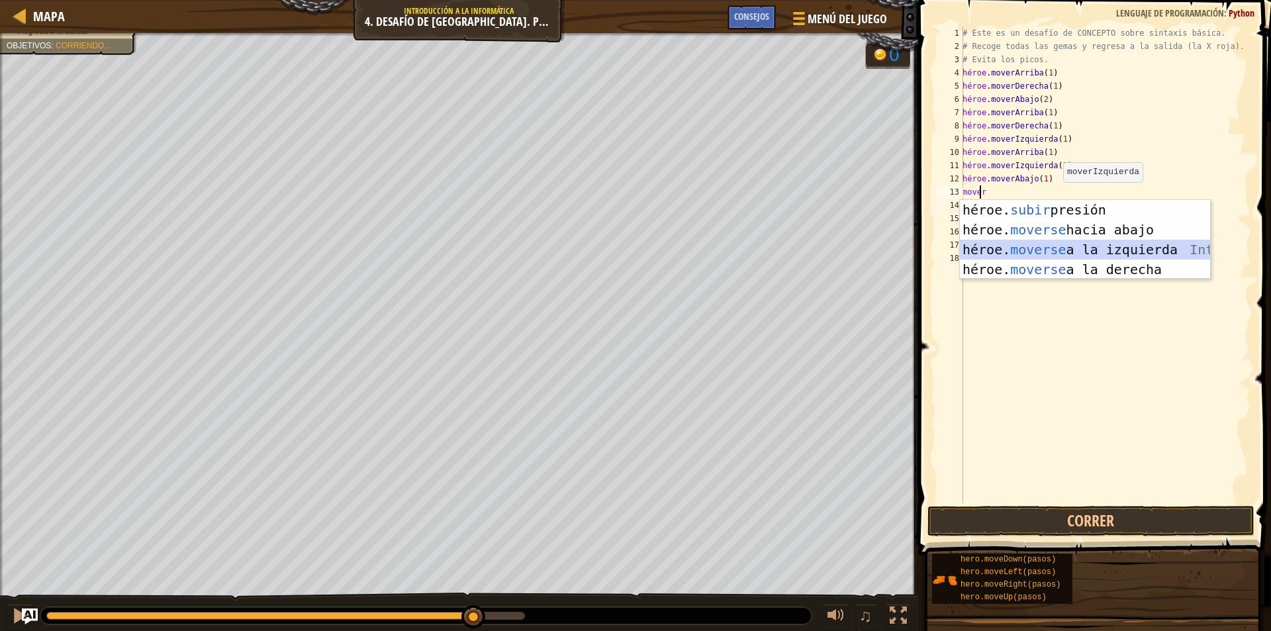
click at [1103, 246] on div "héroe. subir presión intro héroe. moverse hacia abajo Introducción a la presión…" at bounding box center [1085, 259] width 250 height 119
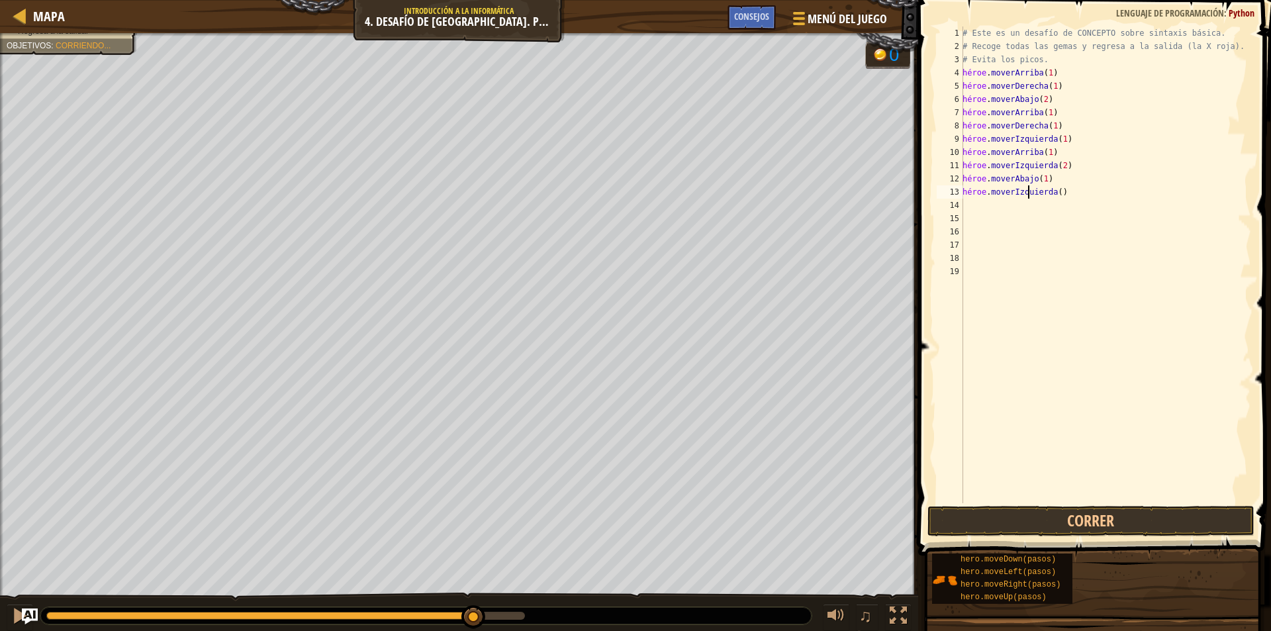
click at [1076, 190] on div "# Este es un desafío de CONCEPTO sobre sintaxis básica. # Recoge todas las gema…" at bounding box center [1105, 277] width 291 height 503
type textarea "hero.moveLeft(1)"
click at [1114, 514] on button "Correr" at bounding box center [1090, 521] width 327 height 30
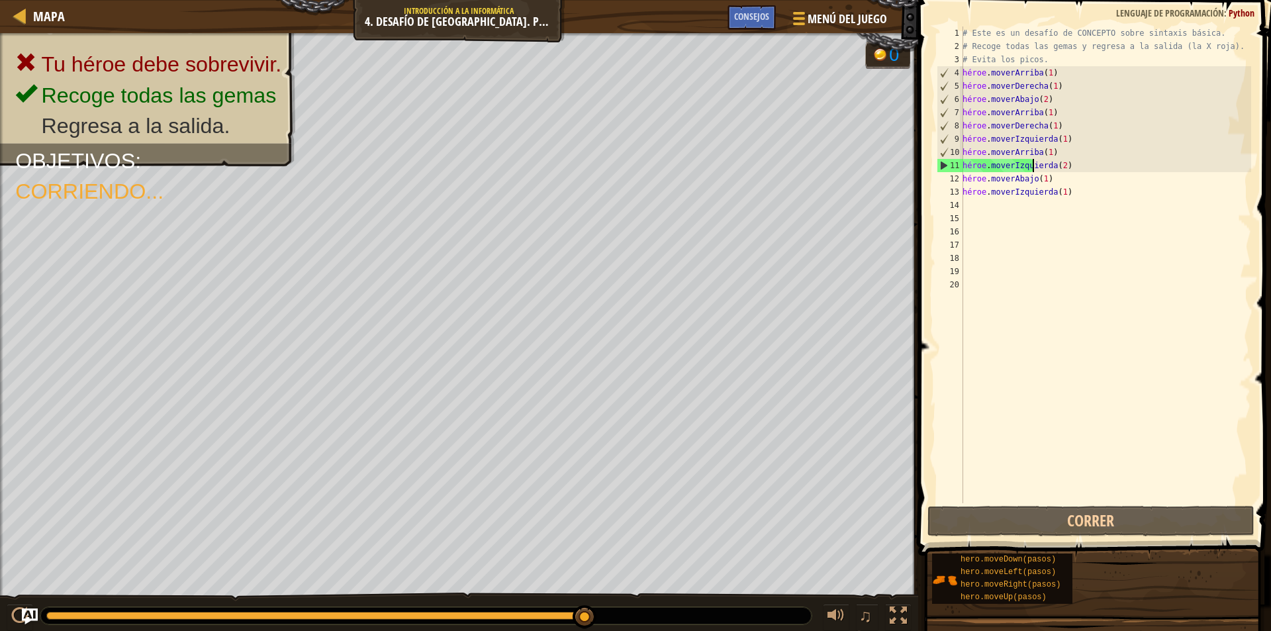
click at [1073, 166] on div "# Este es un desafío de CONCEPTO sobre sintaxis básica. # Recoge todas las gema…" at bounding box center [1105, 277] width 291 height 503
click at [1078, 167] on div "# Este es un desafío de CONCEPTO sobre sintaxis básica. # Recoge todas las gema…" at bounding box center [1105, 277] width 291 height 503
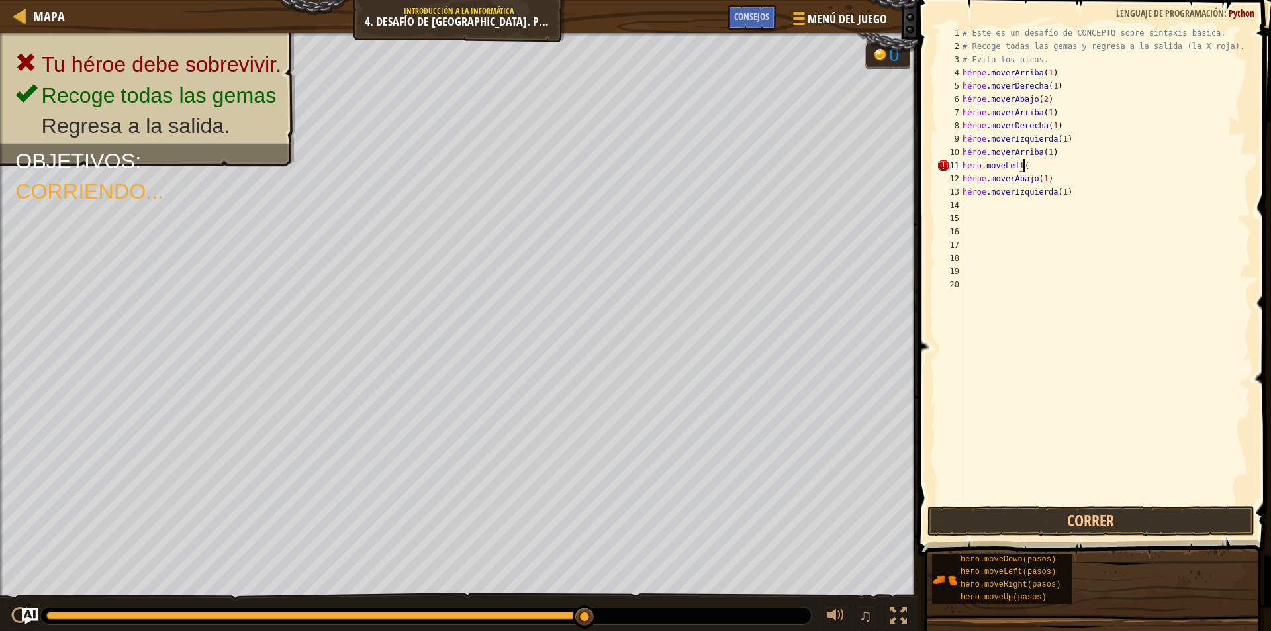
scroll to position [6, 5]
type textarea "hero.moveLeft(1)"
click at [1052, 519] on button "Correr" at bounding box center [1090, 521] width 327 height 30
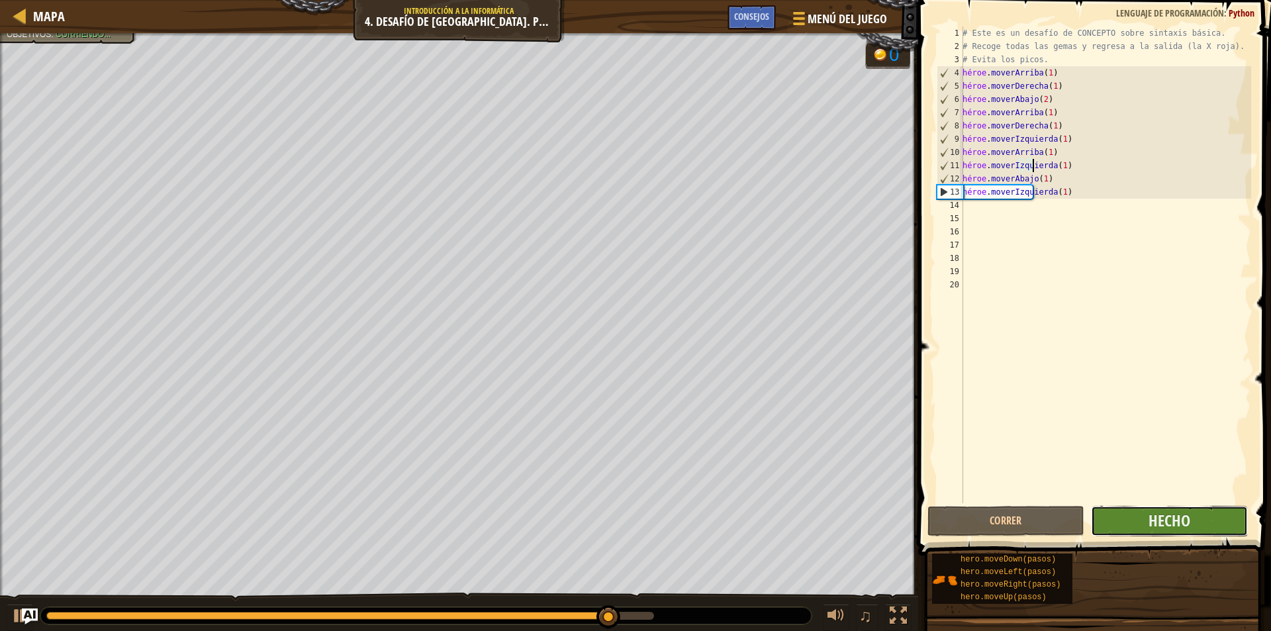
click at [1142, 513] on button "Hecho" at bounding box center [1169, 521] width 157 height 30
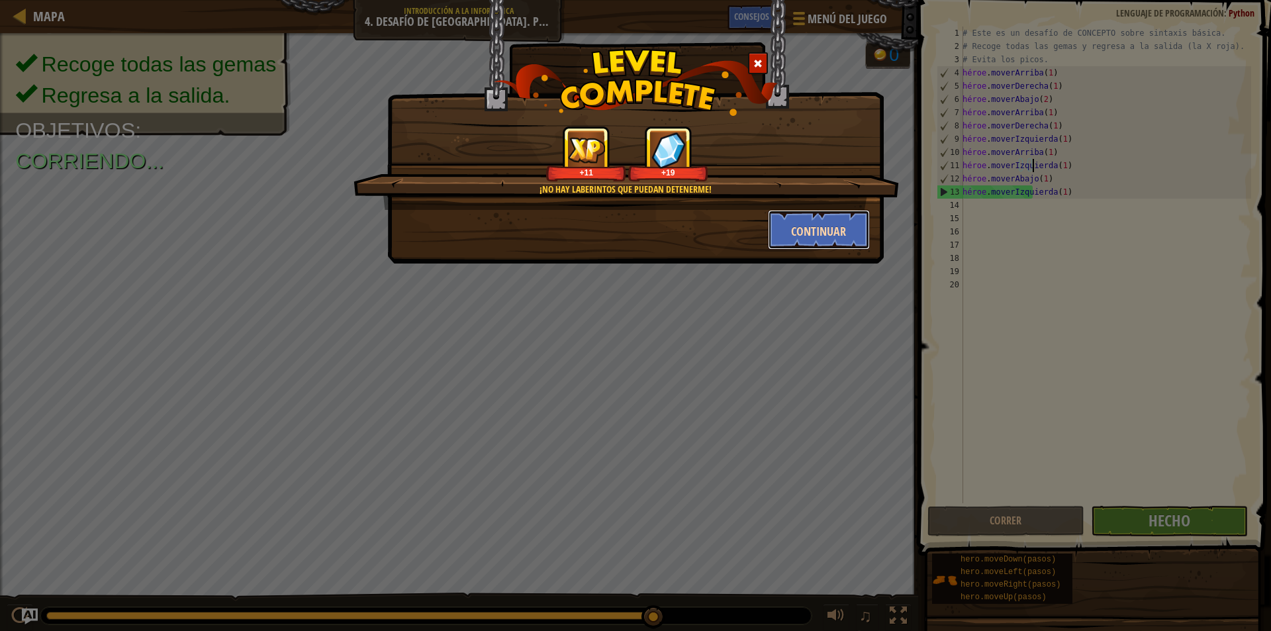
click at [818, 228] on font "Continuar" at bounding box center [818, 231] width 55 height 17
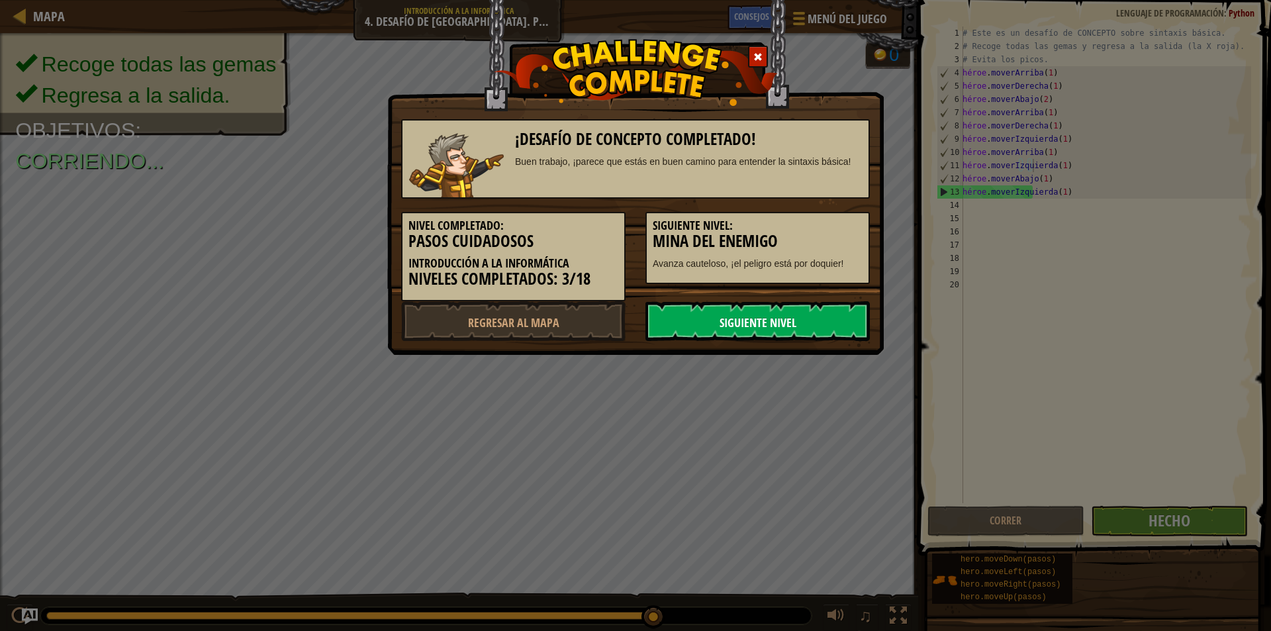
click at [747, 316] on font "Siguiente nivel" at bounding box center [758, 322] width 77 height 17
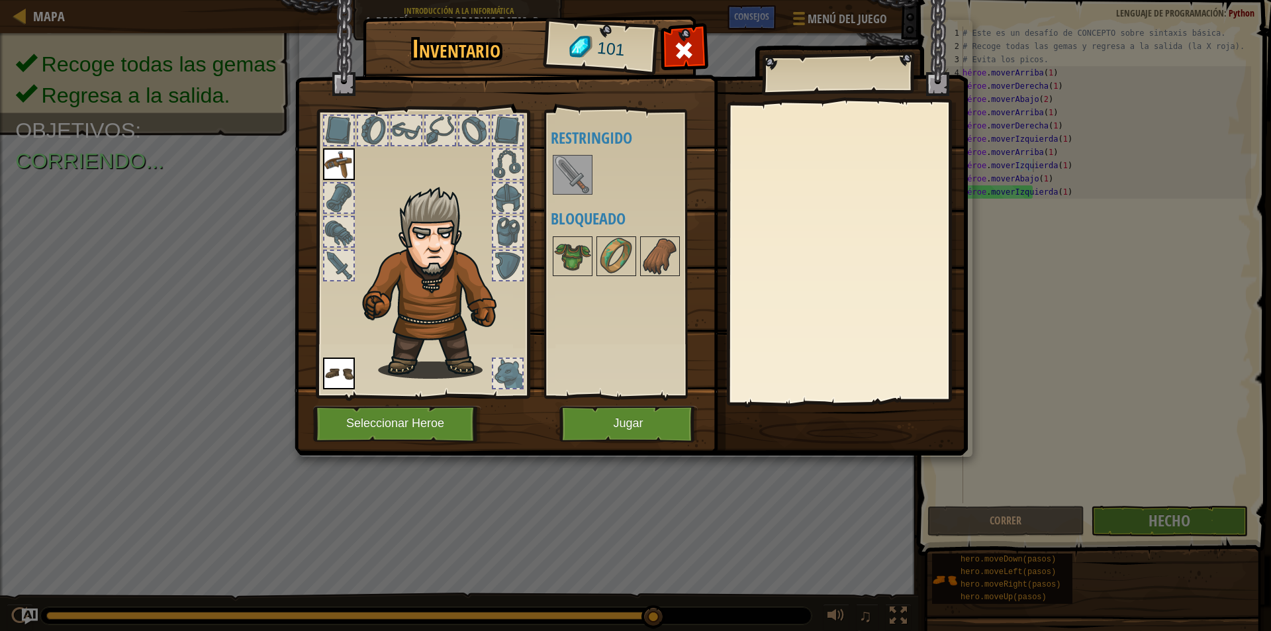
click at [572, 167] on img at bounding box center [572, 174] width 37 height 37
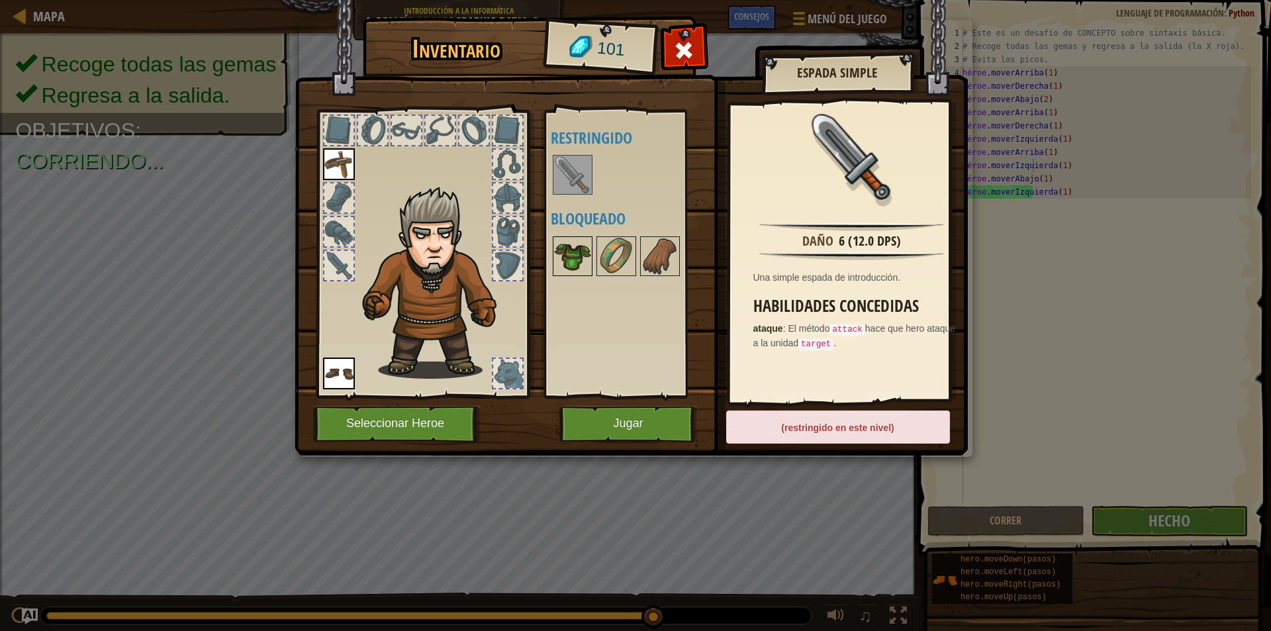
click at [578, 272] on img at bounding box center [572, 256] width 37 height 37
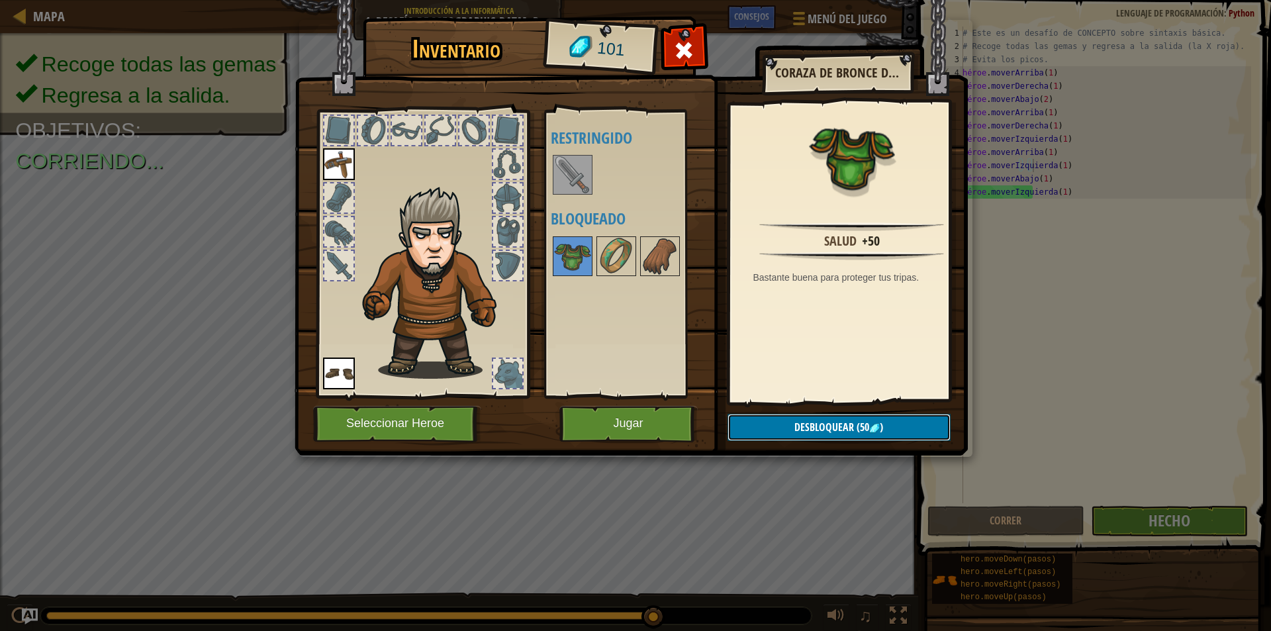
click at [842, 426] on font "Desbloquear" at bounding box center [824, 427] width 60 height 15
click at [619, 257] on img at bounding box center [616, 256] width 37 height 37
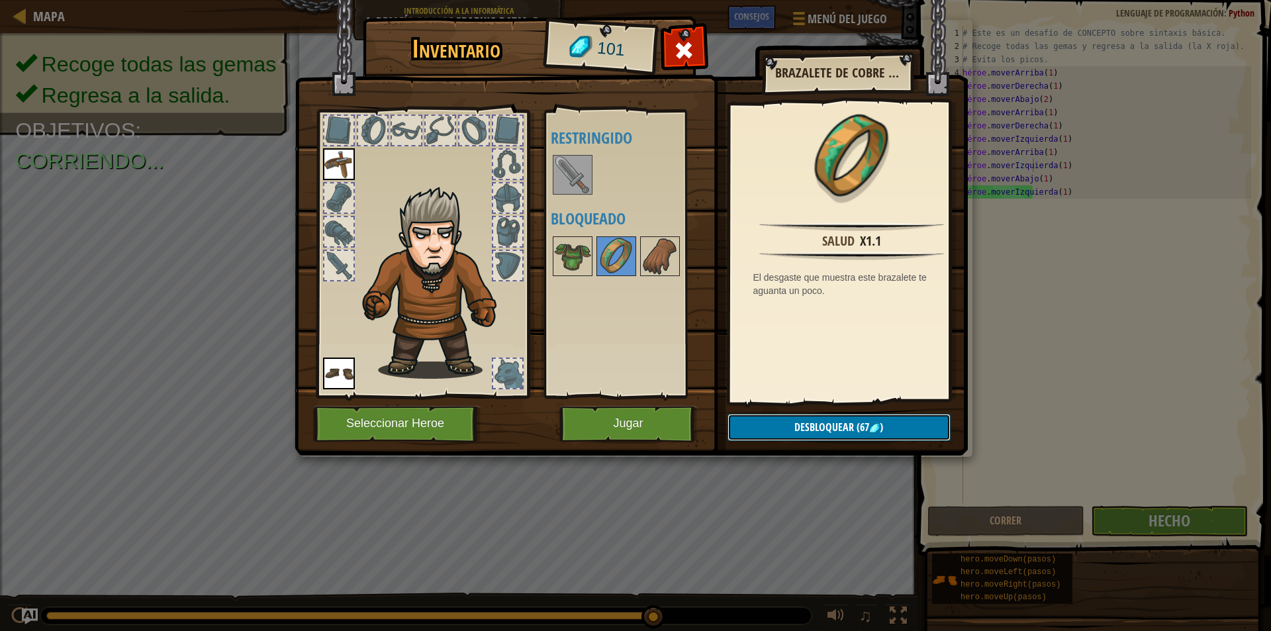
click at [847, 422] on font "Desbloquear" at bounding box center [824, 427] width 60 height 15
click at [655, 243] on img at bounding box center [659, 256] width 37 height 37
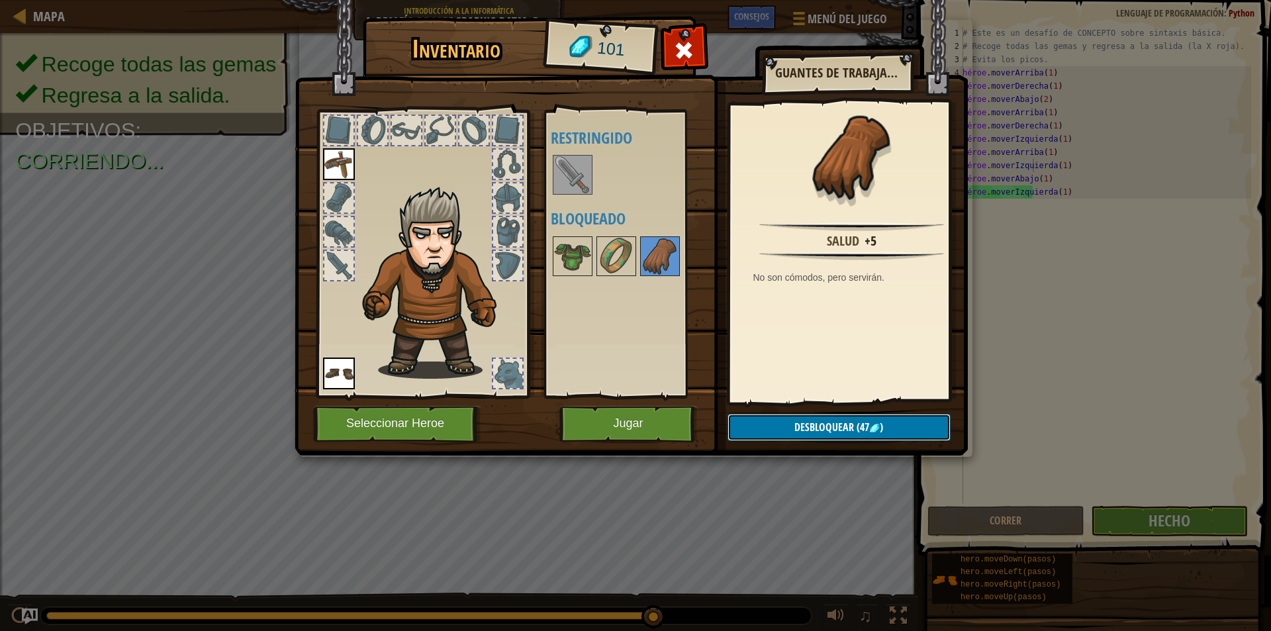
click at [857, 423] on font "(47" at bounding box center [863, 427] width 13 height 15
click at [867, 420] on button "Confirmar" at bounding box center [838, 427] width 223 height 27
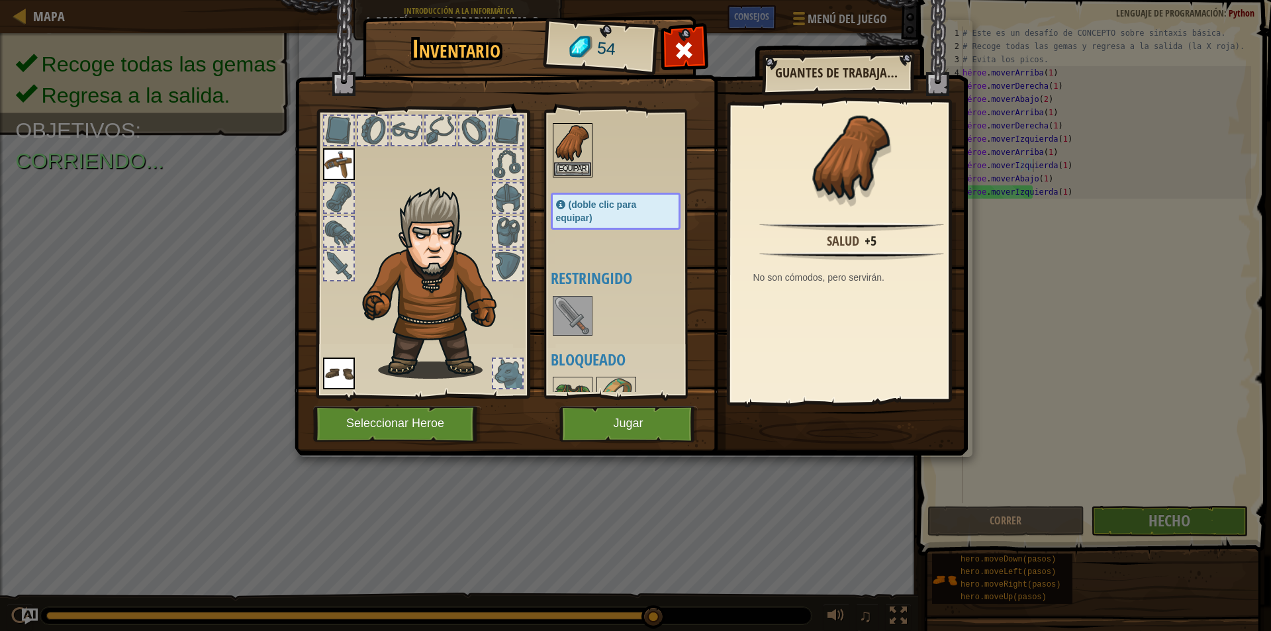
scroll to position [58, 0]
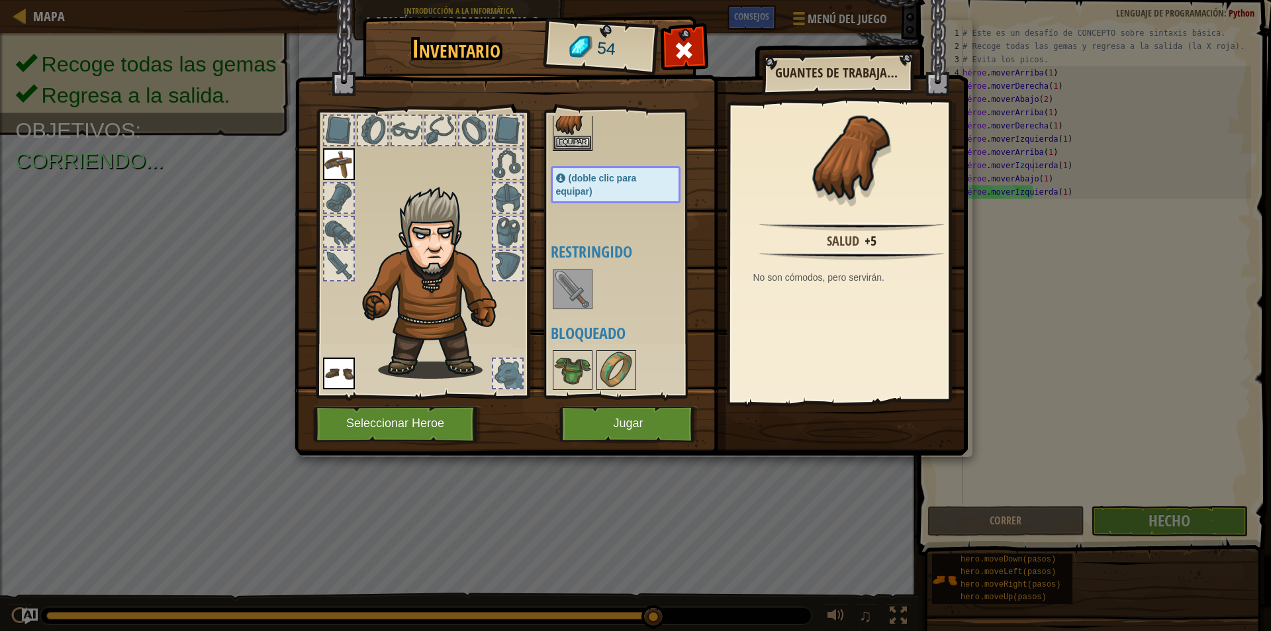
click at [607, 348] on div at bounding box center [629, 370] width 156 height 44
click at [580, 369] on img at bounding box center [572, 369] width 37 height 37
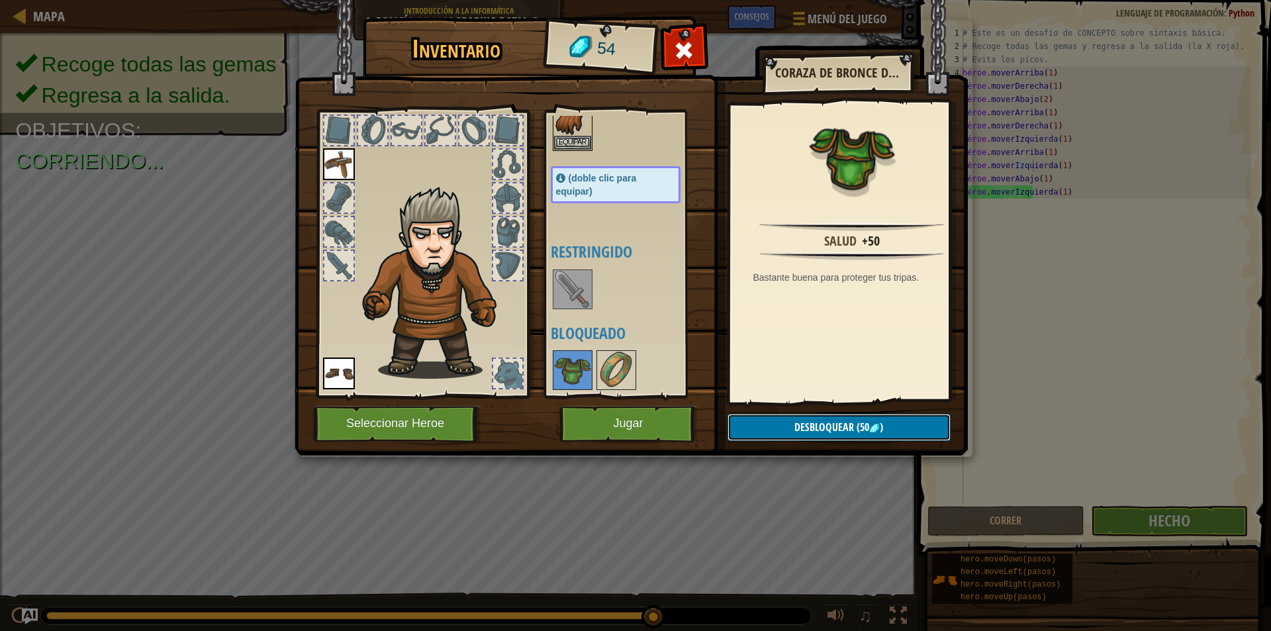
click at [864, 430] on font "(50" at bounding box center [863, 427] width 13 height 15
click at [881, 426] on button "Confirmar" at bounding box center [838, 427] width 223 height 27
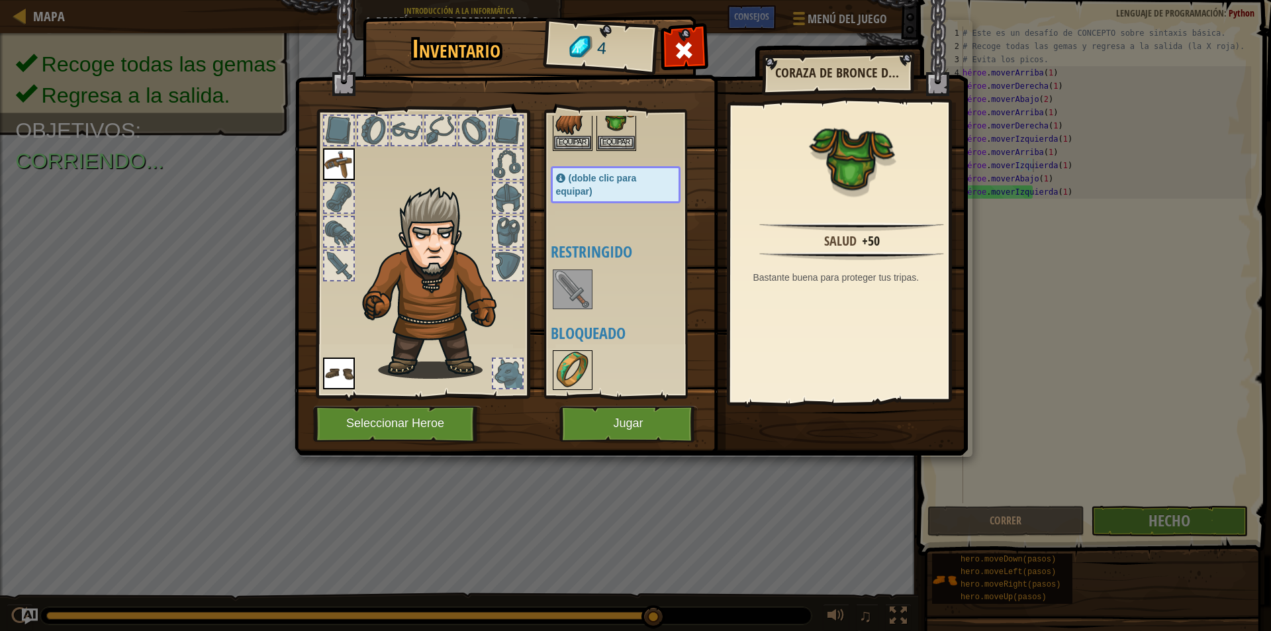
click at [563, 352] on img at bounding box center [572, 369] width 37 height 37
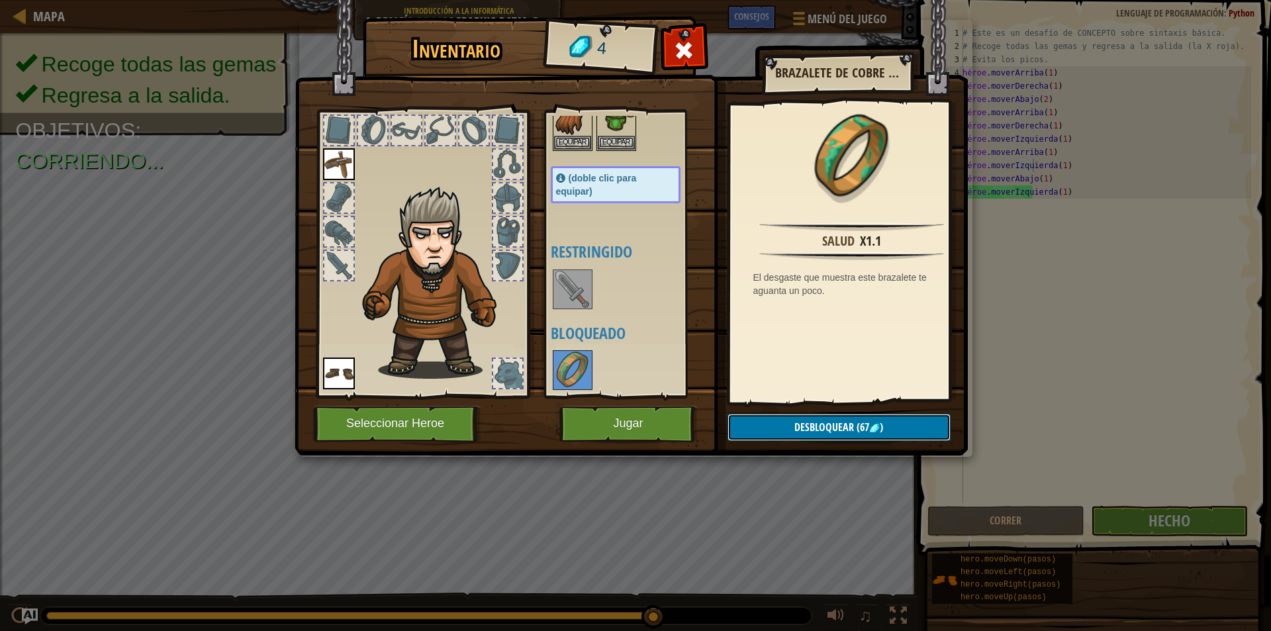
click at [864, 438] on button "Desbloquear (67 )" at bounding box center [838, 427] width 223 height 27
click at [846, 429] on font "Desbloquear" at bounding box center [824, 427] width 60 height 15
click at [817, 419] on button "Desbloquear (67 )" at bounding box center [838, 427] width 223 height 27
click at [582, 361] on img at bounding box center [572, 369] width 37 height 37
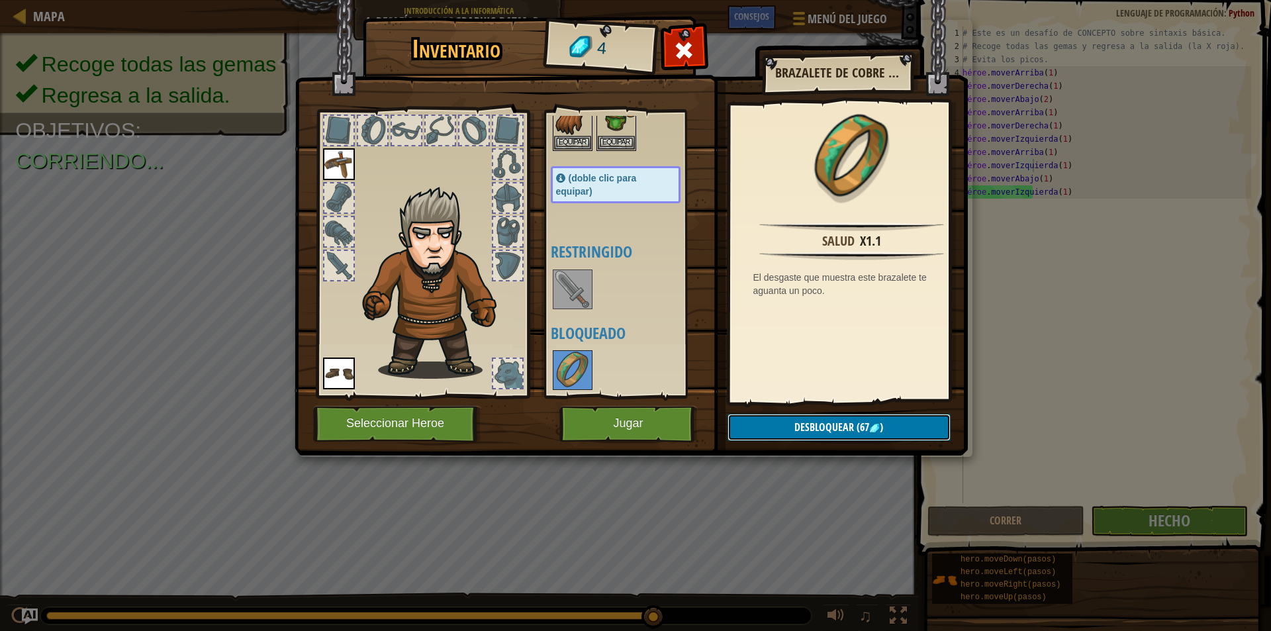
click at [796, 423] on font "Desbloquear" at bounding box center [824, 427] width 60 height 15
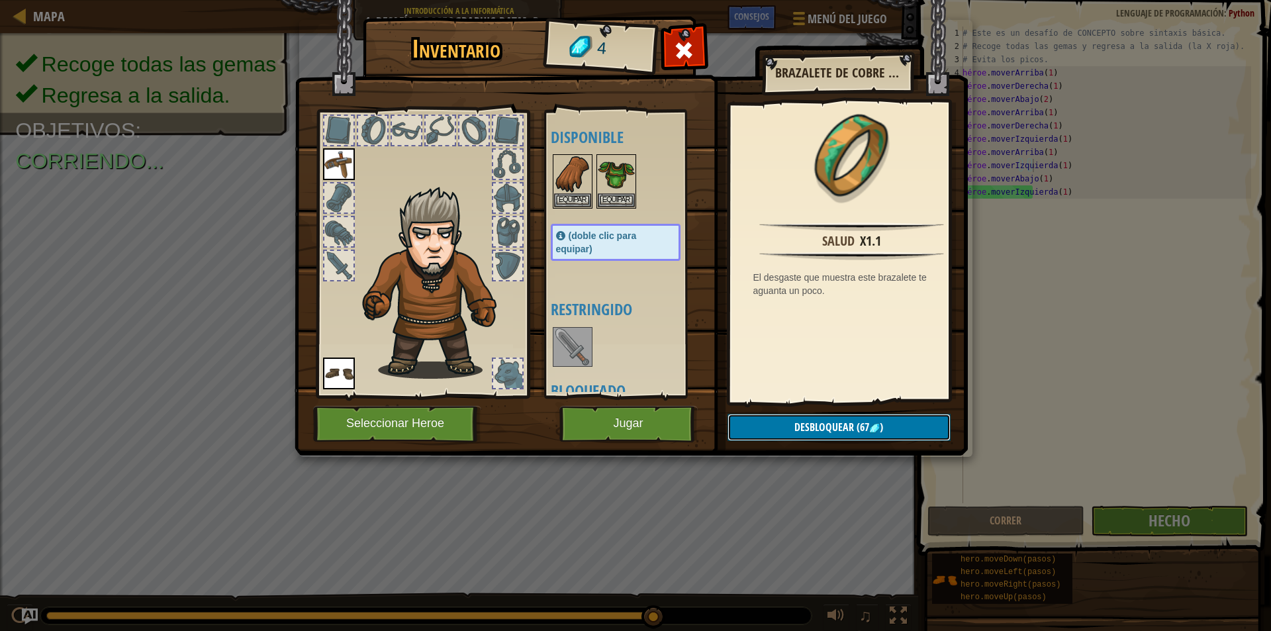
scroll to position [0, 0]
click at [627, 192] on img at bounding box center [616, 174] width 37 height 37
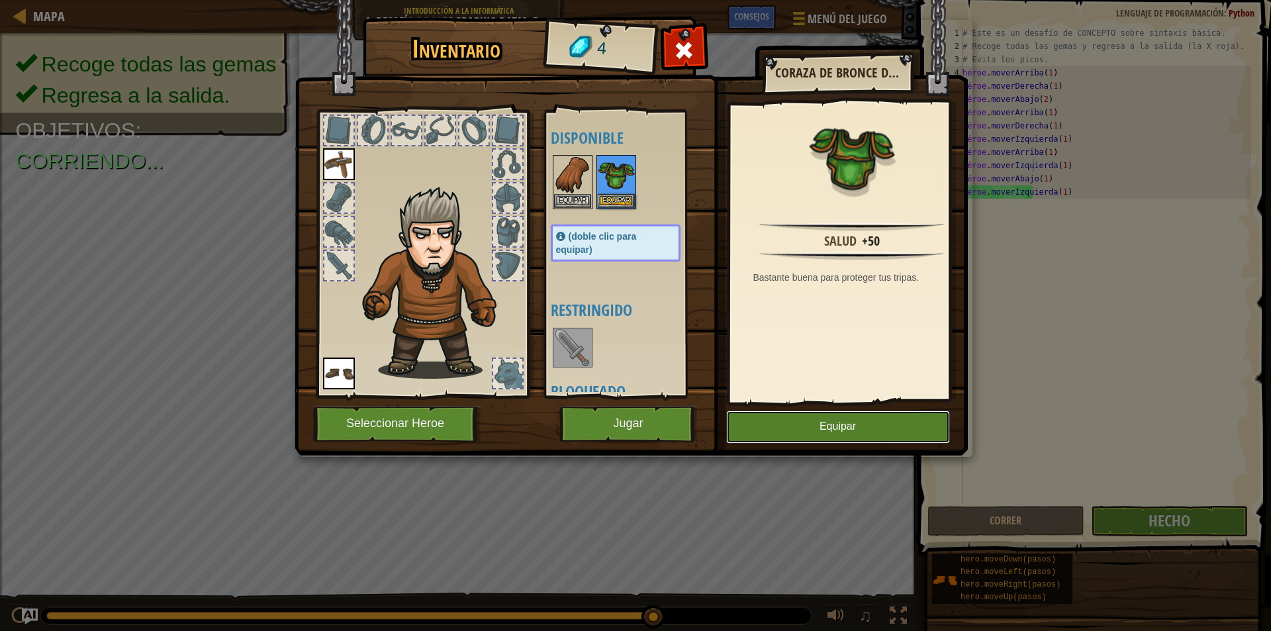
click at [814, 424] on button "Equipar" at bounding box center [838, 426] width 224 height 33
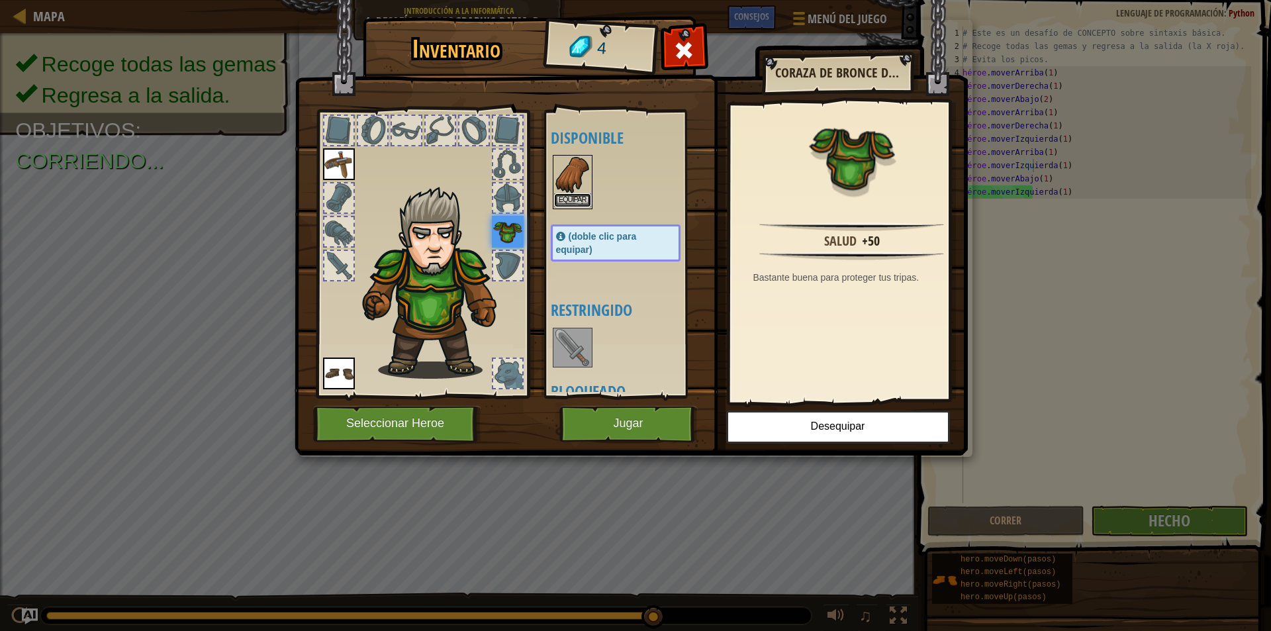
click at [575, 199] on font "Equipar" at bounding box center [573, 200] width 28 height 8
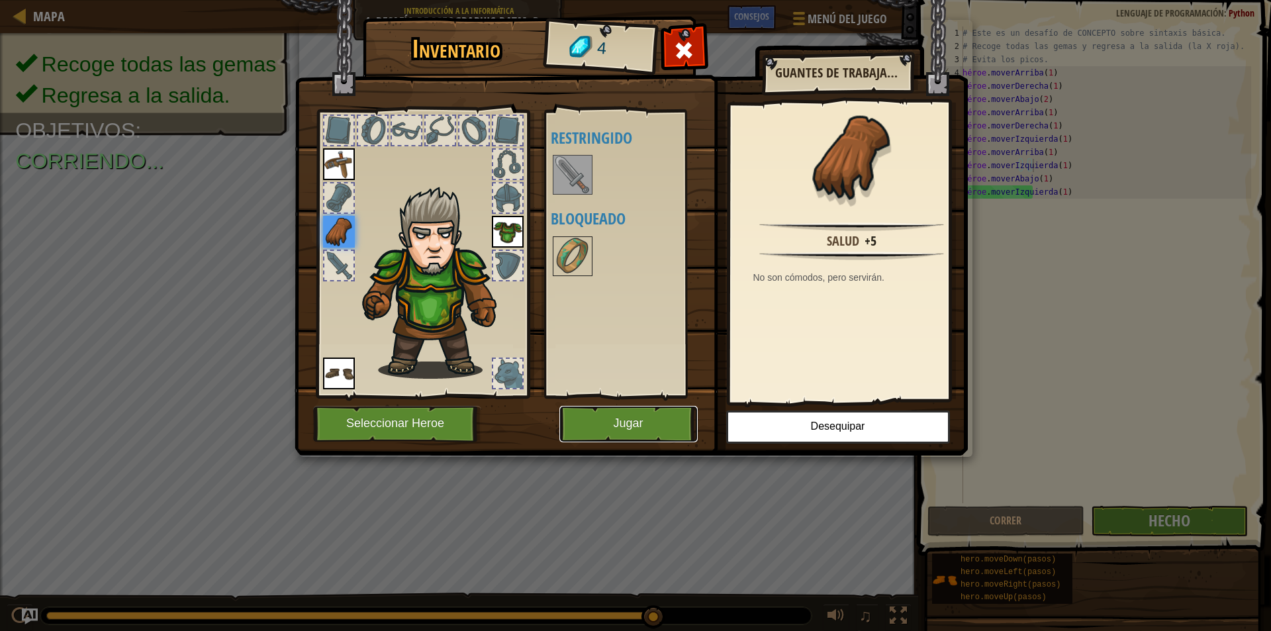
click at [637, 421] on font "Jugar" at bounding box center [628, 423] width 30 height 13
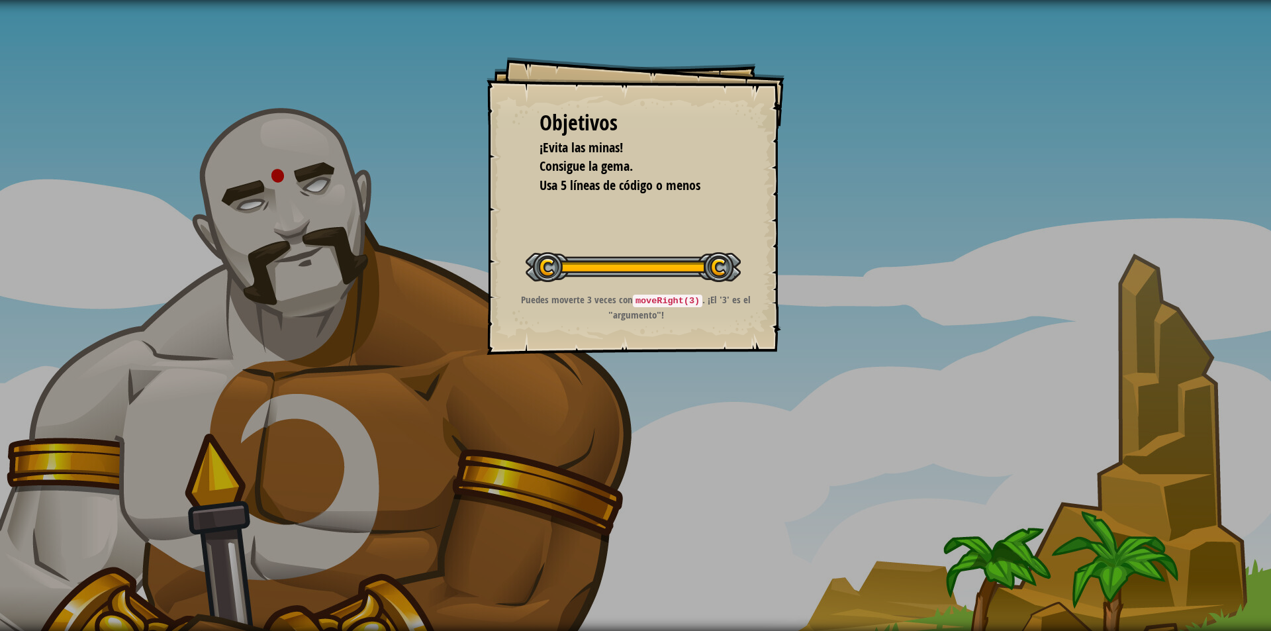
click at [689, 292] on div "Objetivos ¡Evita las minas! Consigue la gema. Usa 5 líneas de código o menos In…" at bounding box center [636, 206] width 298 height 298
drag, startPoint x: 670, startPoint y: 299, endPoint x: 689, endPoint y: 299, distance: 19.2
click at [676, 299] on code "moveRight(3)" at bounding box center [668, 301] width 70 height 13
drag, startPoint x: 704, startPoint y: 279, endPoint x: 737, endPoint y: 243, distance: 48.8
click at [706, 274] on div at bounding box center [633, 267] width 215 height 30
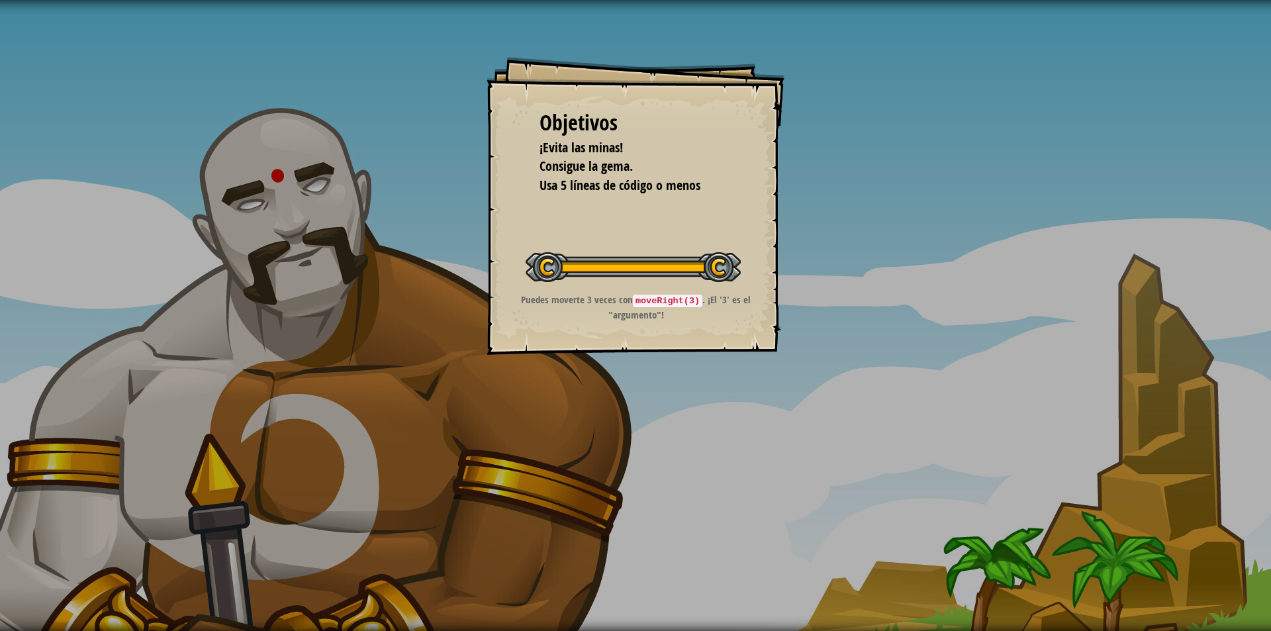
click at [737, 243] on div "Iniciar nivel" at bounding box center [633, 265] width 215 height 53
click at [629, 232] on div "Objetivos ¡Evita las minas! Consigue la gema. Usa 5 líneas de código o menos In…" at bounding box center [636, 206] width 298 height 298
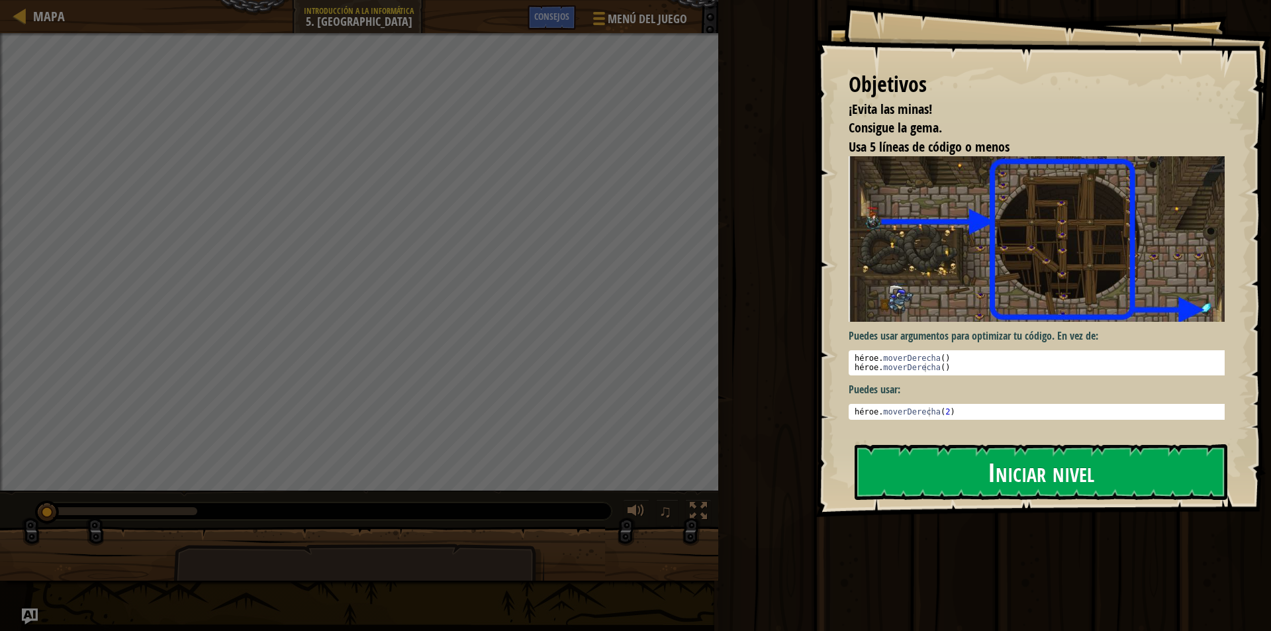
click at [1099, 467] on button "Iniciar nivel" at bounding box center [1041, 472] width 373 height 56
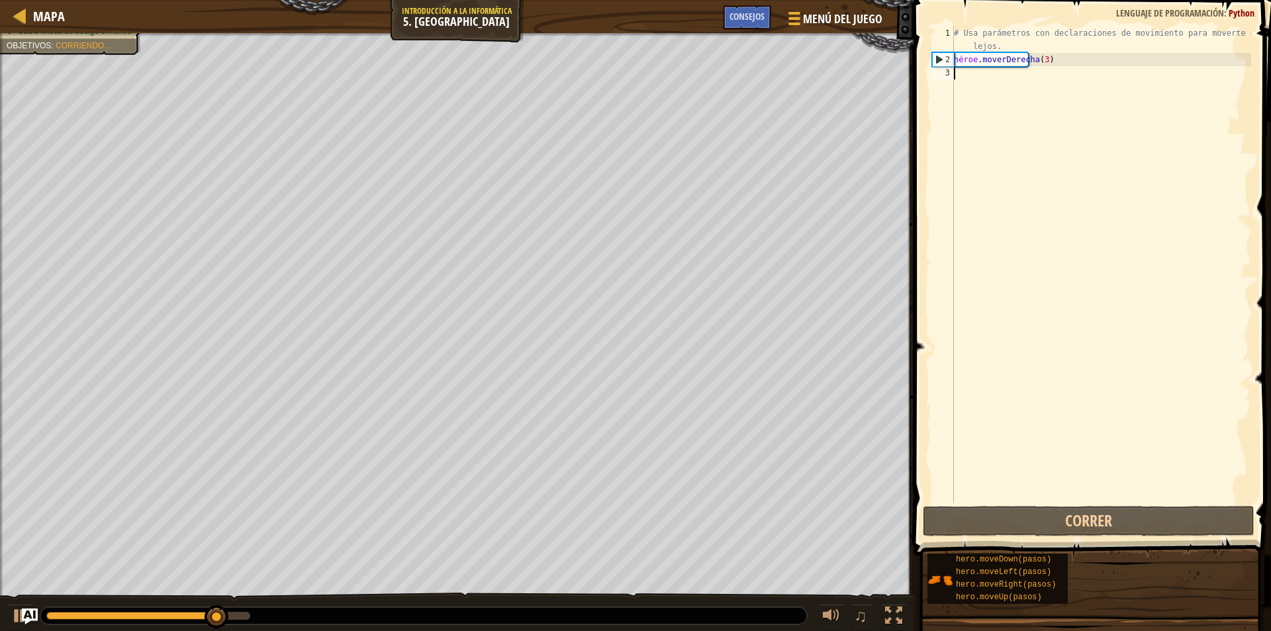
click at [955, 79] on div "# Usa parámetros con declaraciones de movimiento para moverte más lejos. héroe …" at bounding box center [1101, 284] width 300 height 516
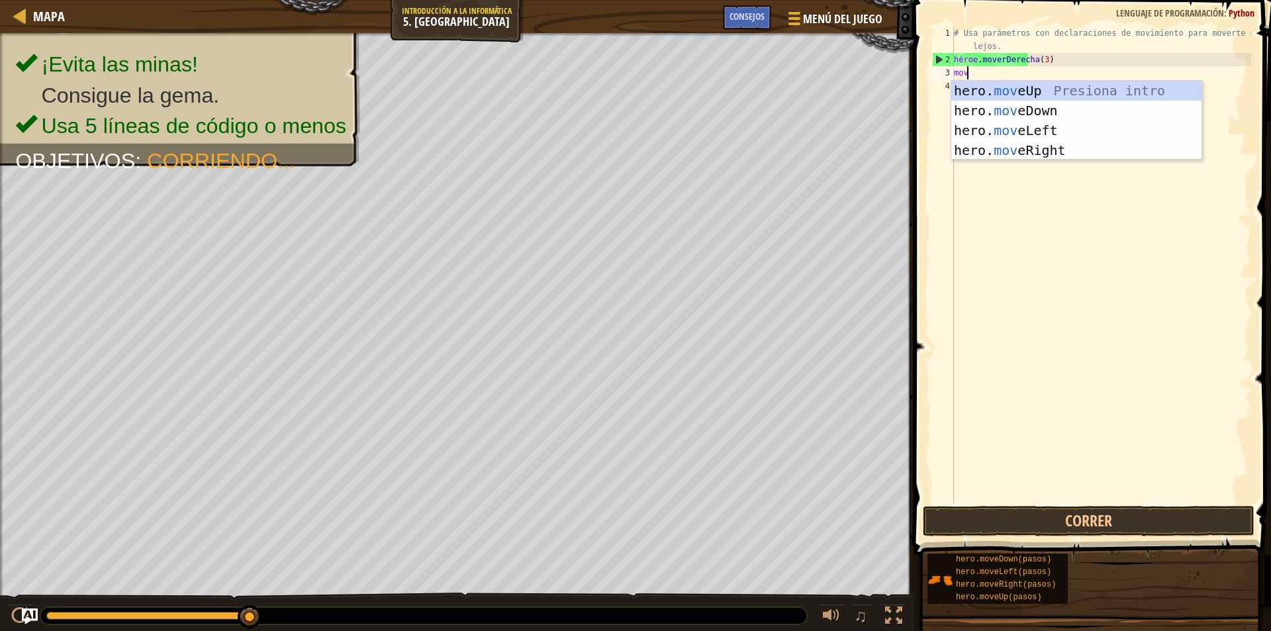
type textarea "move"
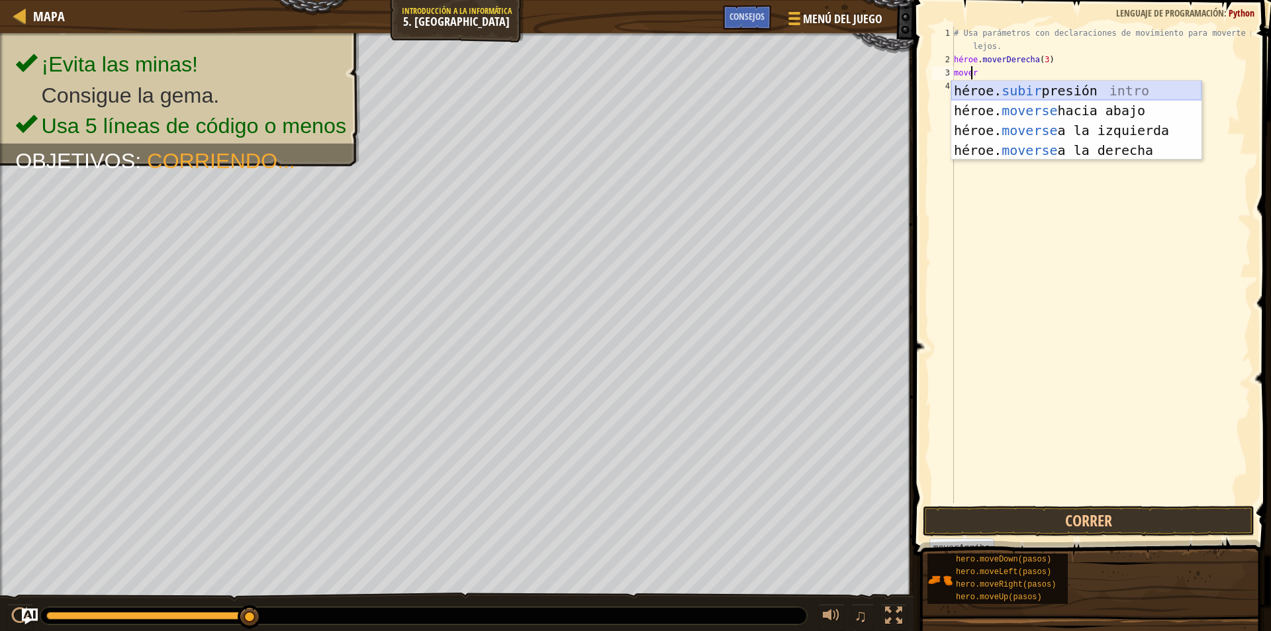
click at [1087, 81] on div "héroe. subir presión intro héroe. moverse hacia abajo Introducción a la presión…" at bounding box center [1076, 140] width 250 height 119
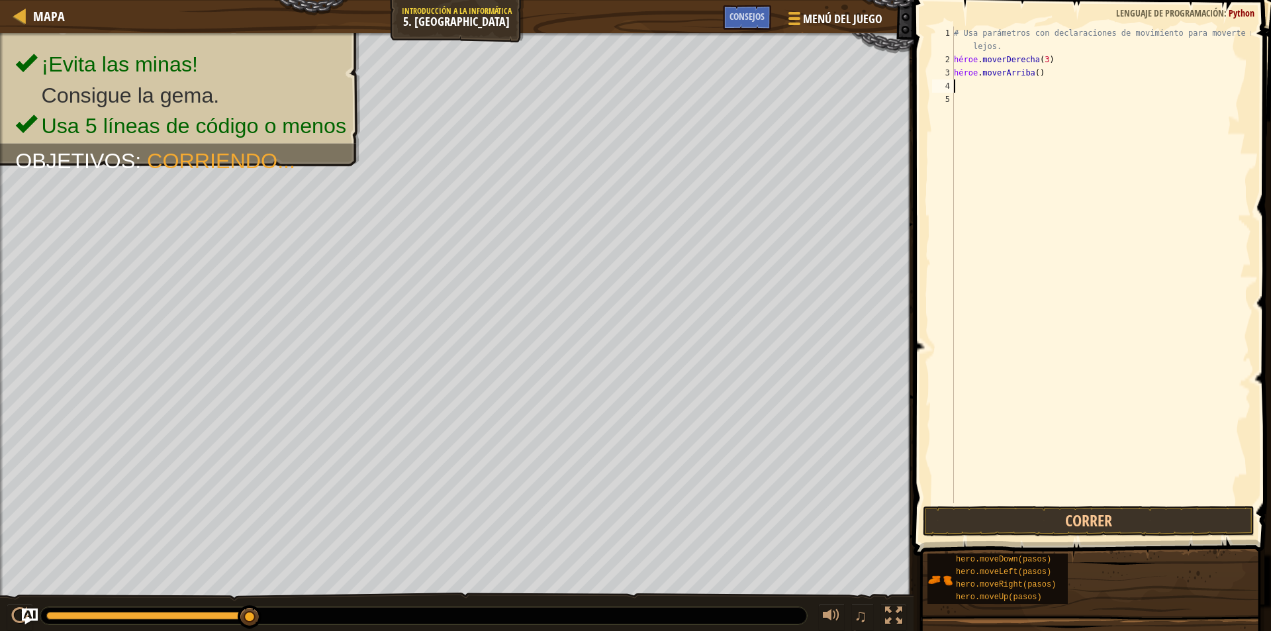
click at [1050, 71] on div "# Usa parámetros con declaraciones de movimiento para moverte más lejos. héroe …" at bounding box center [1101, 284] width 300 height 516
type textarea "hero.moveUp(1)"
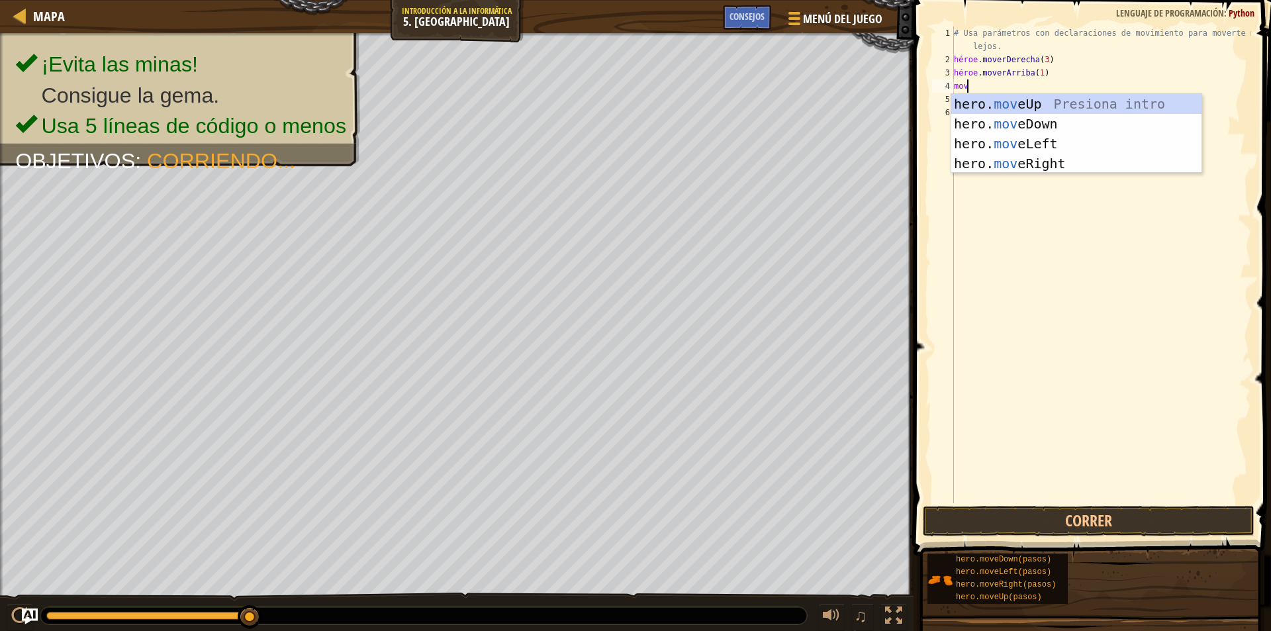
type textarea "move"
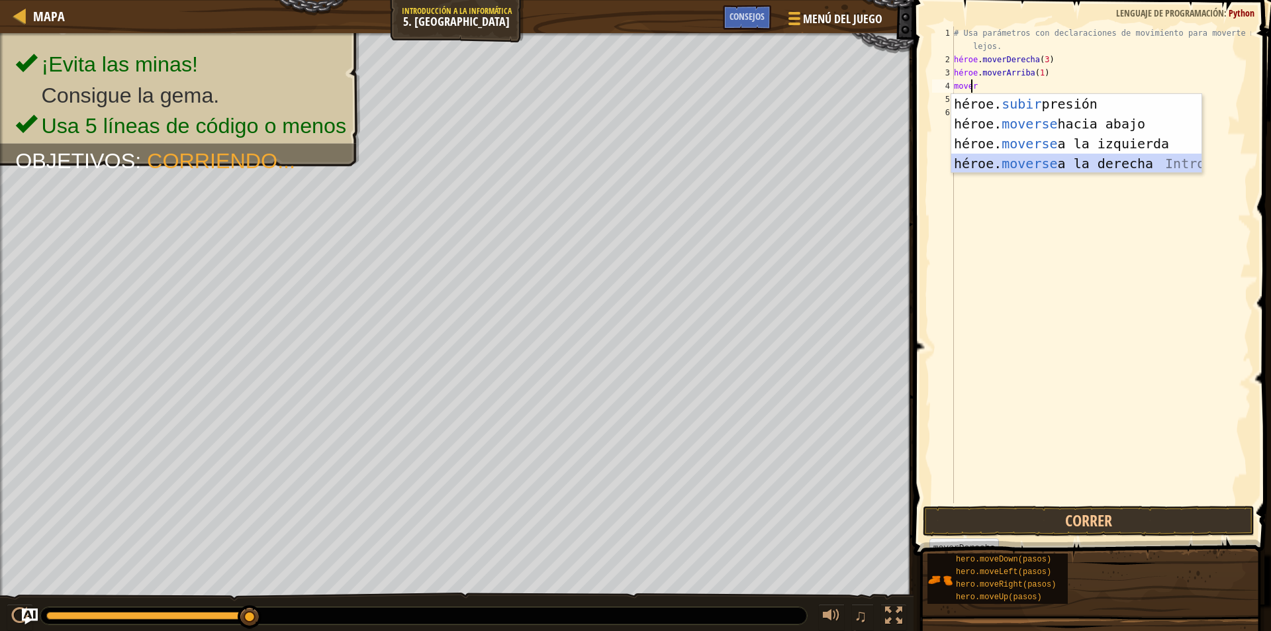
click at [1117, 157] on div "héroe. subir presión intro héroe. moverse hacia abajo Introducción a la presión…" at bounding box center [1076, 153] width 250 height 119
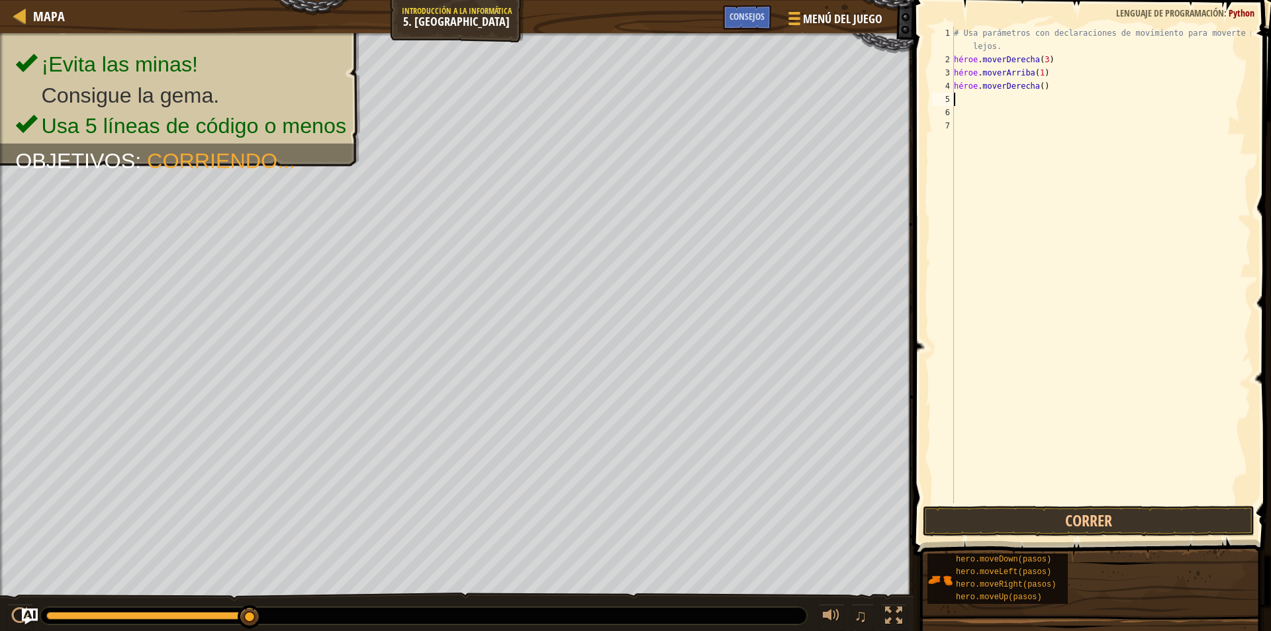
click at [1041, 91] on div "# Usa parámetros con declaraciones de movimiento para moverte más lejos. héroe …" at bounding box center [1101, 284] width 300 height 516
type textarea "hero.moveRight(1)"
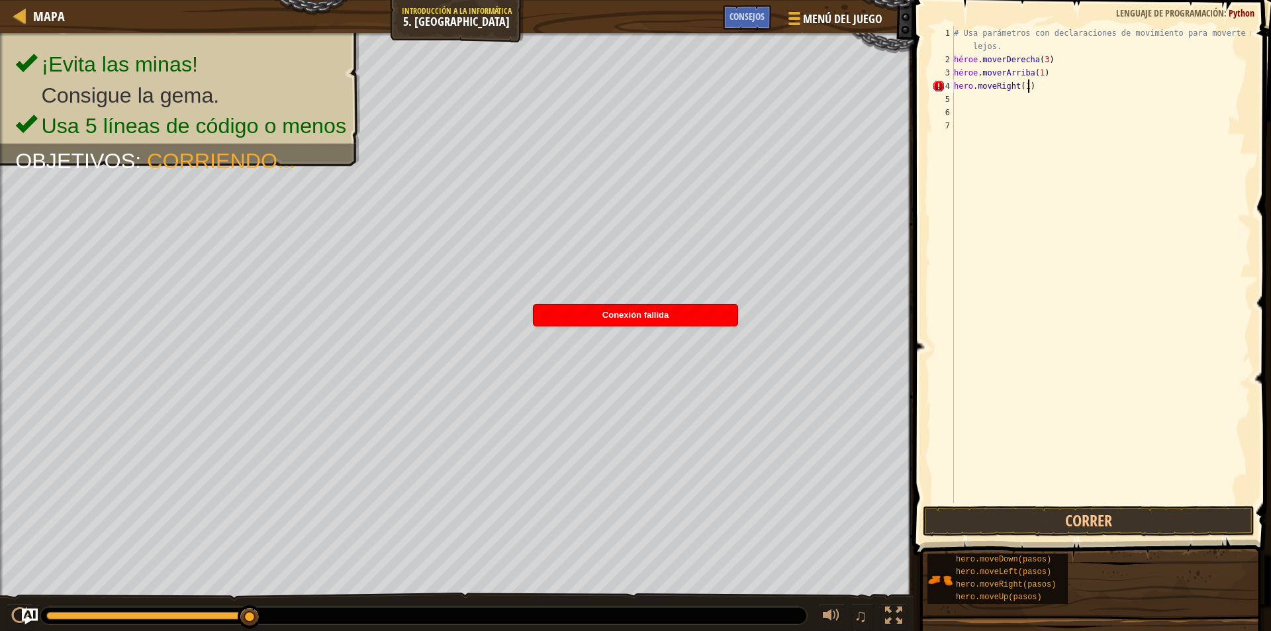
scroll to position [6, 5]
click at [1013, 104] on div "# Usa parámetros con declaraciones de movimiento para moverte más lejos. héroe …" at bounding box center [1101, 284] width 300 height 516
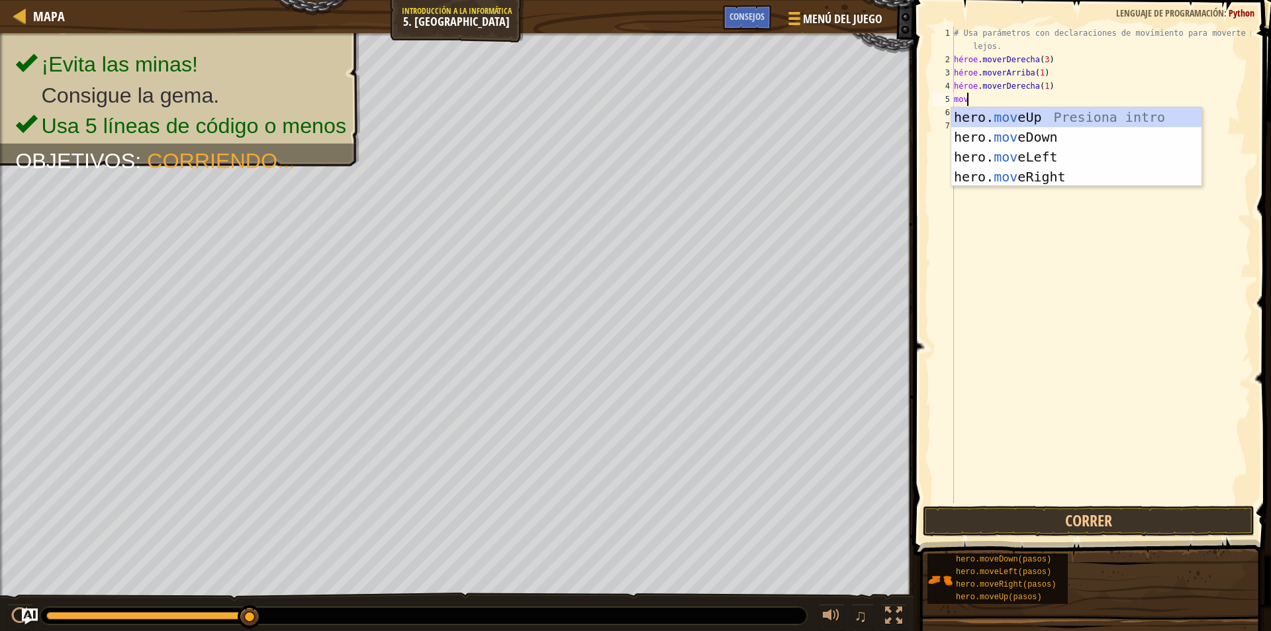
type textarea "move"
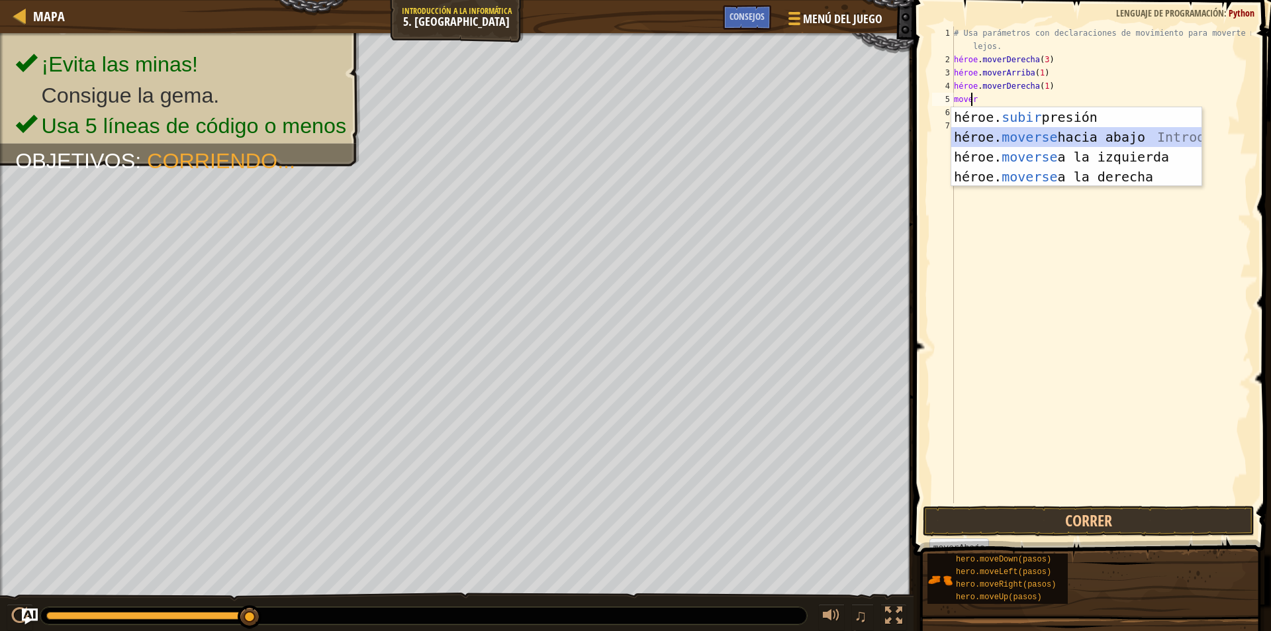
click at [1122, 136] on div "héroe. subir presión intro héroe. moverse hacia abajo Introducción a la presión…" at bounding box center [1076, 166] width 250 height 119
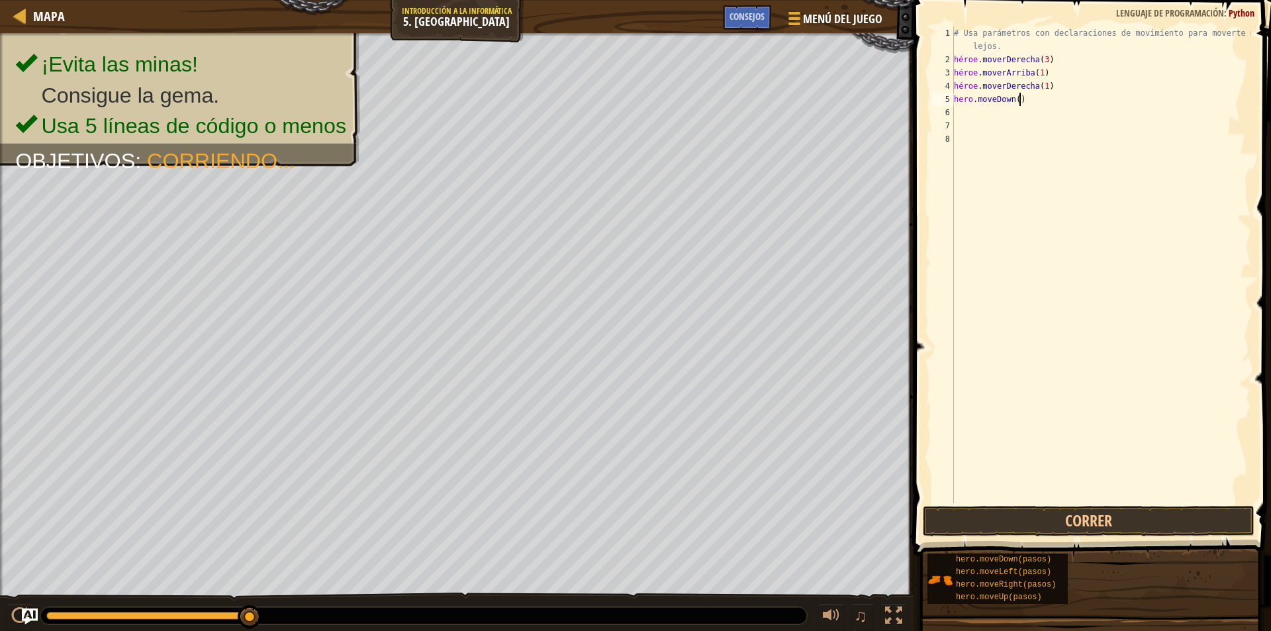
click at [1034, 101] on div "# Usa parámetros con declaraciones de movimiento para moverte más lejos. héroe …" at bounding box center [1101, 284] width 300 height 516
type textarea "hero.moveDown(3)"
click at [1017, 118] on div "# Usa parámetros con declaraciones de movimiento para moverte más lejos. héroe …" at bounding box center [1101, 284] width 300 height 516
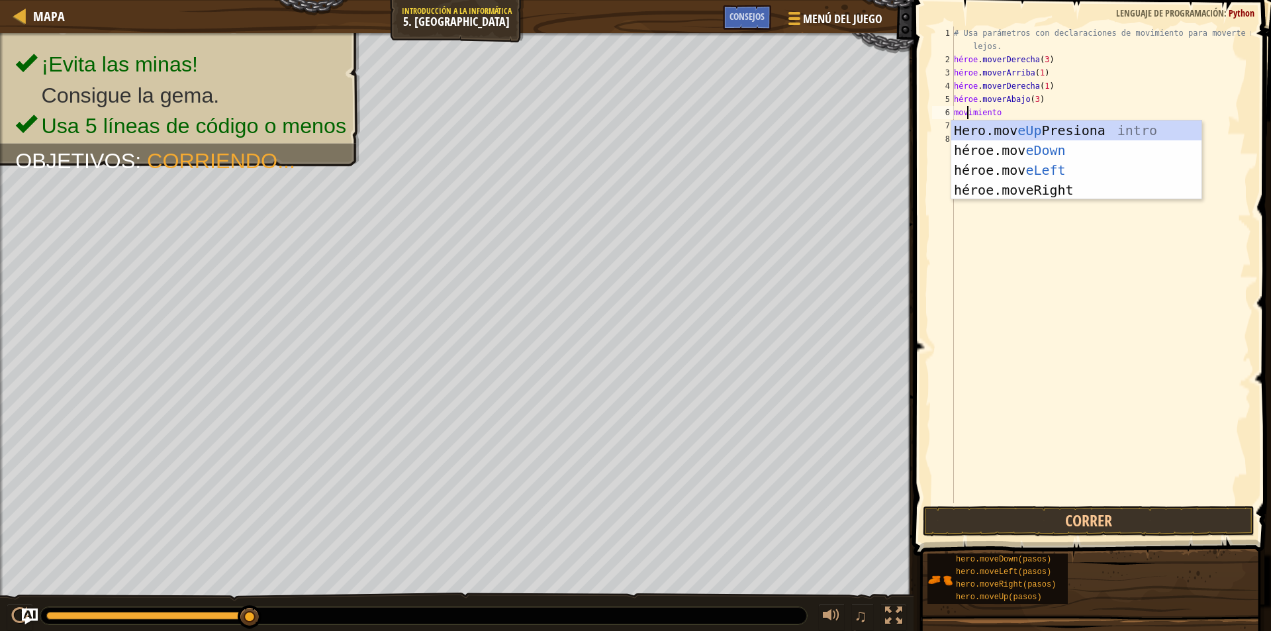
type textarea "move"
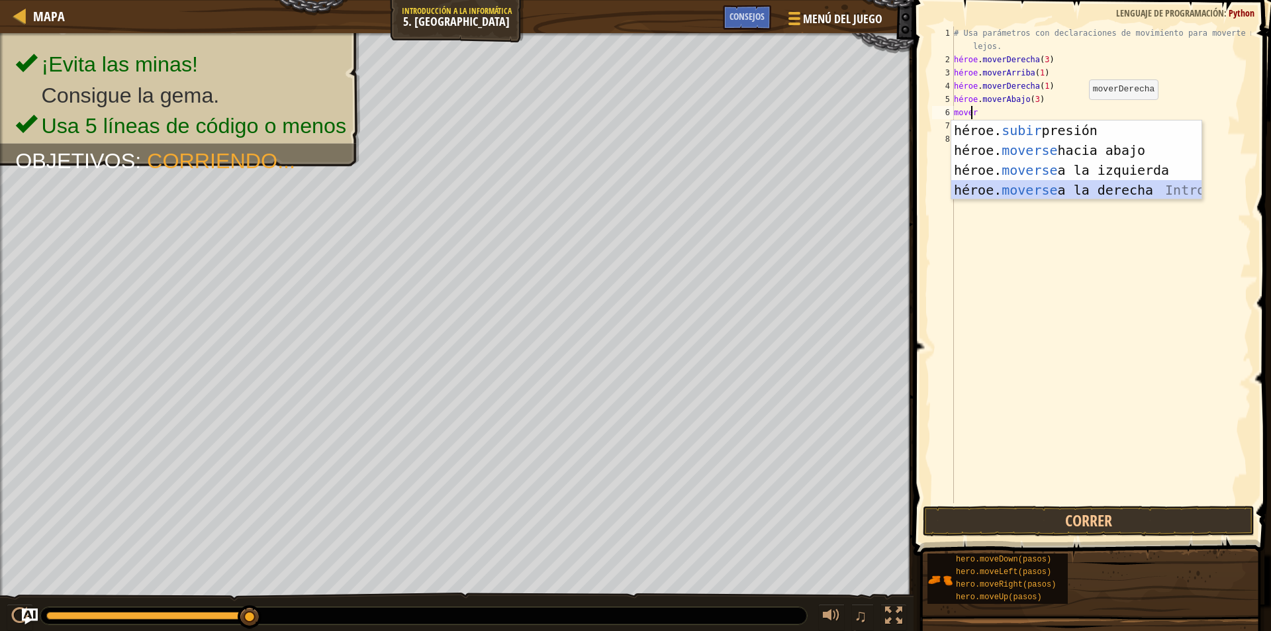
click at [1099, 189] on div "héroe. subir presión intro héroe. moverse hacia abajo Introducción a la presión…" at bounding box center [1076, 179] width 250 height 119
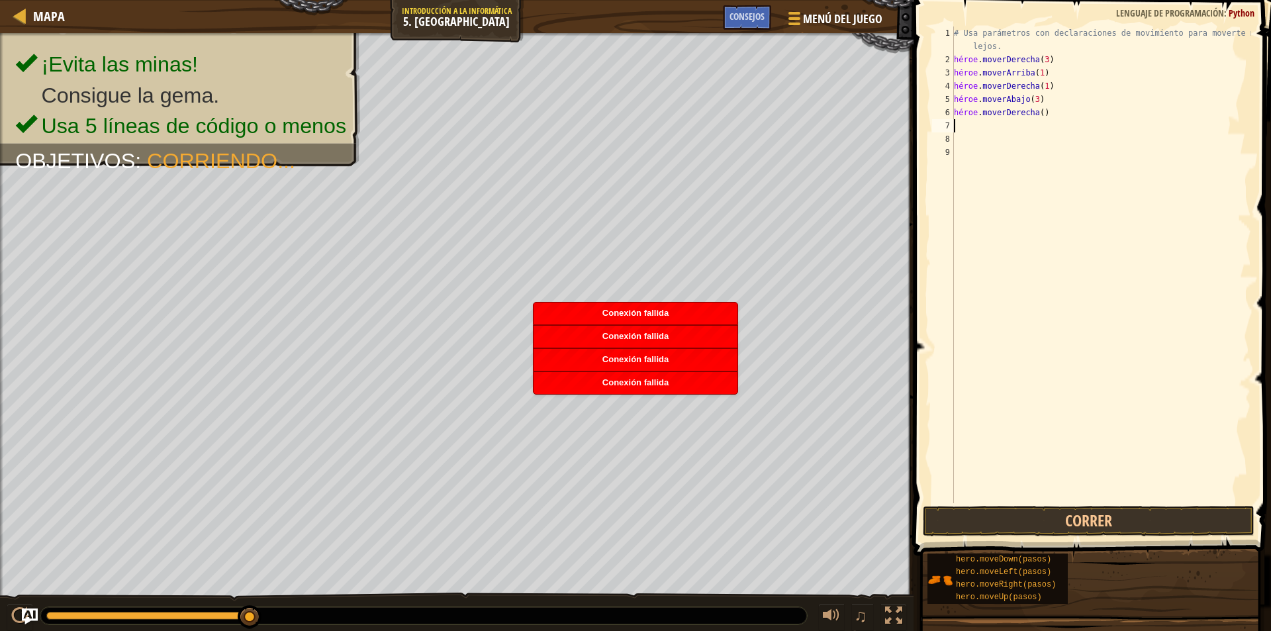
click at [1066, 115] on div "# Usa parámetros con declaraciones de movimiento para moverte más lejos. héroe …" at bounding box center [1101, 284] width 300 height 516
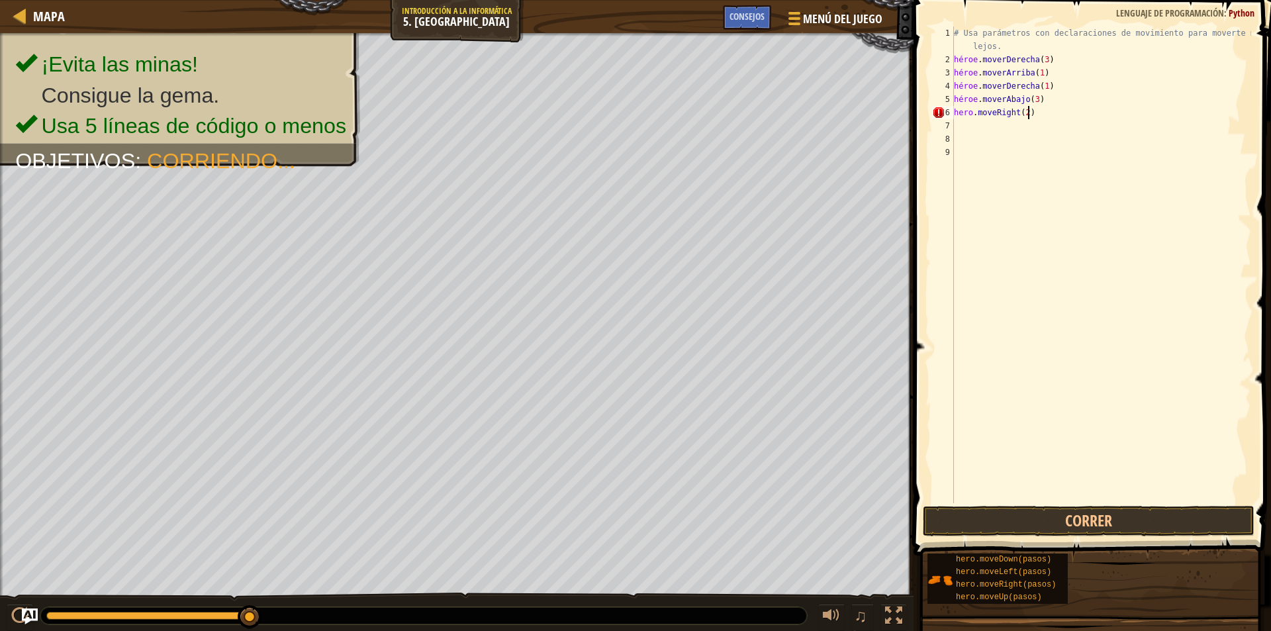
scroll to position [6, 5]
type textarea "hero.moveRight(2)"
click at [1088, 523] on button "Correr" at bounding box center [1089, 521] width 332 height 30
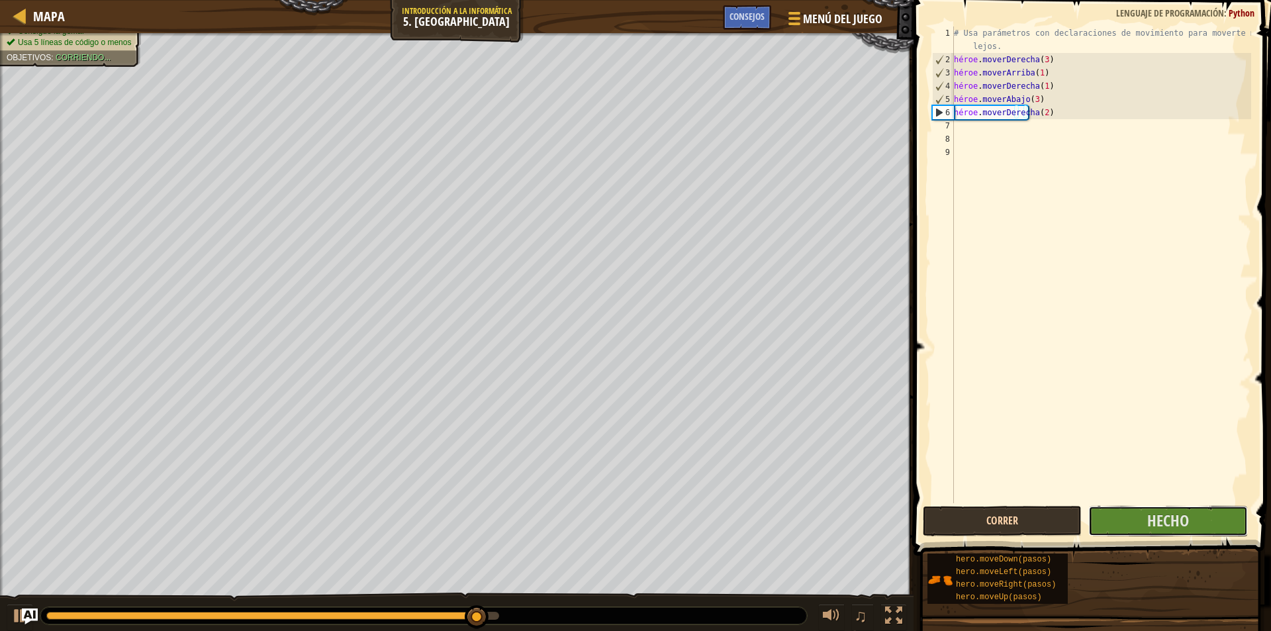
click at [1088, 523] on button "Hecho" at bounding box center [1167, 521] width 159 height 30
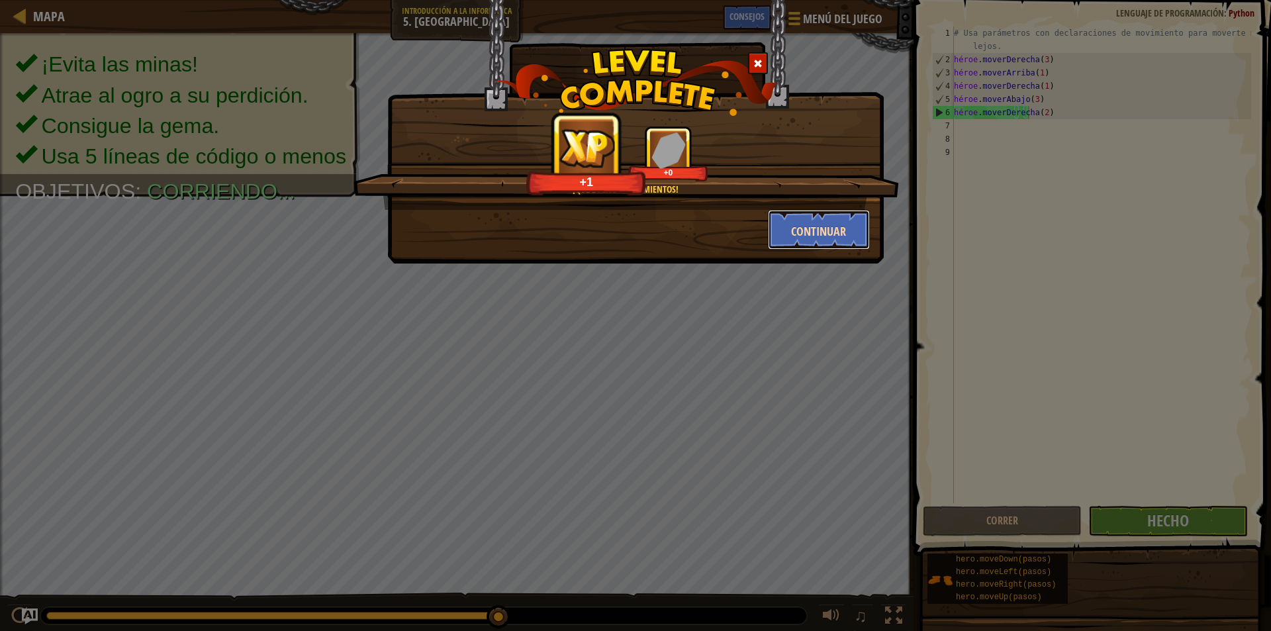
click at [819, 240] on button "Continuar" at bounding box center [819, 230] width 103 height 40
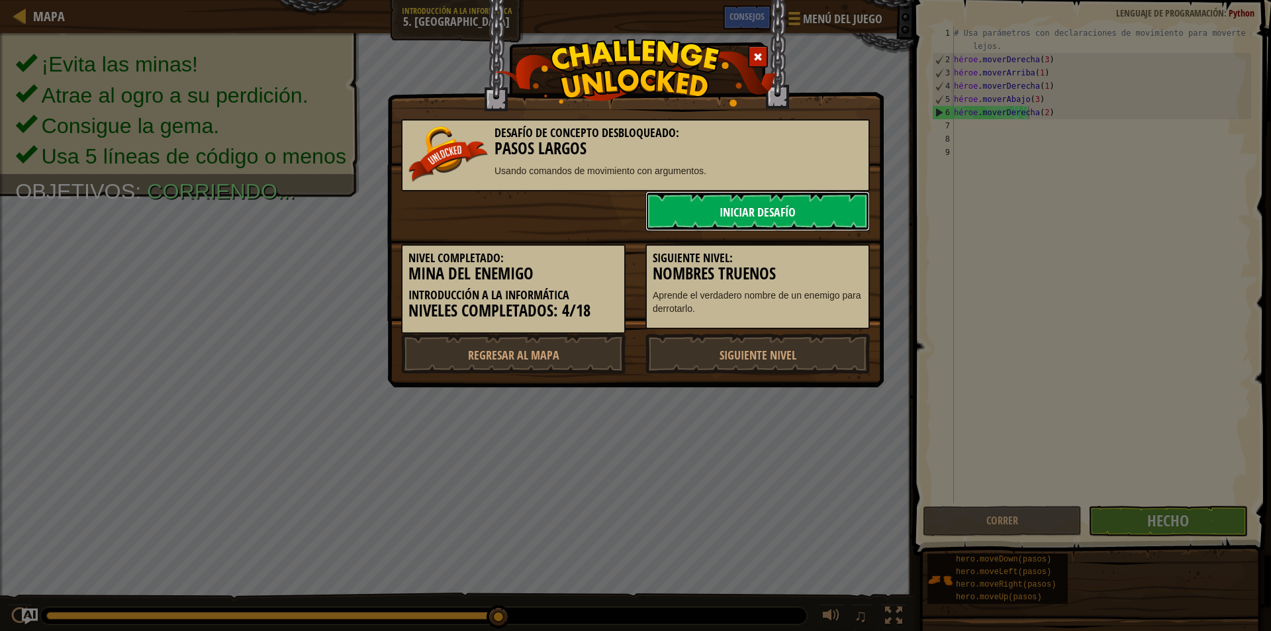
click at [796, 208] on font "Iniciar desafío" at bounding box center [758, 212] width 76 height 17
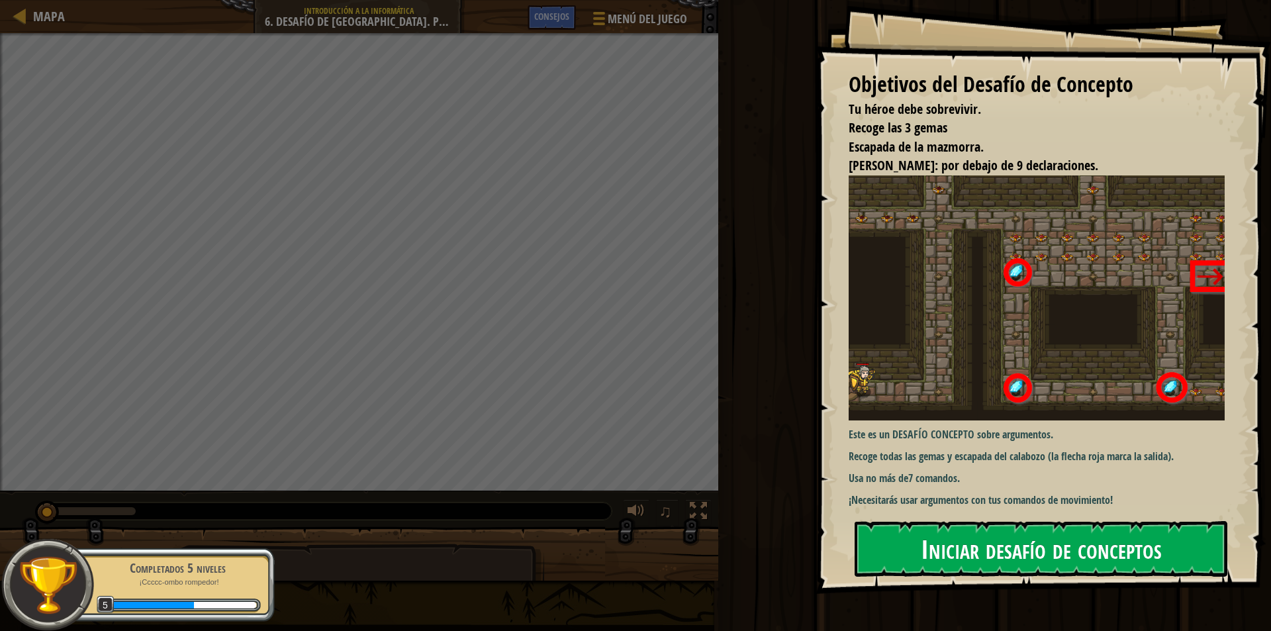
click at [1117, 559] on font "Iniciar desafío de conceptos" at bounding box center [1041, 548] width 241 height 36
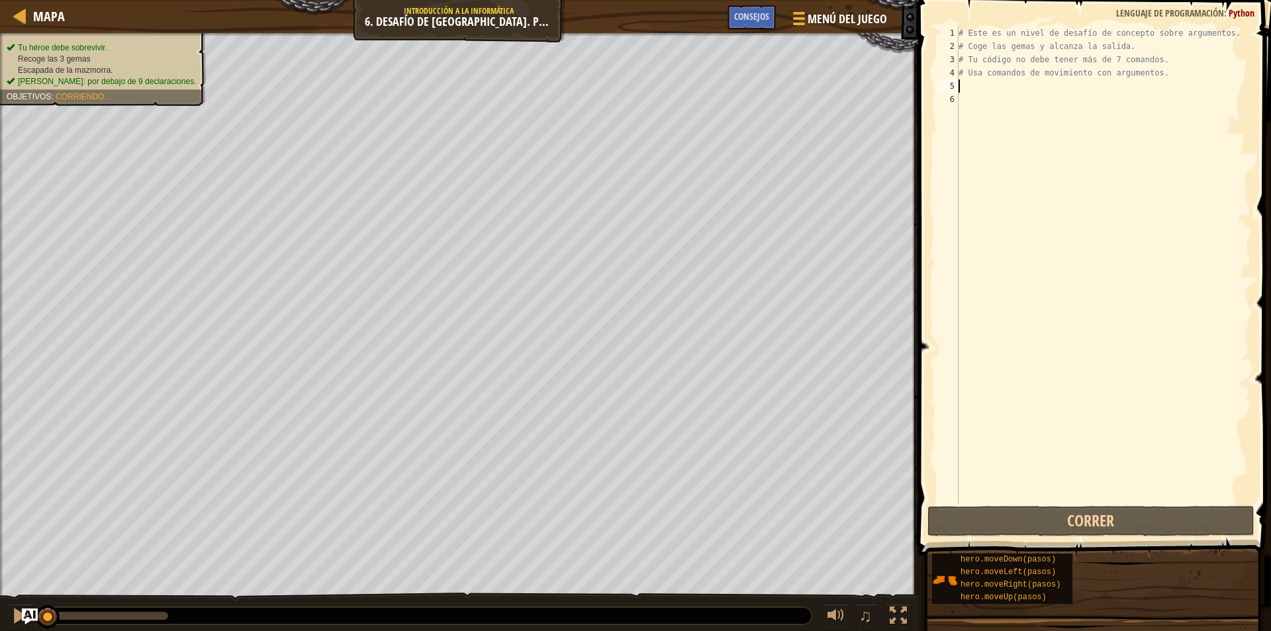
click at [985, 91] on div "# Este es un nivel de desafío de concepto sobre argumentos. # Coge las gemas y …" at bounding box center [1103, 277] width 295 height 503
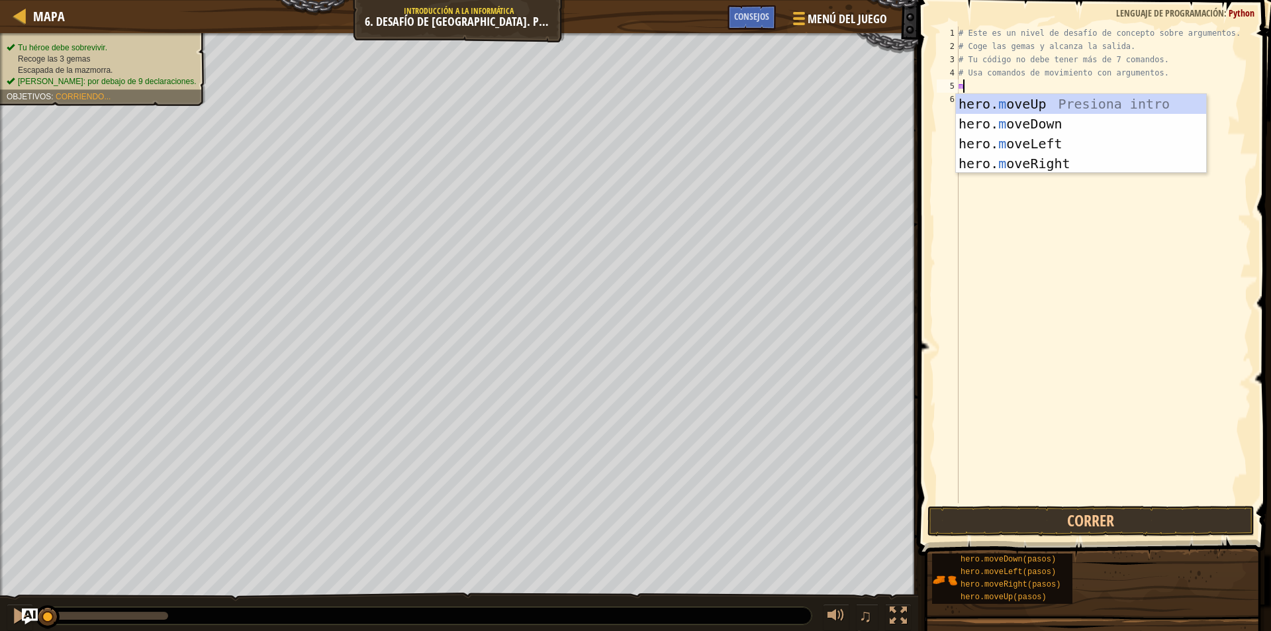
scroll to position [6, 0]
type textarea "move"
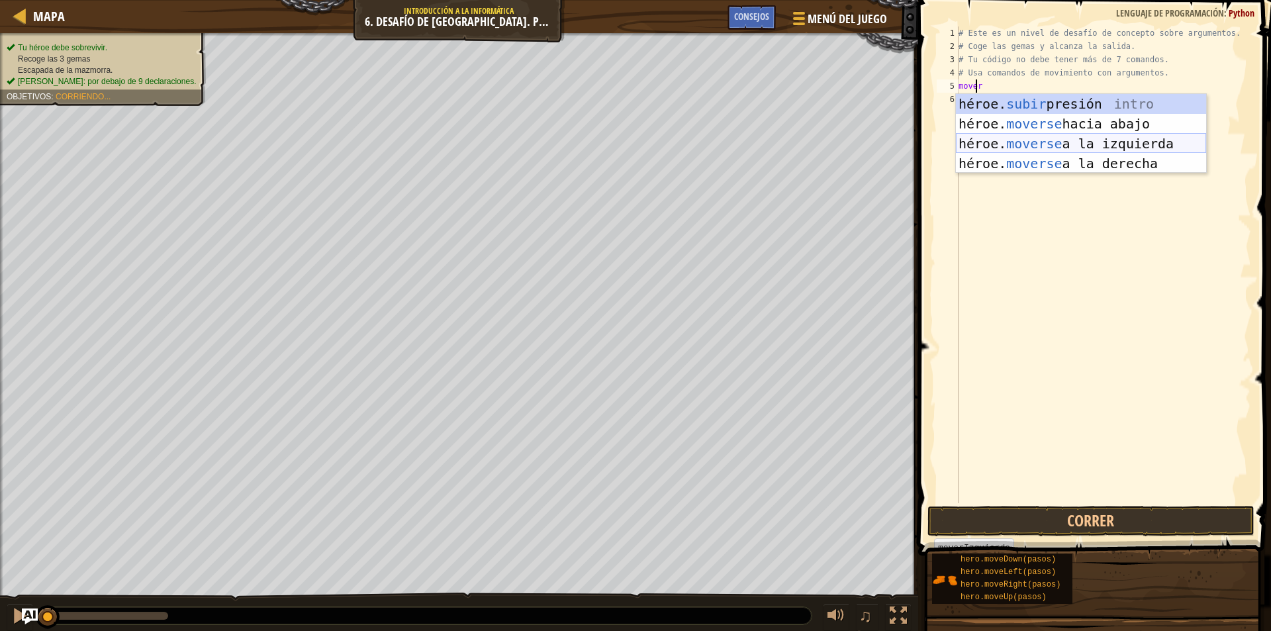
click at [1097, 153] on div "héroe. subir presión intro héroe. moverse hacia abajo Introducción a la presión…" at bounding box center [1081, 153] width 250 height 119
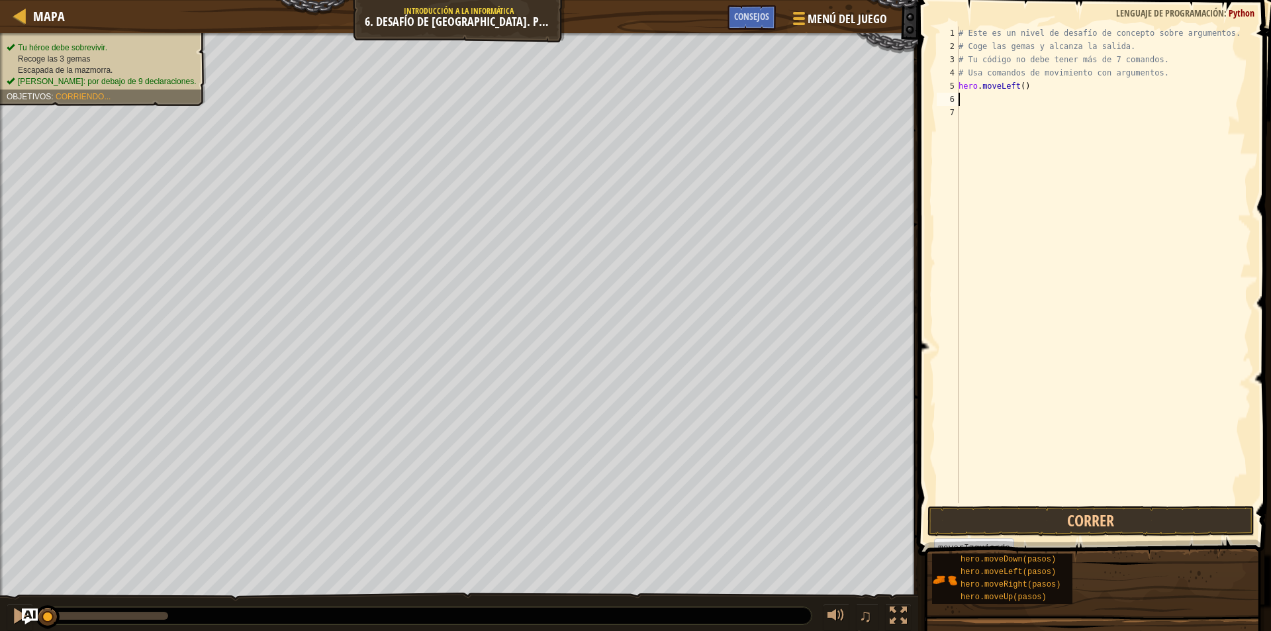
scroll to position [6, 0]
click at [1072, 91] on div "# Este es un nivel de desafío de concepto sobre argumentos. # Coge las gemas y …" at bounding box center [1103, 277] width 295 height 503
type textarea "hero.moveLeft(1)"
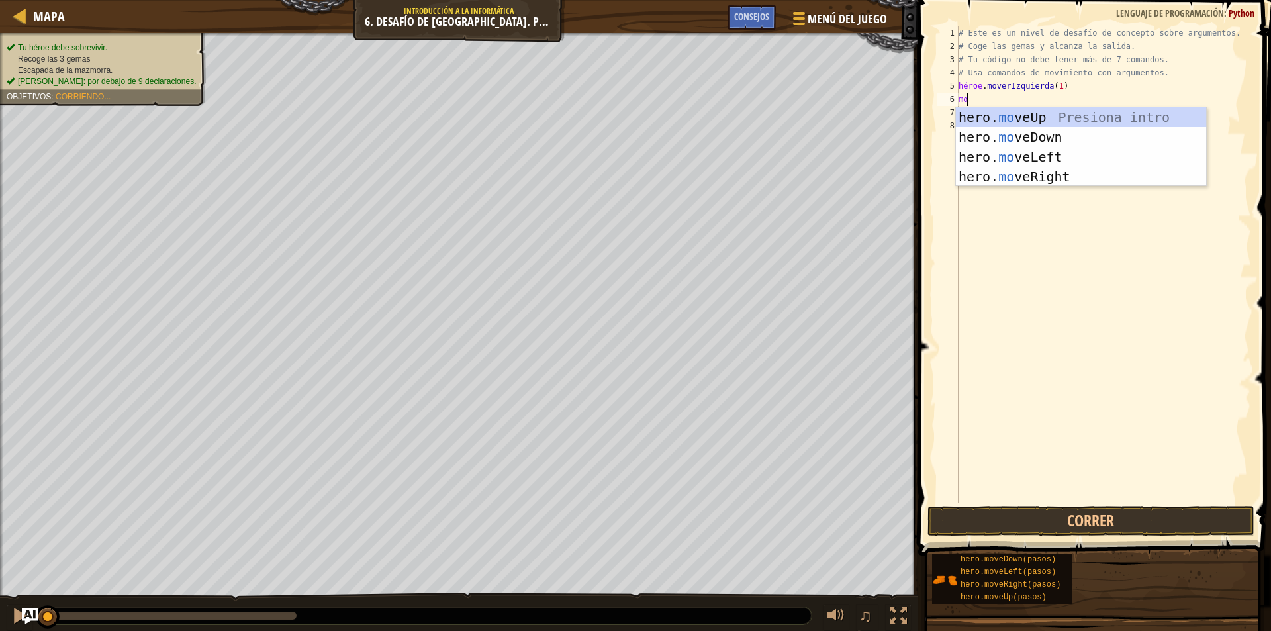
type textarea "move"
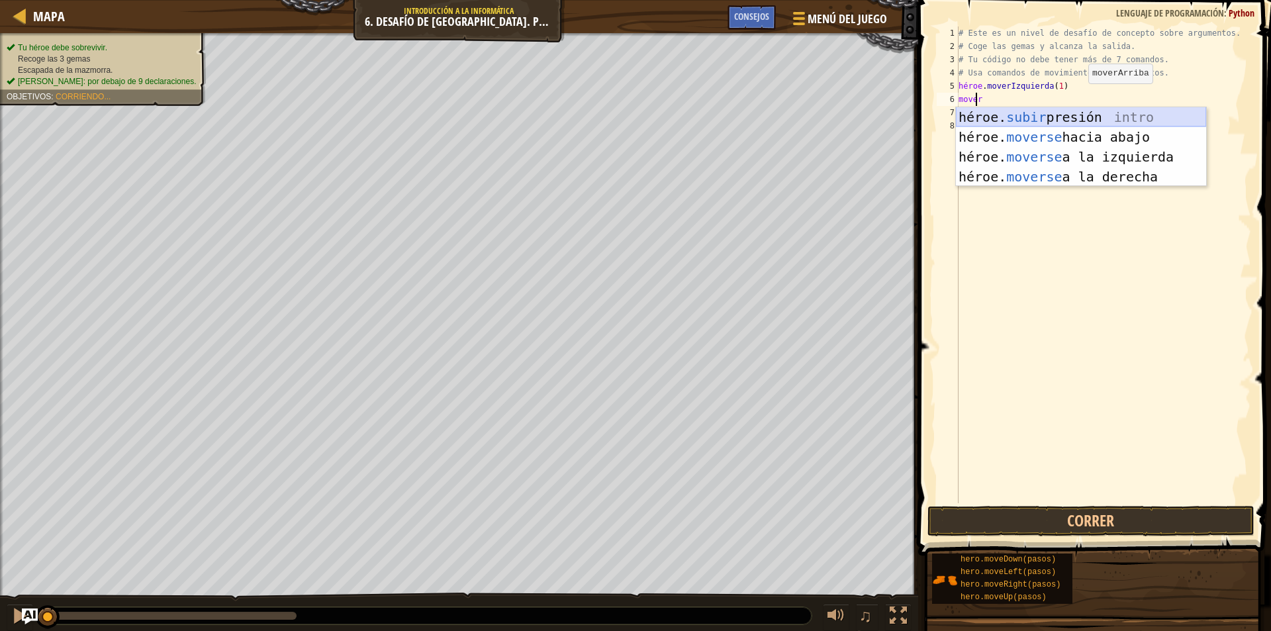
click at [1095, 122] on div "héroe. subir presión intro héroe. moverse hacia abajo Introducción a la presión…" at bounding box center [1081, 166] width 250 height 119
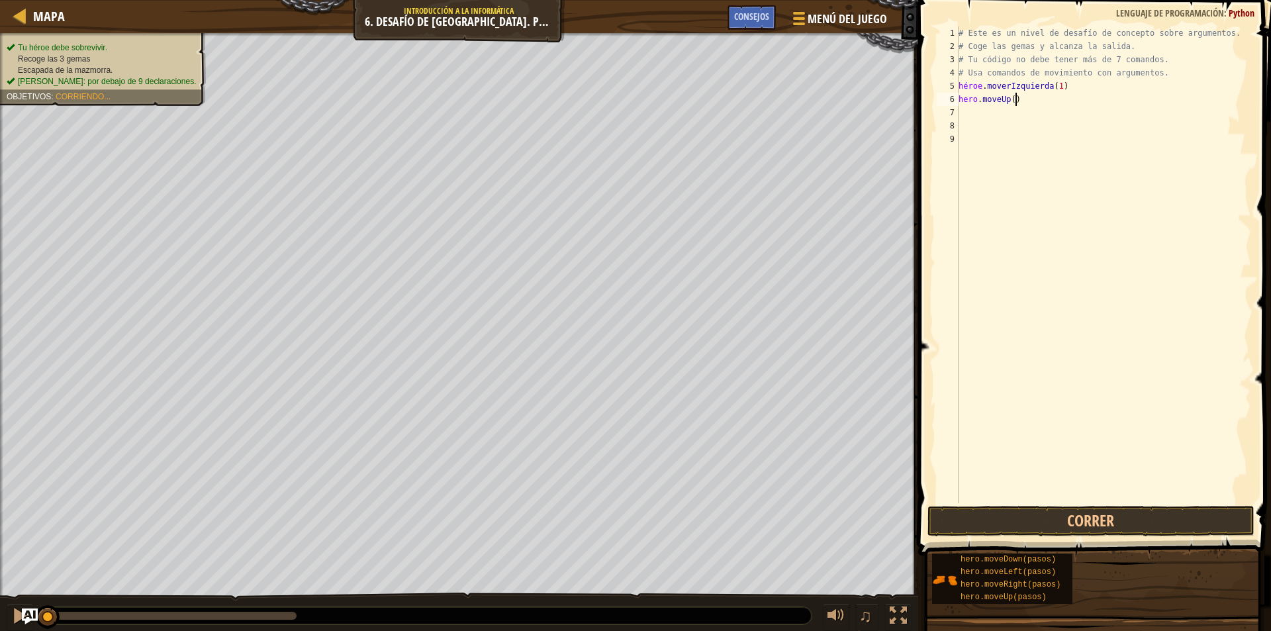
click at [1058, 100] on div "# Este es un nivel de desafío de concepto sobre argumentos. # Coge las gemas y …" at bounding box center [1103, 277] width 295 height 503
type textarea "hero.moveUp(2)"
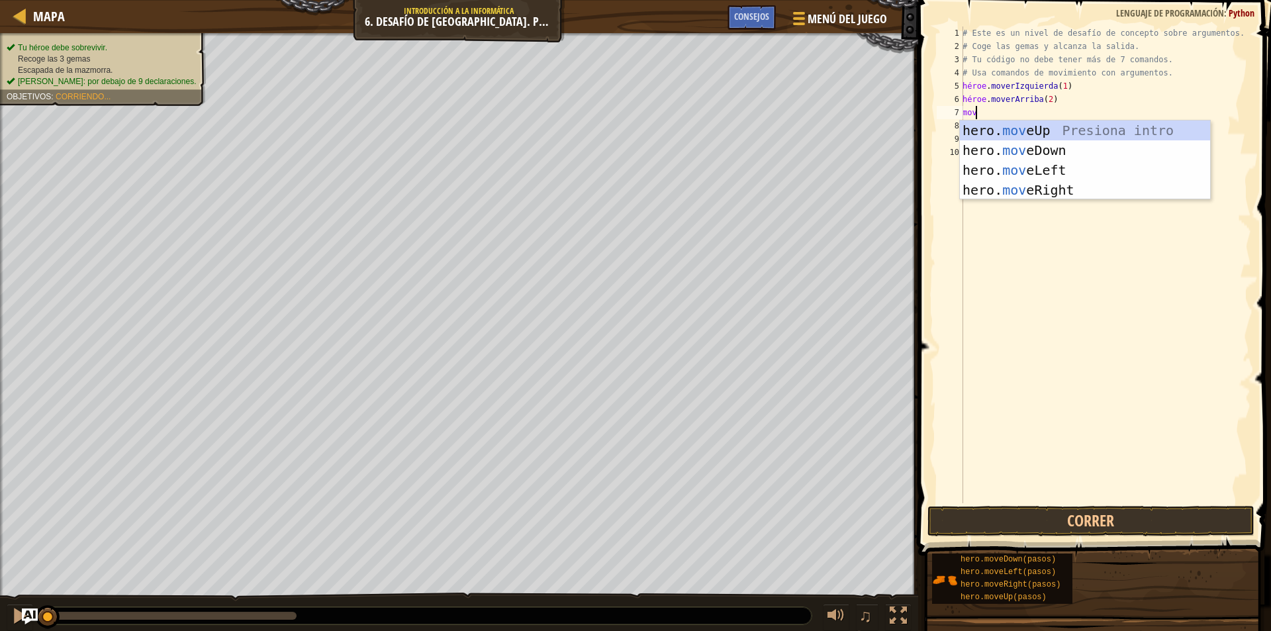
type textarea "move"
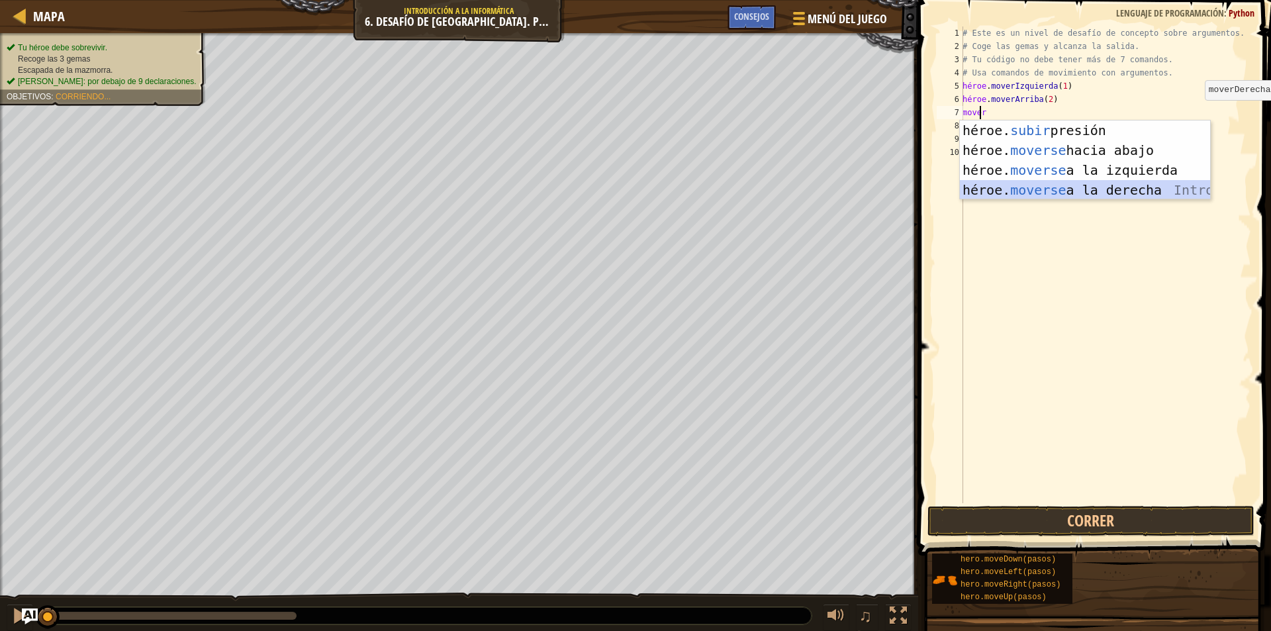
click at [1156, 185] on div "héroe. subir presión intro héroe. moverse hacia abajo Introducción a la presión…" at bounding box center [1085, 179] width 250 height 119
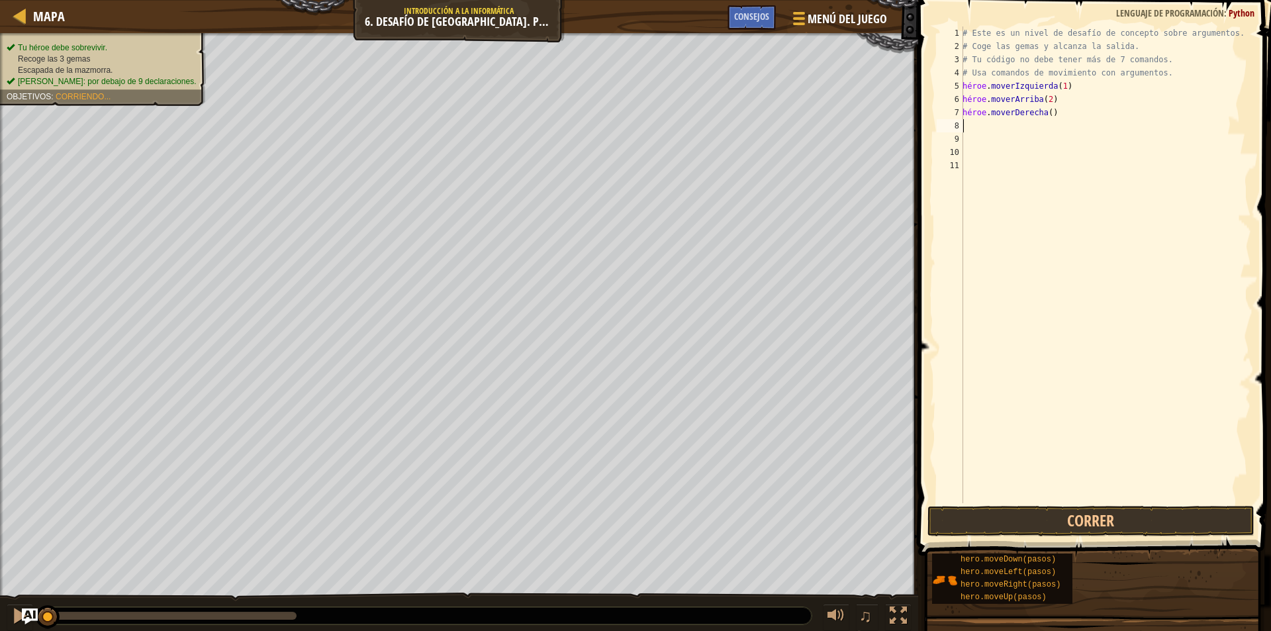
click at [1081, 121] on div "# Este es un nivel de desafío de concepto sobre argumentos. # Coge las gemas y …" at bounding box center [1105, 277] width 291 height 503
click at [1076, 111] on div "# Este es un nivel de desafío de concepto sobre argumentos. # Coge las gemas y …" at bounding box center [1105, 277] width 291 height 503
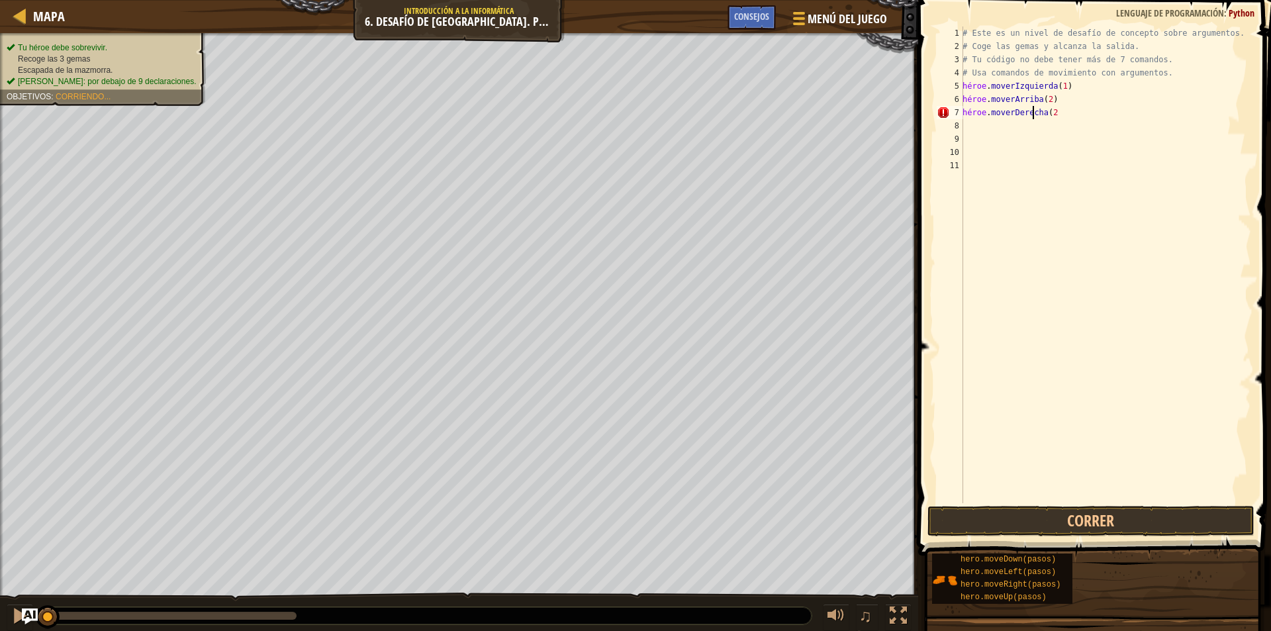
type textarea "hero.moveRight(2)"
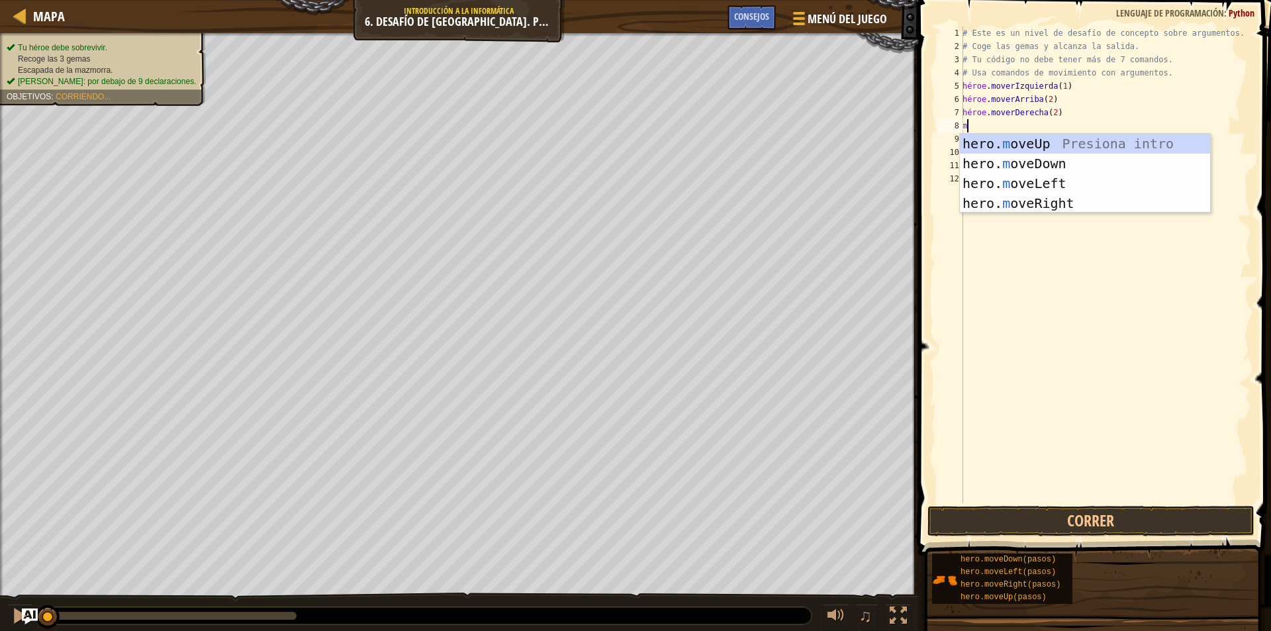
type textarea "mo"
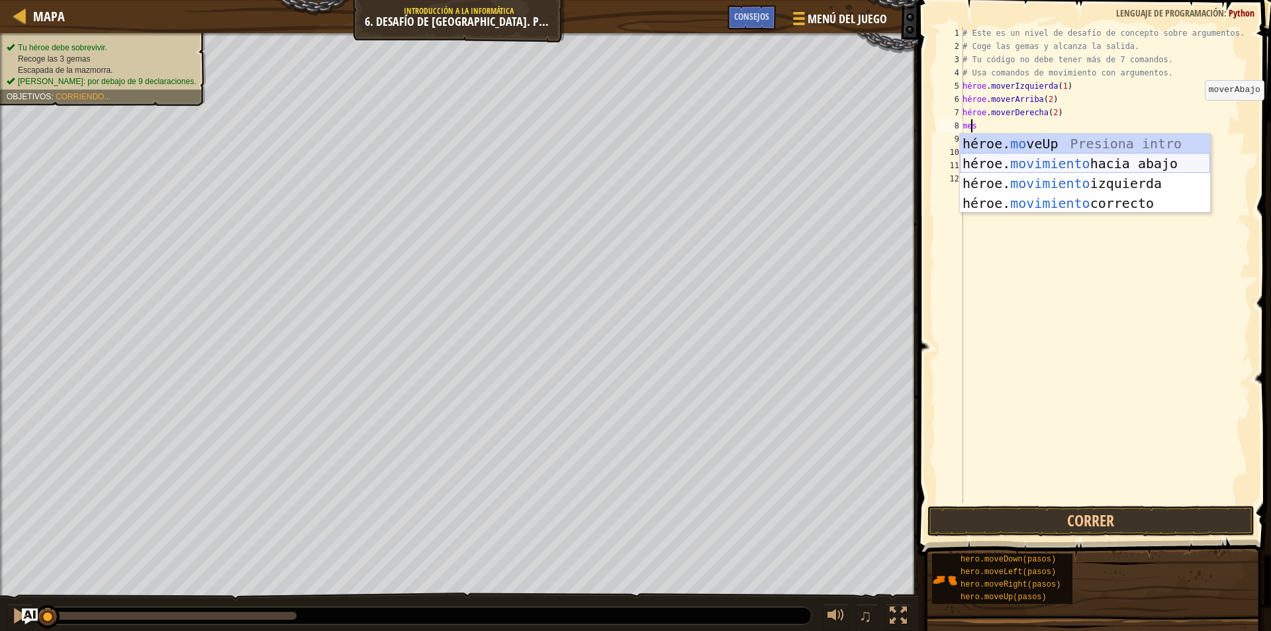
click at [1100, 165] on div "héroe. mo veUp Presiona intro héroe. movimiento hacia abajo Introducción a la p…" at bounding box center [1085, 193] width 250 height 119
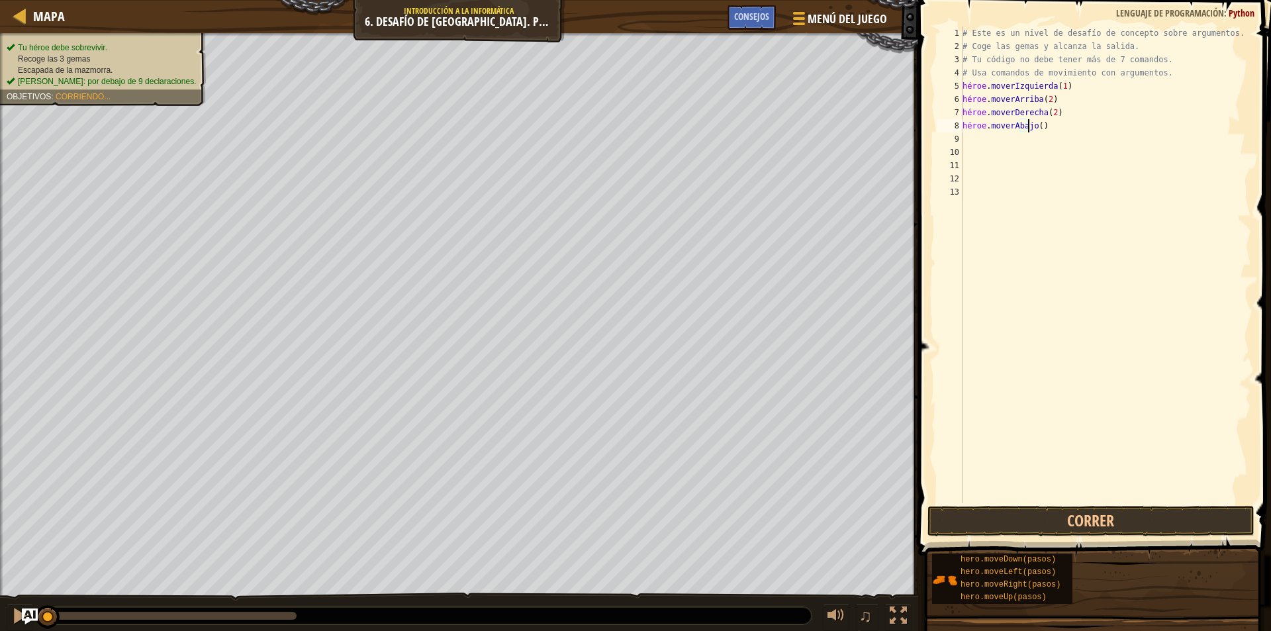
click at [1050, 124] on div "# Este es un nivel de desafío de concepto sobre argumentos. # Coge las gemas y …" at bounding box center [1105, 277] width 291 height 503
click at [1056, 126] on div "# Este es un nivel de desafío de concepto sobre argumentos. # Coge las gemas y …" at bounding box center [1105, 277] width 291 height 503
type textarea "hero.moveDown(1)"
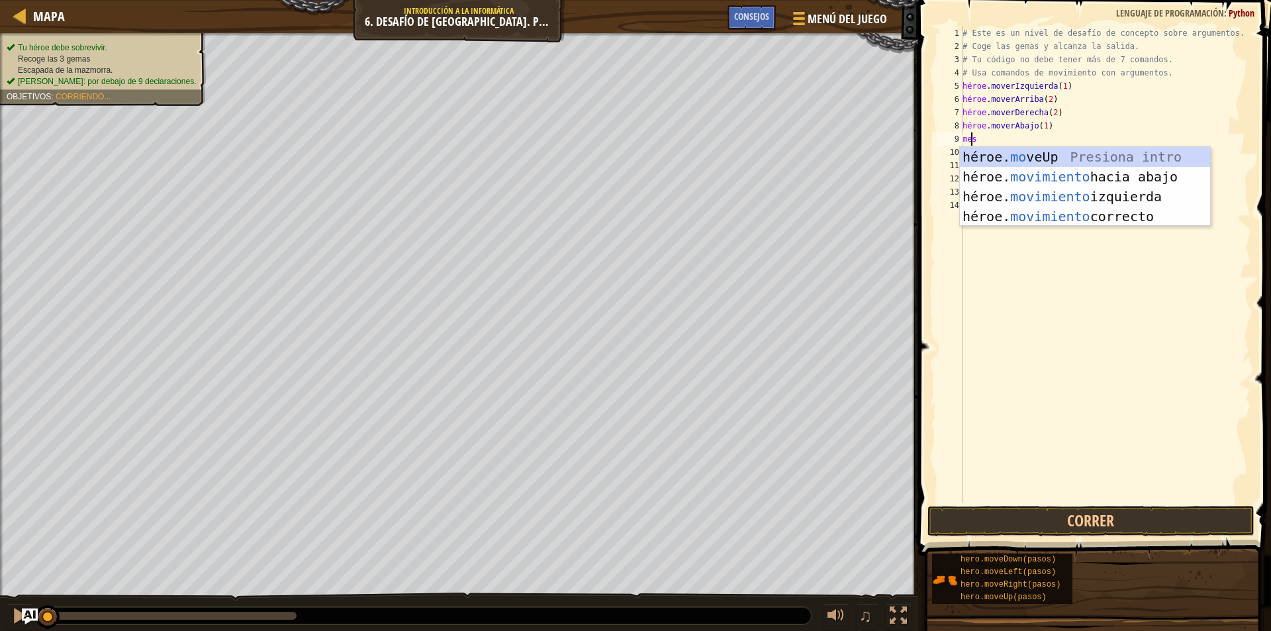
type textarea "move"
click at [1070, 199] on div "héroe. subir presión intro héroe. moverse hacia abajo Introducción a la presión…" at bounding box center [1085, 206] width 250 height 119
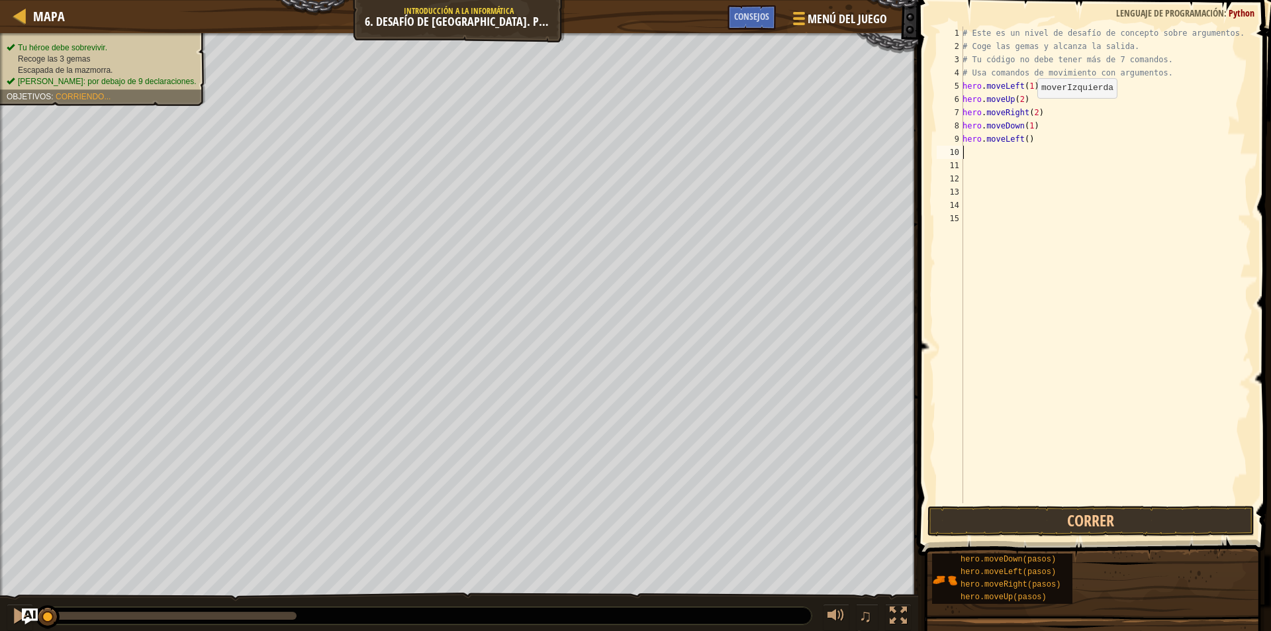
scroll to position [6, 0]
click at [1074, 146] on div "# Este es un nivel de desafío de concepto sobre argumentos. # Coge las gemas y …" at bounding box center [1105, 277] width 291 height 503
click at [1074, 135] on div "# Este es un nivel de desafío de concepto sobre argumentos. # Coge las gemas y …" at bounding box center [1105, 277] width 291 height 503
type textarea "hero.moveLeft(1)"
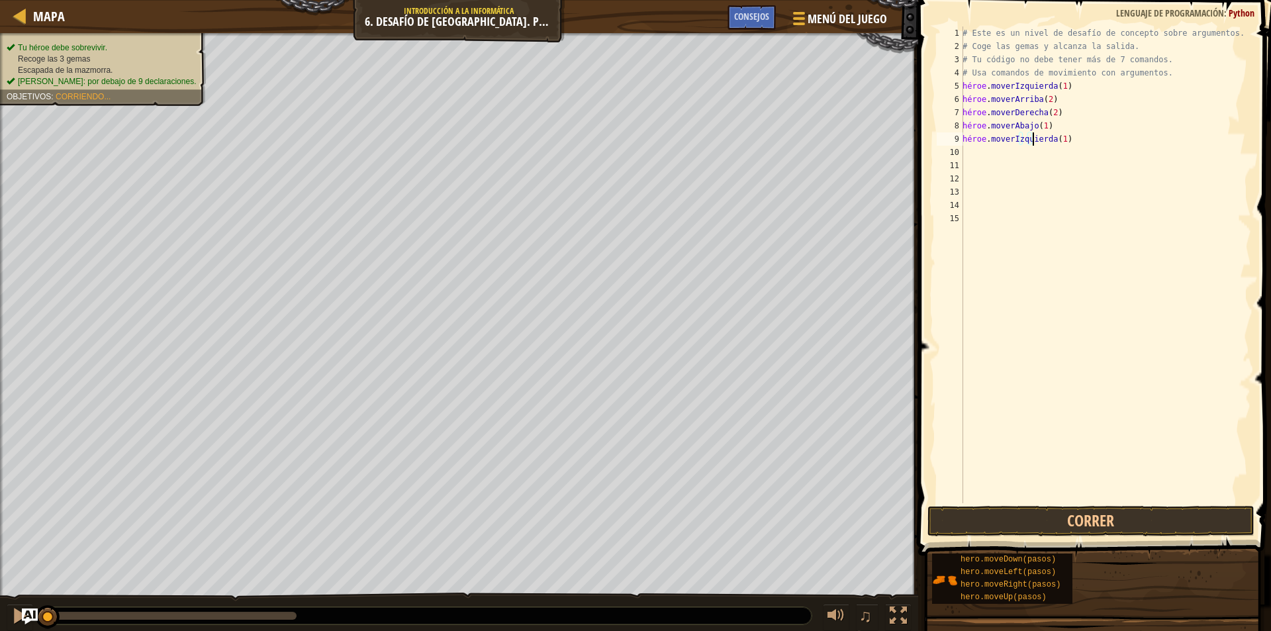
scroll to position [6, 0]
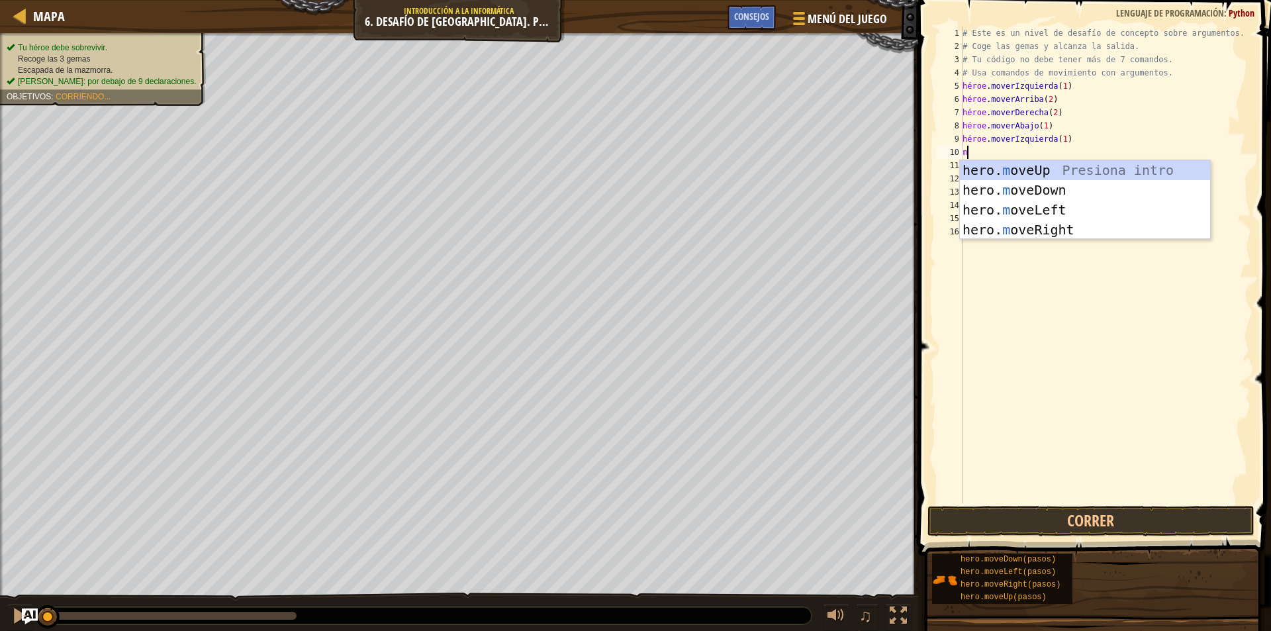
type textarea "mo"
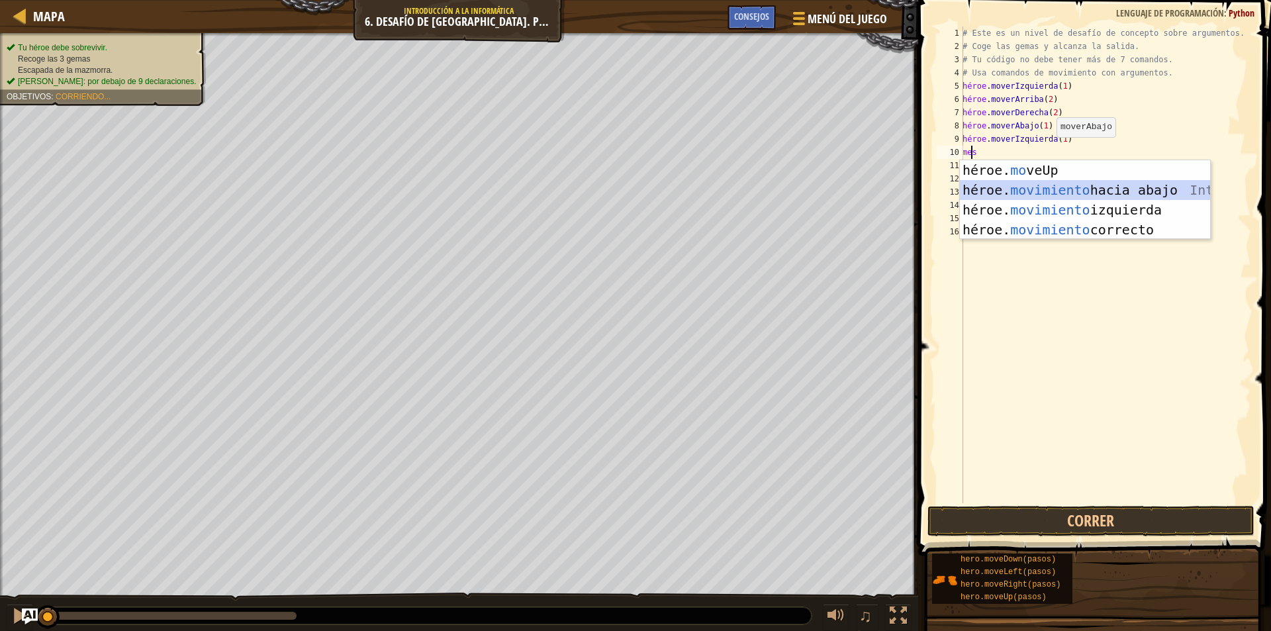
click at [1119, 187] on div "héroe. mo veUp Presiona intro héroe. movimiento hacia abajo Introducción a la p…" at bounding box center [1085, 219] width 250 height 119
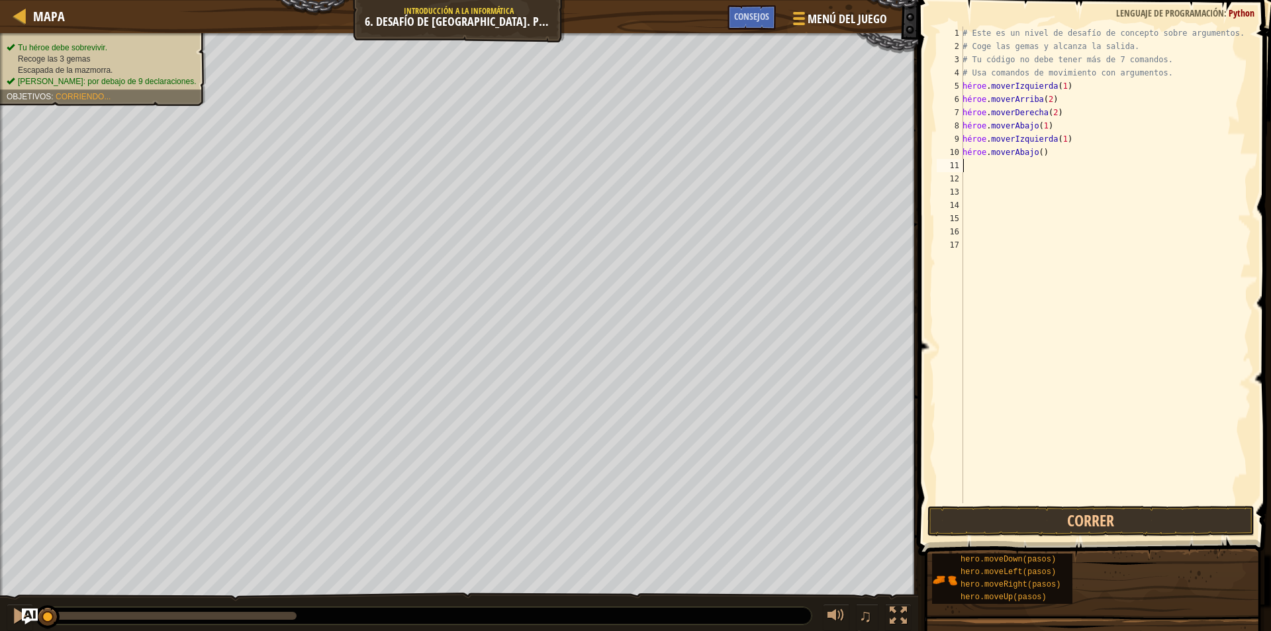
click at [1057, 156] on div "# Este es un nivel de desafío de concepto sobre argumentos. # Coge las gemas y …" at bounding box center [1105, 277] width 291 height 503
type textarea "hero.moveDown(2)"
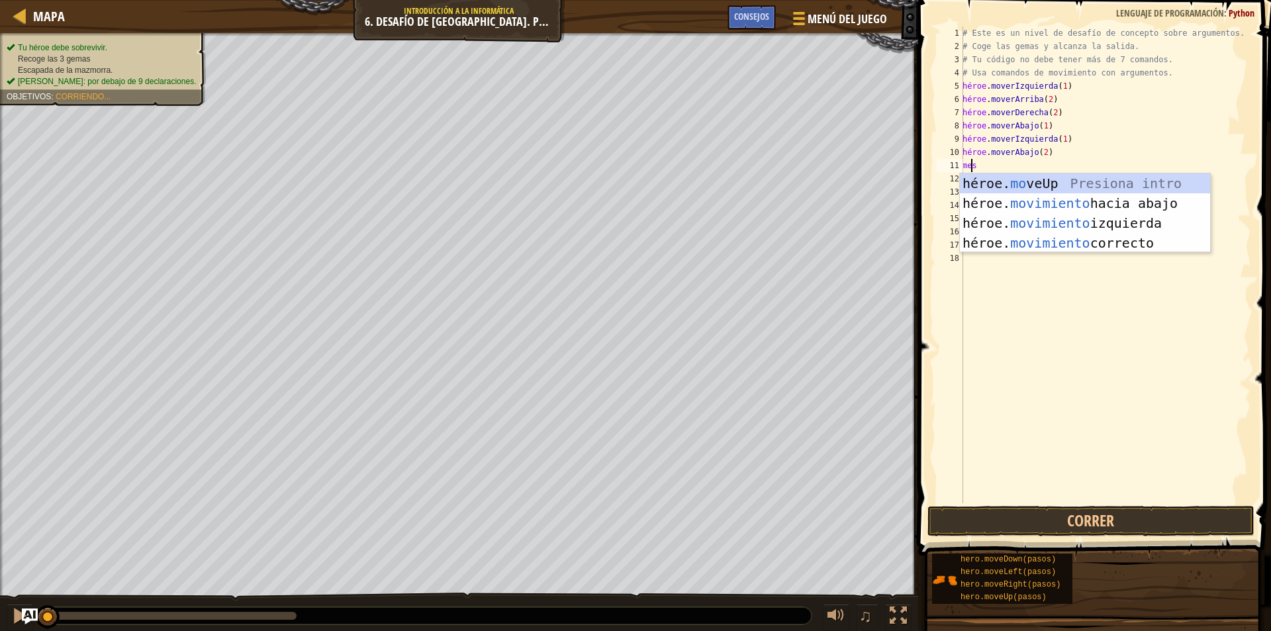
type textarea "move"
click at [1079, 243] on div "héroe. subir presión intro héroe. moverse hacia abajo Introducción a la presión…" at bounding box center [1085, 232] width 250 height 119
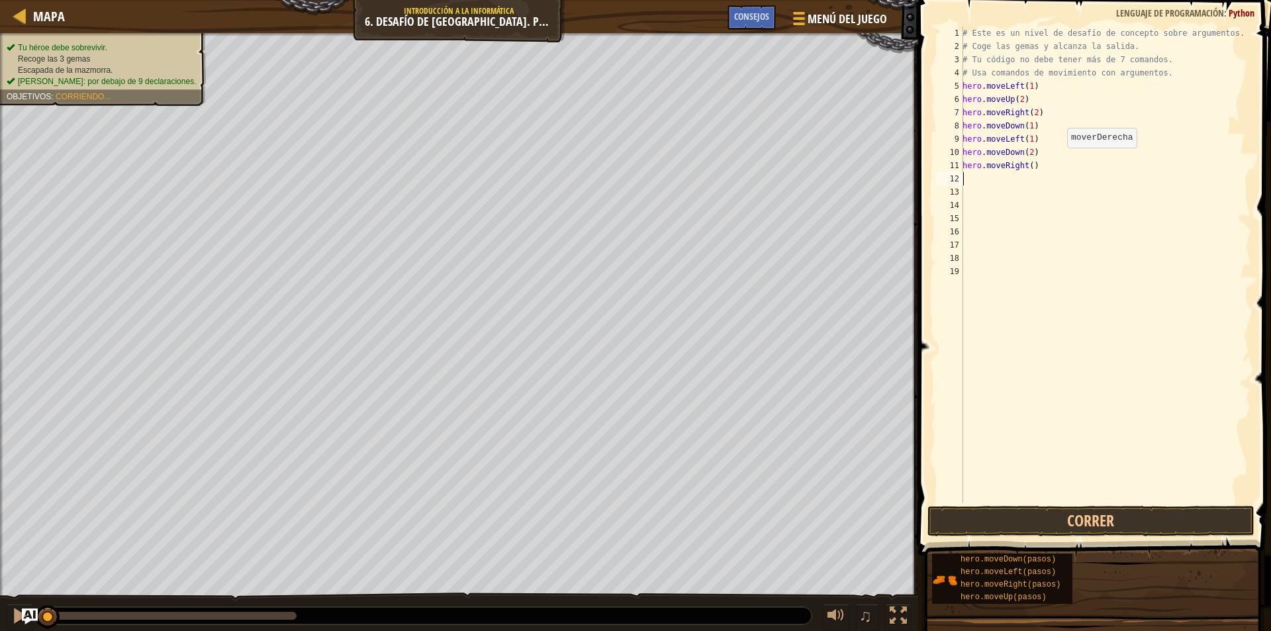
scroll to position [6, 0]
click at [1082, 164] on div "# Este es un nivel de desafío de concepto sobre argumentos. # Coge las gemas y …" at bounding box center [1105, 277] width 291 height 503
type textarea "hero.moveRight(2)"
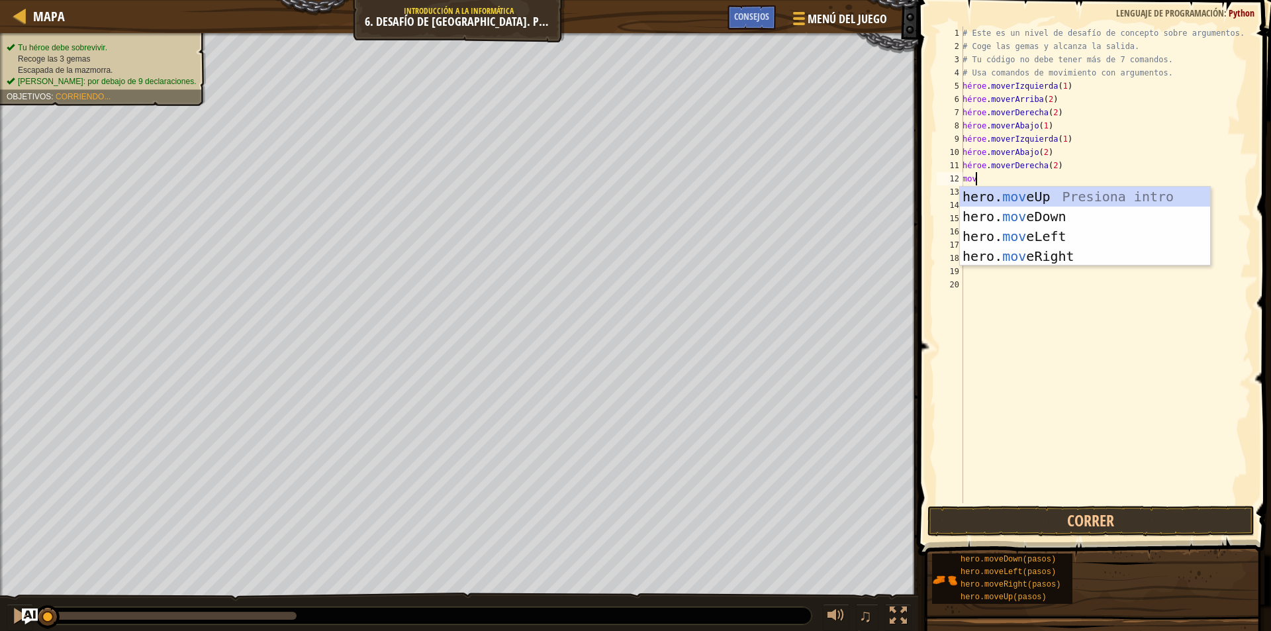
type textarea "move"
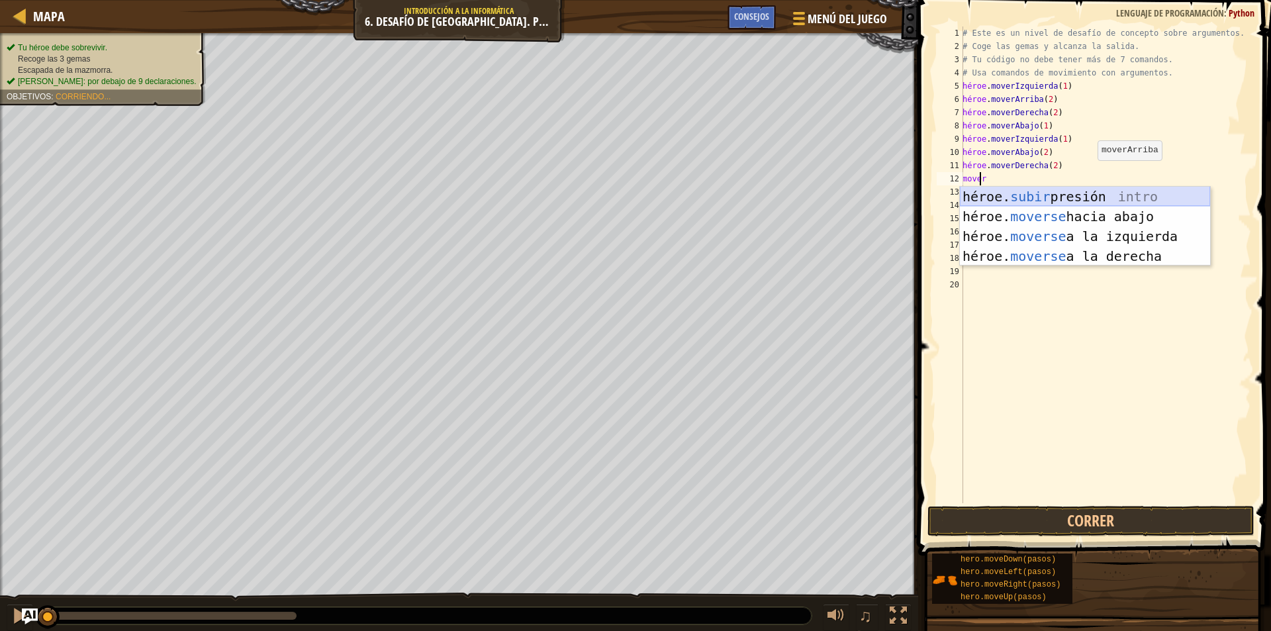
click at [1111, 195] on div "héroe. subir presión intro héroe. moverse hacia abajo Introducción a la presión…" at bounding box center [1085, 246] width 250 height 119
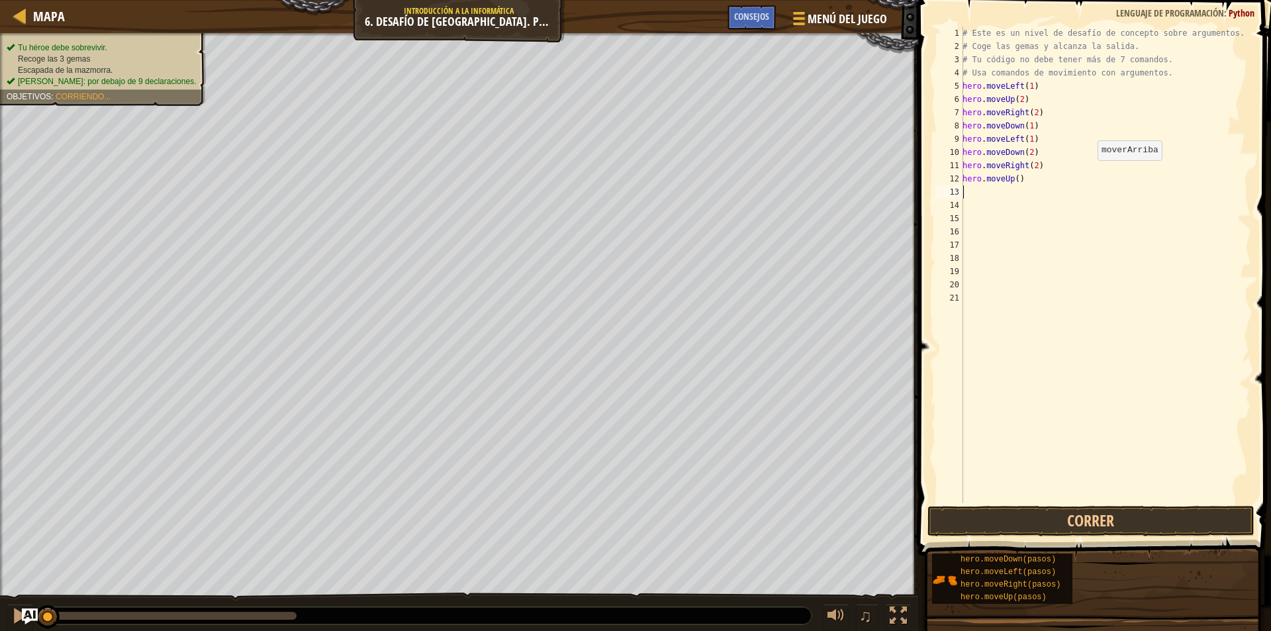
scroll to position [6, 0]
click at [1111, 195] on div "# Este es un nivel de desafío de concepto sobre argumentos. # Coge las gemas y …" at bounding box center [1105, 277] width 291 height 503
click at [1057, 179] on div "# Este es un nivel de desafío de concepto sobre argumentos. # Coge las gemas y …" at bounding box center [1105, 277] width 291 height 503
type textarea "hero.moveUp(2)"
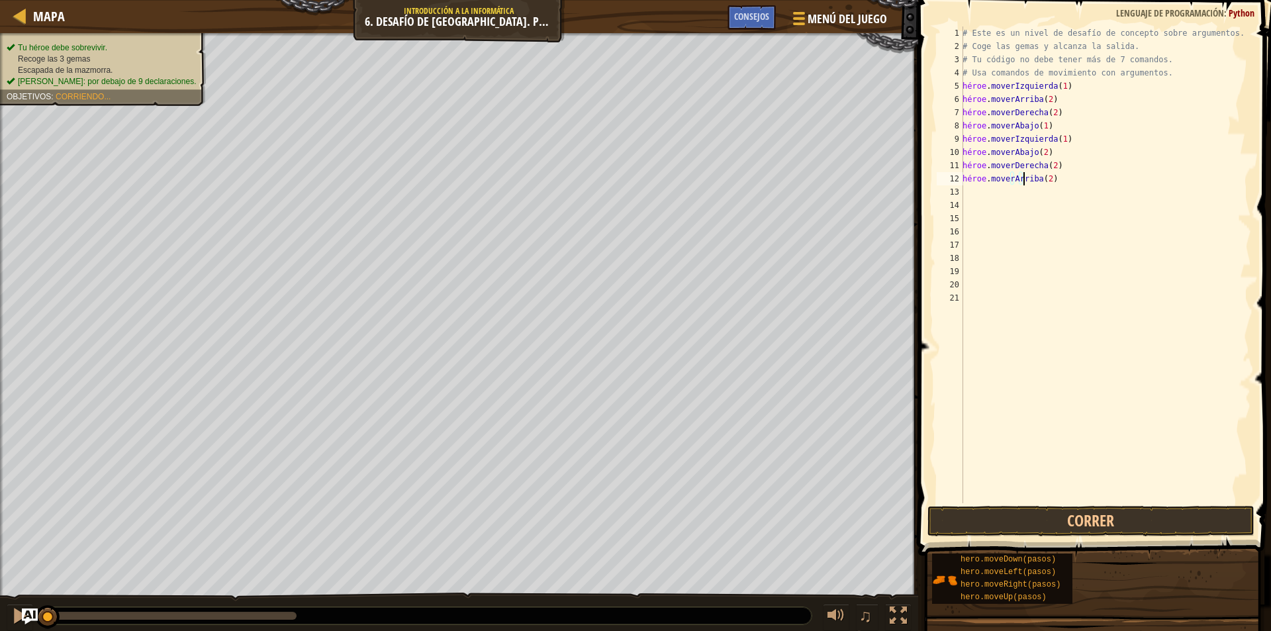
scroll to position [6, 0]
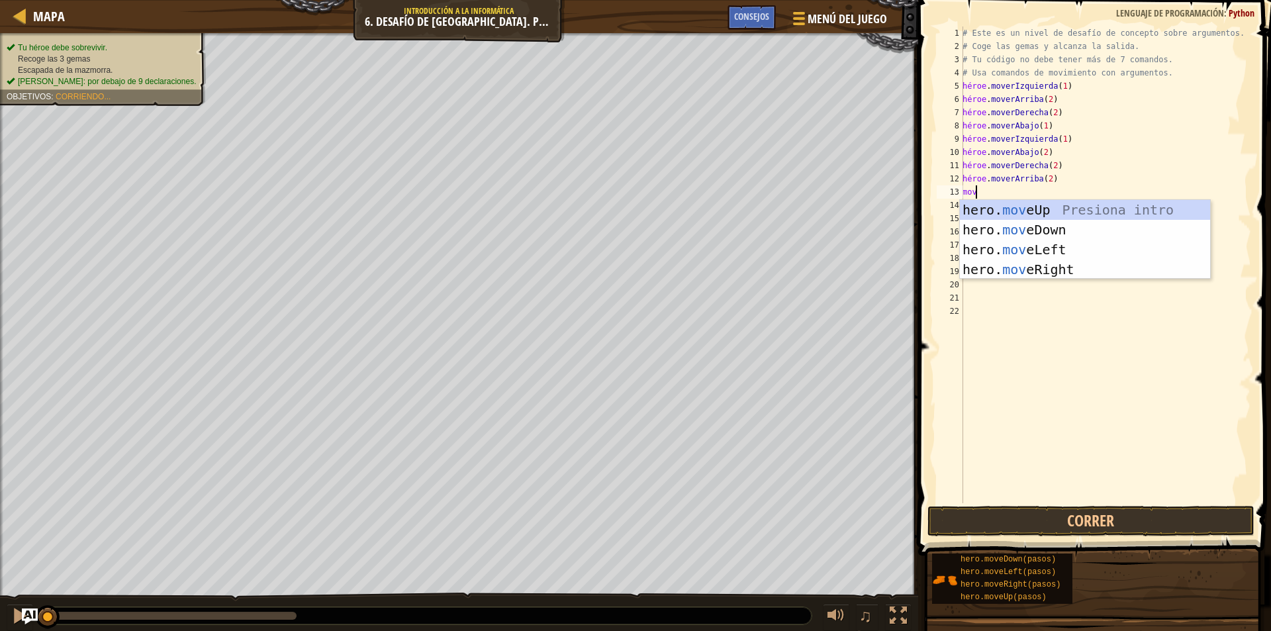
type textarea "move"
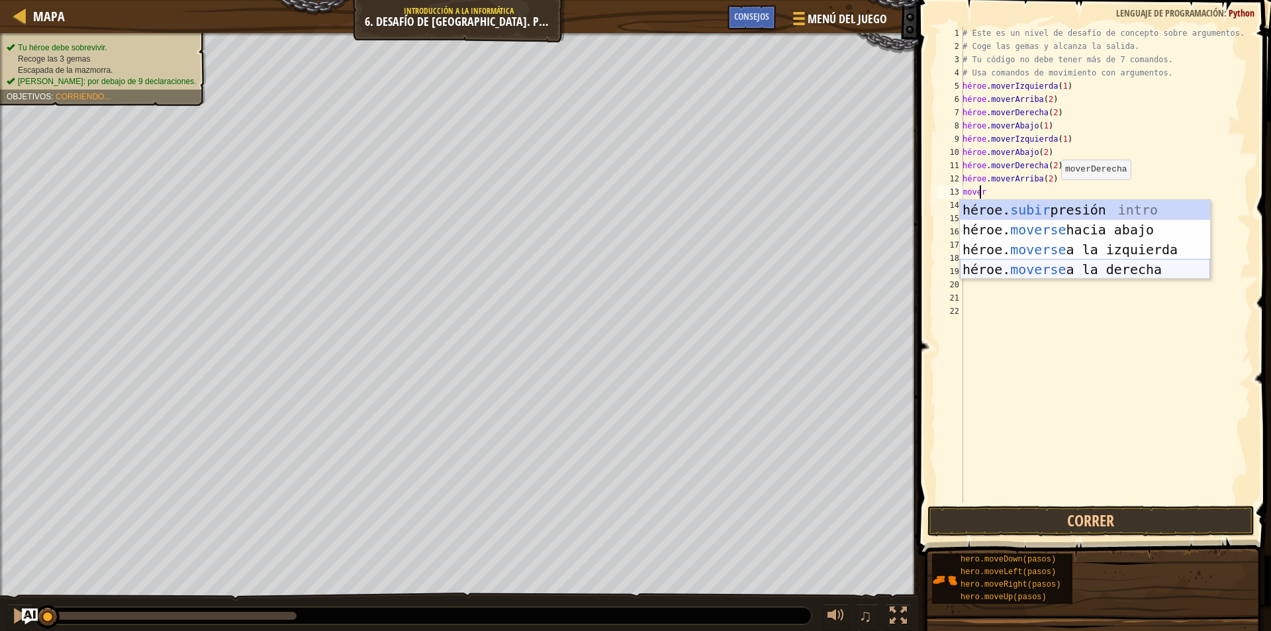
click at [1072, 263] on div "héroe. subir presión intro héroe. moverse hacia abajo Introducción a la presión…" at bounding box center [1085, 259] width 250 height 119
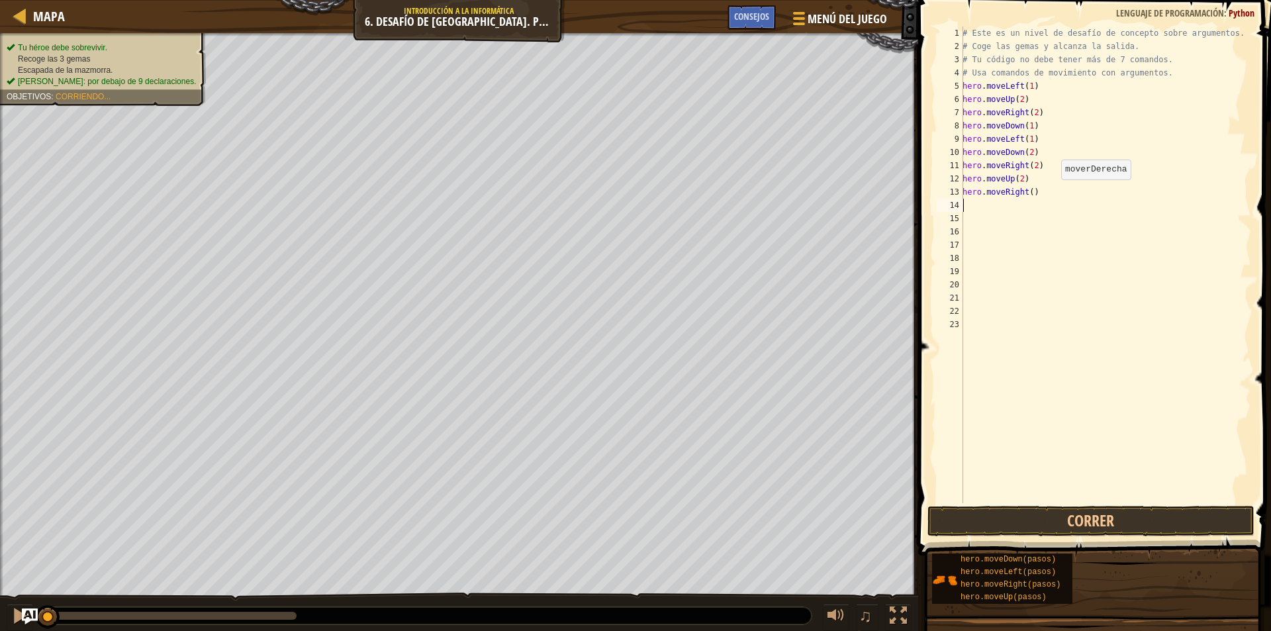
scroll to position [6, 0]
click at [1075, 205] on div "# Este es un nivel de desafío de concepto sobre argumentos. # Coge las gemas y …" at bounding box center [1105, 277] width 291 height 503
click at [1070, 189] on div "# Este es un nivel de desafío de concepto sobre argumentos. # Coge las gemas y …" at bounding box center [1105, 277] width 291 height 503
type textarea "hero.moveRight(1)"
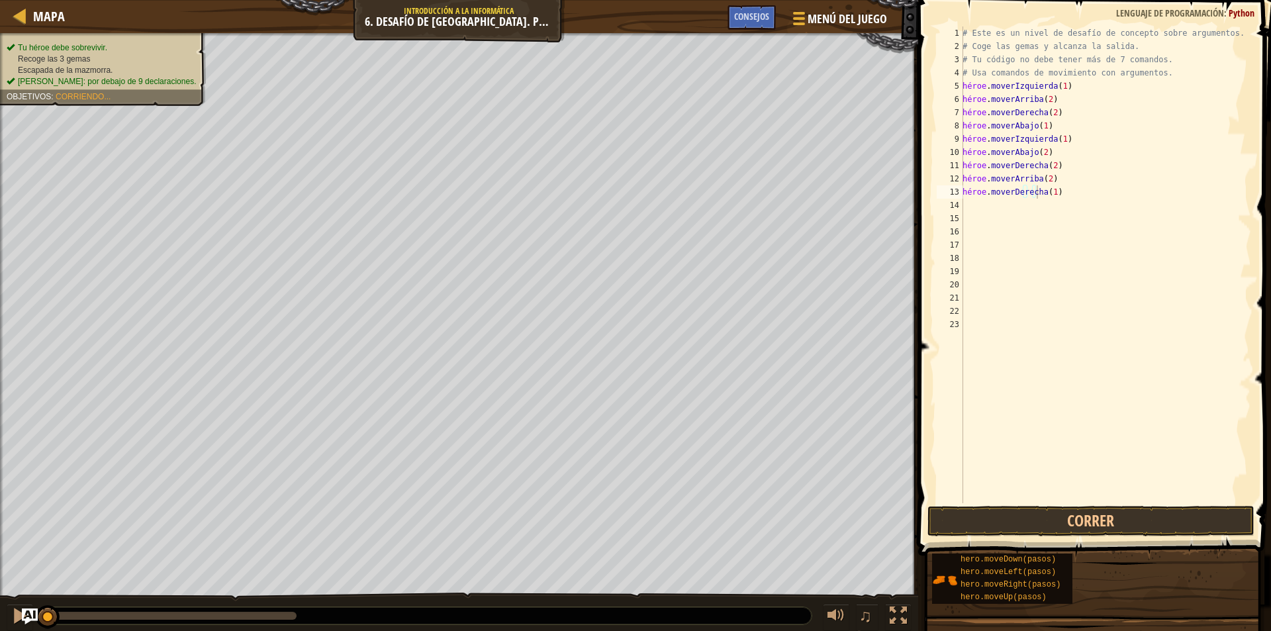
click at [1153, 504] on span at bounding box center [1095, 259] width 363 height 594
click at [1105, 521] on button "Correr" at bounding box center [1090, 521] width 327 height 30
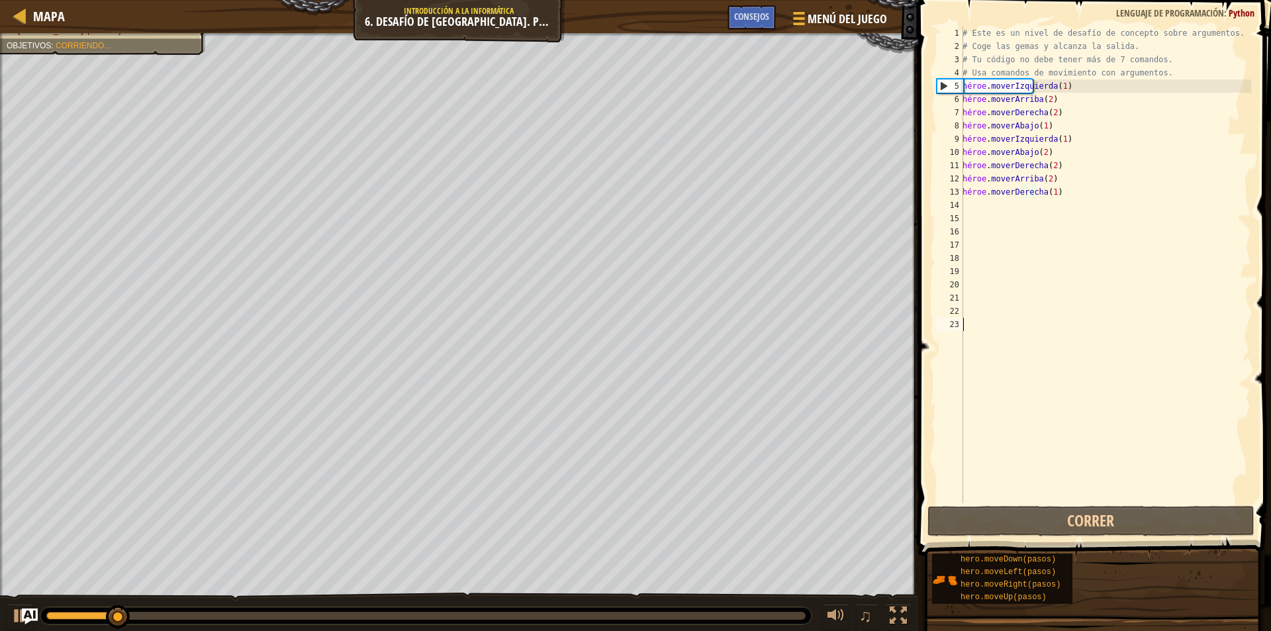
click at [1048, 500] on div "# Este es un nivel de desafío de concepto sobre argumentos. # Coge las gemas y …" at bounding box center [1105, 277] width 291 height 503
drag, startPoint x: 242, startPoint y: 617, endPoint x: 0, endPoint y: 580, distance: 244.4
click at [0, 580] on div "Tu héroe debe sobrevivir. Recoge las 3 gemas Escapada de la mazmorra. [PERSON_N…" at bounding box center [635, 332] width 1271 height 599
click at [1082, 85] on div "# Este es un nivel de desafío de concepto sobre argumentos. # Coge las gemas y …" at bounding box center [1105, 277] width 291 height 503
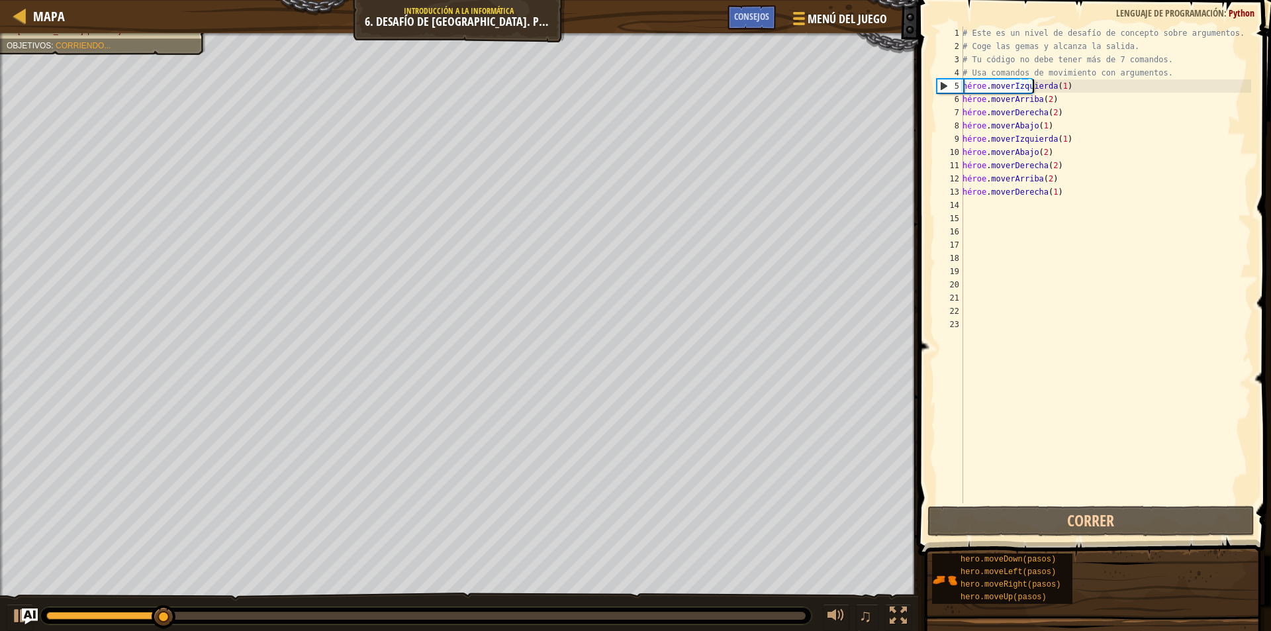
click at [1060, 83] on div "# Este es un nivel de desafío de concepto sobre argumentos. # Coge las gemas y …" at bounding box center [1105, 277] width 291 height 503
drag, startPoint x: 1061, startPoint y: 83, endPoint x: 1045, endPoint y: 85, distance: 16.6
click at [1045, 85] on div "# Este es un nivel de desafío de concepto sobre argumentos. # Coge las gemas y …" at bounding box center [1105, 277] width 291 height 503
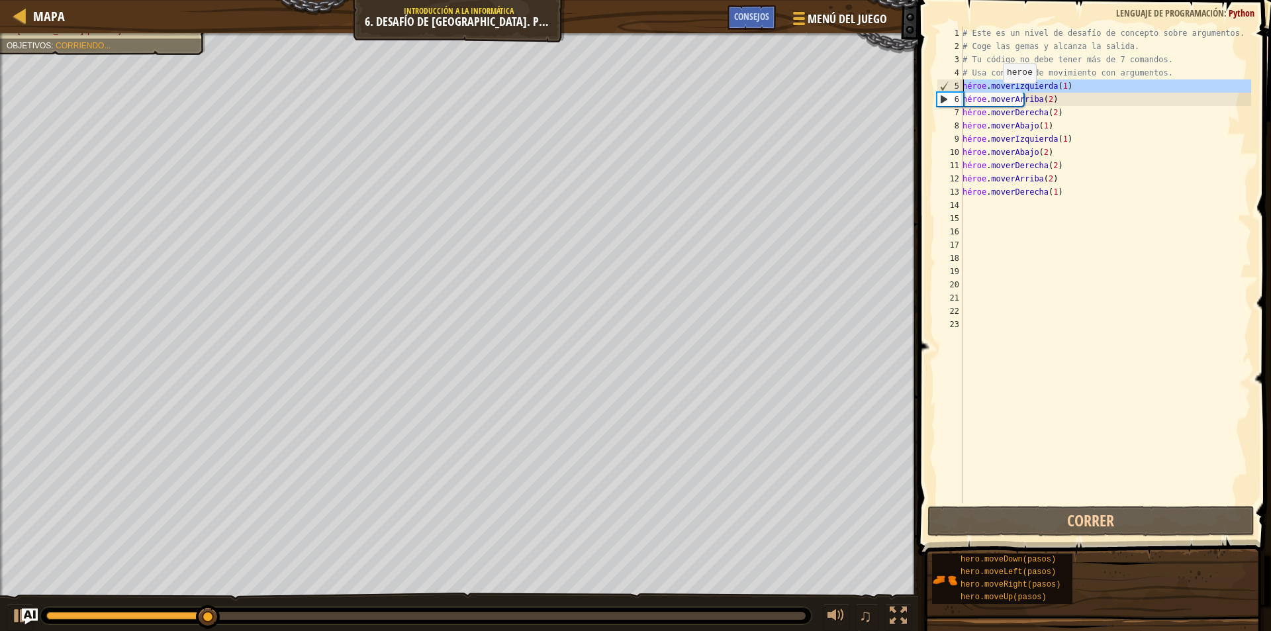
click at [945, 83] on div "5" at bounding box center [950, 85] width 26 height 13
drag, startPoint x: 1139, startPoint y: 89, endPoint x: 965, endPoint y: 89, distance: 173.4
click at [965, 89] on div "# Este es un nivel de desafío de concepto sobre argumentos. # Coge las gemas y …" at bounding box center [1105, 277] width 291 height 503
type textarea "h"
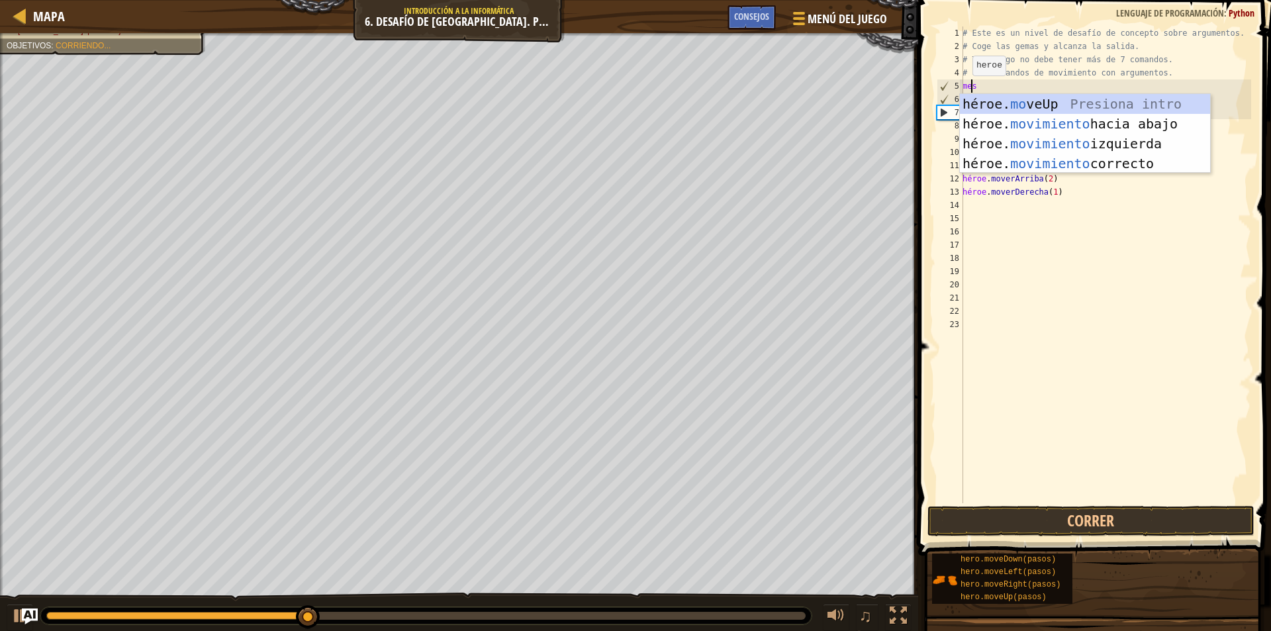
type textarea "mov"
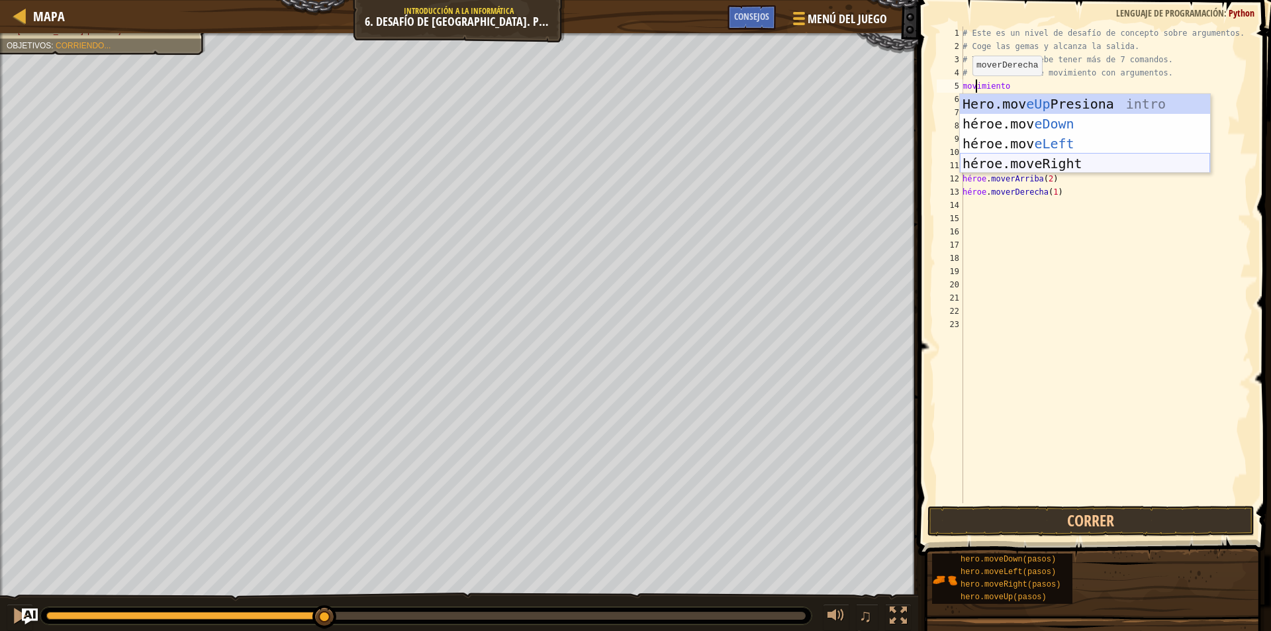
click at [1078, 157] on div "Hero.mov eUp Presiona intro héroe.mov eDown ​ Introducción a la presión héroe.m…" at bounding box center [1085, 153] width 250 height 119
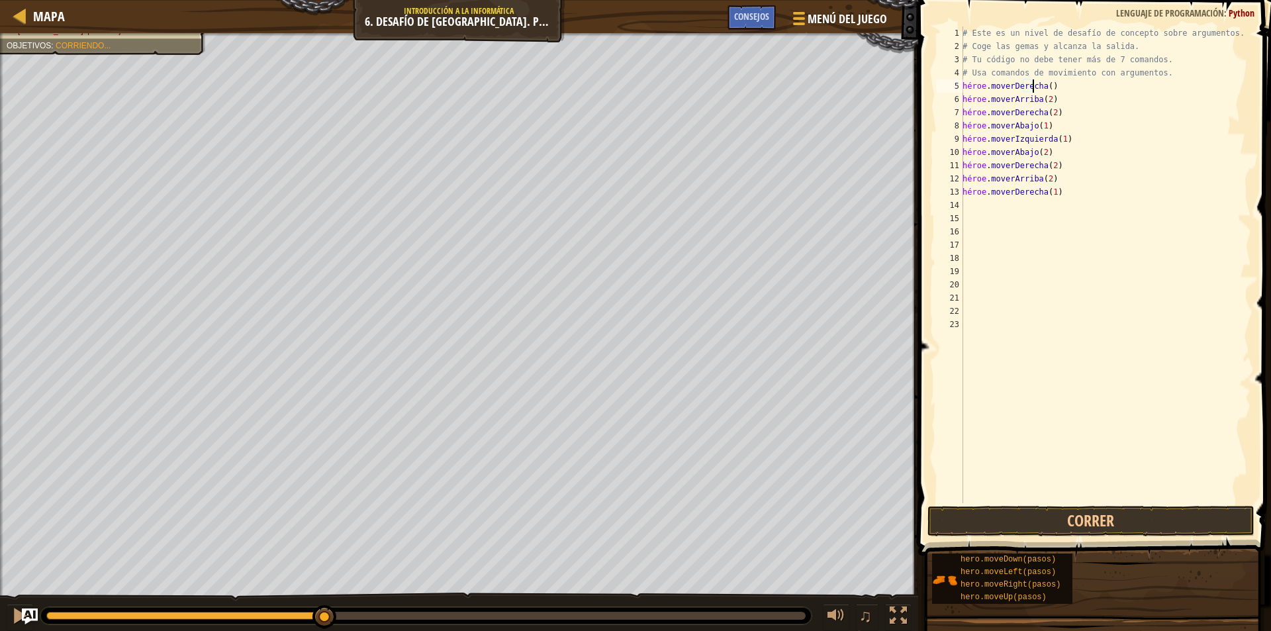
click at [1063, 85] on div "# Este es un nivel de desafío de concepto sobre argumentos. # Coge las gemas y …" at bounding box center [1105, 277] width 291 height 503
click at [1121, 515] on button "Correr" at bounding box center [1090, 521] width 327 height 30
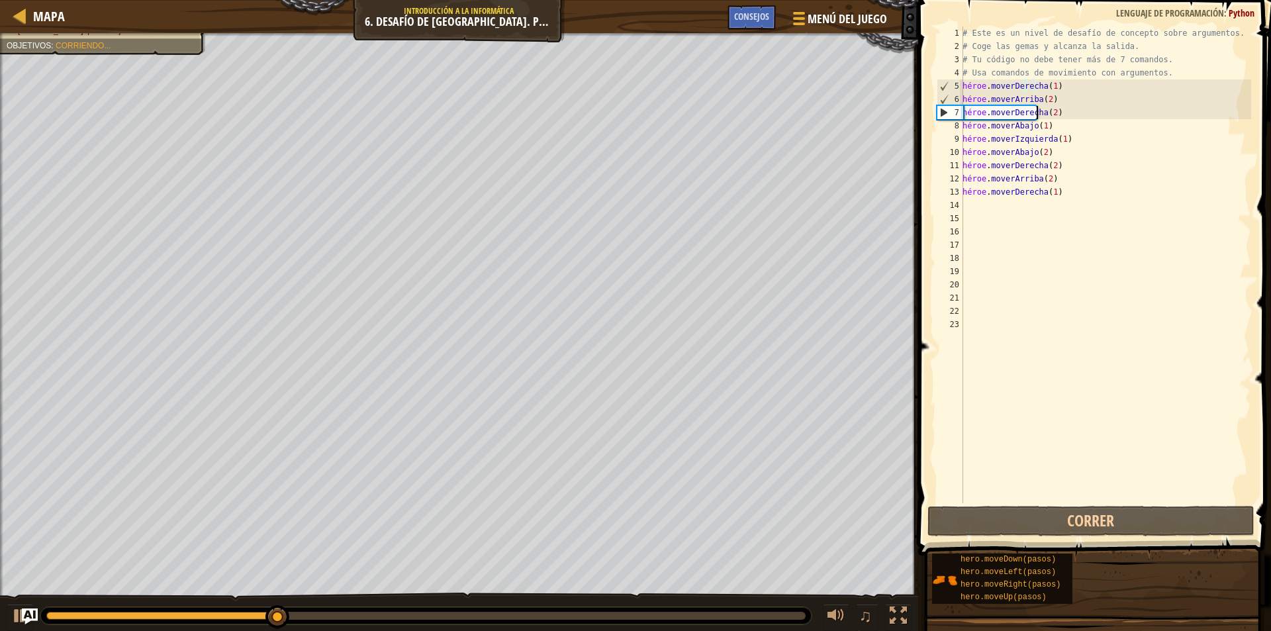
click at [1076, 110] on div "# Este es un nivel de desafío de concepto sobre argumentos. # Coge las gemas y …" at bounding box center [1105, 277] width 291 height 503
click at [1080, 111] on div "# Este es un nivel de desafío de concepto sobre argumentos. # Coge las gemas y …" at bounding box center [1105, 277] width 291 height 503
click at [1067, 93] on div "# Este es un nivel de desafío de concepto sobre argumentos. # Coge las gemas y …" at bounding box center [1105, 277] width 291 height 503
click at [1062, 103] on div "# Este es un nivel de desafío de concepto sobre argumentos. # Coge las gemas y …" at bounding box center [1105, 277] width 291 height 503
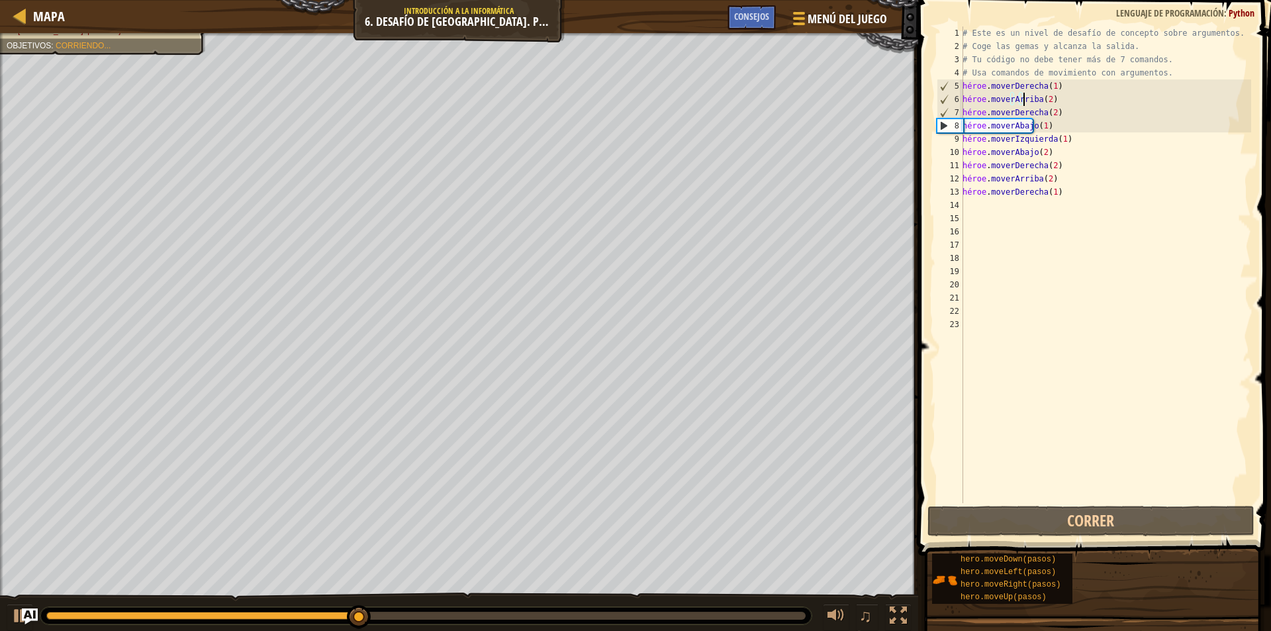
click at [1070, 101] on div "# Este es un nivel de desafío de concepto sobre argumentos. # Coge las gemas y …" at bounding box center [1105, 277] width 291 height 503
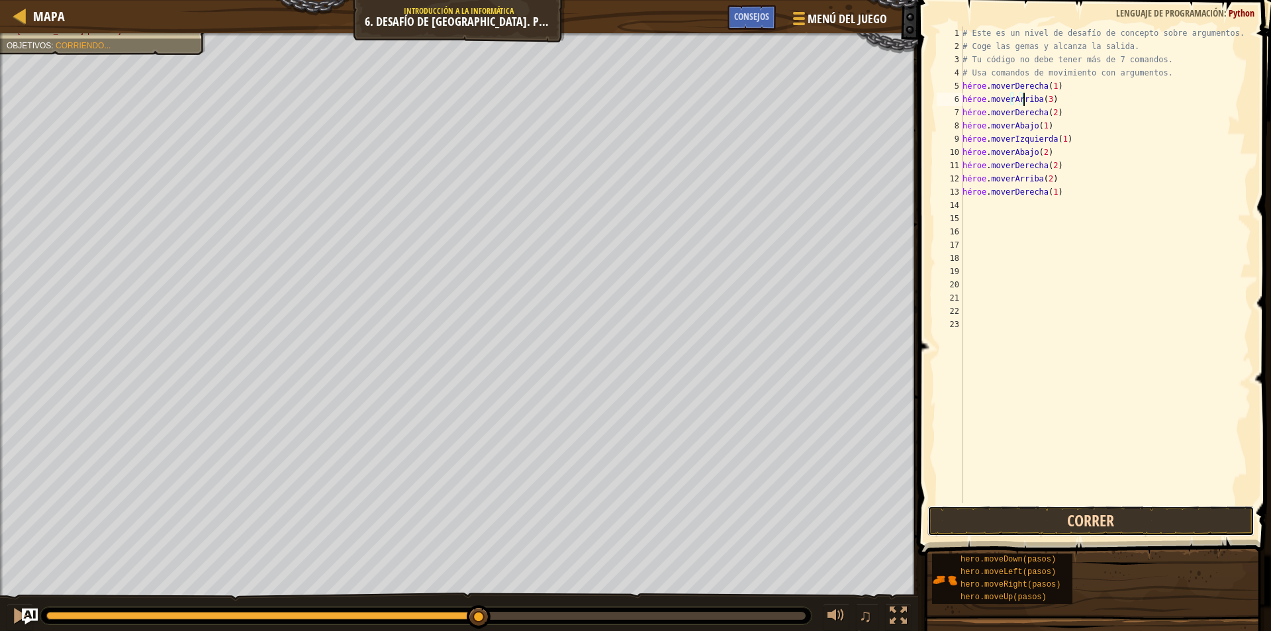
click at [1025, 520] on button "Correr" at bounding box center [1090, 521] width 327 height 30
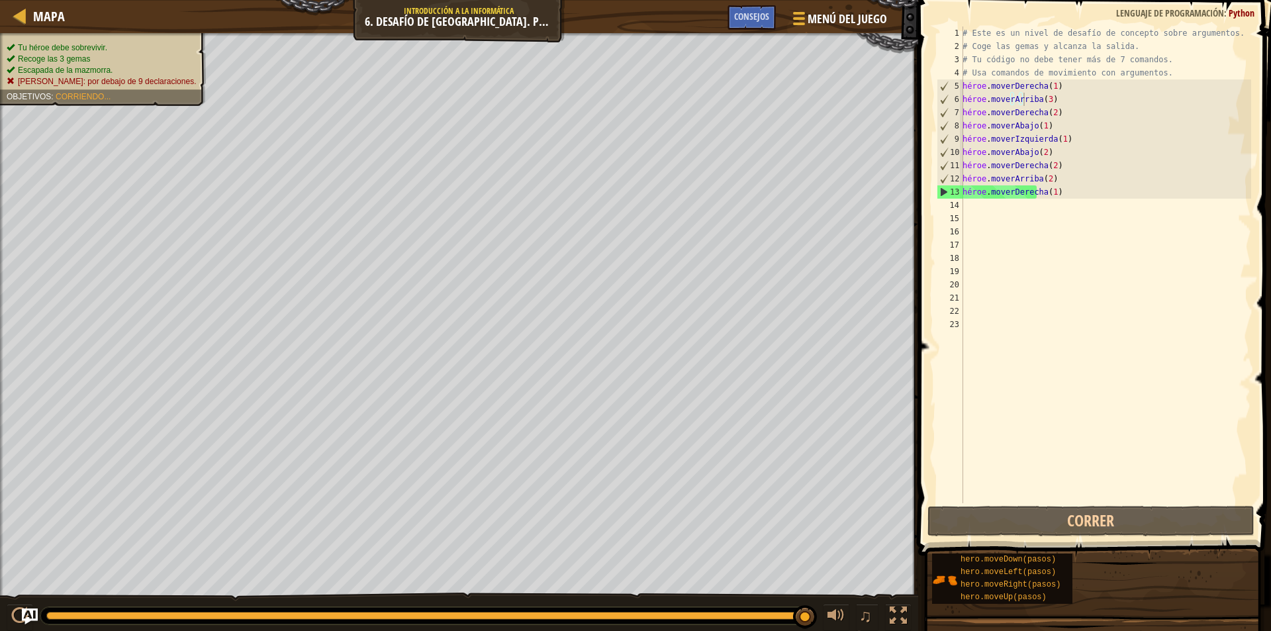
click at [90, 47] on ul "Tu héroe debe sobrevivir. Recoge las 3 gemas Escapada de la mazmorra. [PERSON_N…" at bounding box center [103, 65] width 193 height 46
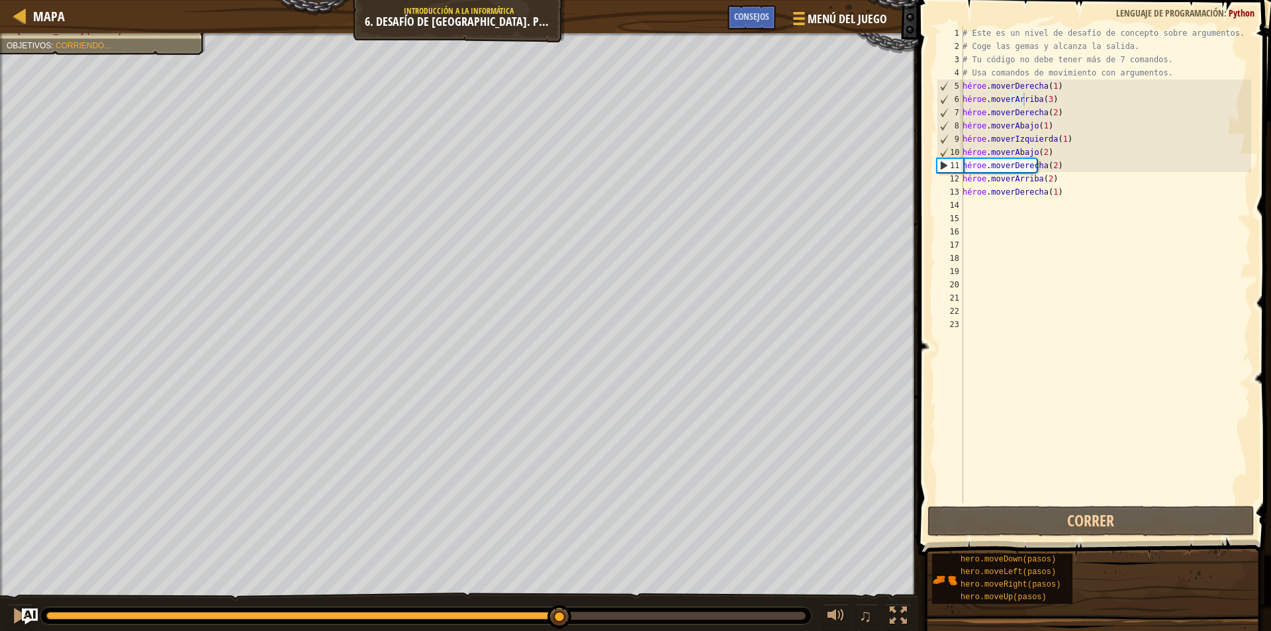
click at [560, 613] on div at bounding box center [303, 616] width 514 height 8
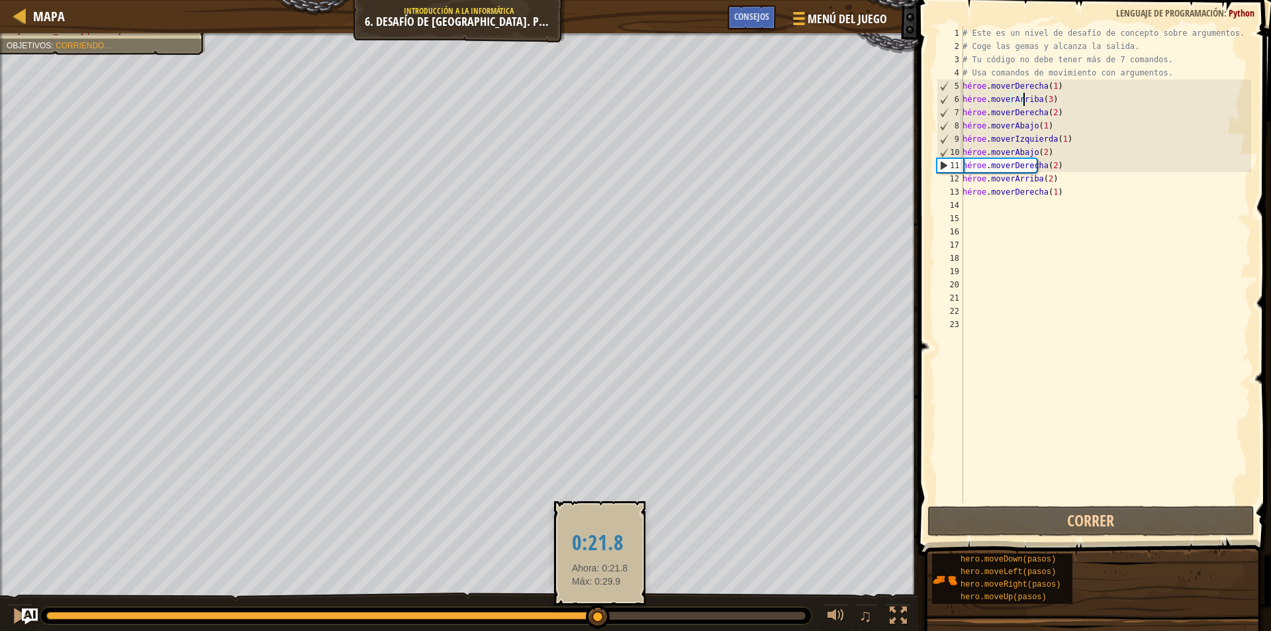
drag, startPoint x: 565, startPoint y: 614, endPoint x: 600, endPoint y: 610, distance: 35.2
click at [600, 610] on div at bounding box center [598, 617] width 24 height 24
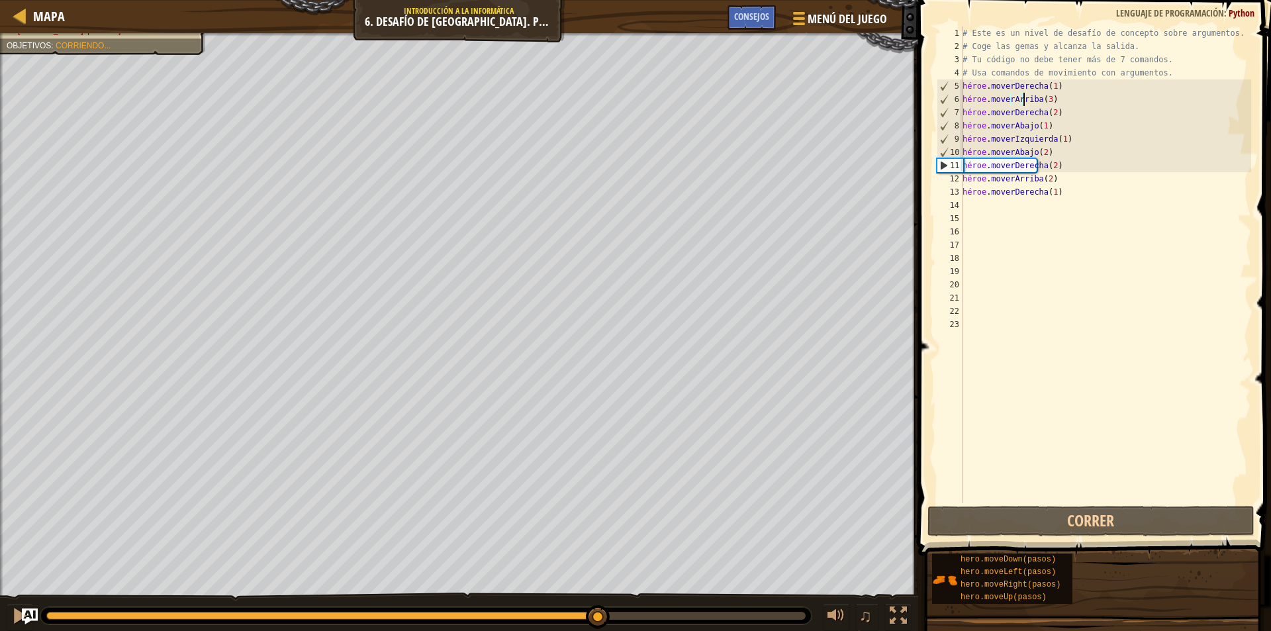
click at [1094, 153] on div "# Este es un nivel de desafío de concepto sobre argumentos. # Coge las gemas y …" at bounding box center [1105, 277] width 291 height 503
type textarea "hero.moveDown(2)"
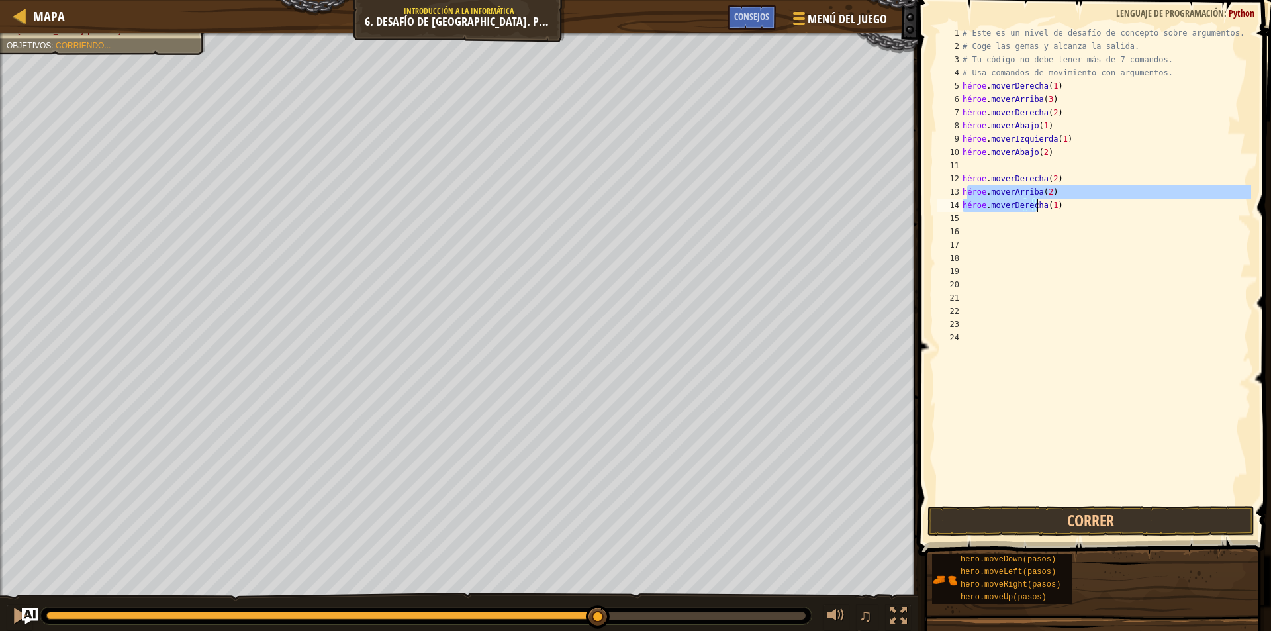
drag, startPoint x: 965, startPoint y: 189, endPoint x: 1102, endPoint y: 209, distance: 138.5
click at [1102, 209] on div "# Este es un nivel de desafío de concepto sobre argumentos. # Coge las gemas y …" at bounding box center [1105, 277] width 291 height 503
type textarea "h"
click at [968, 170] on div "# Este es un nivel de desafío de concepto sobre argumentos. # Coge las gemas y …" at bounding box center [1105, 277] width 291 height 503
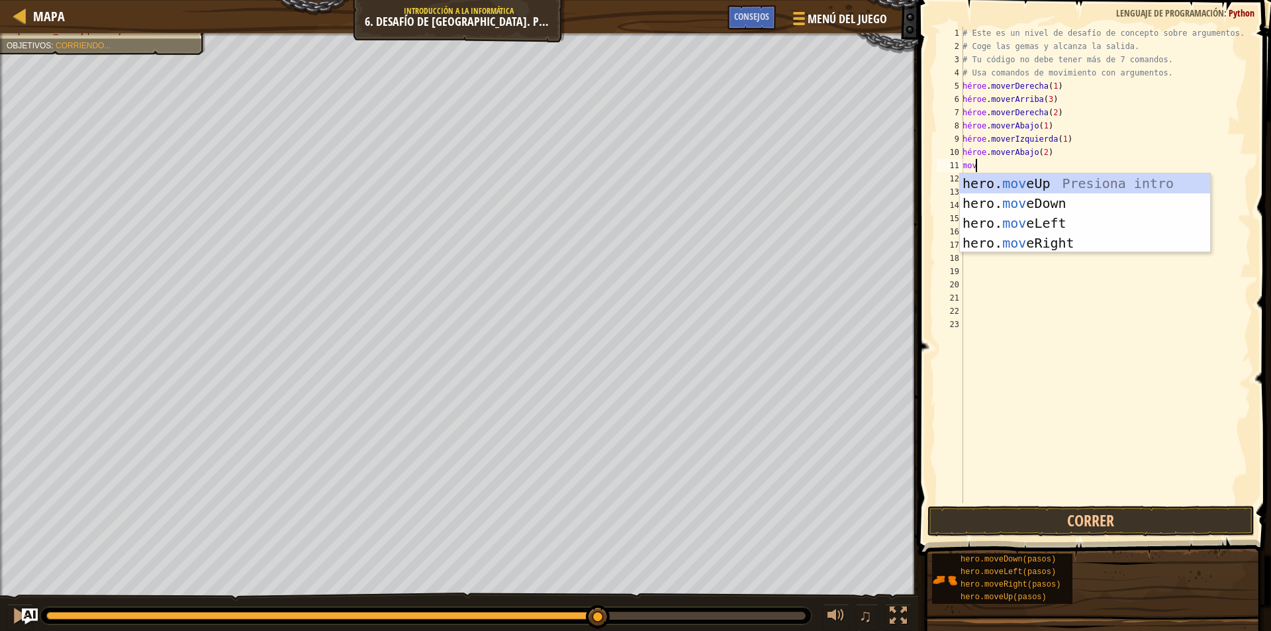
type textarea "move"
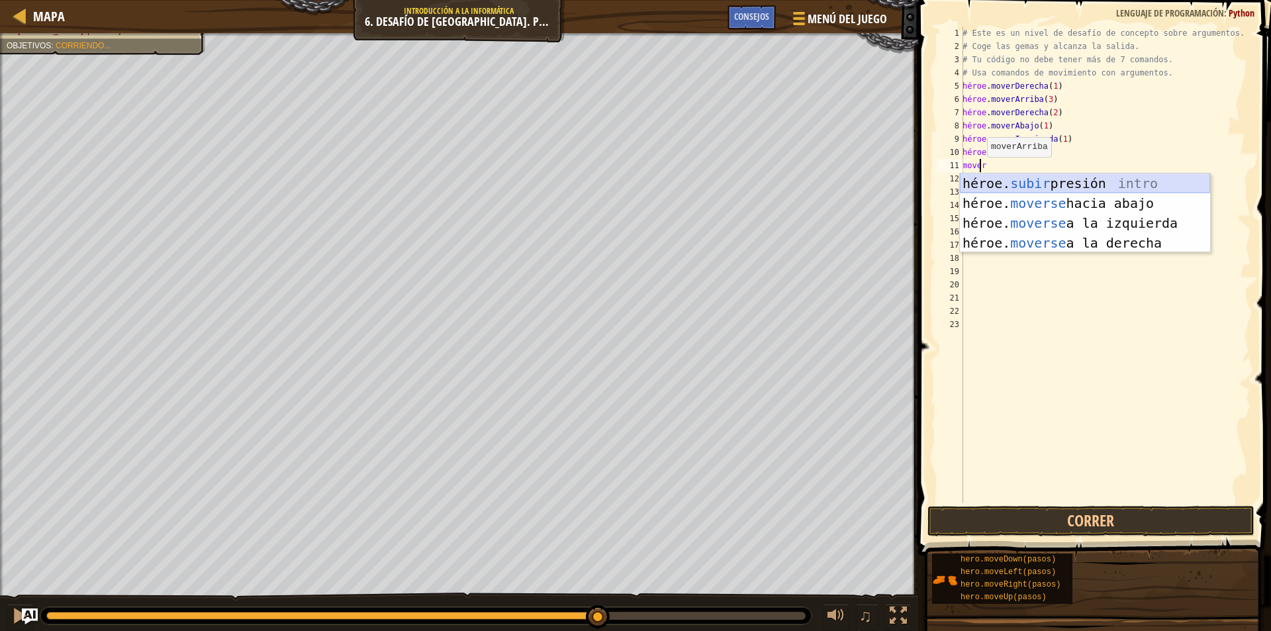
click at [1058, 185] on div "héroe. subir presión intro héroe. moverse hacia abajo Introducción a la presión…" at bounding box center [1085, 232] width 250 height 119
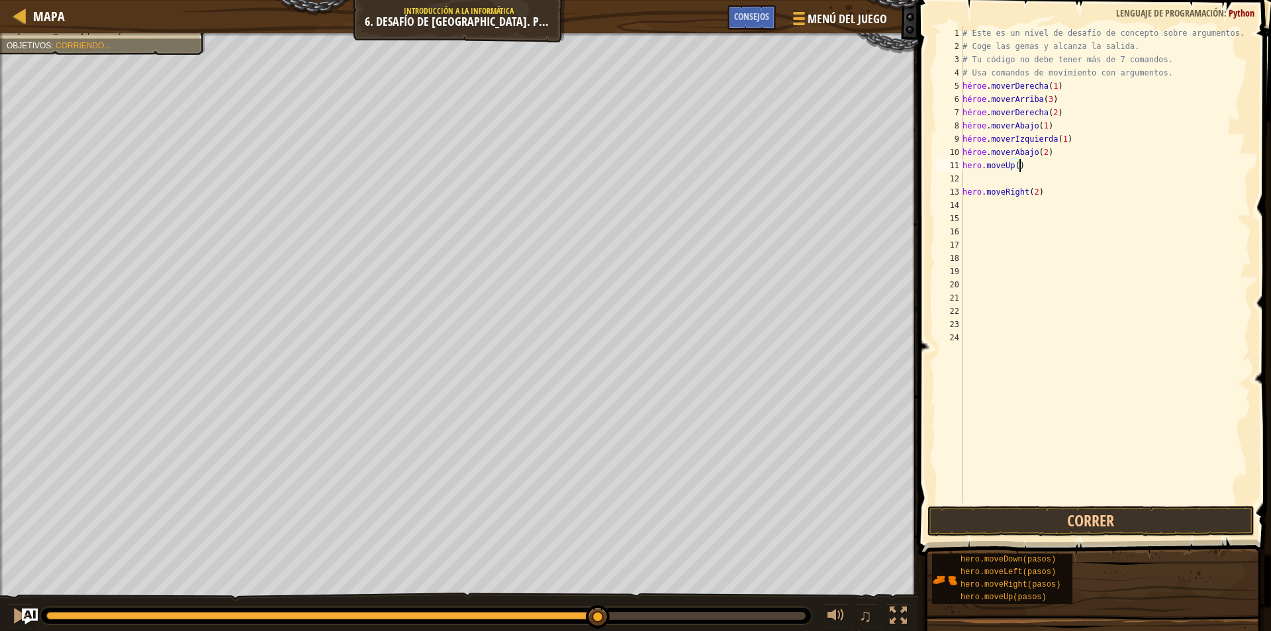
click at [1060, 168] on div "# Este es un nivel de desafío de concepto sobre argumentos. # Coge las gemas y …" at bounding box center [1105, 277] width 291 height 503
click at [1046, 187] on div "# Este es un nivel de desafío de concepto sobre argumentos. # Coge las gemas y …" at bounding box center [1105, 277] width 291 height 503
type textarea "hero.moveRight(2)"
click at [971, 181] on div "# Este es un nivel de desafío de concepto sobre argumentos. # Coge las gemas y …" at bounding box center [1105, 277] width 291 height 503
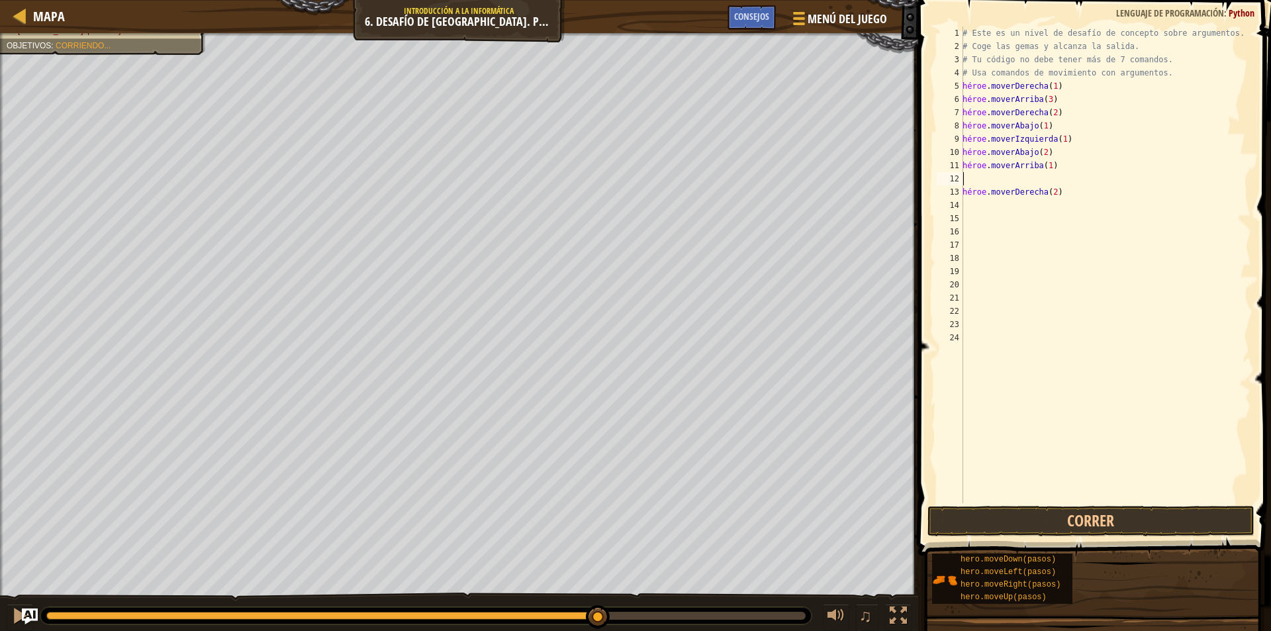
scroll to position [6, 0]
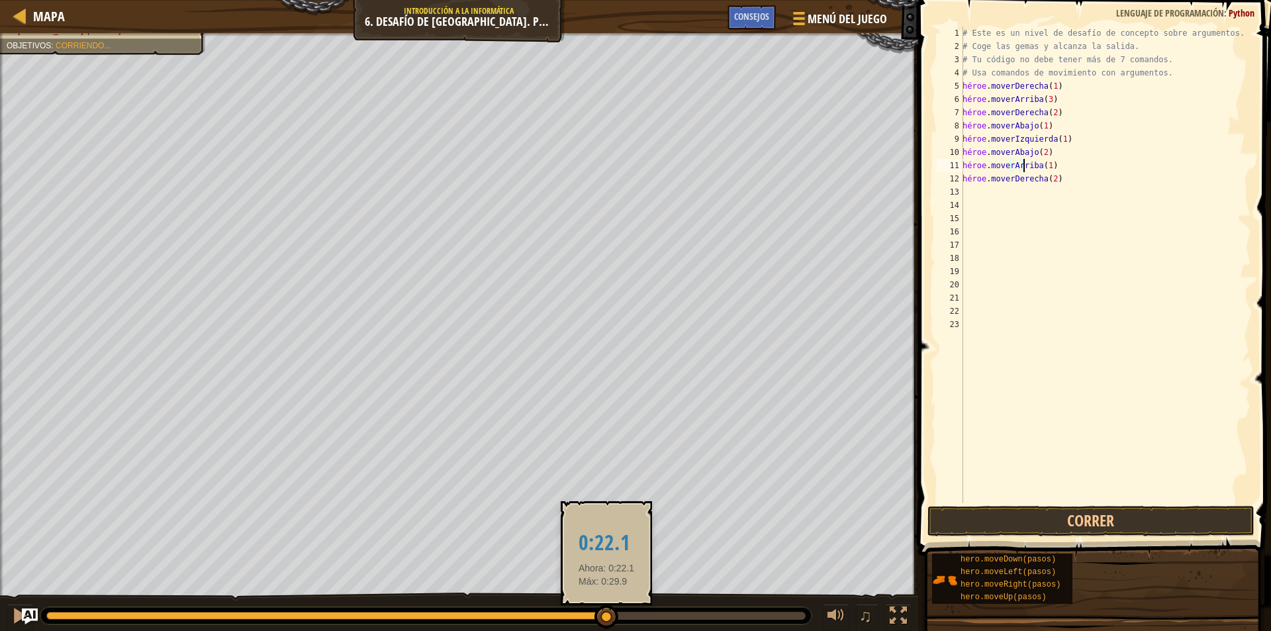
click at [606, 622] on div at bounding box center [606, 617] width 24 height 24
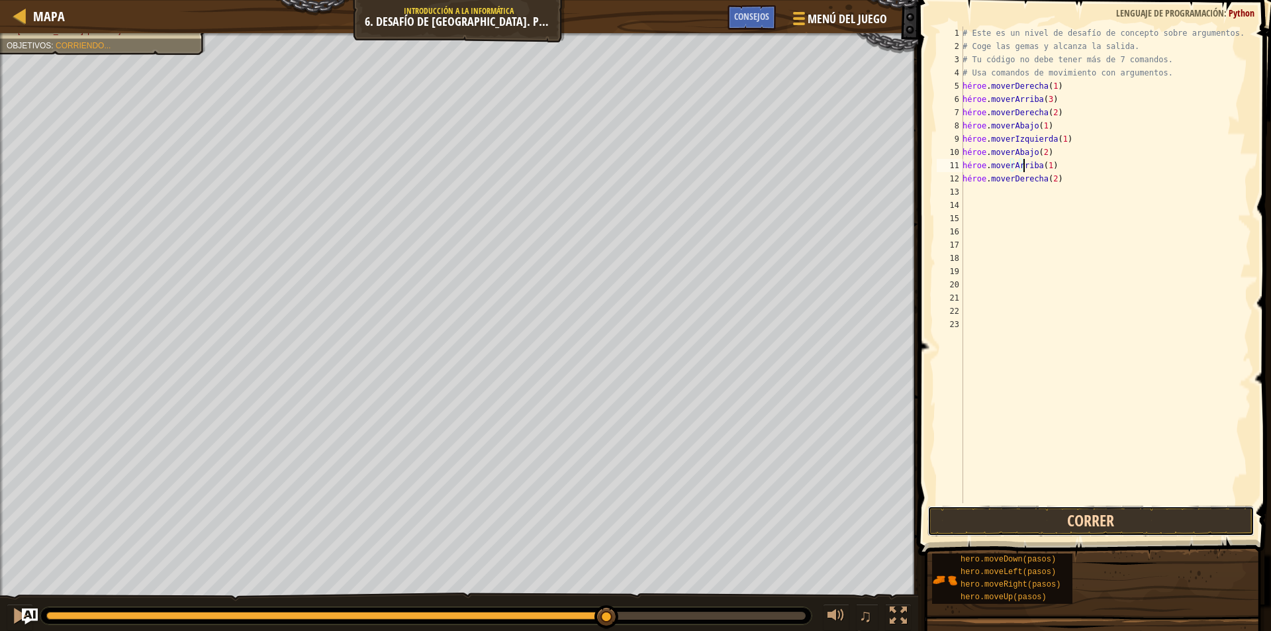
click at [1024, 522] on button "Correr" at bounding box center [1090, 521] width 327 height 30
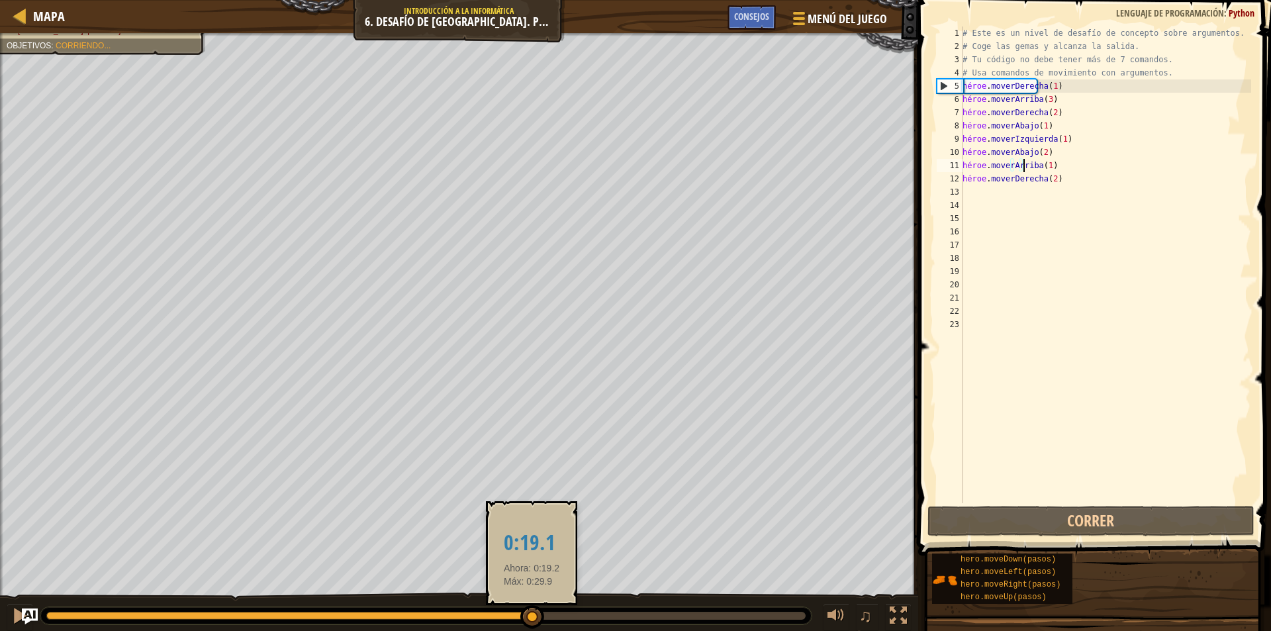
drag, startPoint x: 167, startPoint y: 612, endPoint x: 532, endPoint y: 610, distance: 364.1
click at [532, 612] on div at bounding box center [289, 616] width 487 height 8
drag, startPoint x: 564, startPoint y: 620, endPoint x: 539, endPoint y: 614, distance: 25.8
click at [539, 614] on div at bounding box center [425, 615] width 771 height 17
click at [539, 614] on div at bounding box center [318, 616] width 545 height 8
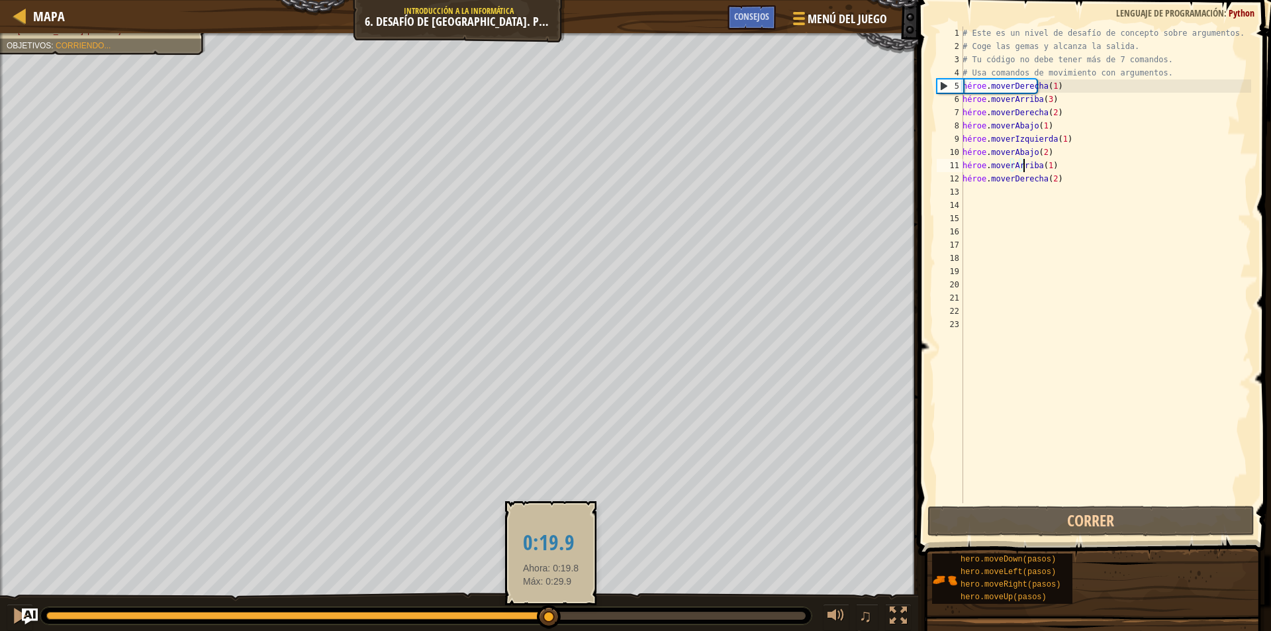
click at [551, 615] on div at bounding box center [425, 616] width 759 height 8
click at [545, 618] on div at bounding box center [295, 616] width 499 height 8
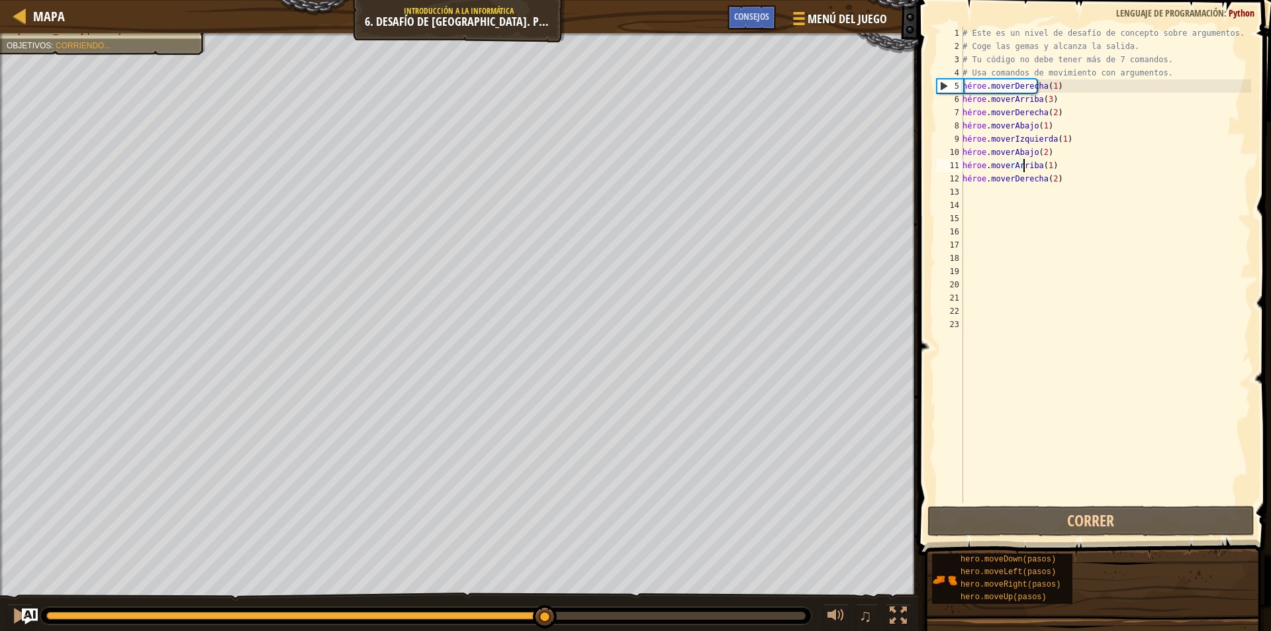
click at [1106, 83] on div "# Este es un nivel de desafío de concepto sobre argumentos. # Coge las gemas y …" at bounding box center [1105, 277] width 291 height 503
click at [972, 140] on div "# Este es un nivel de desafío de concepto sobre argumentos. # Coge las gemas y …" at bounding box center [1105, 277] width 291 height 503
type textarea "hero.moveLeft(1)"
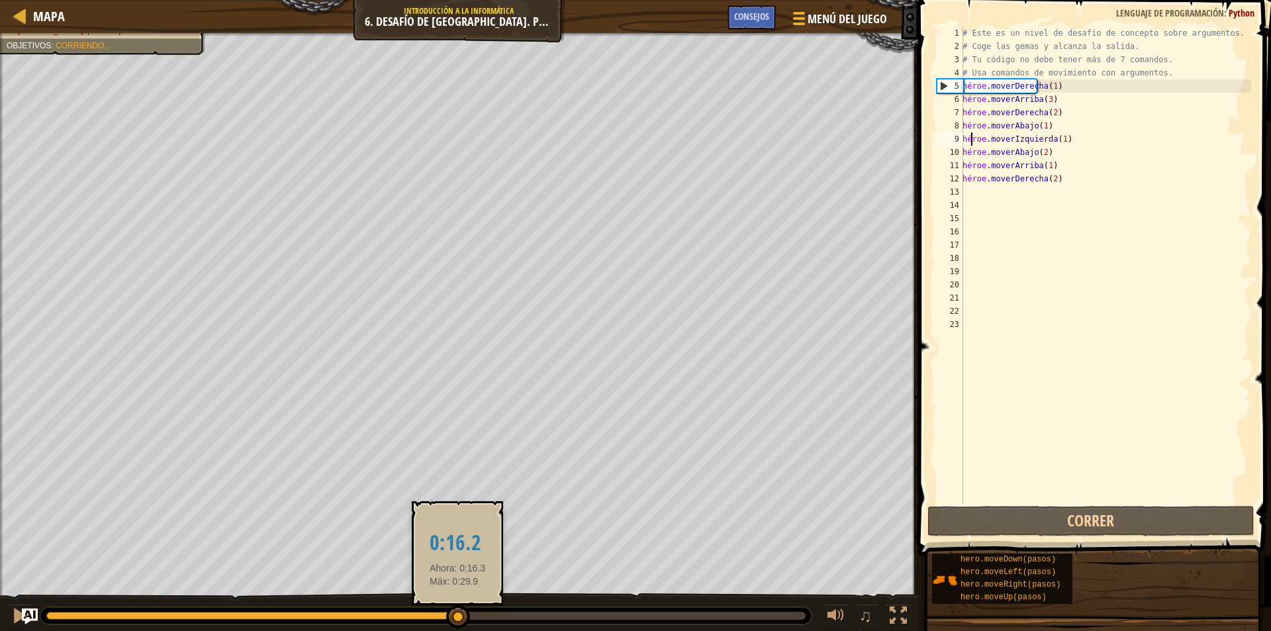
drag, startPoint x: 548, startPoint y: 613, endPoint x: 457, endPoint y: 620, distance: 90.9
click at [457, 620] on div at bounding box center [458, 617] width 24 height 24
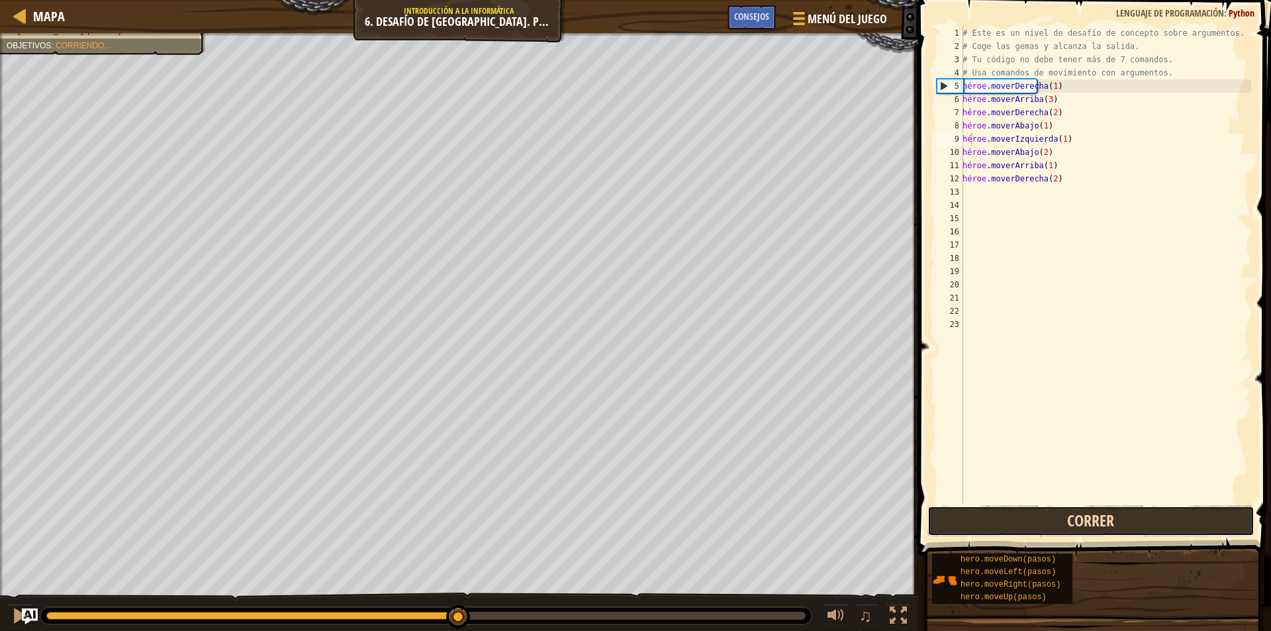
click at [1109, 520] on button "Correr" at bounding box center [1090, 521] width 327 height 30
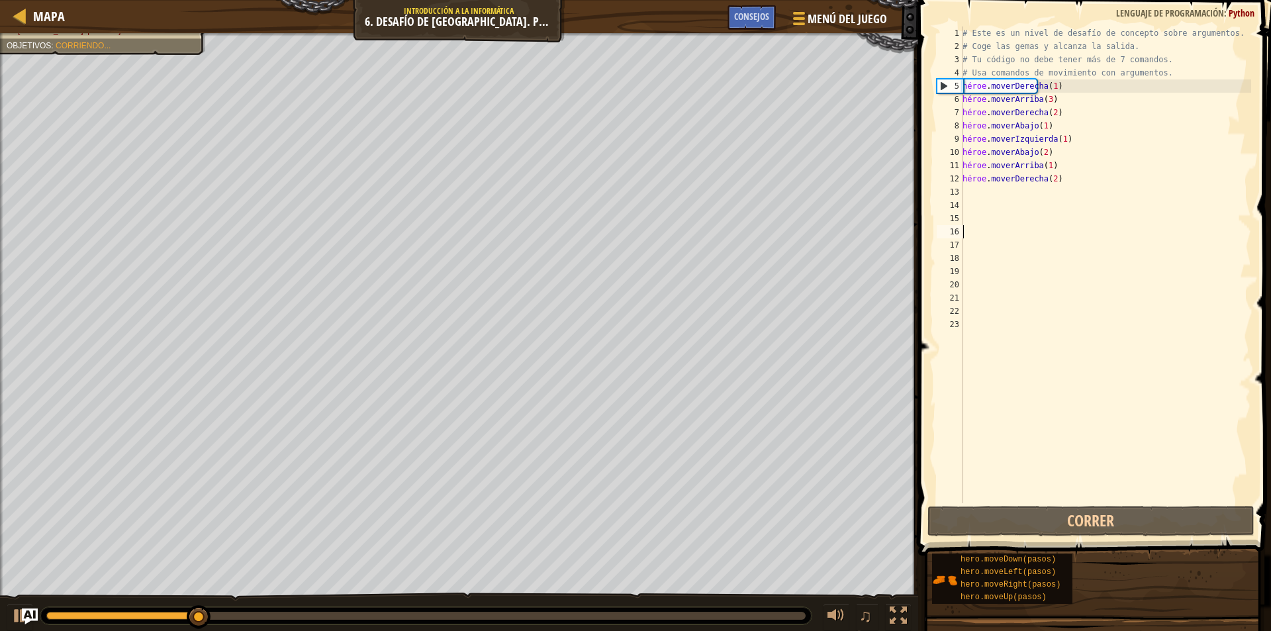
click at [1050, 237] on div "# Este es un nivel de desafío de concepto sobre argumentos. # Coge las gemas y …" at bounding box center [1105, 277] width 291 height 503
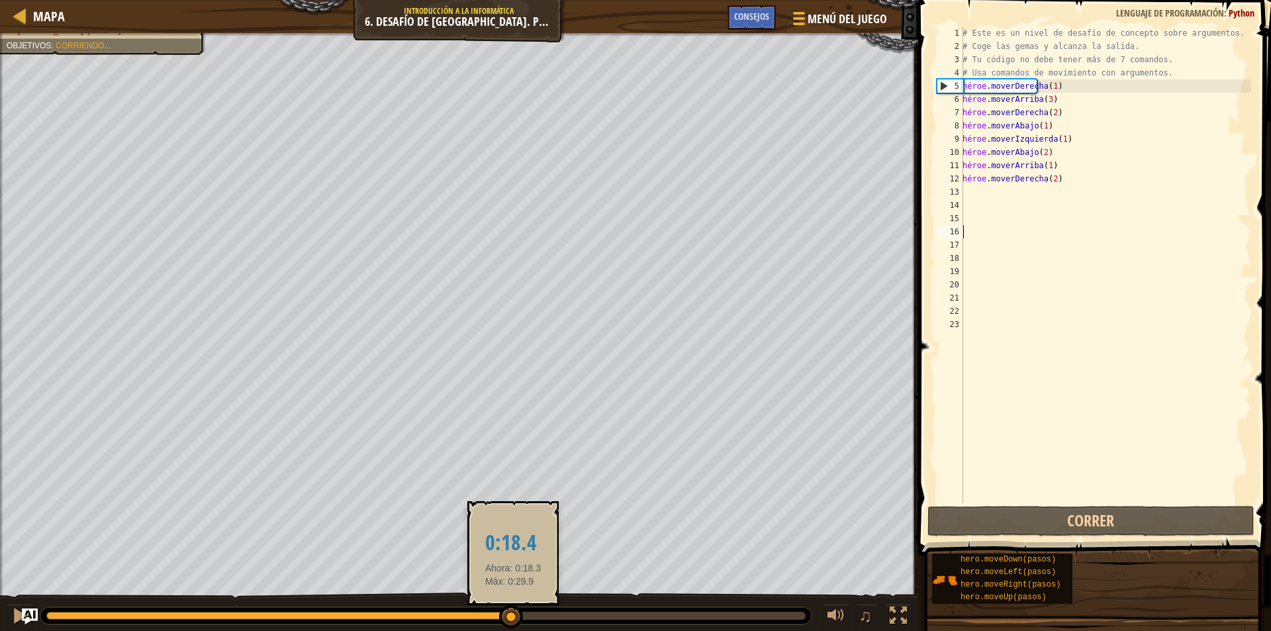
click at [512, 613] on div at bounding box center [278, 616] width 465 height 8
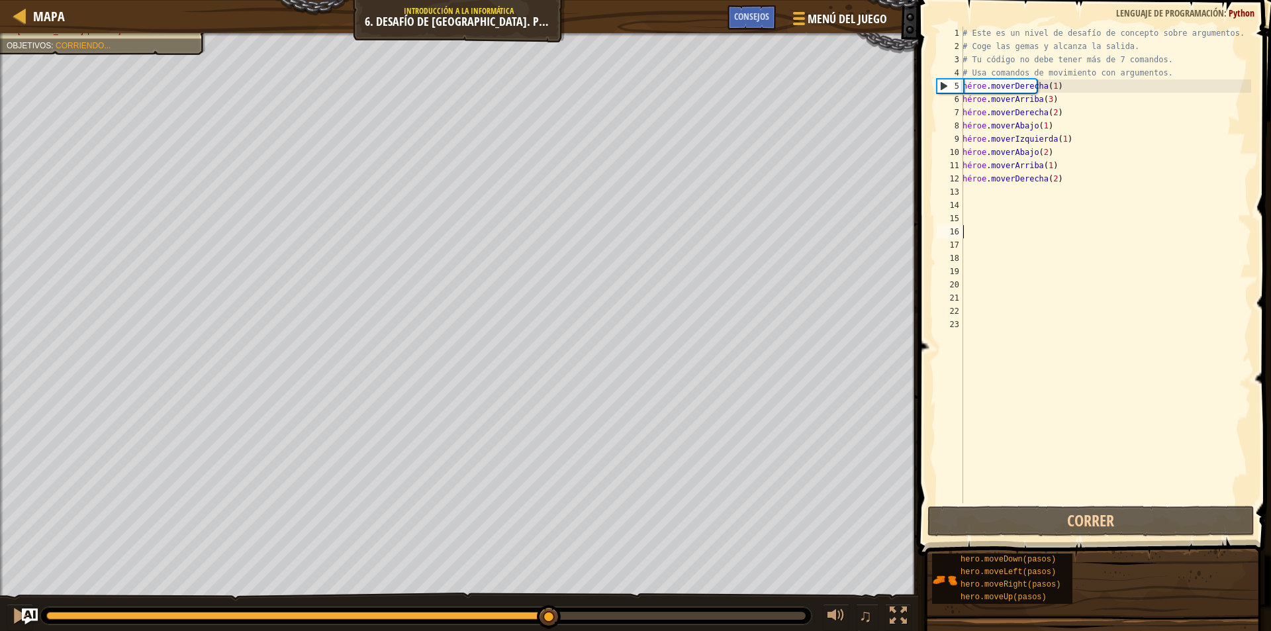
drag, startPoint x: 513, startPoint y: 613, endPoint x: 549, endPoint y: 603, distance: 37.7
click at [1061, 141] on div "# Este es un nivel de desafío de concepto sobre argumentos. # Coge las gemas y …" at bounding box center [1105, 277] width 291 height 503
click at [1054, 143] on div "# Este es un nivel de desafío de concepto sobre argumentos. # Coge las gemas y …" at bounding box center [1105, 277] width 291 height 503
drag, startPoint x: 1064, startPoint y: 142, endPoint x: 1024, endPoint y: 141, distance: 39.7
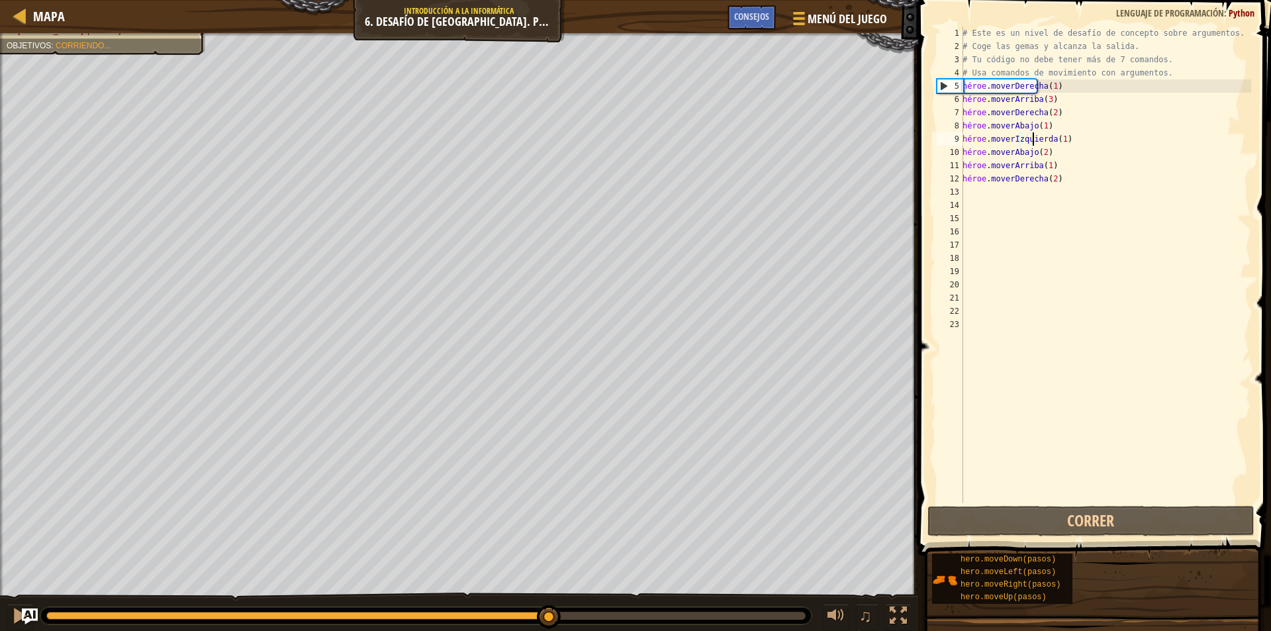
click at [1024, 141] on div "# Este es un nivel de desafío de concepto sobre argumentos. # Coge las gemas y …" at bounding box center [1105, 277] width 291 height 503
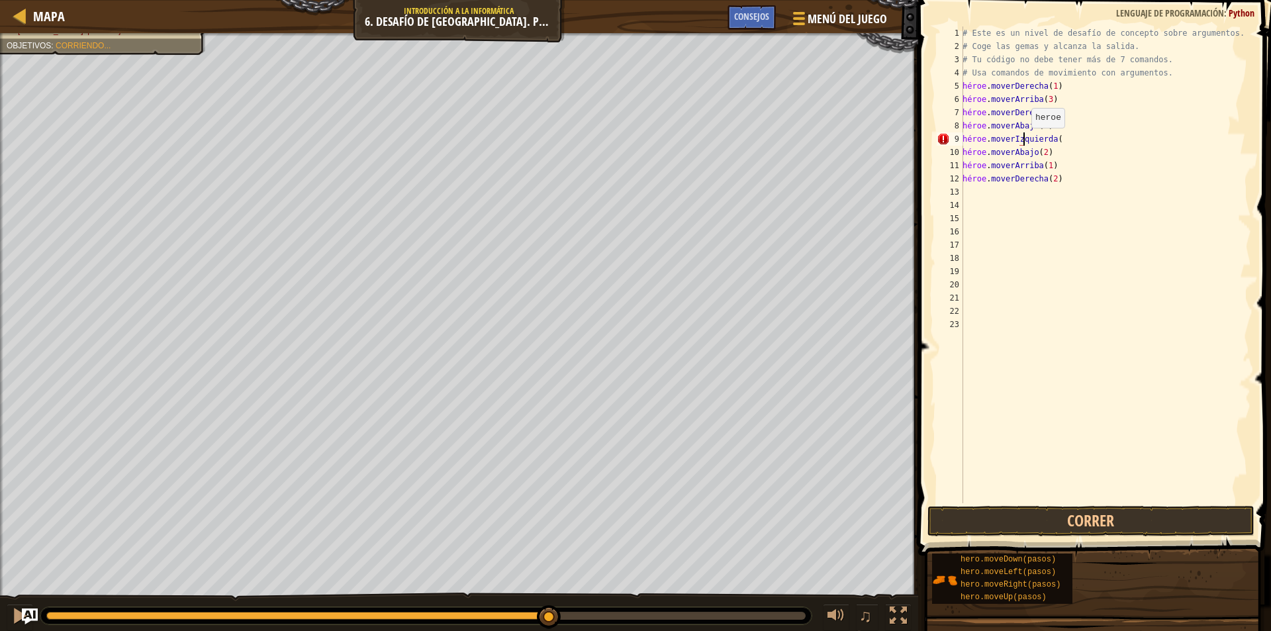
click at [1024, 141] on div "# Este es un nivel de desafío de concepto sobre argumentos. # Coge las gemas y …" at bounding box center [1105, 277] width 291 height 503
drag, startPoint x: 965, startPoint y: 138, endPoint x: 1112, endPoint y: 138, distance: 146.9
click at [1112, 138] on div "# Este es un nivel de desafío de concepto sobre argumentos. # Coge las gemas y …" at bounding box center [1105, 277] width 291 height 503
type textarea "h"
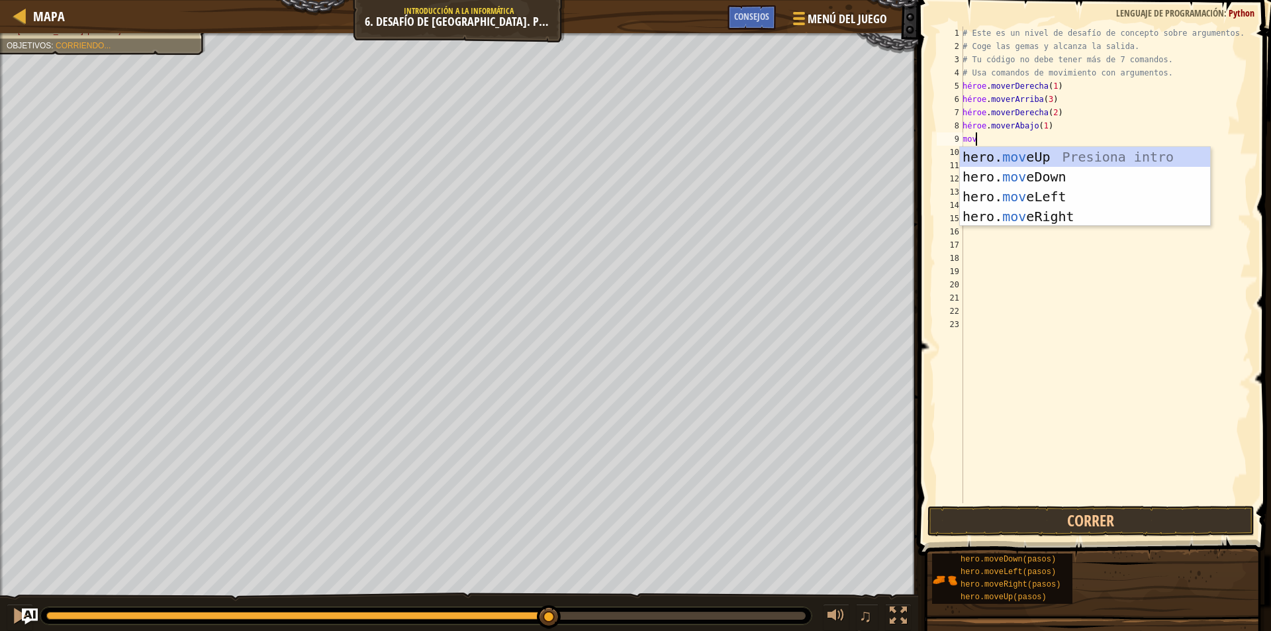
type textarea "move"
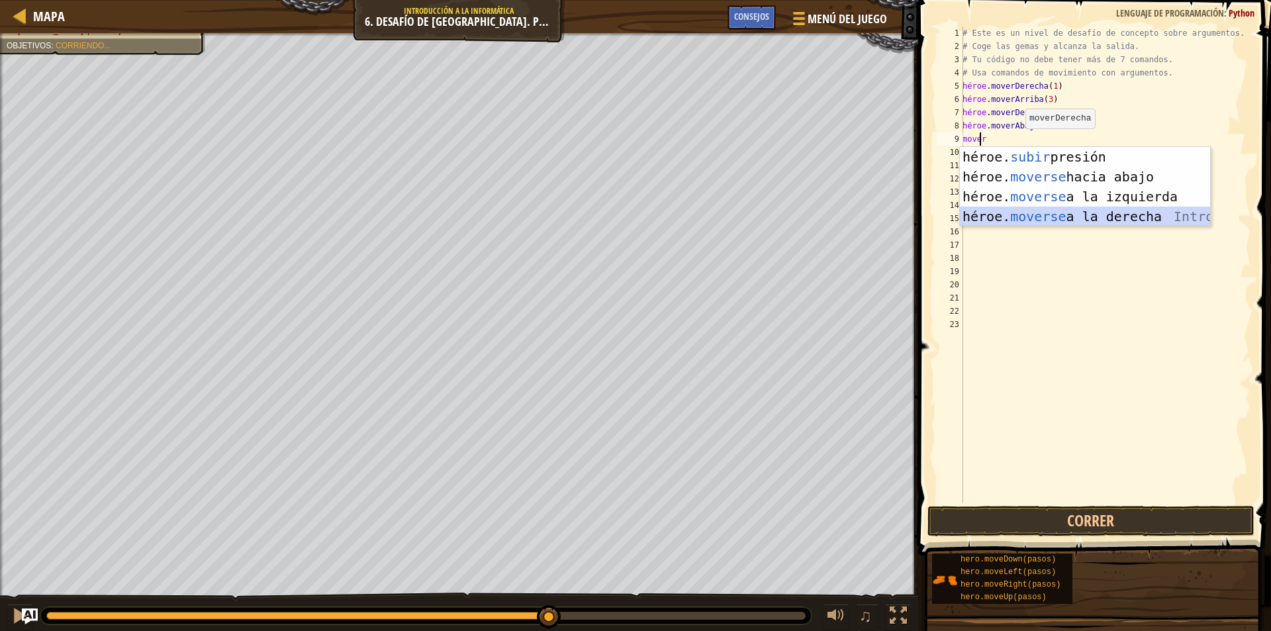
click at [1050, 208] on div "héroe. subir presión intro héroe. moverse hacia abajo Introducción a la presión…" at bounding box center [1085, 206] width 250 height 119
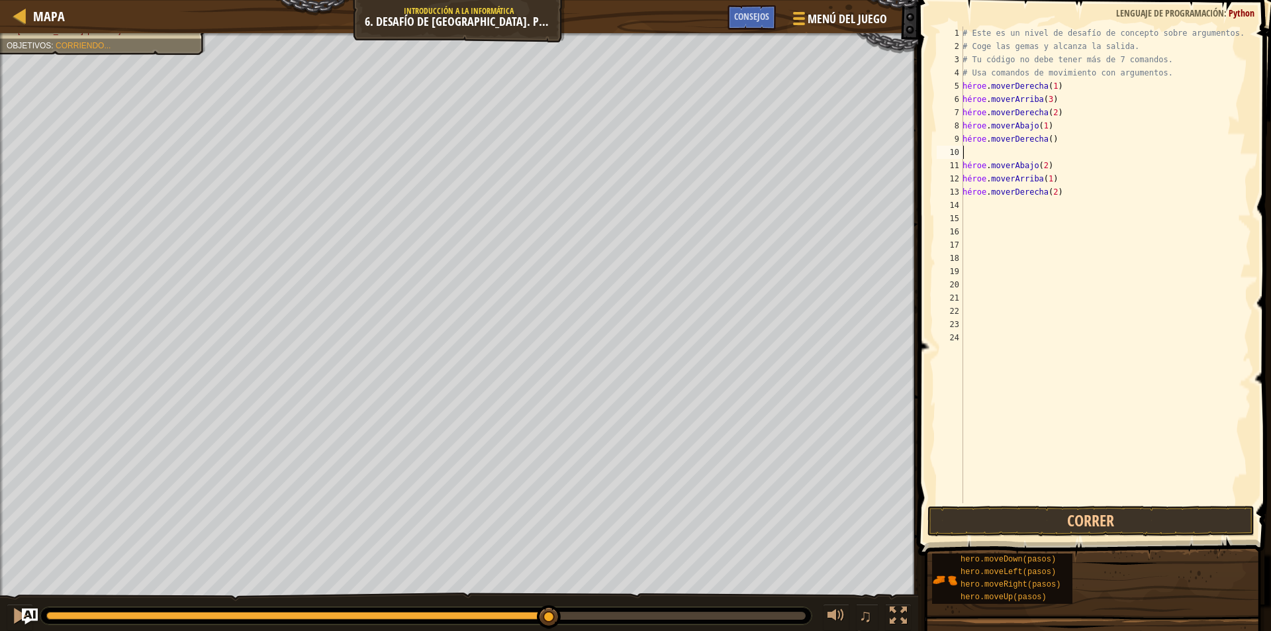
click at [1066, 140] on div "# Este es un nivel de desafío de concepto sobre argumentos. # Coge las gemas y …" at bounding box center [1105, 277] width 291 height 503
type textarea "hero.moveRight(1)"
click at [1038, 152] on div "# Este es un nivel de desafío de concepto sobre argumentos. # Coge las gemas y …" at bounding box center [1105, 277] width 291 height 503
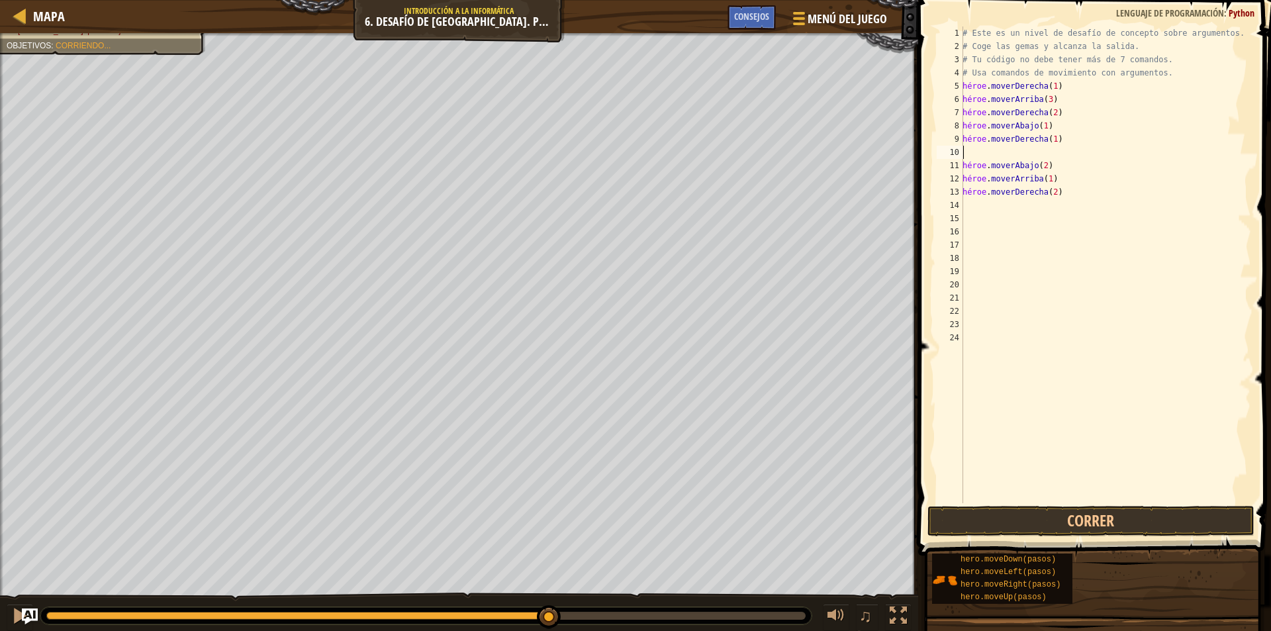
scroll to position [6, 0]
click at [1117, 523] on button "Correr" at bounding box center [1090, 521] width 327 height 30
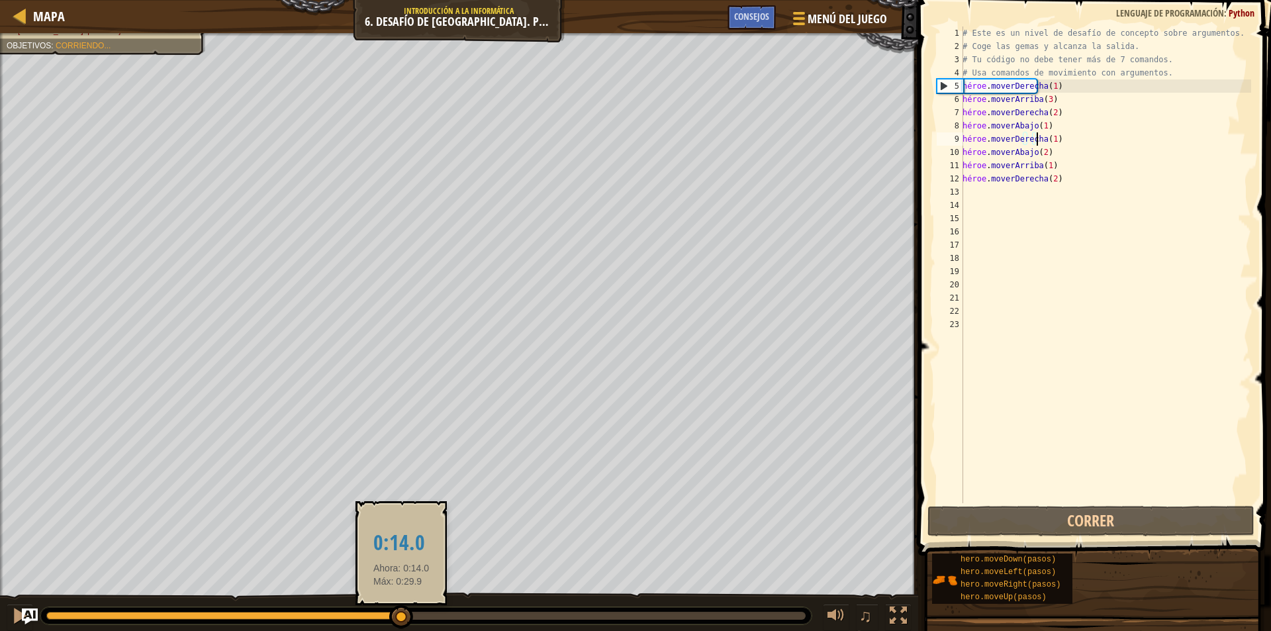
drag, startPoint x: 415, startPoint y: 616, endPoint x: 401, endPoint y: 616, distance: 13.9
click at [401, 616] on div at bounding box center [401, 617] width 24 height 24
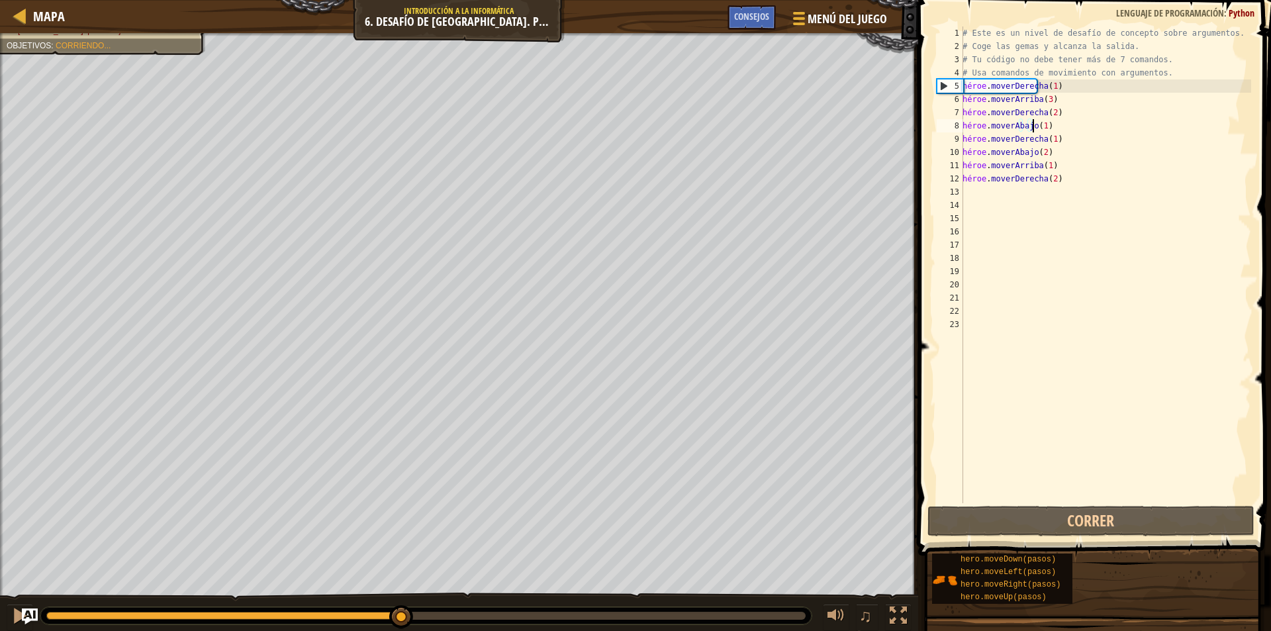
click at [1085, 127] on div "# Este es un nivel de desafío de concepto sobre argumentos. # Coge las gemas y …" at bounding box center [1105, 277] width 291 height 503
type textarea "hero.moveDown(1)"
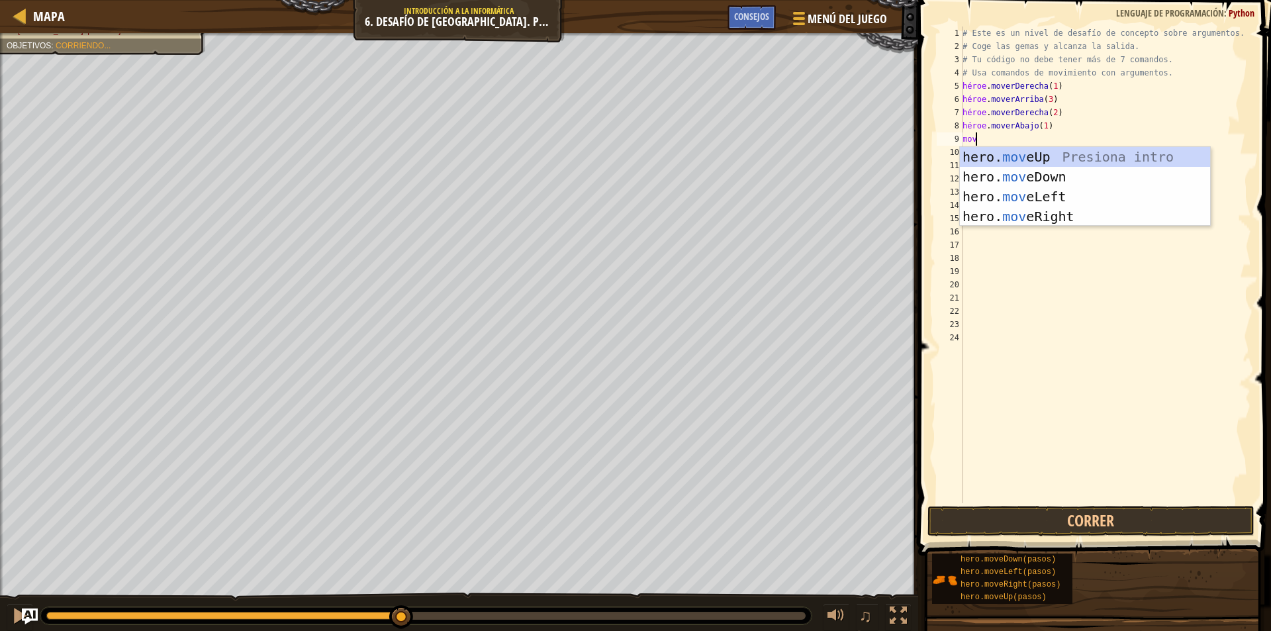
type textarea "move"
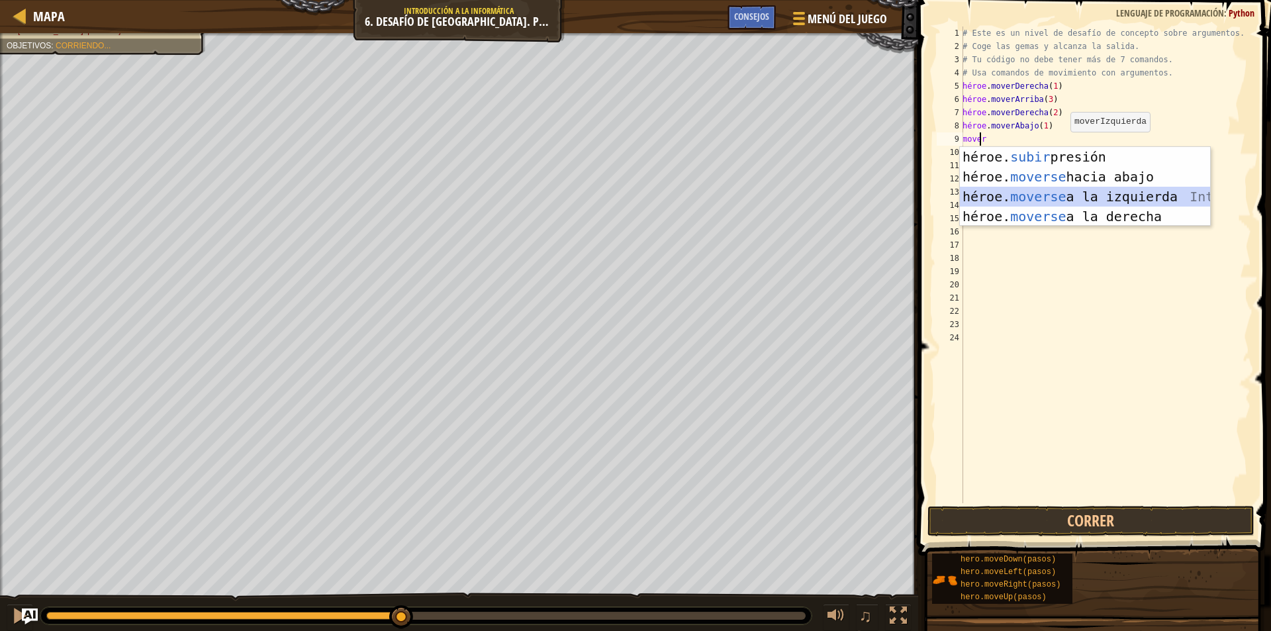
click at [1074, 191] on div "héroe. subir presión intro héroe. moverse hacia abajo Introducción a la presión…" at bounding box center [1085, 206] width 250 height 119
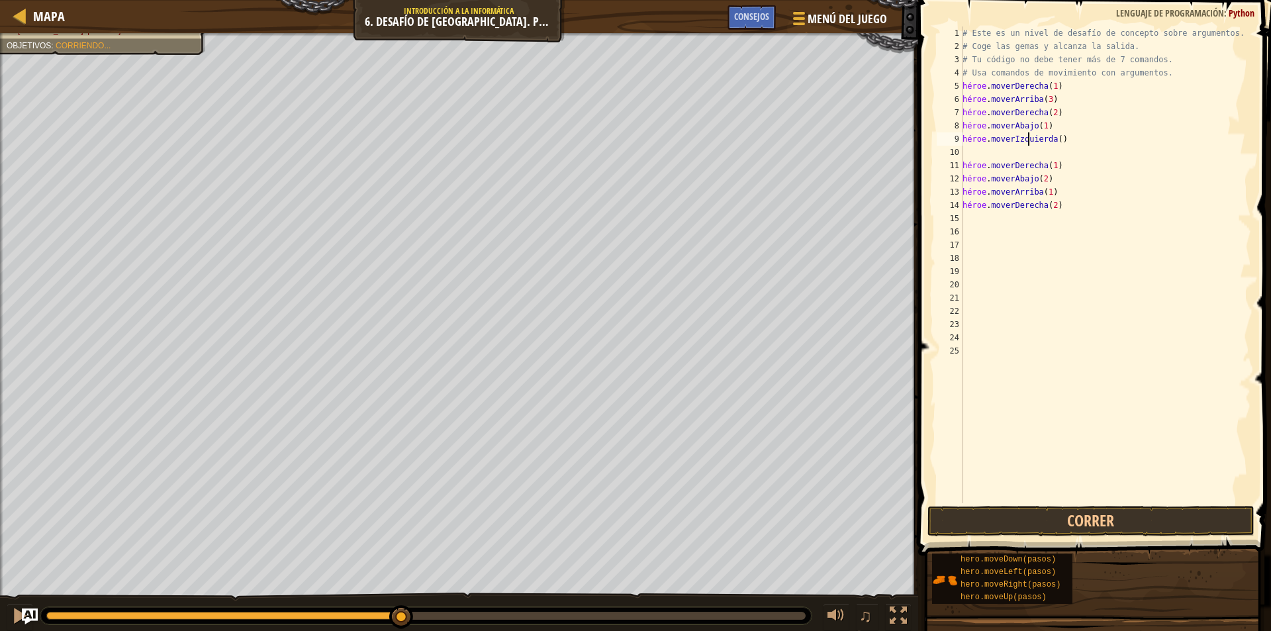
click at [1071, 136] on div "# Este es un nivel de desafío de concepto sobre argumentos. # Coge las gemas y …" at bounding box center [1105, 277] width 291 height 503
drag, startPoint x: 1080, startPoint y: 164, endPoint x: 975, endPoint y: 169, distance: 105.3
click at [975, 169] on div "# Este es un nivel de desafío de concepto sobre argumentos. # Coge las gemas y …" at bounding box center [1105, 277] width 291 height 503
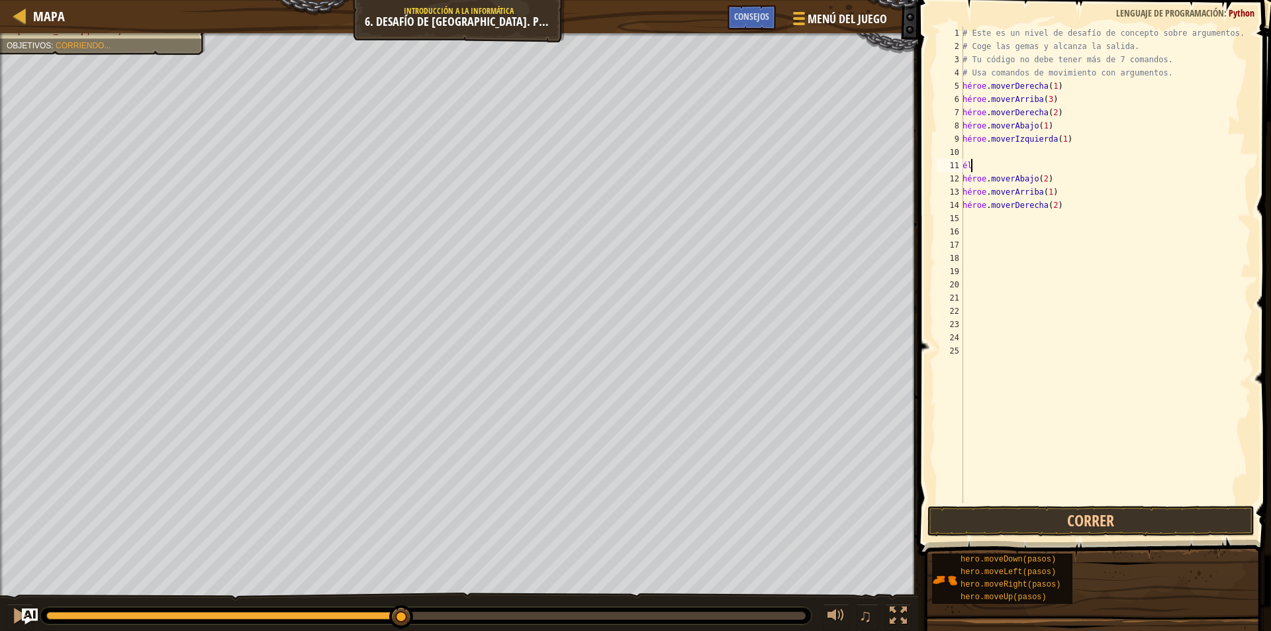
type textarea "h"
click at [972, 157] on div "# Este es un nivel de desafío de concepto sobre argumentos. # Coge las gemas y …" at bounding box center [1105, 277] width 291 height 503
type textarea "hero.moveLeft(1)"
click at [970, 156] on div "# Este es un nivel de desafío de concepto sobre argumentos. # Coge las gemas y …" at bounding box center [1105, 277] width 291 height 503
click at [1094, 156] on div "# Este es un nivel de desafío de concepto sobre argumentos. # Coge las gemas y …" at bounding box center [1105, 277] width 291 height 503
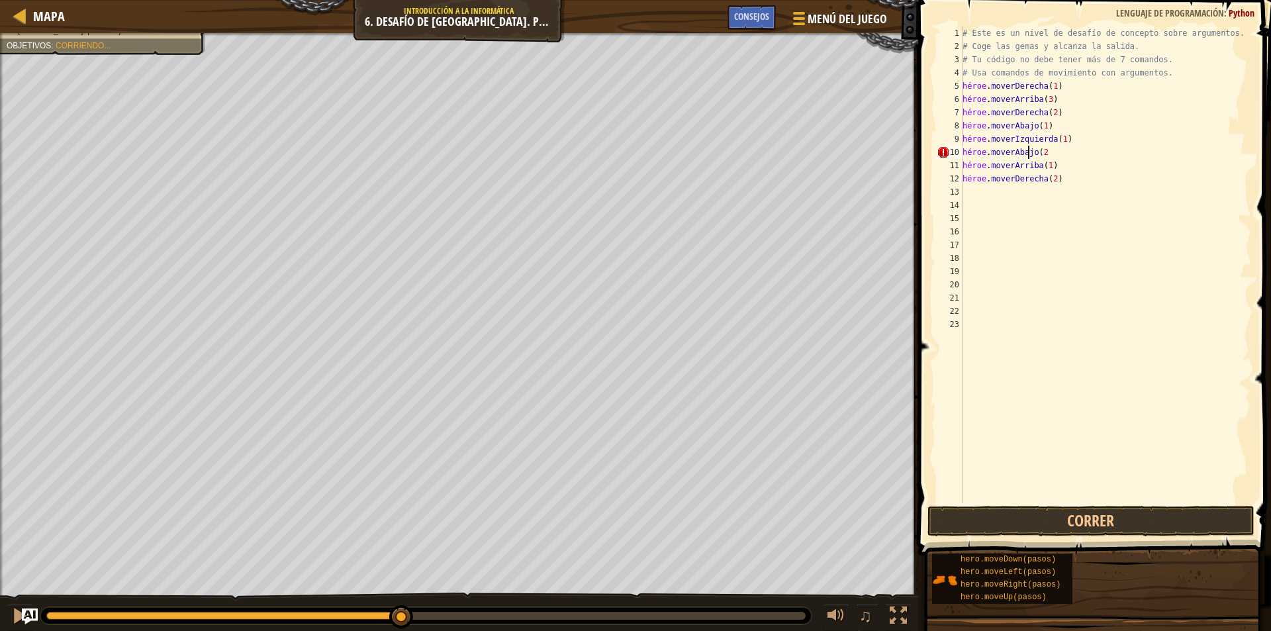
type textarea "hero.moveDown(2)"
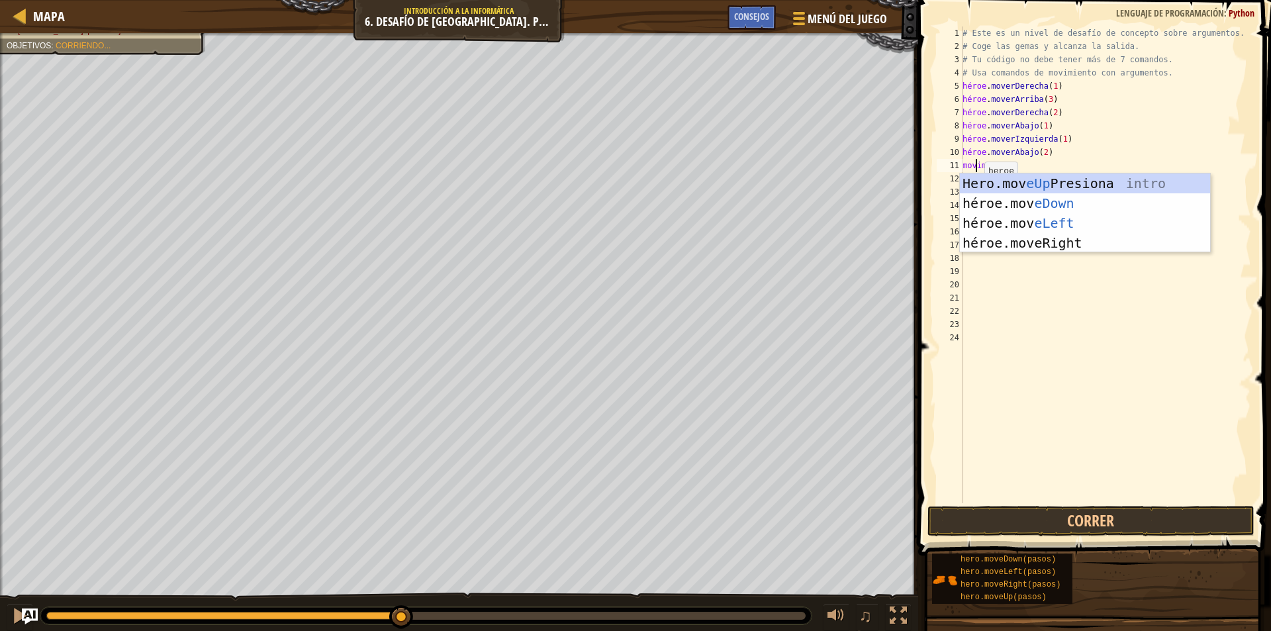
type textarea "move"
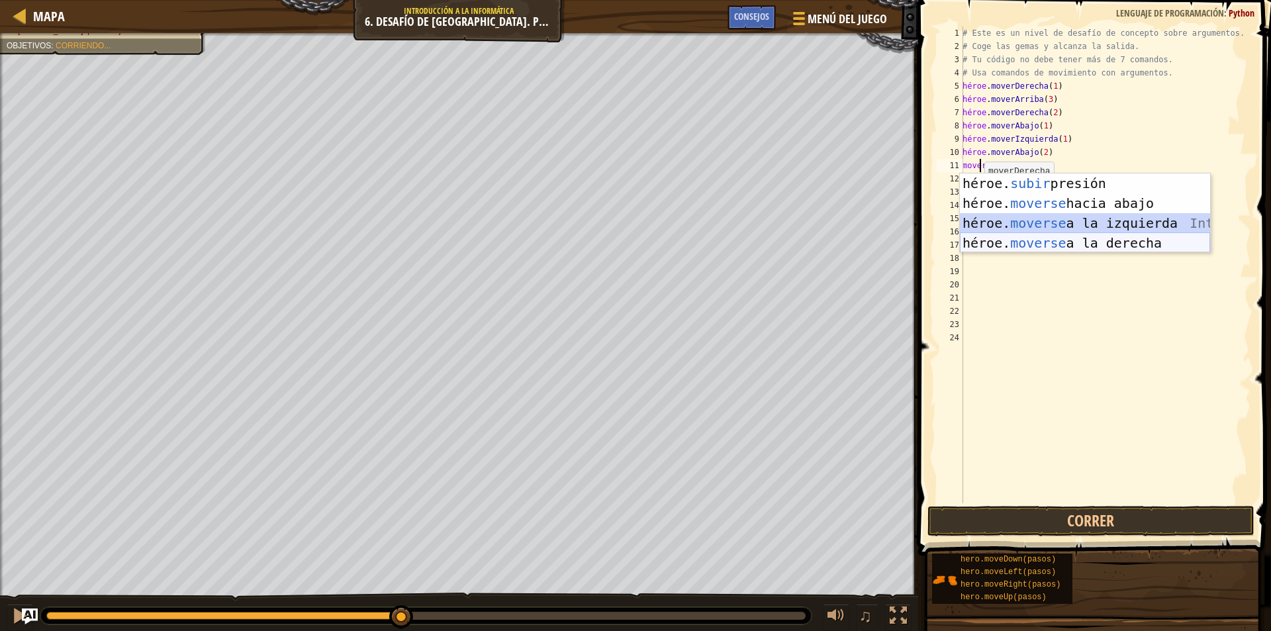
drag, startPoint x: 1095, startPoint y: 232, endPoint x: 1099, endPoint y: 246, distance: 14.5
click at [1099, 246] on div "héroe. subir presión intro héroe. moverse hacia abajo Introducción a la presión…" at bounding box center [1085, 232] width 250 height 119
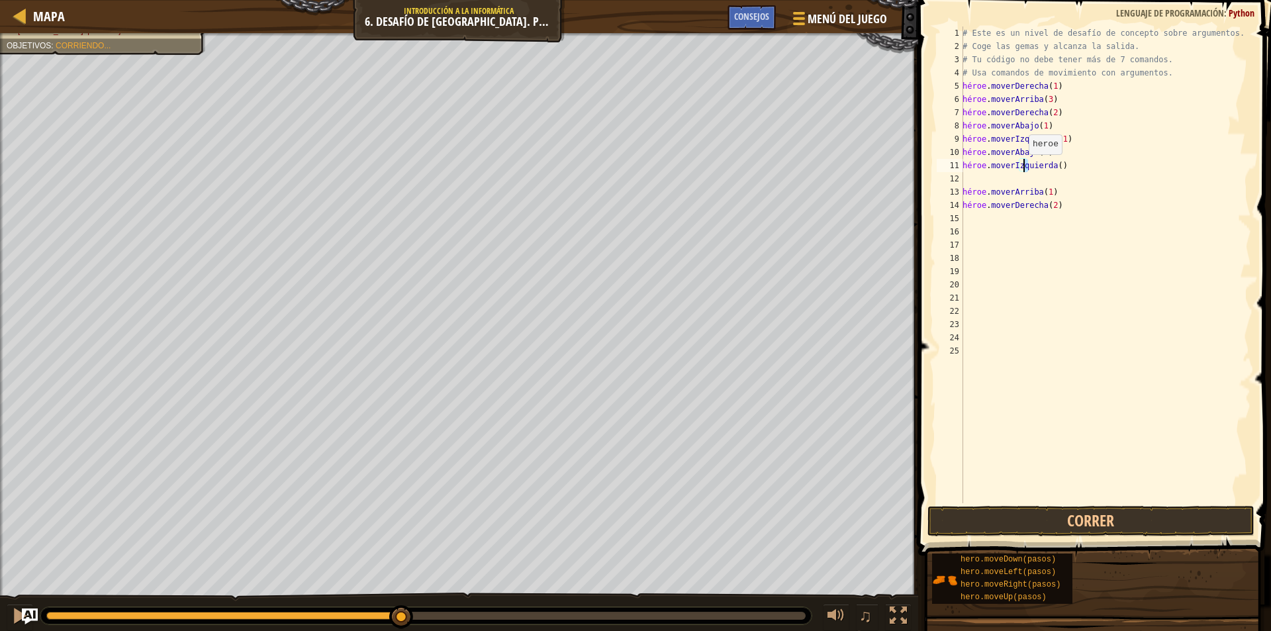
drag, startPoint x: 1069, startPoint y: 167, endPoint x: 1021, endPoint y: 167, distance: 47.7
click at [1021, 167] on div "# Este es un nivel de desafío de concepto sobre argumentos. # Coge las gemas y …" at bounding box center [1105, 277] width 291 height 503
drag, startPoint x: 1063, startPoint y: 165, endPoint x: 1013, endPoint y: 163, distance: 49.7
click at [1013, 163] on div "# Este es un nivel de desafío de concepto sobre argumentos. # Coge las gemas y …" at bounding box center [1105, 277] width 291 height 503
click at [1069, 168] on div "# Este es un nivel de desafío de concepto sobre argumentos. # Coge las gemas y …" at bounding box center [1105, 264] width 291 height 477
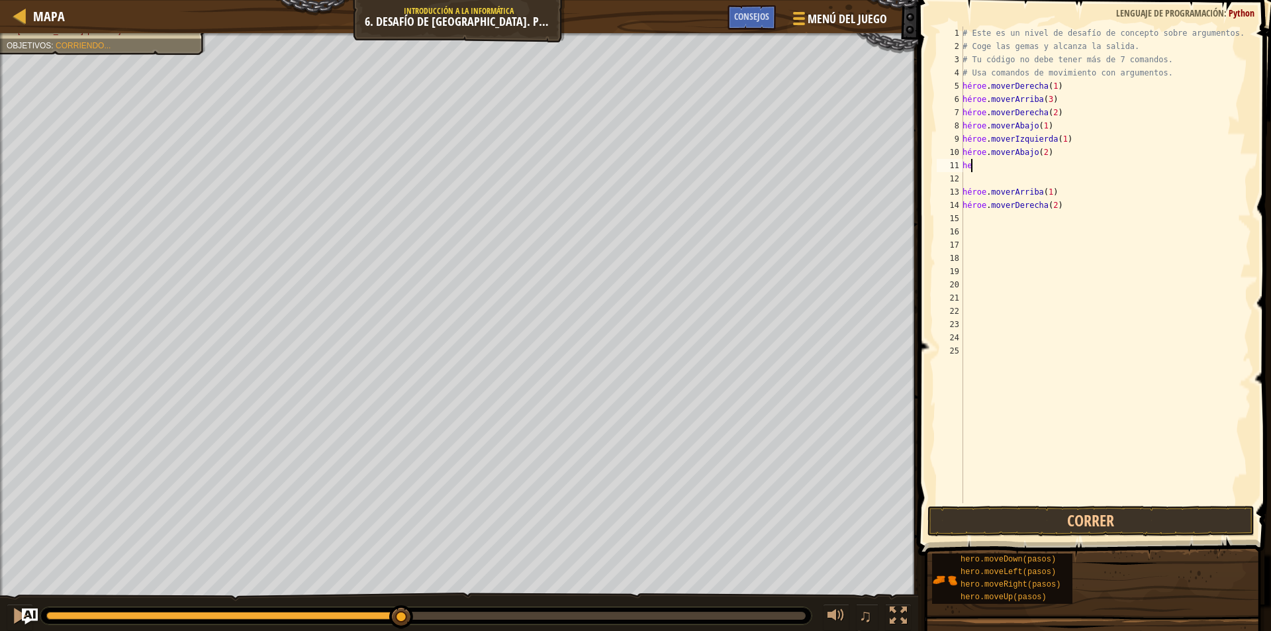
type textarea "h"
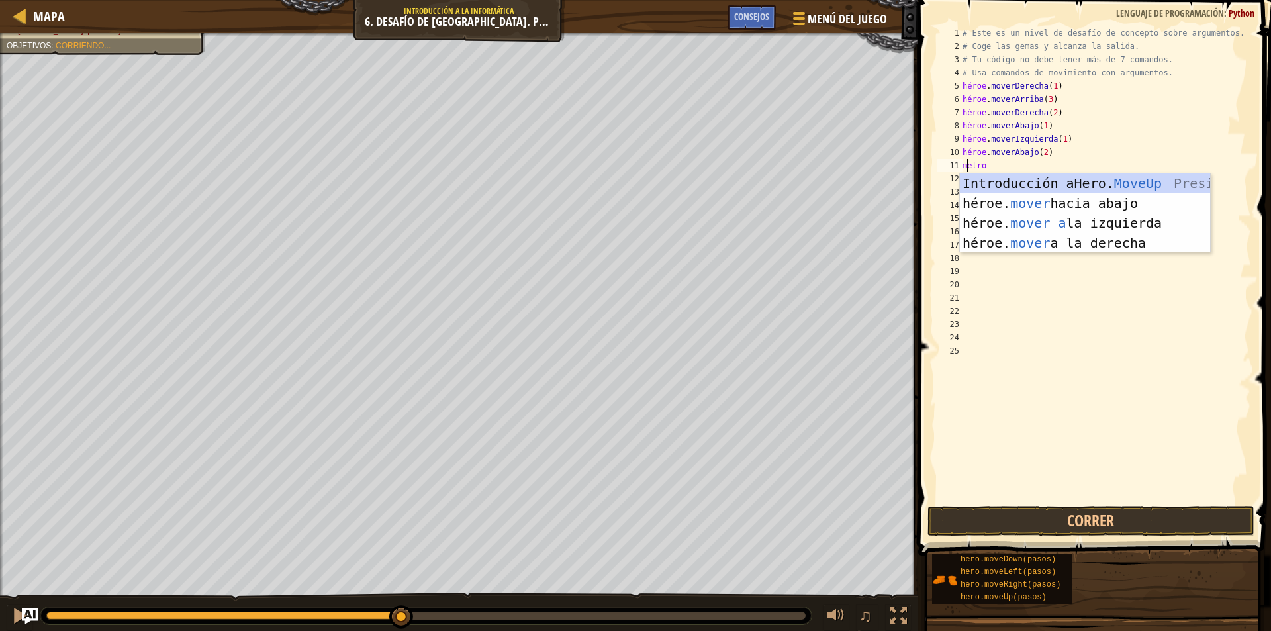
type textarea "mo"
click at [1137, 246] on div "héroe. mo veUp Presiona intro héroe. movimiento hacia abajo Introducción a la p…" at bounding box center [1085, 232] width 250 height 119
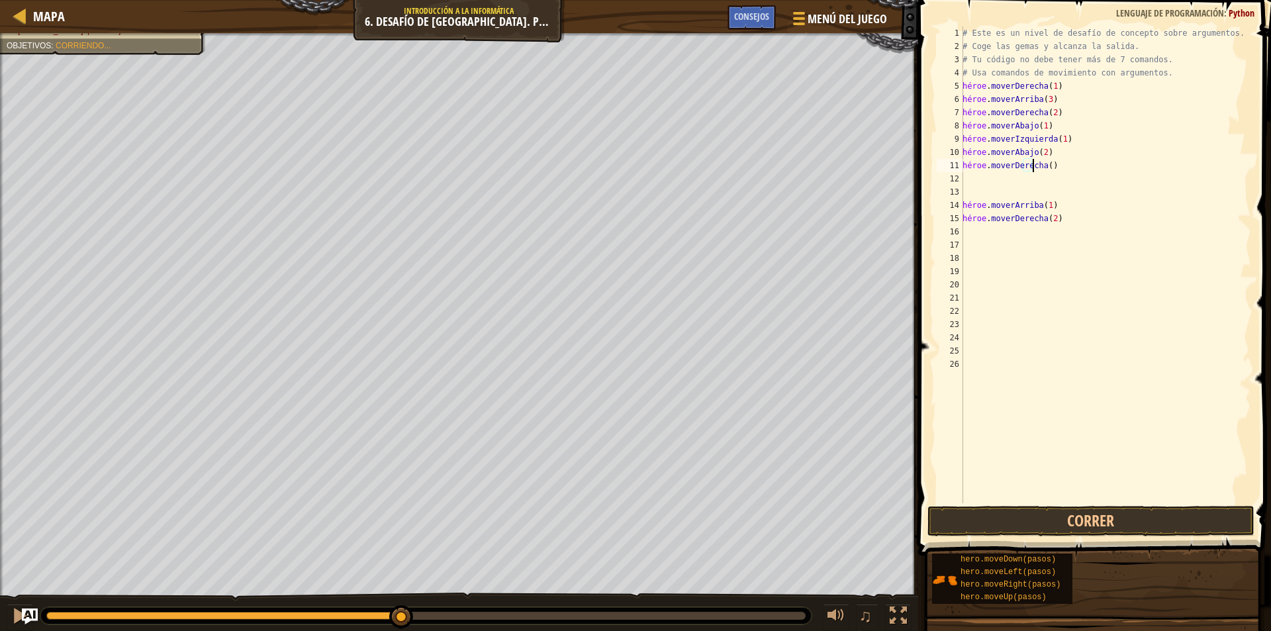
click at [1064, 171] on div "# Este es un nivel de desafío de concepto sobre argumentos. # Coge las gemas y …" at bounding box center [1105, 277] width 291 height 503
type textarea "hero.moveRight(1)"
click at [984, 187] on div "# Este es un nivel de desafío de concepto sobre argumentos. # Coge las gemas y …" at bounding box center [1105, 277] width 291 height 503
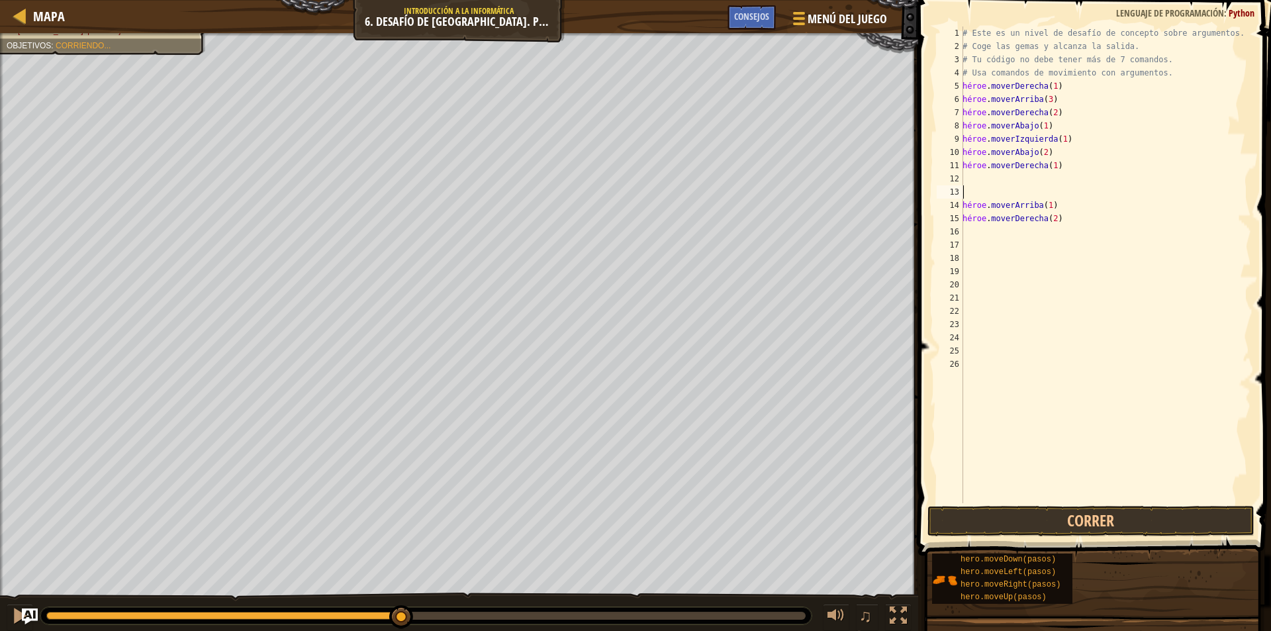
scroll to position [6, 0]
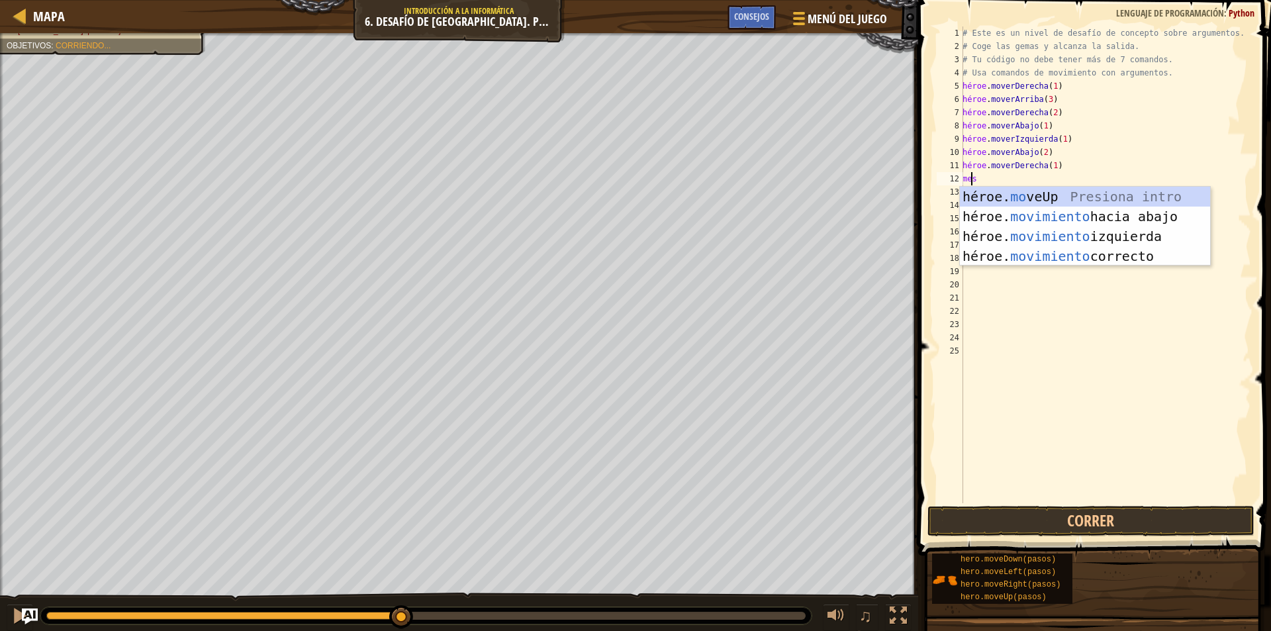
type textarea "move"
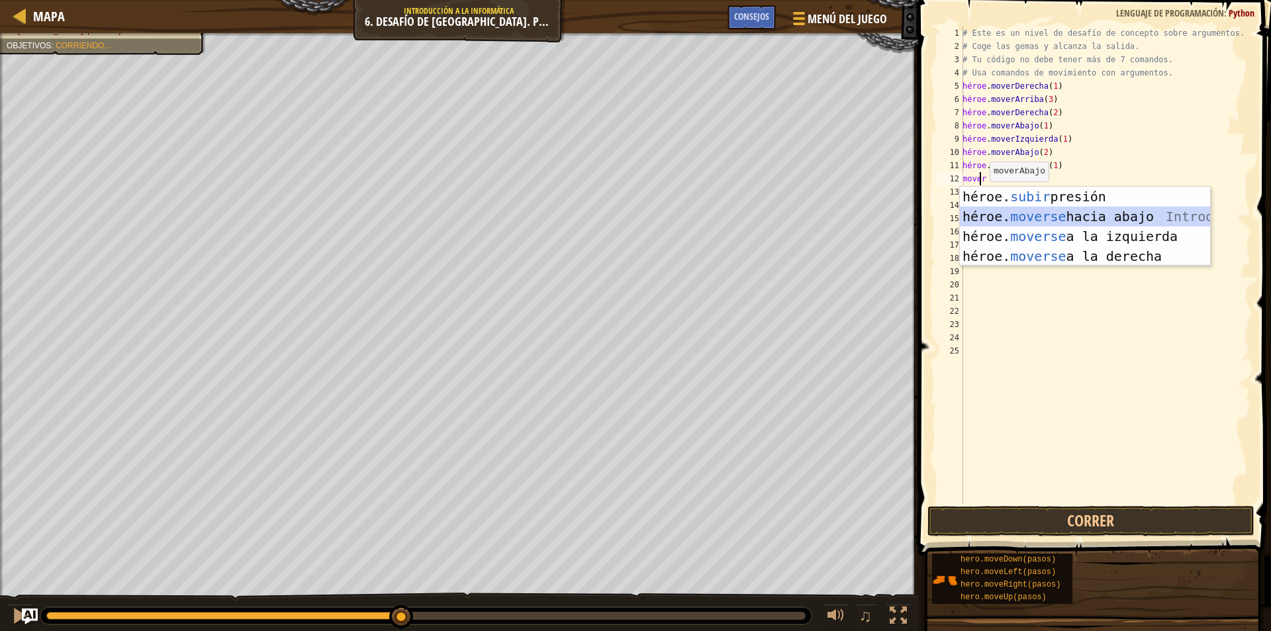
click at [1122, 210] on div "héroe. subir presión intro héroe. moverse hacia abajo Introducción a la presión…" at bounding box center [1085, 246] width 250 height 119
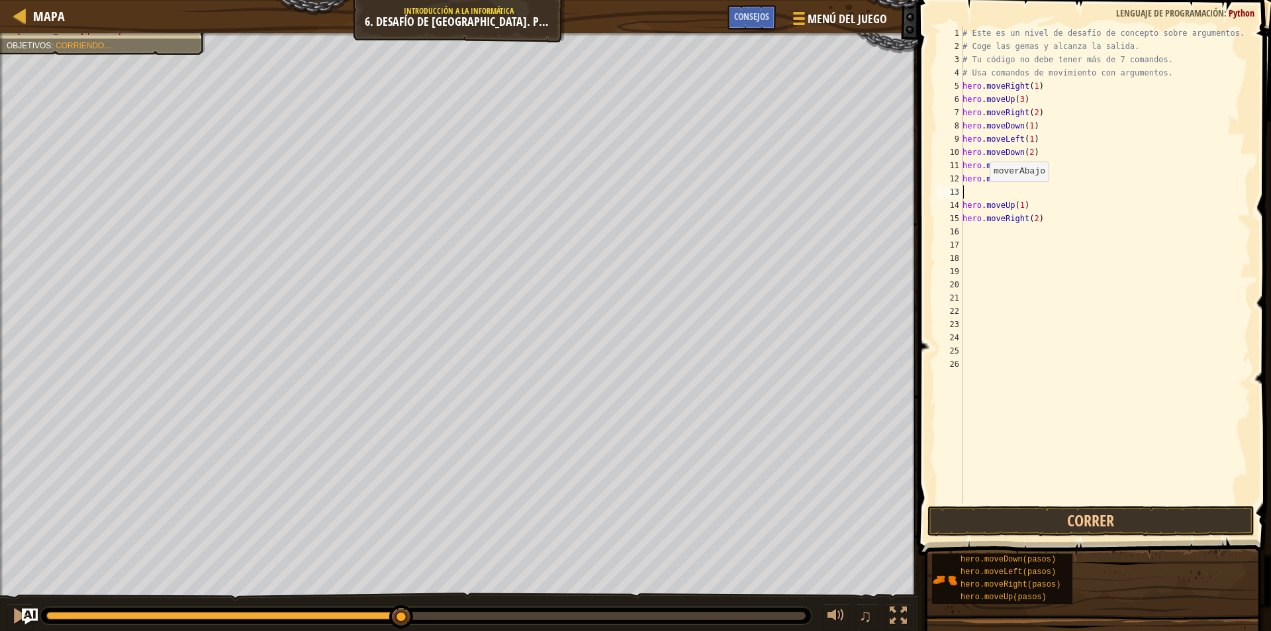
scroll to position [6, 0]
click at [1095, 183] on div "# Este es un nivel de desafío de concepto sobre argumentos. # Coge las gemas y …" at bounding box center [1105, 277] width 291 height 503
type textarea "hero.moveDown(2)"
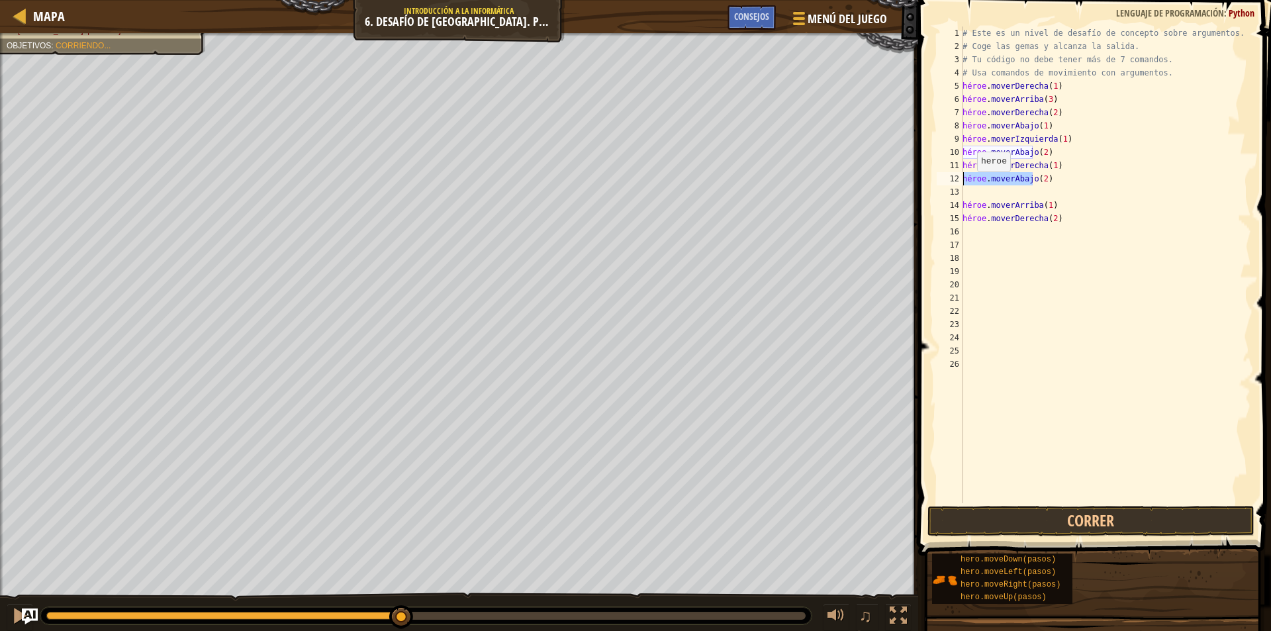
drag, startPoint x: 1061, startPoint y: 179, endPoint x: 949, endPoint y: 183, distance: 112.0
click at [949, 183] on div "hero.moveDown(2) 1 2 3 4 5 6 7 8 9 10 11 12 13 14 15 16 17 18 19 20 21 22 23 24…" at bounding box center [1092, 264] width 317 height 477
click at [966, 193] on div "# Este es un nivel de desafío de concepto sobre argumentos. # Coge las gemas y …" at bounding box center [1105, 277] width 291 height 503
click at [1060, 529] on button "Correr" at bounding box center [1090, 521] width 327 height 30
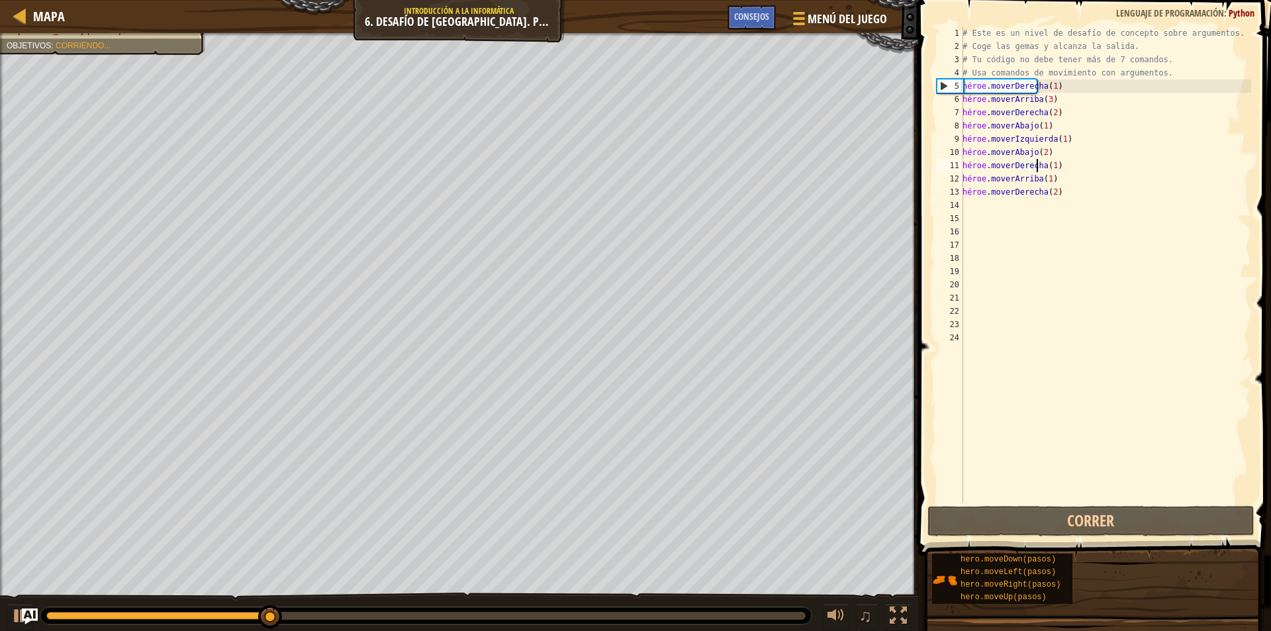
click at [1075, 193] on div "# Este es un nivel de desafío de concepto sobre argumentos. # Coge las gemas y …" at bounding box center [1105, 277] width 291 height 503
click at [1073, 193] on div "# Este es un nivel de desafío de concepto sobre argumentos. # Coge las gemas y …" at bounding box center [1105, 277] width 291 height 503
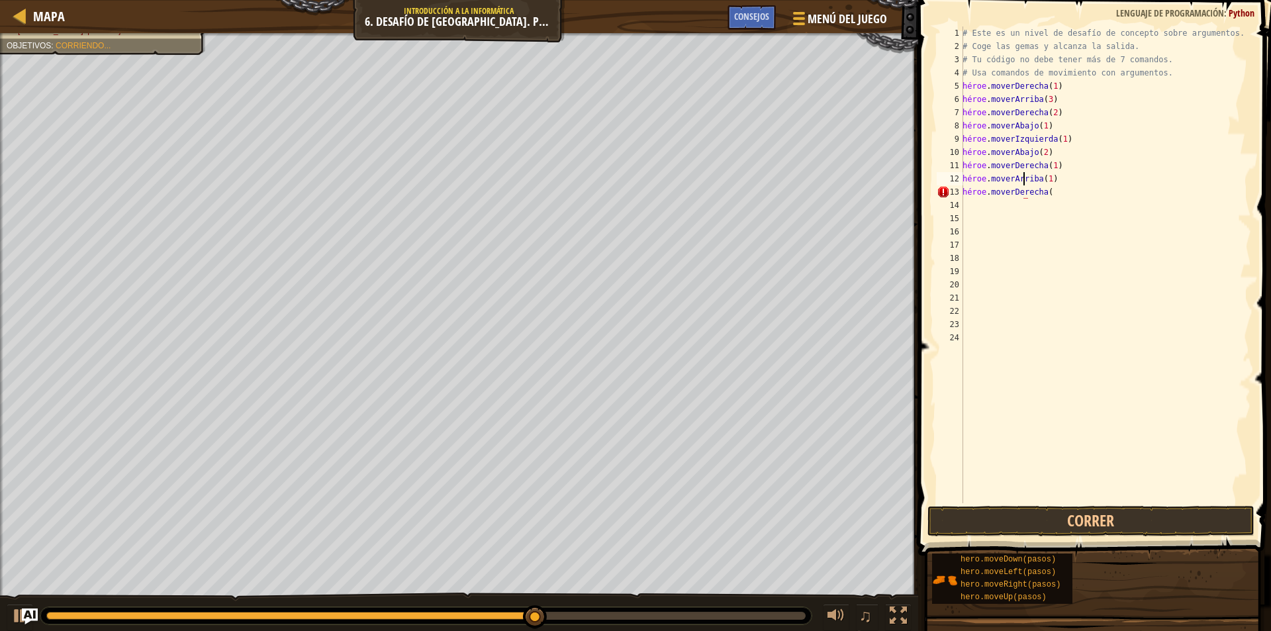
click at [1064, 183] on div "# Este es un nivel de desafío de concepto sobre argumentos. # Coge las gemas y …" at bounding box center [1105, 277] width 291 height 503
click at [1070, 178] on div "# Este es un nivel de desafío de concepto sobre argumentos. # Coge las gemas y …" at bounding box center [1105, 277] width 291 height 503
type textarea "hero.moveUp(2)"
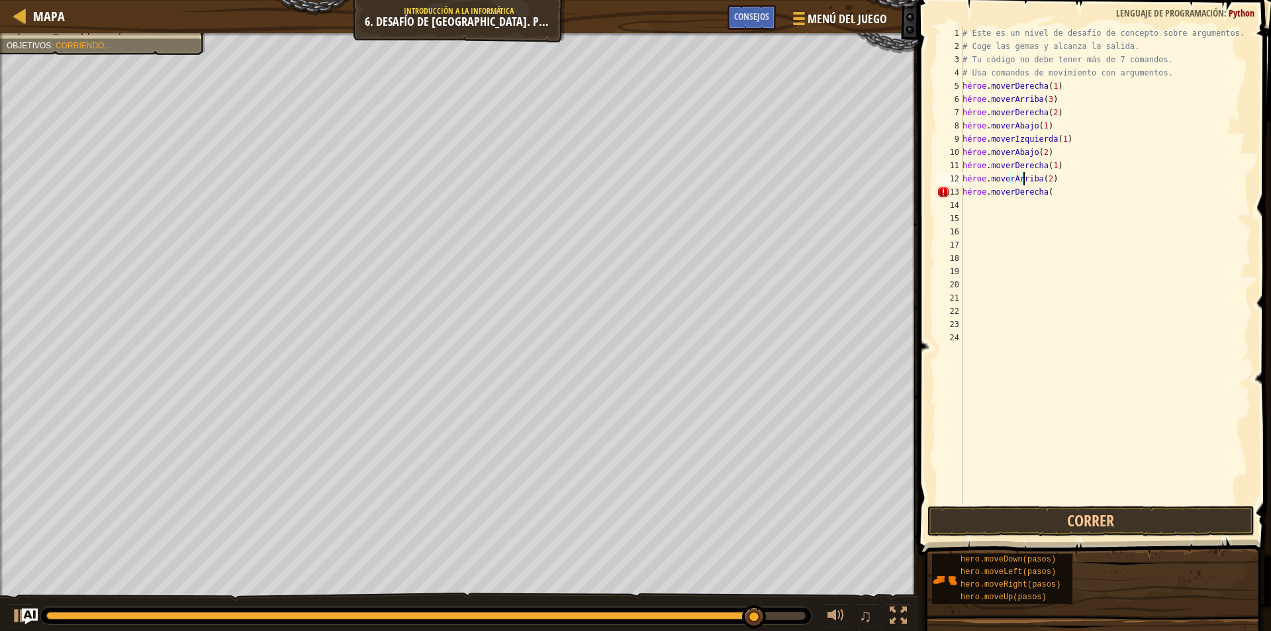
click at [1064, 193] on div "# Este es un nivel de desafío de concepto sobre argumentos. # Coge las gemas y …" at bounding box center [1105, 277] width 291 height 503
click at [1074, 195] on div "# Este es un nivel de desafío de concepto sobre argumentos. # Coge las gemas y …" at bounding box center [1105, 277] width 291 height 503
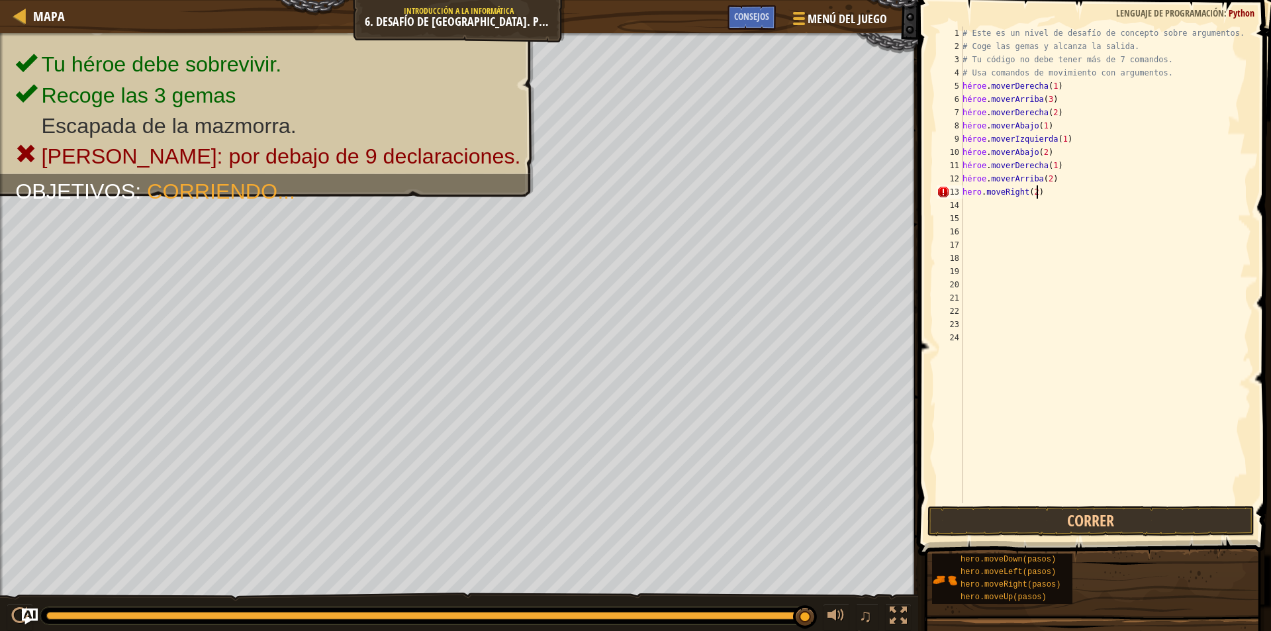
scroll to position [6, 5]
click at [1031, 514] on button "Correr" at bounding box center [1090, 521] width 327 height 30
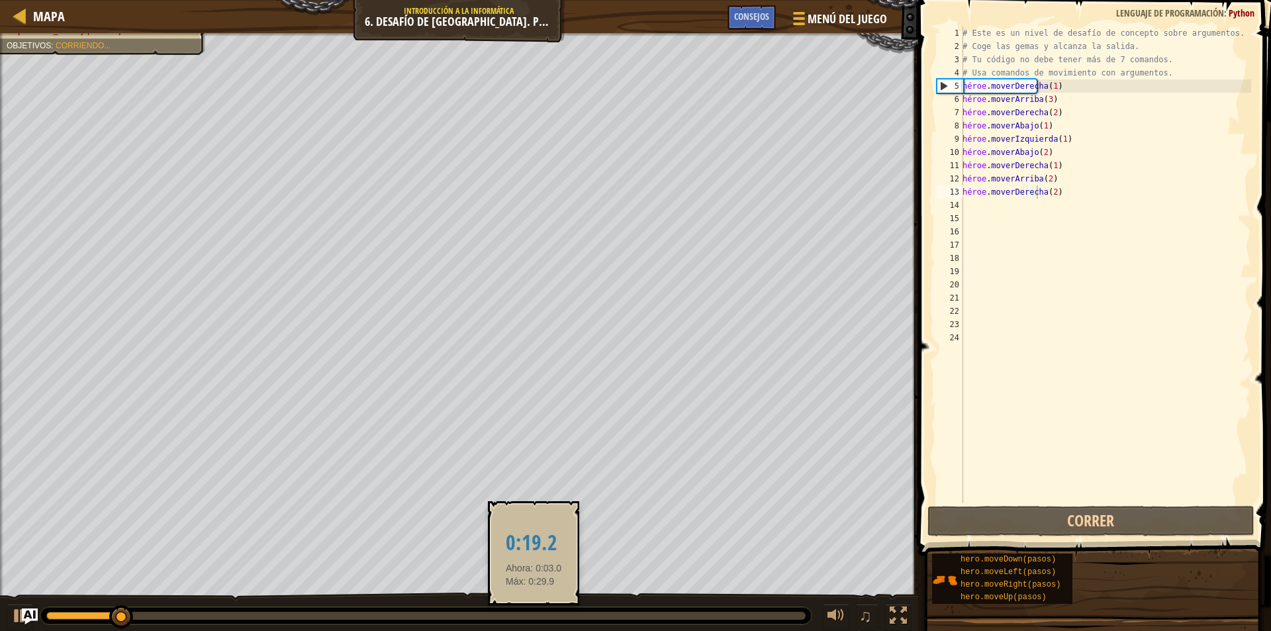
drag, startPoint x: 499, startPoint y: 610, endPoint x: 539, endPoint y: 614, distance: 39.9
click at [537, 614] on div at bounding box center [425, 615] width 771 height 17
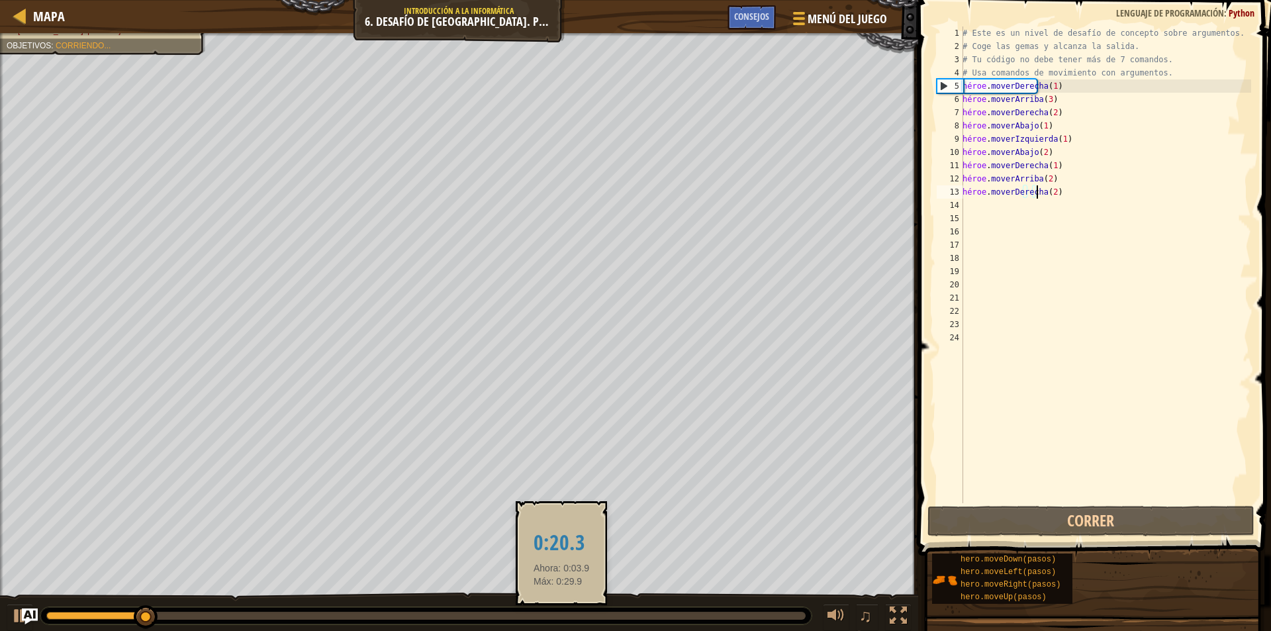
click at [561, 612] on div at bounding box center [425, 616] width 759 height 8
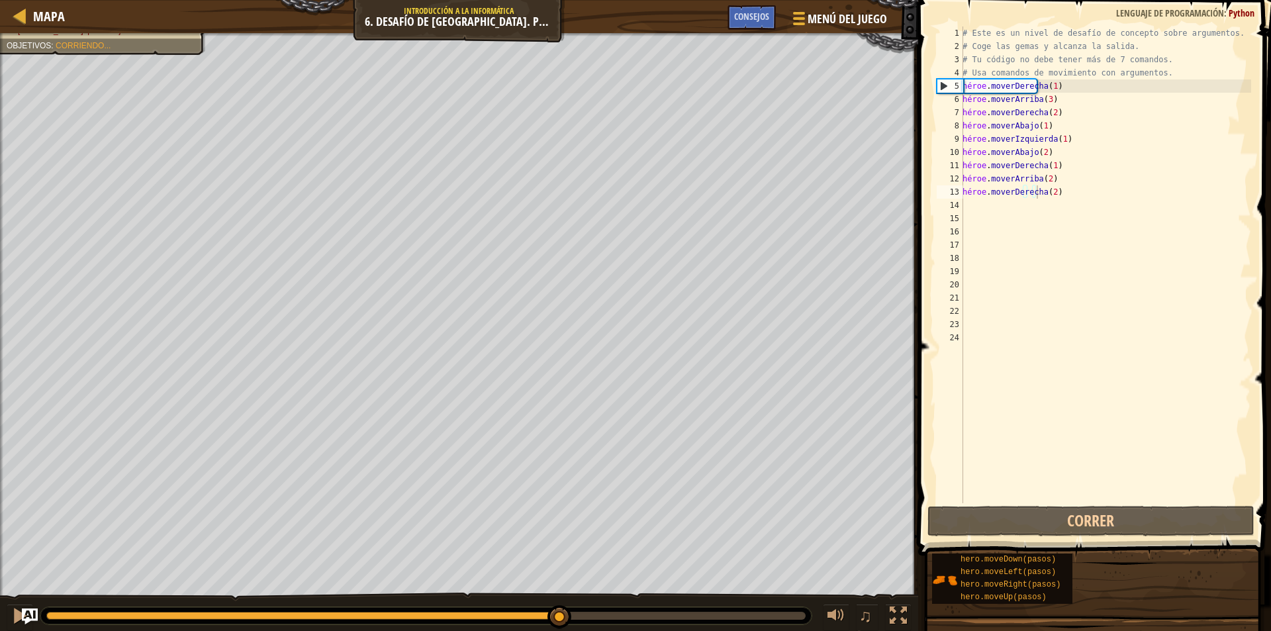
click at [622, 611] on div at bounding box center [425, 615] width 771 height 17
click at [13, 614] on div at bounding box center [19, 615] width 17 height 17
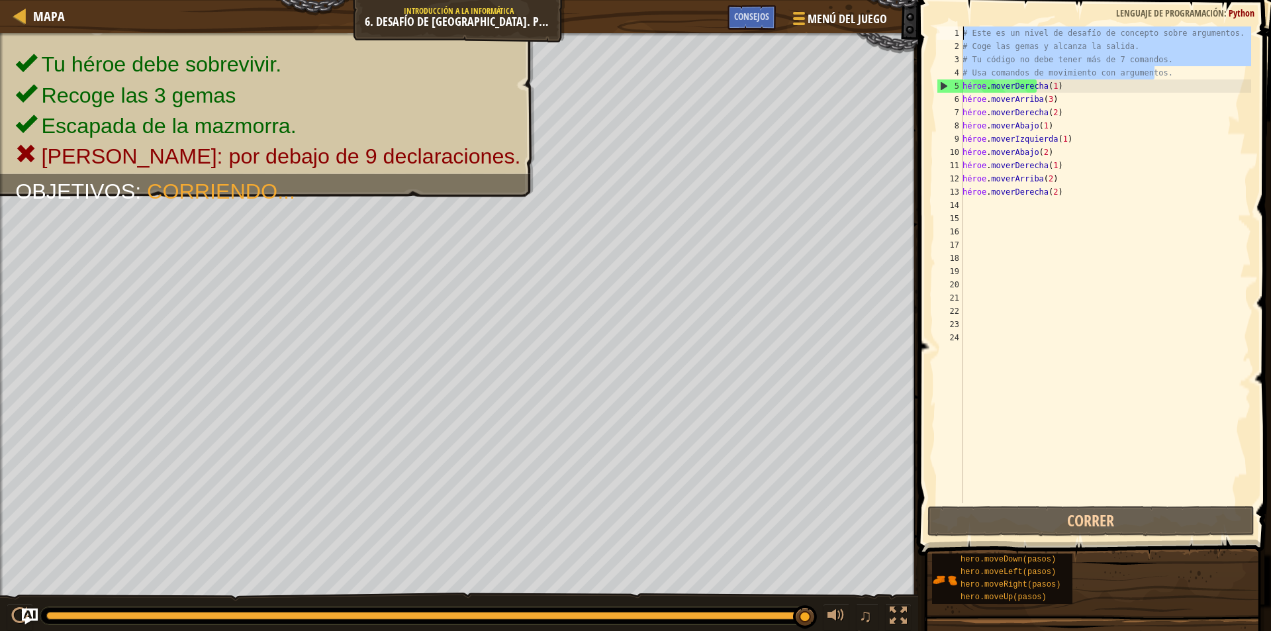
drag, startPoint x: 1166, startPoint y: 77, endPoint x: 947, endPoint y: 34, distance: 223.2
click at [947, 34] on div "hero.moveRight(2) 1 2 3 4 5 6 7 8 9 10 11 12 13 14 15 16 17 18 19 20 21 22 23 2…" at bounding box center [1092, 264] width 317 height 477
type textarea "# Este es un nivel de desafío de concepto sobre argumentos. # Coge las gemas y …"
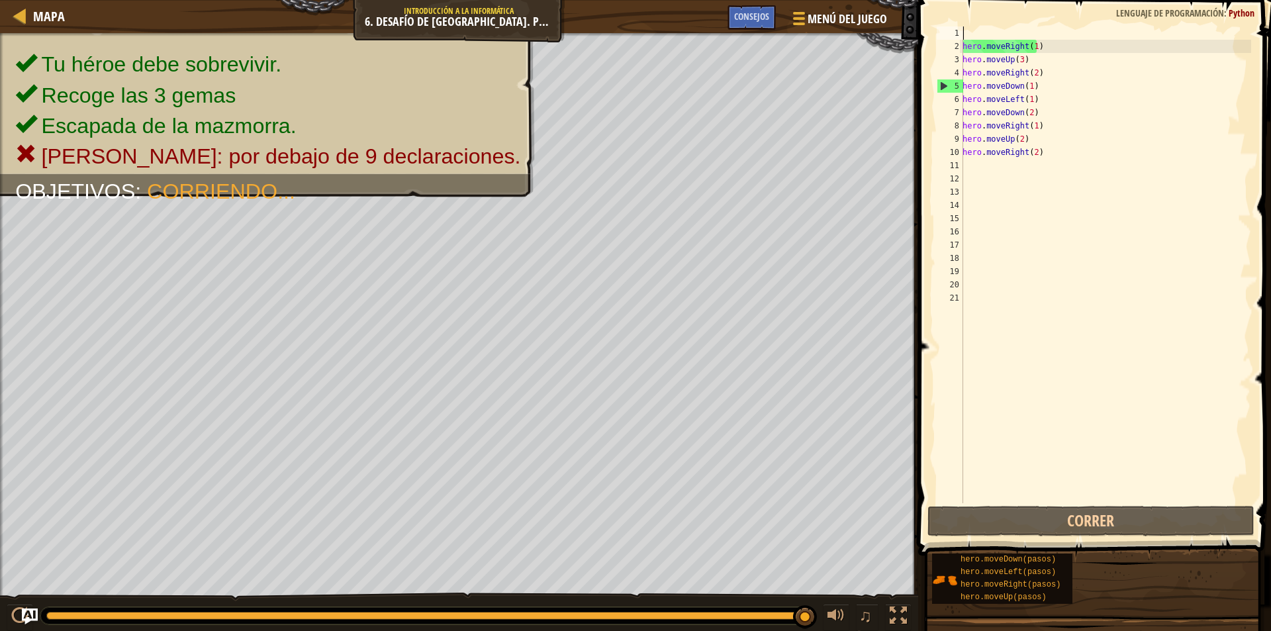
scroll to position [6, 0]
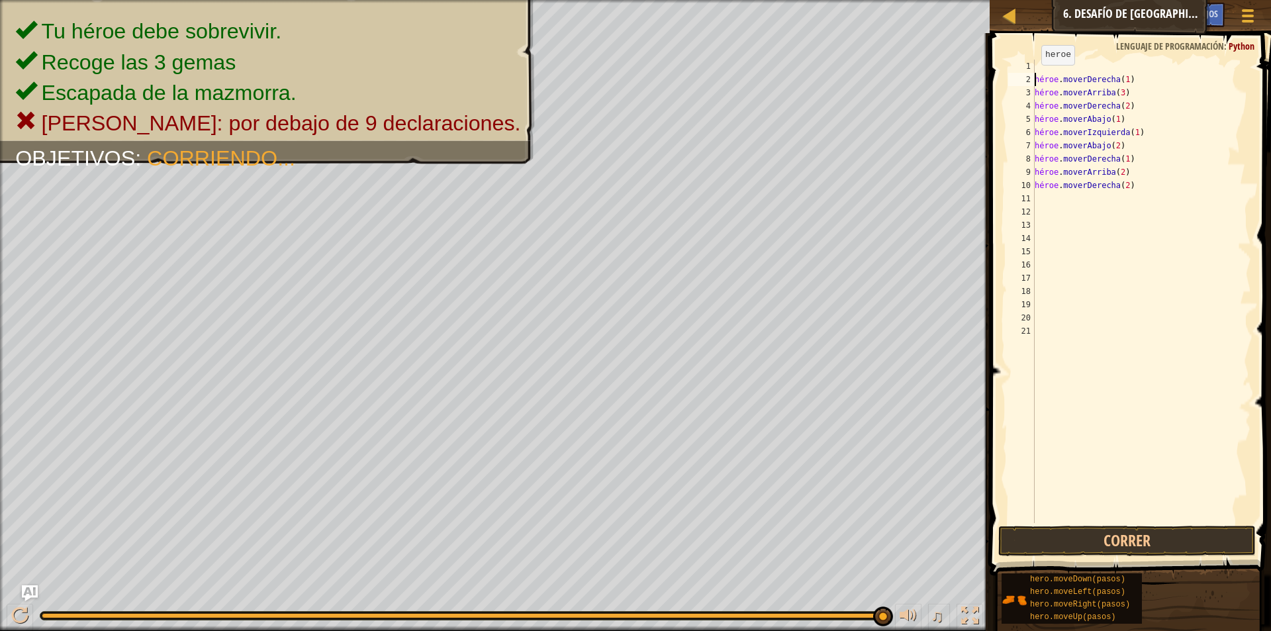
click at [1035, 78] on div "héroe . moverDerecha ( 1 ) héroe . moverArriba ( 3 ) héroe . moverDerecha ( 2 )…" at bounding box center [1141, 305] width 219 height 490
click at [1138, 532] on button "Correr" at bounding box center [1126, 541] width 257 height 30
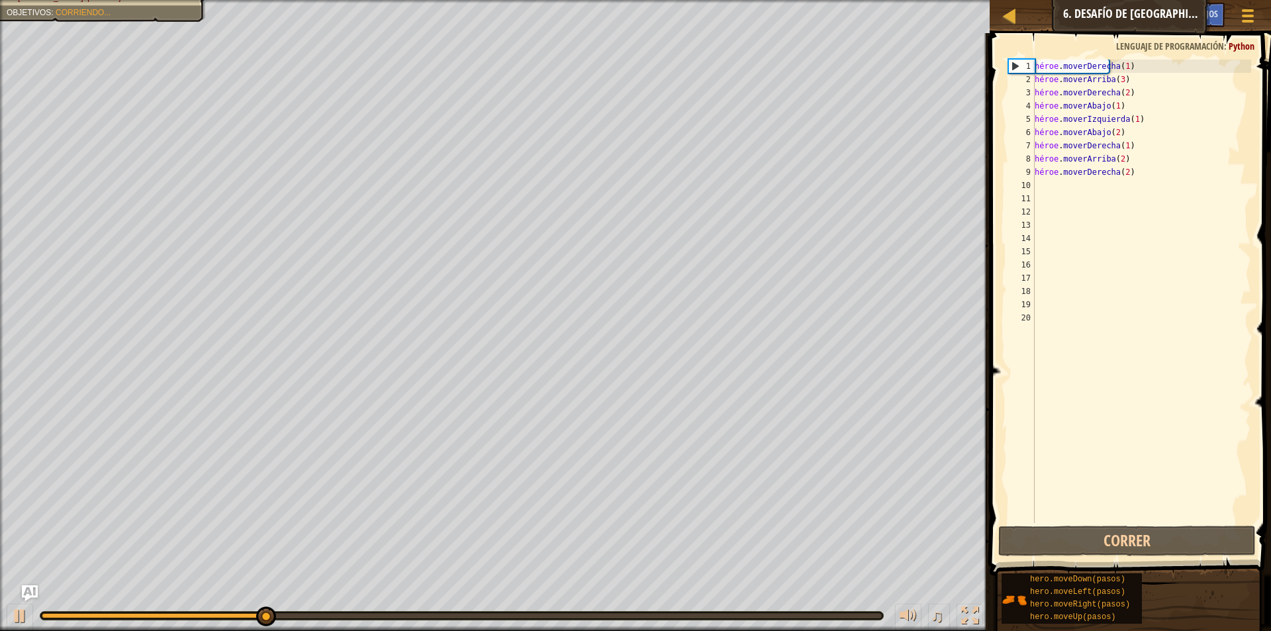
drag, startPoint x: 447, startPoint y: 610, endPoint x: 532, endPoint y: 617, distance: 85.0
click at [532, 617] on div "♫" at bounding box center [495, 612] width 990 height 40
click at [542, 614] on div at bounding box center [462, 615] width 840 height 5
click at [638, 620] on div "♫" at bounding box center [495, 612] width 990 height 40
click at [649, 612] on div at bounding box center [461, 616] width 843 height 8
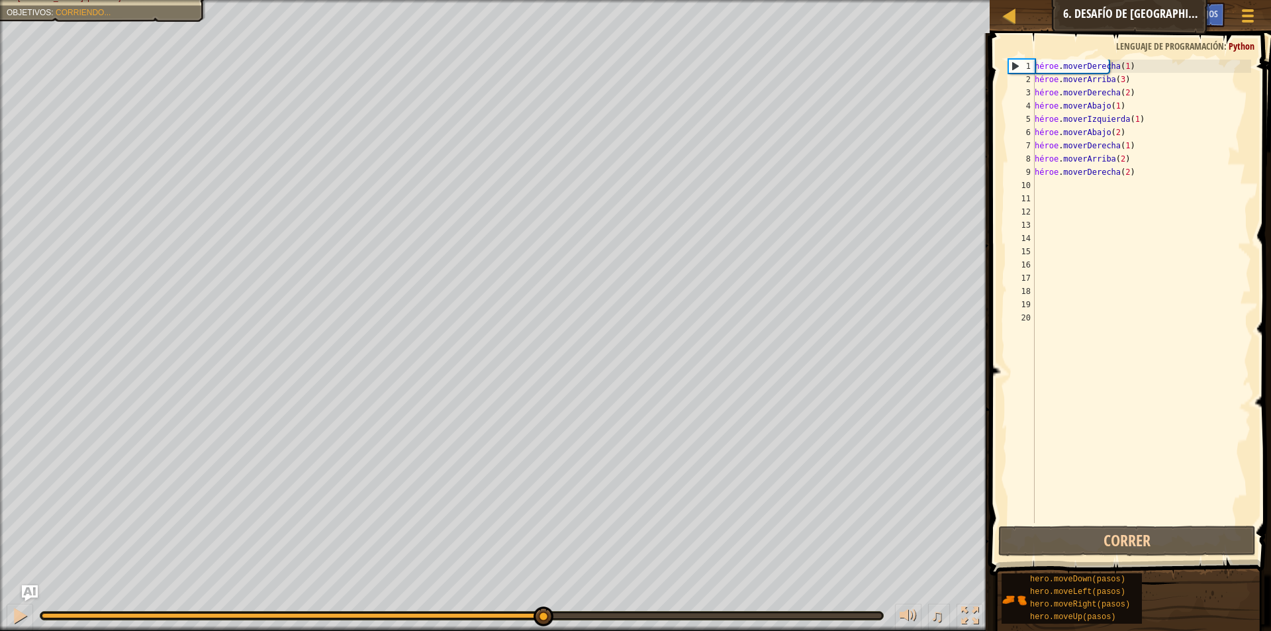
click at [637, 618] on div at bounding box center [461, 616] width 843 height 8
click at [637, 617] on div at bounding box center [462, 615] width 840 height 5
click at [13, 616] on div at bounding box center [19, 615] width 17 height 17
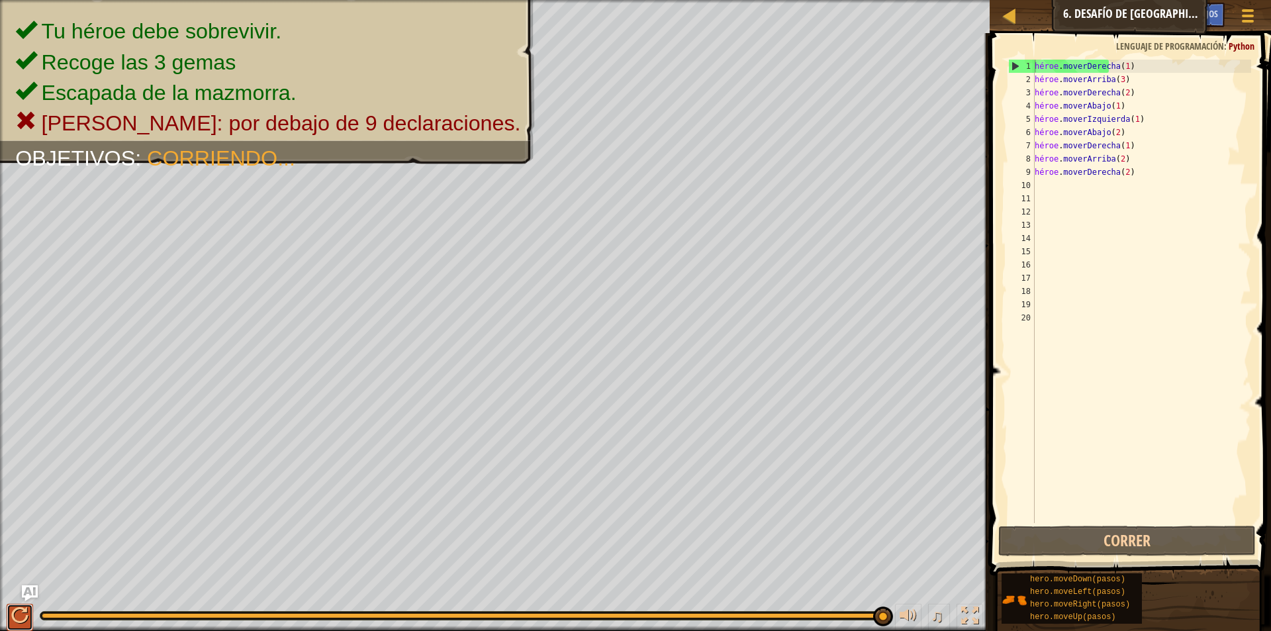
click at [13, 616] on div at bounding box center [19, 615] width 17 height 17
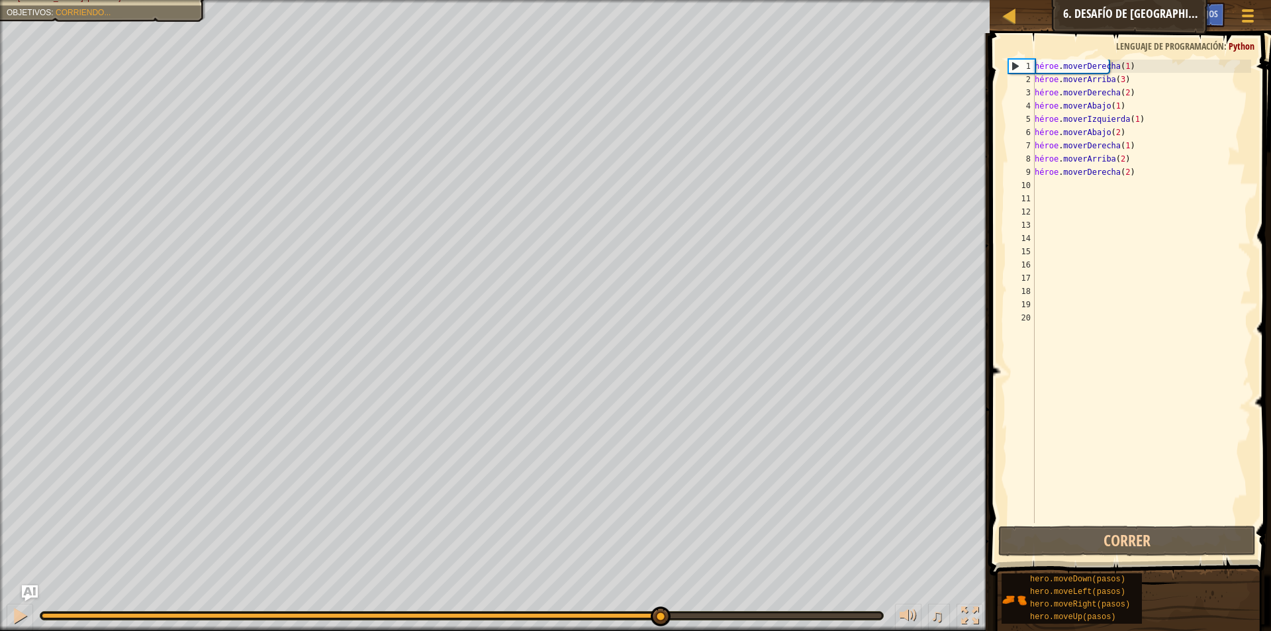
click at [658, 547] on div "Tu héroe debe sobrevivir. Recoge las 3 gemas Escapada de la mazmorra. [PERSON_N…" at bounding box center [635, 315] width 1271 height 631
click at [9, 617] on button at bounding box center [20, 617] width 26 height 27
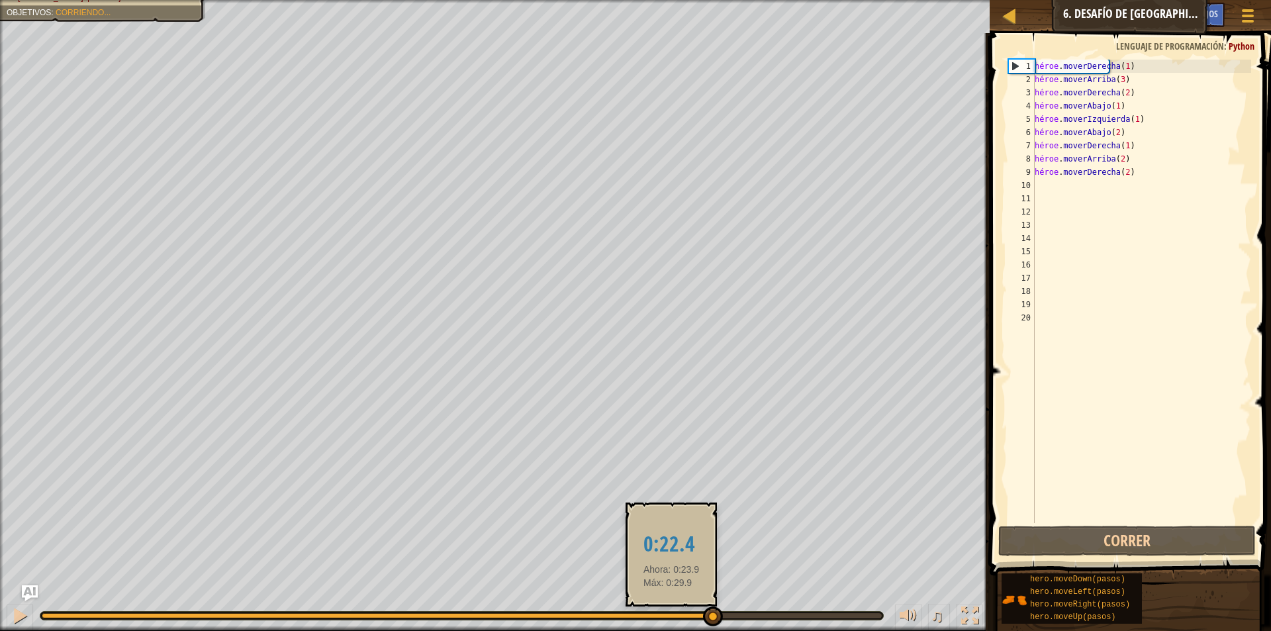
click at [671, 617] on div at bounding box center [377, 615] width 670 height 5
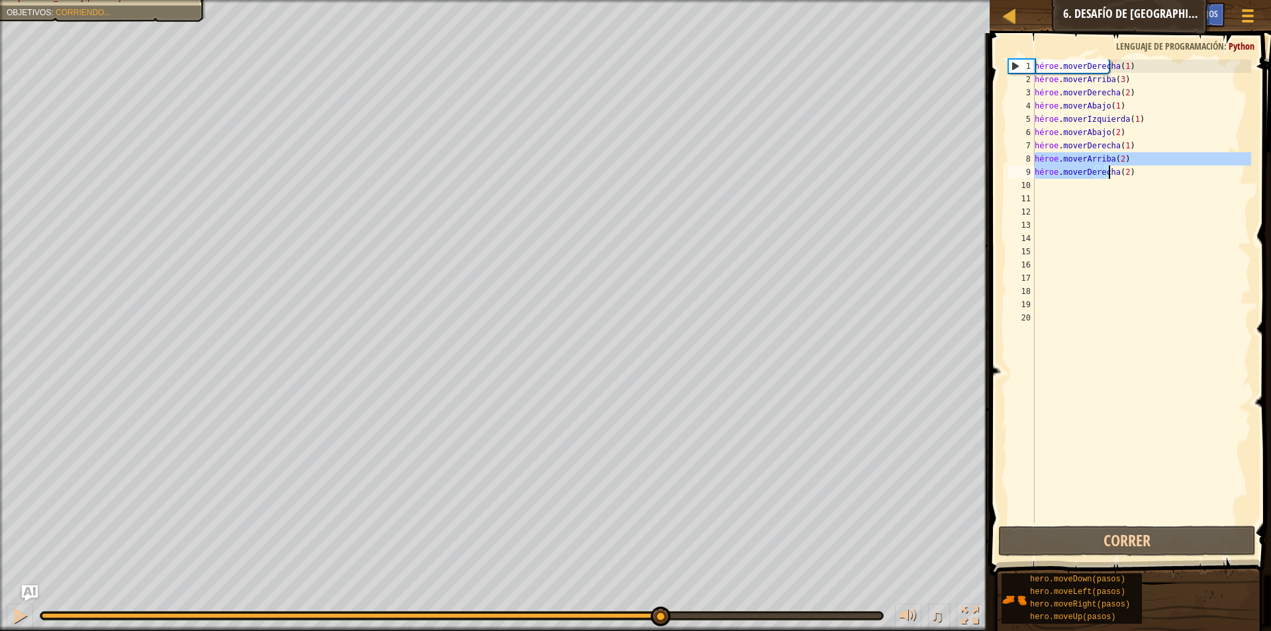
drag, startPoint x: 1035, startPoint y: 158, endPoint x: 1176, endPoint y: 173, distance: 142.4
click at [1176, 173] on div "héroe . moverDerecha ( 1 ) héroe . moverArriba ( 3 ) héroe . moverDerecha ( 2 )…" at bounding box center [1141, 305] width 219 height 490
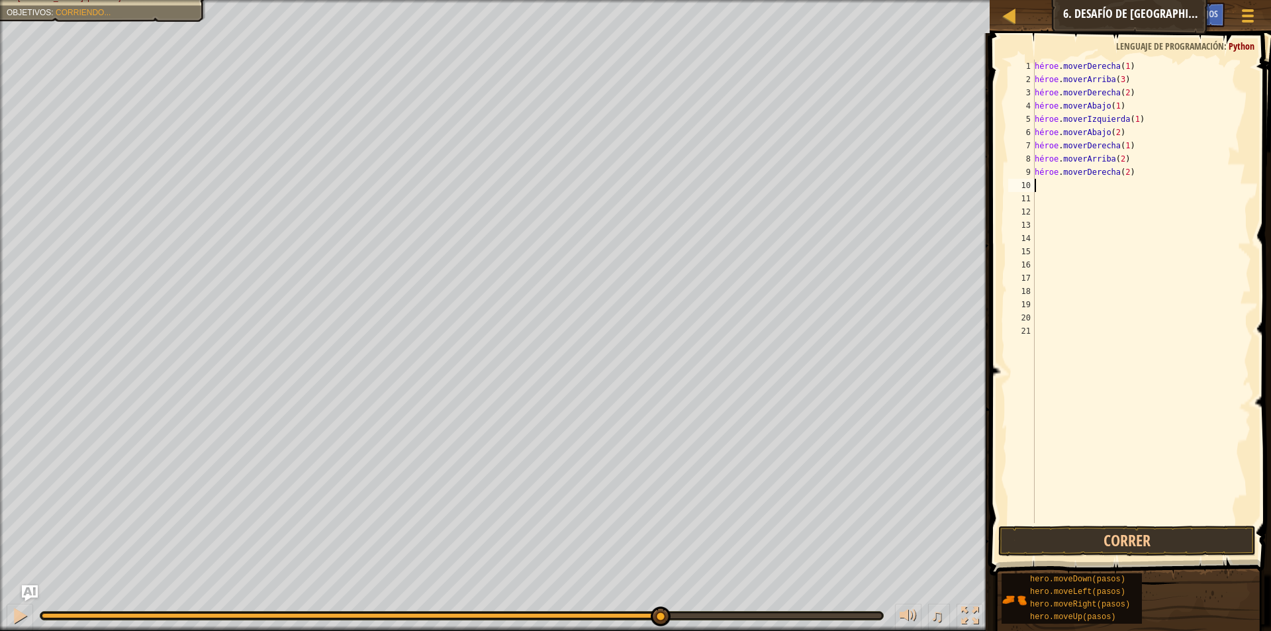
click at [1142, 170] on div "héroe . moverDerecha ( 1 ) héroe . moverArriba ( 3 ) héroe . moverDerecha ( 2 )…" at bounding box center [1141, 305] width 219 height 490
drag, startPoint x: 1153, startPoint y: 158, endPoint x: 1010, endPoint y: 174, distance: 143.9
click at [1010, 174] on div "hero.moveRight( 1 2 3 4 5 6 7 8 9 10 11 12 13 14 15 16 17 18 19 20 21 héroe . m…" at bounding box center [1128, 291] width 246 height 463
drag, startPoint x: 1172, startPoint y: 159, endPoint x: 1270, endPoint y: 159, distance: 98.6
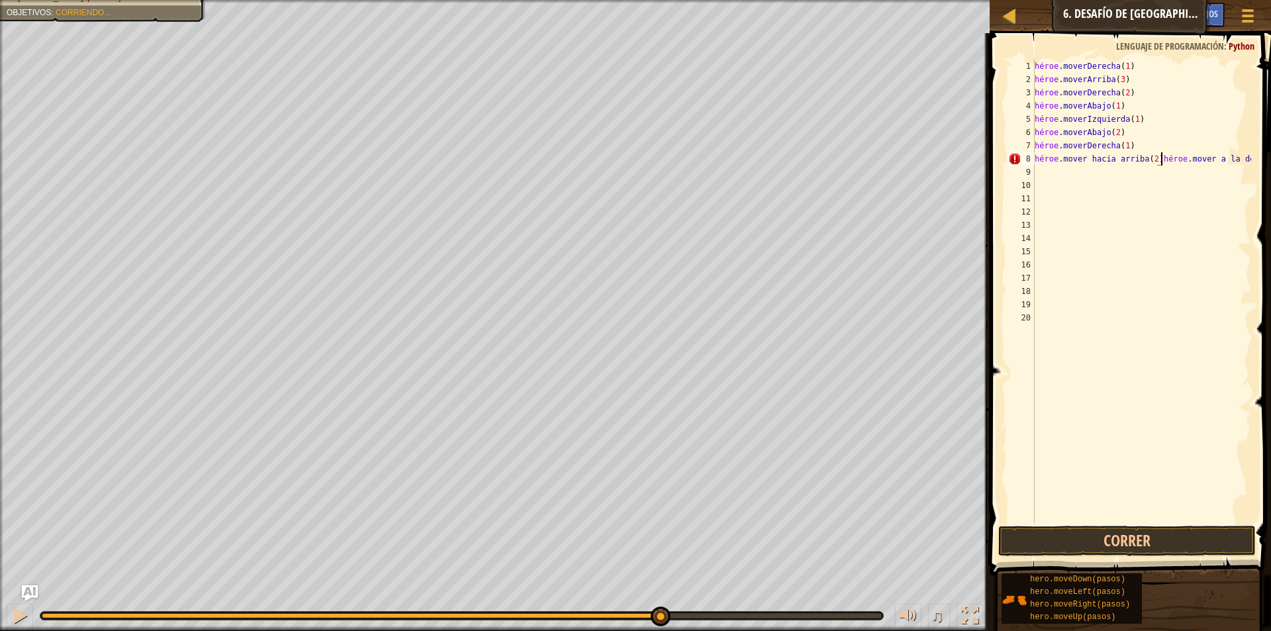
click at [1260, 159] on div "hero.moveUp(2)hero.moveRight( 1 2 3 4 5 6 7 8 9 10 11 12 13 14 15 16 17 18 19 2…" at bounding box center [1128, 330] width 285 height 581
click at [1164, 175] on div "héroe . moverDerecha ( 1 ) héroe . moverArriba ( 3 ) héroe . moverDerecha ( 2 )…" at bounding box center [1141, 305] width 219 height 490
drag, startPoint x: 1157, startPoint y: 162, endPoint x: 1043, endPoint y: 165, distance: 114.5
click at [1043, 165] on div "héroe . moverDerecha ( 1 ) héroe . moverArriba ( 3 ) héroe . moverDerecha ( 2 )…" at bounding box center [1141, 305] width 219 height 490
drag, startPoint x: 1035, startPoint y: 161, endPoint x: 1152, endPoint y: 173, distance: 117.8
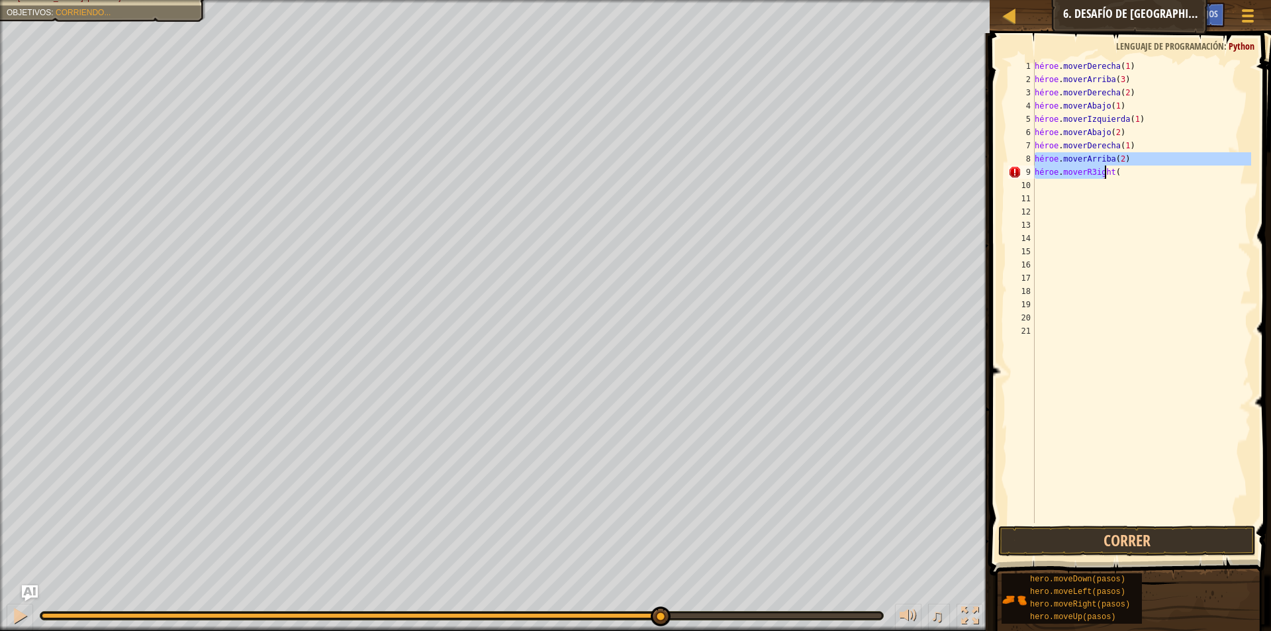
click at [1152, 173] on div "héroe . moverDerecha ( 1 ) héroe . moverArriba ( 3 ) héroe . moverDerecha ( 2 )…" at bounding box center [1141, 305] width 219 height 490
type textarea "hero.moveUp(2) hero.moveR3ight("
click at [1143, 144] on div "héroe . moverDerecha ( 1 ) héroe . moverArriba ( 3 ) héroe . moverDerecha ( 2 )…" at bounding box center [1141, 305] width 219 height 490
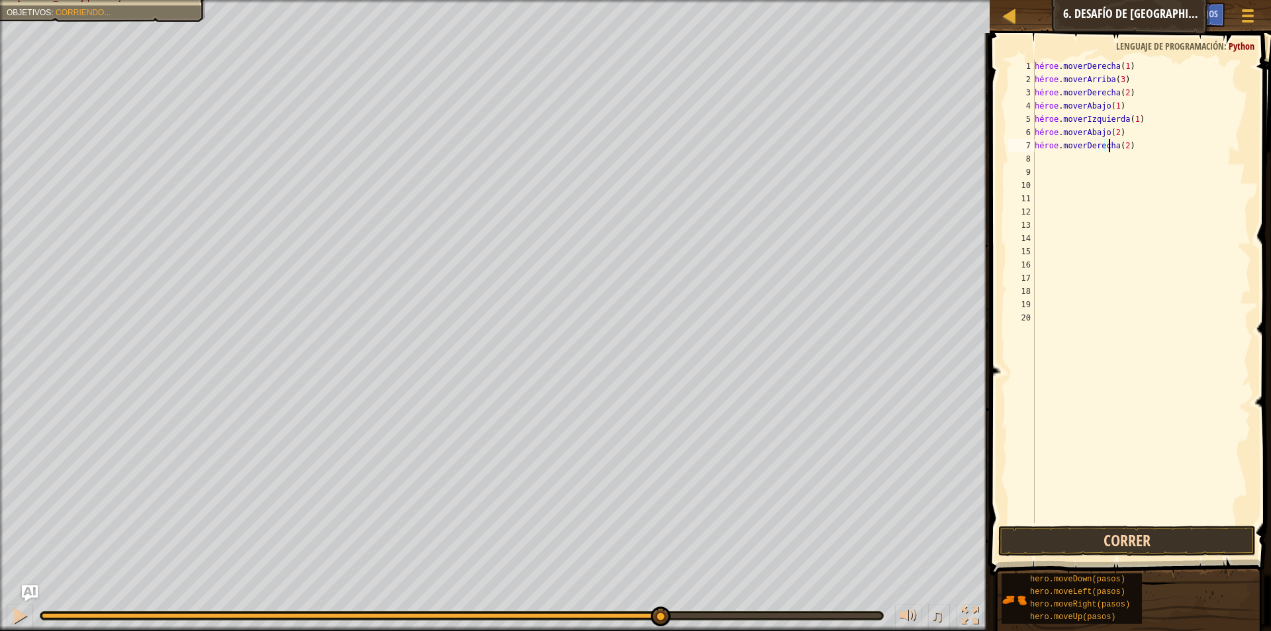
type textarea "hero.moveRight(2)"
click at [1095, 546] on button "Correr" at bounding box center [1126, 541] width 257 height 30
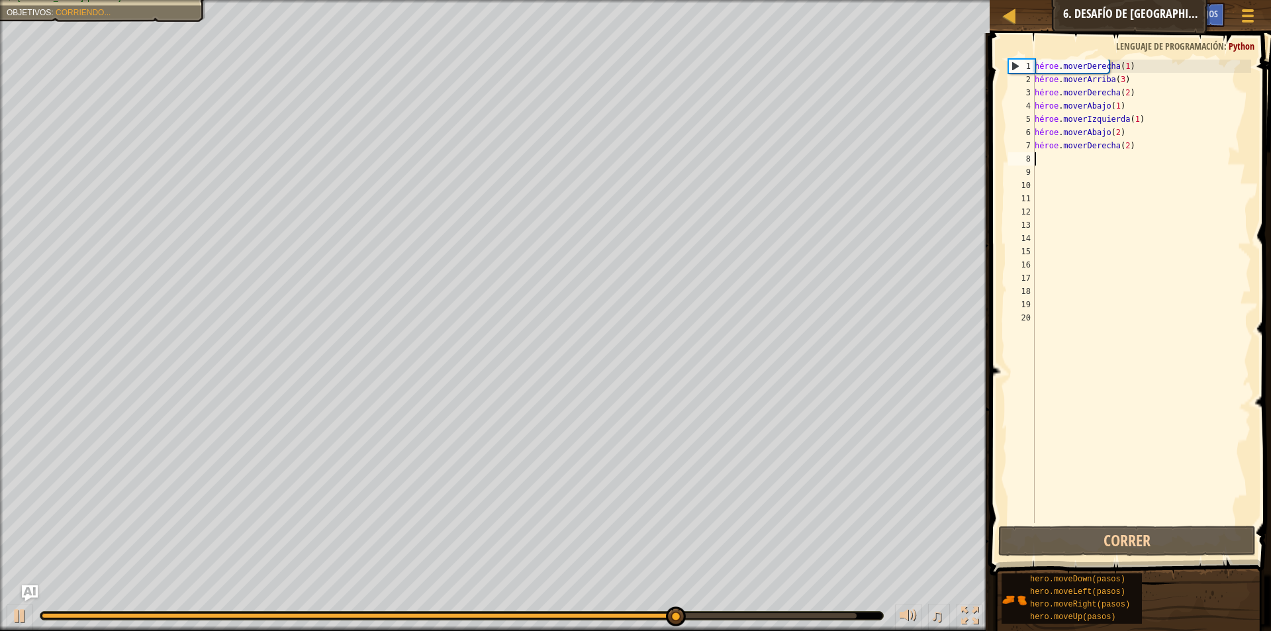
click at [1059, 158] on div "héroe . moverDerecha ( 1 ) héroe . moverArriba ( 3 ) héroe . moverDerecha ( 2 )…" at bounding box center [1141, 305] width 219 height 490
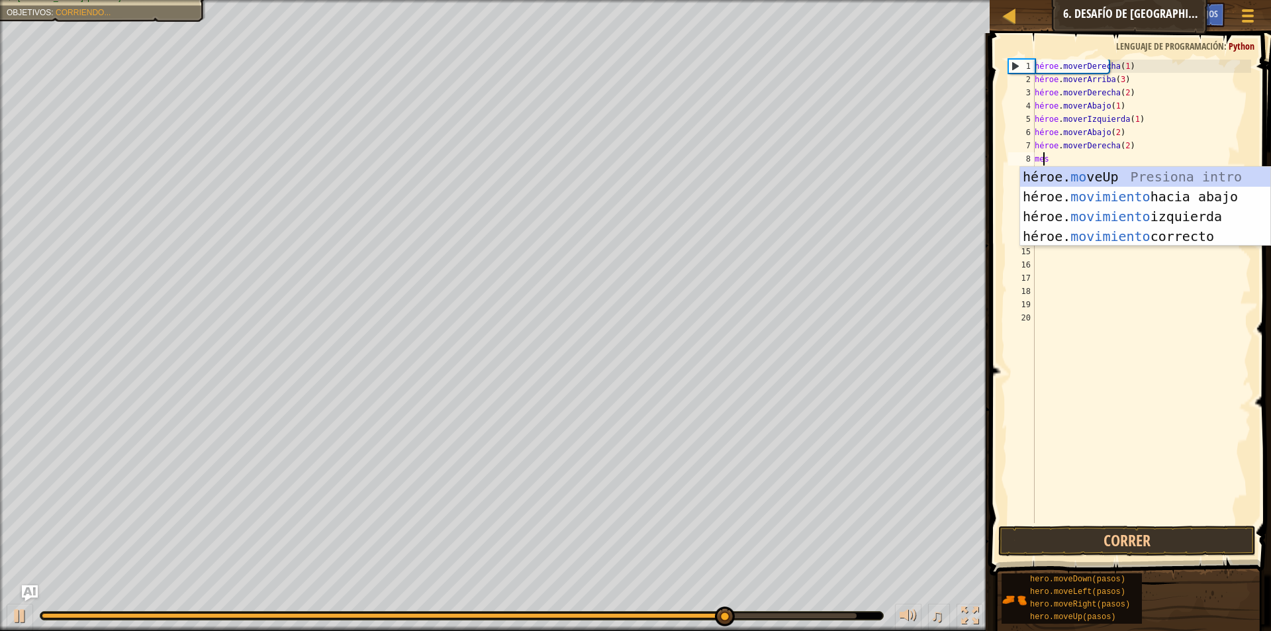
type textarea "move"
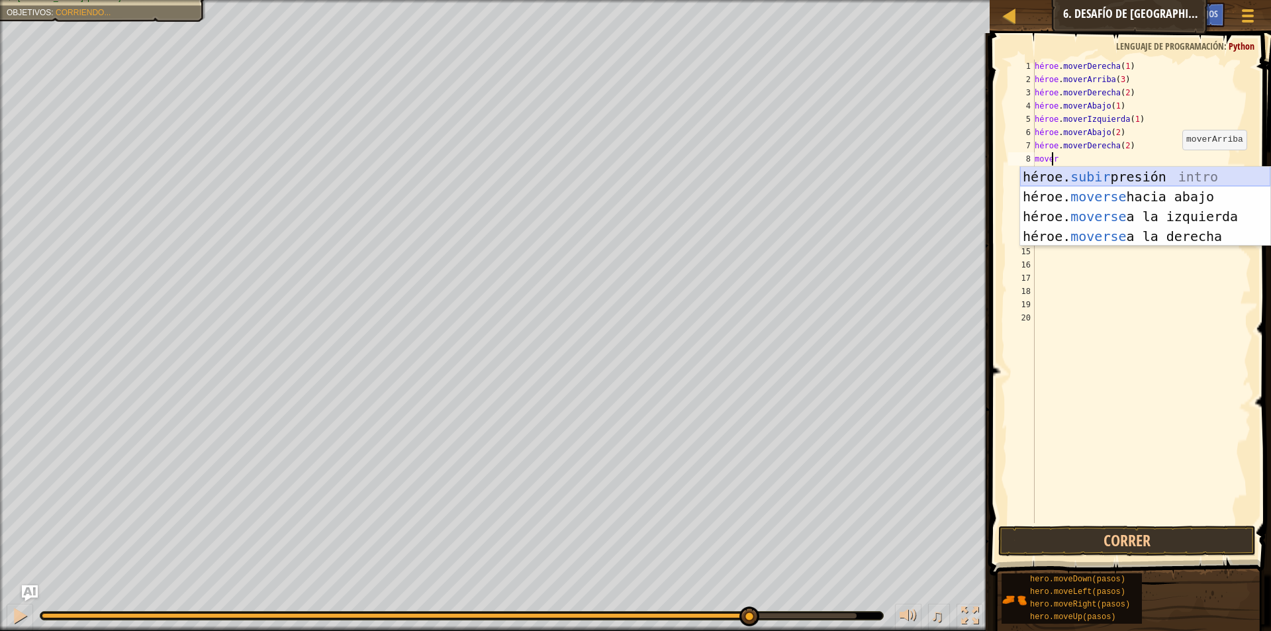
click at [1199, 175] on div "héroe. subir presión intro héroe. moverse hacia abajo Introducción a la presión…" at bounding box center [1145, 226] width 250 height 119
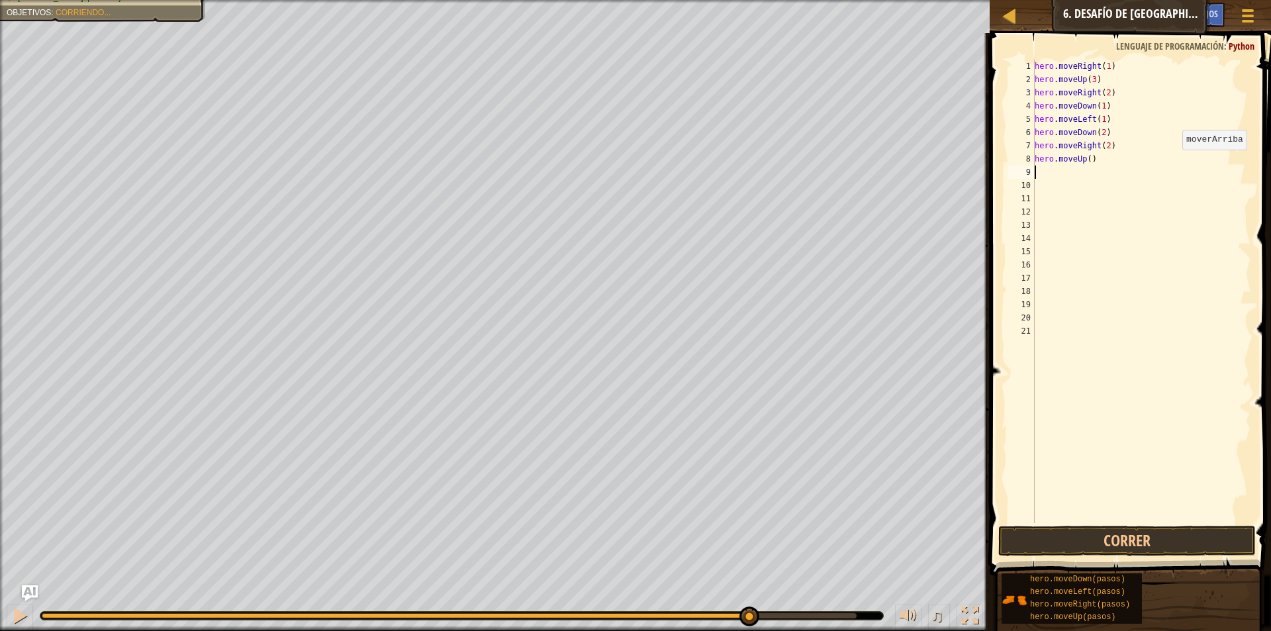
scroll to position [6, 0]
click at [1130, 156] on div "héroe . moverDerecha ( 1 ) héroe . moverArriba ( 3 ) héroe . moverDerecha ( 2 )…" at bounding box center [1141, 305] width 219 height 490
type textarea "hero.moveUp(2)"
click at [1153, 532] on button "Correr" at bounding box center [1126, 541] width 257 height 30
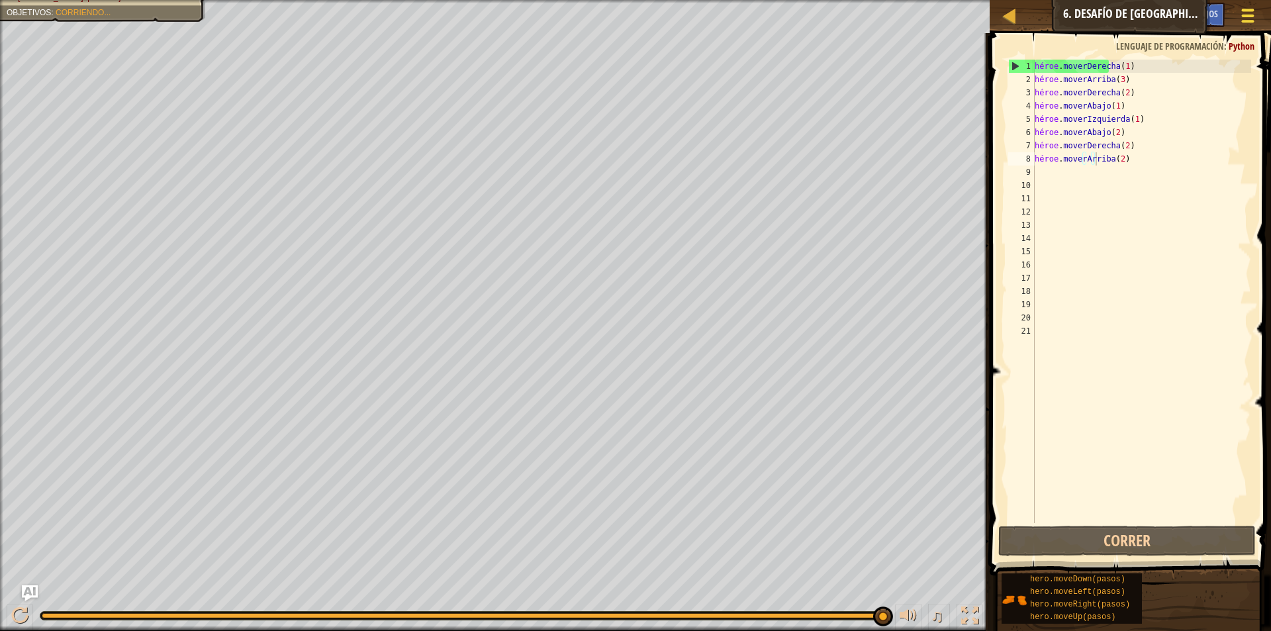
click at [1244, 9] on span at bounding box center [1248, 10] width 13 height 3
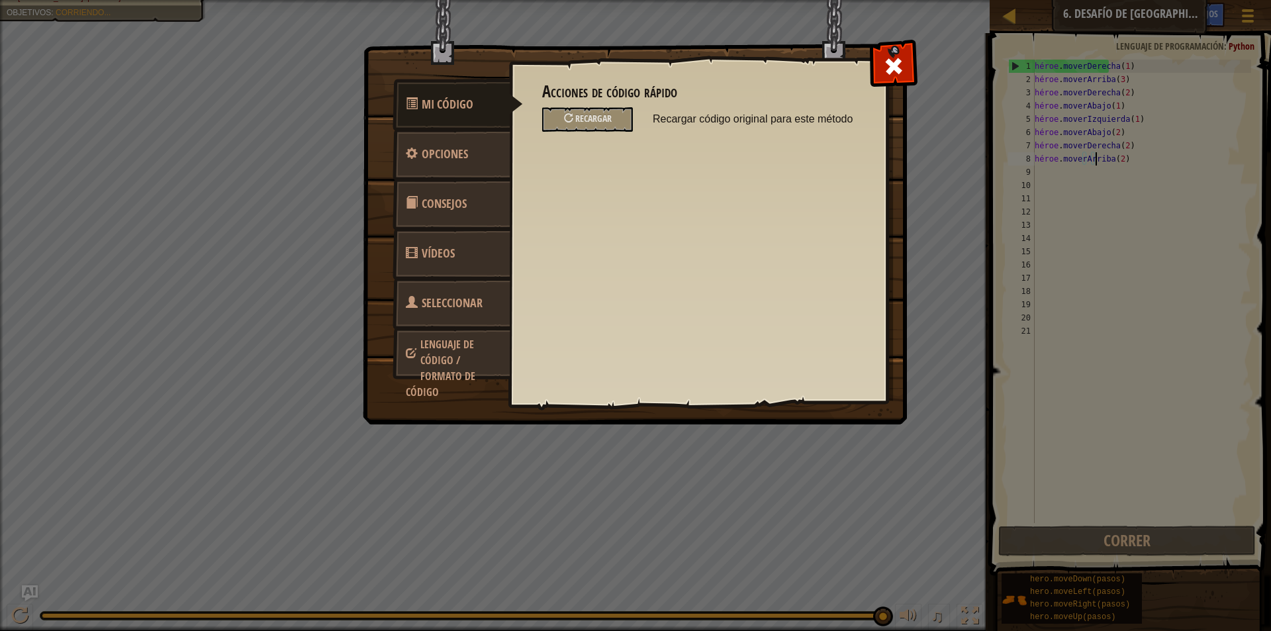
click at [917, 56] on img at bounding box center [640, 187] width 555 height 474
click at [893, 64] on span at bounding box center [893, 66] width 21 height 21
